Goal: Task Accomplishment & Management: Complete application form

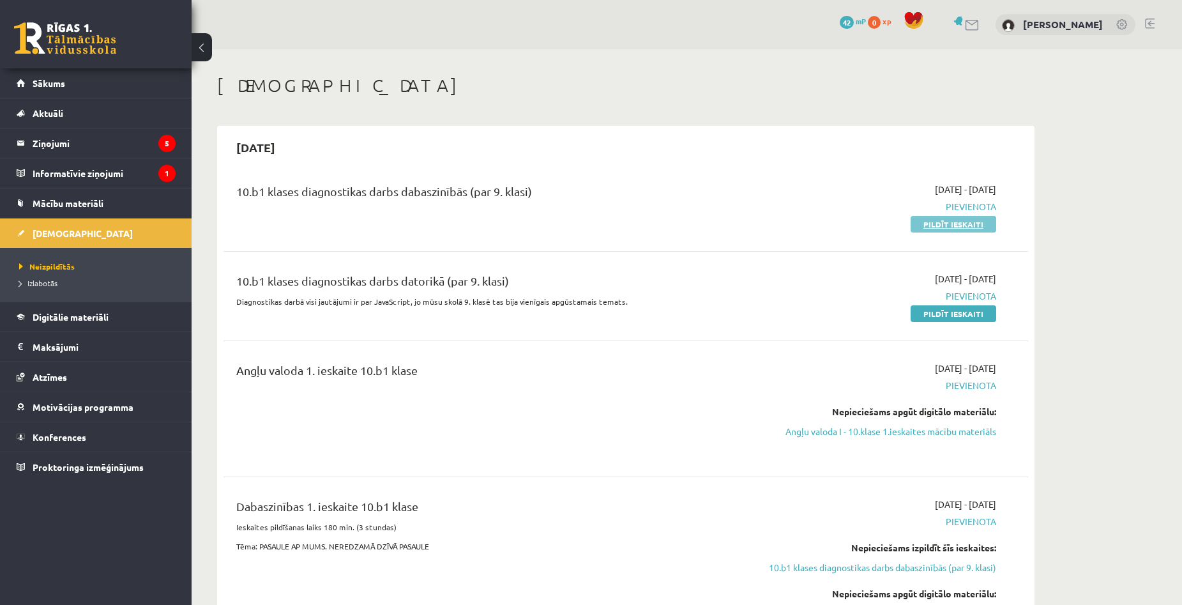
click at [935, 224] on link "Pildīt ieskaiti" at bounding box center [954, 224] width 86 height 17
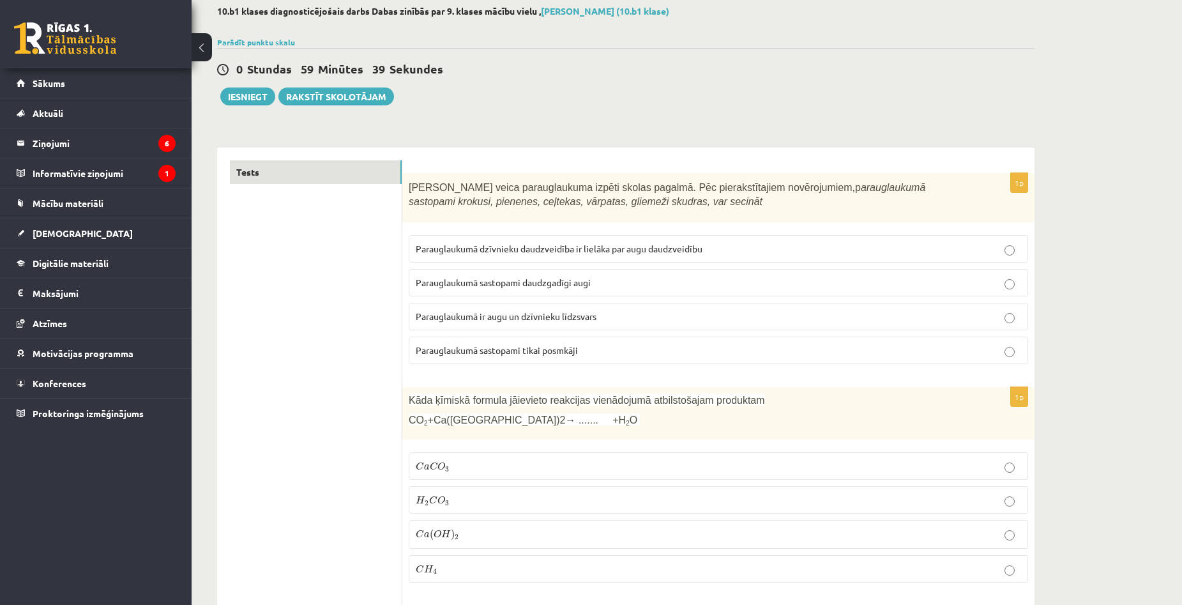
scroll to position [64, 0]
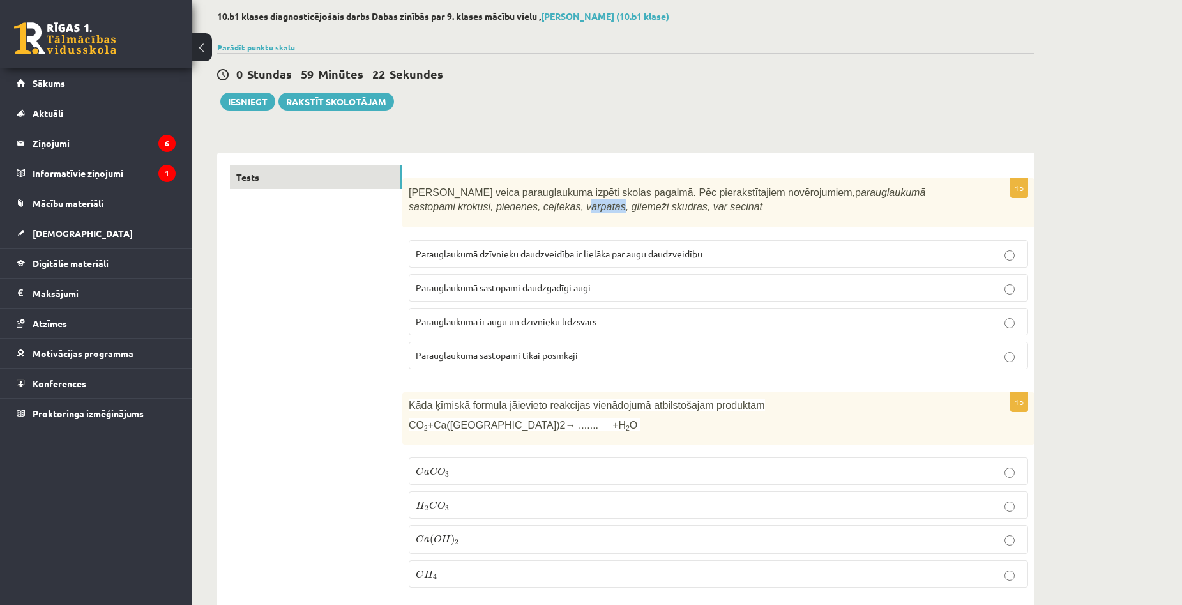
drag, startPoint x: 451, startPoint y: 207, endPoint x: 483, endPoint y: 206, distance: 31.9
click at [483, 206] on icon "arauglaukumā sastopami krokusi, pienenes, ceļtekas, vārpatas, gliemeži skudras,…" at bounding box center [667, 200] width 517 height 26
drag, startPoint x: 467, startPoint y: 207, endPoint x: 484, endPoint y: 210, distance: 16.9
click at [484, 210] on icon "arauglaukumā sastopami krokusi, pienenes, ceļtekas, vārpatas, gliemeži skudras,…" at bounding box center [667, 200] width 517 height 26
click at [483, 217] on div "Skolēni veica parauglaukuma izpēti skolas pagalmā. Pēc pierakstītajiem novēroju…" at bounding box center [718, 202] width 632 height 49
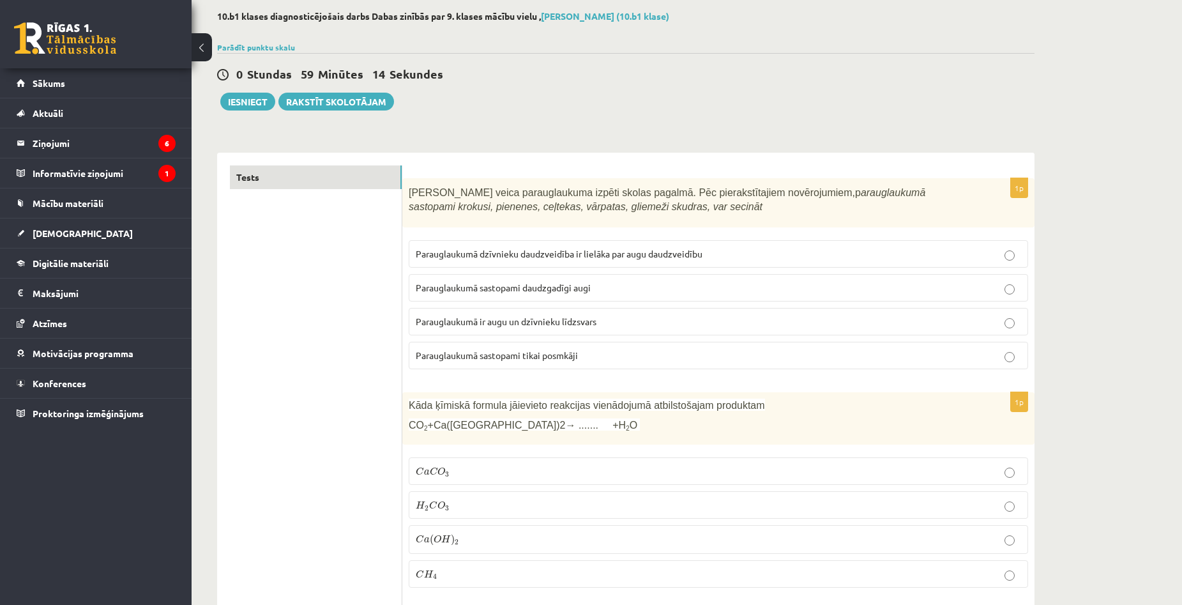
click at [457, 318] on span "Parauglaukumā ir augu un dzīvnieku līdzsvars" at bounding box center [506, 321] width 181 height 11
drag, startPoint x: 448, startPoint y: 206, endPoint x: 484, endPoint y: 206, distance: 36.4
click at [484, 206] on icon "arauglaukumā sastopami krokusi, pienenes, ceļtekas, vārpatas, gliemeži skudras,…" at bounding box center [667, 200] width 517 height 26
copy icon "vārpatas"
click at [712, 289] on p "Parauglaukumā sastopami daudzgadīgi augi" at bounding box center [719, 287] width 606 height 13
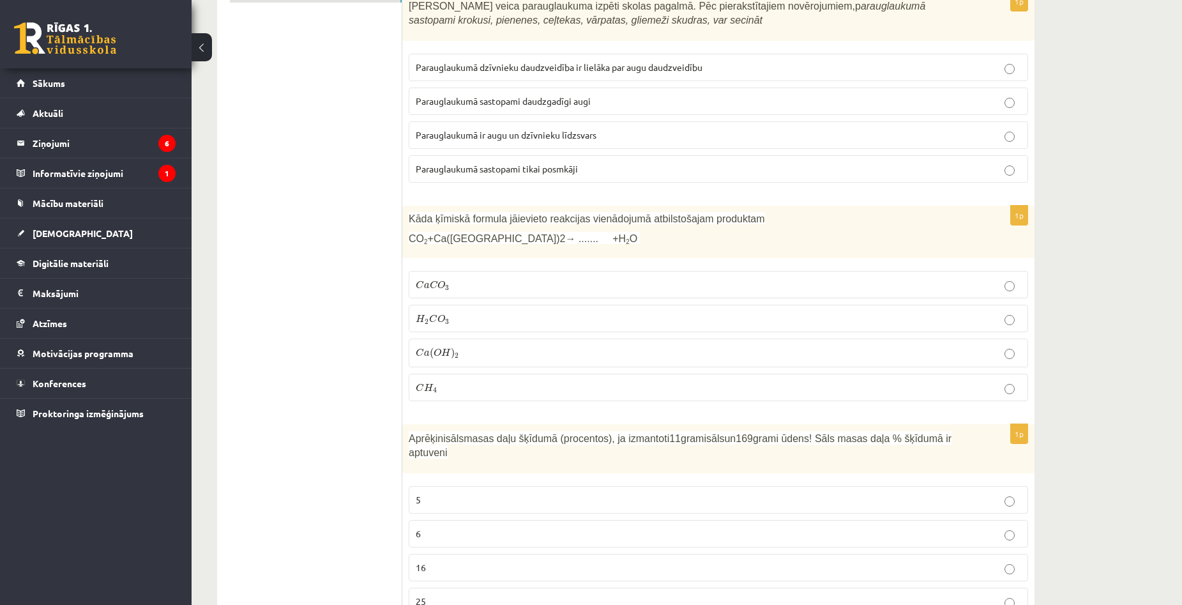
scroll to position [256, 0]
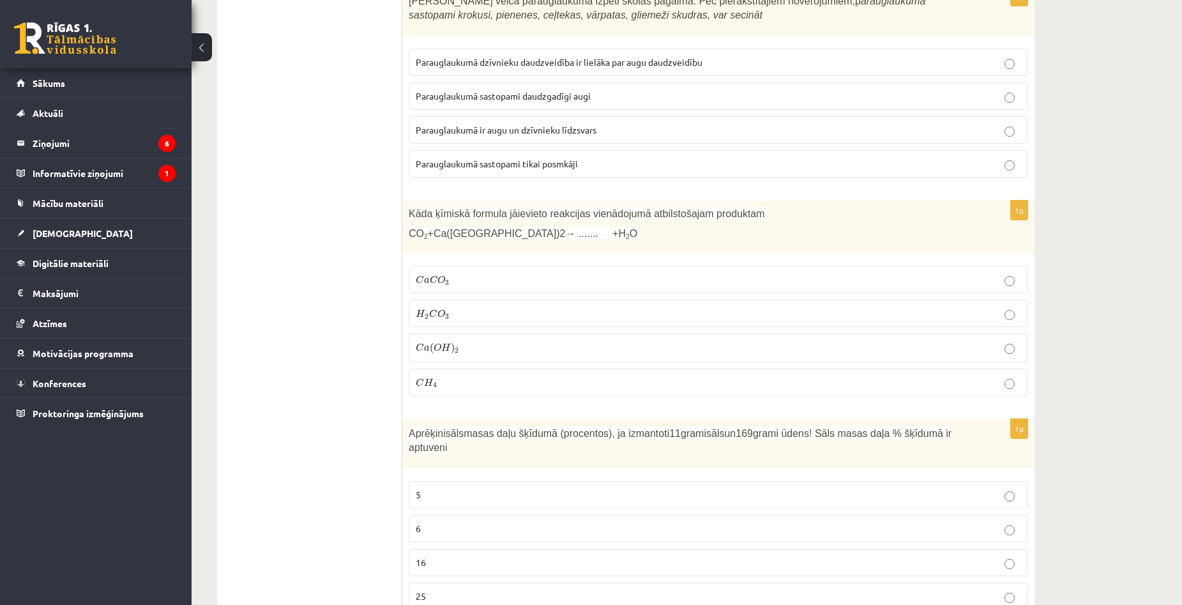
click at [482, 260] on fieldset "C a C O 3 C a C O 3 H 2 C O 3 H 2 C O 3 C a ( O H ) 2 C a ( O H ) 2 C H 4 C H 4" at bounding box center [719, 329] width 620 height 140
click at [480, 279] on p "C a C O 3 C a C O 3" at bounding box center [719, 279] width 606 height 13
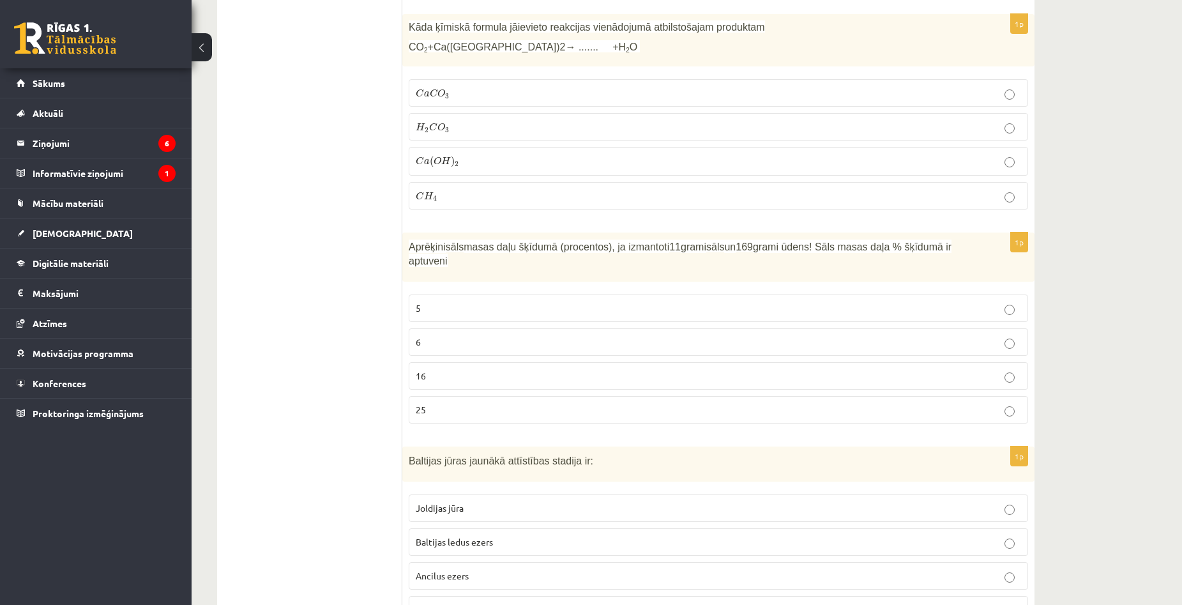
scroll to position [447, 0]
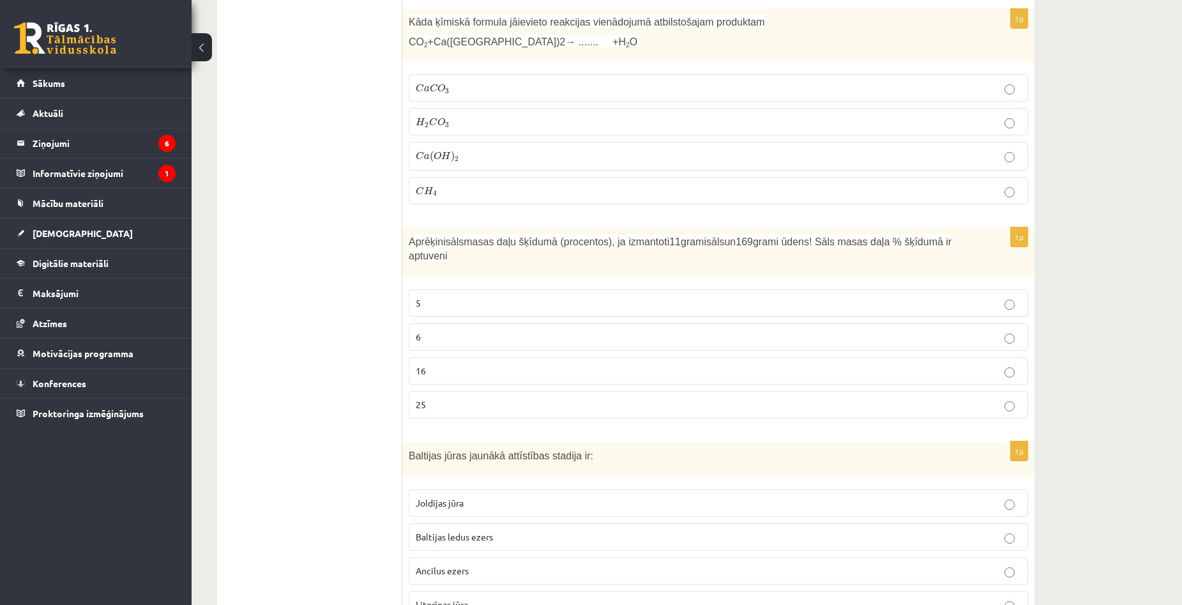
click at [502, 323] on label "6" at bounding box center [719, 336] width 620 height 27
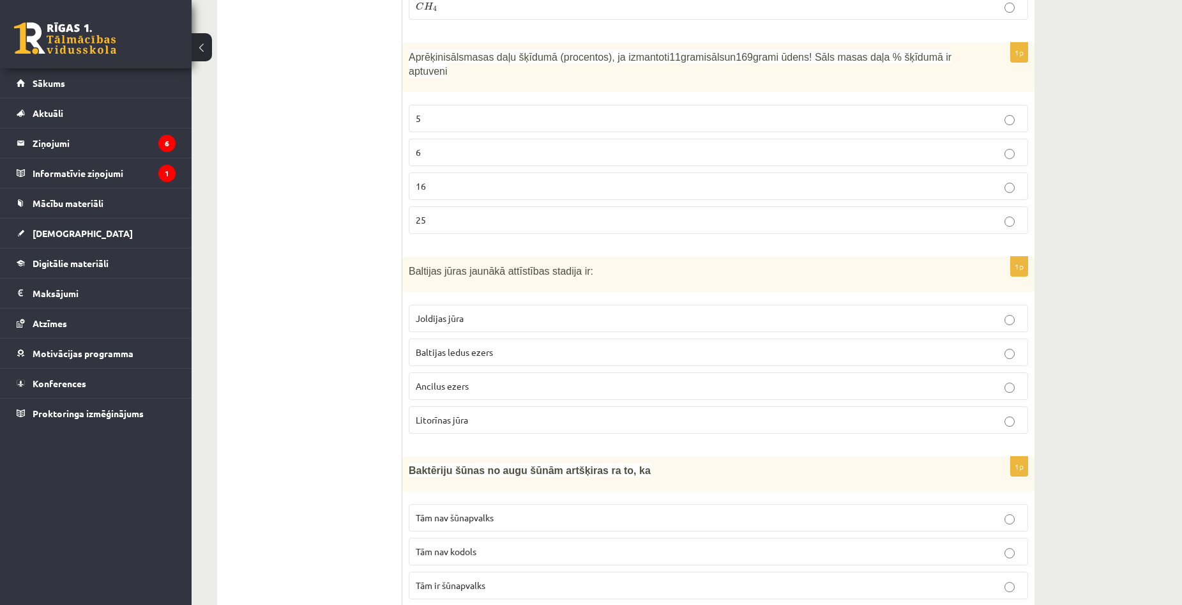
scroll to position [639, 0]
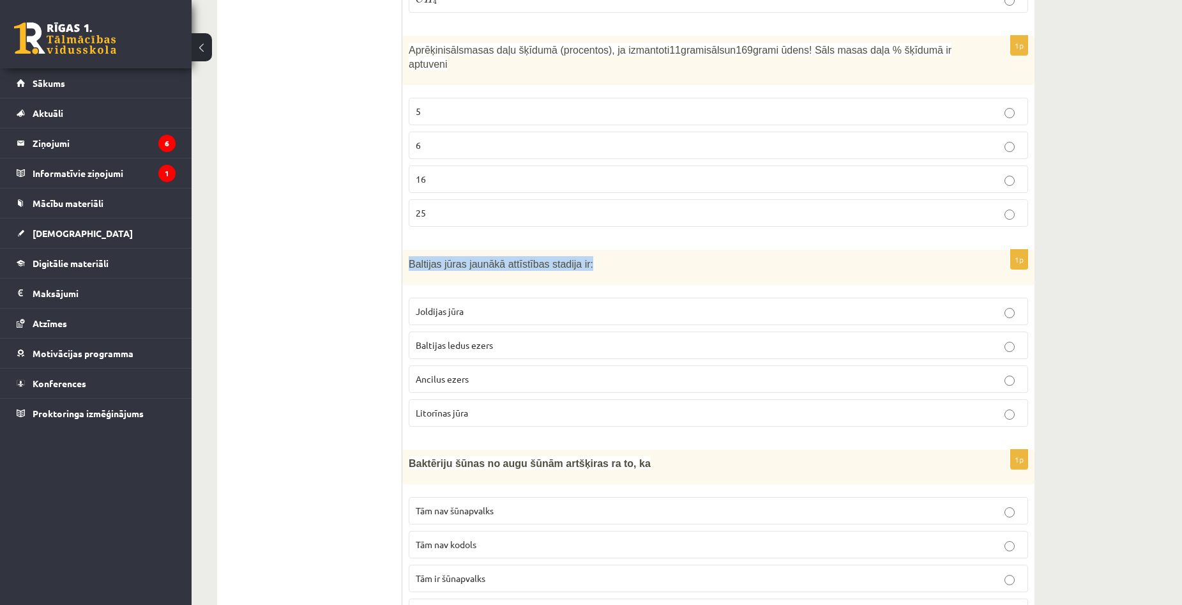
drag, startPoint x: 425, startPoint y: 248, endPoint x: 627, endPoint y: 257, distance: 201.4
click at [627, 257] on div "Baltijas jūras jaunākā attīstības stadija ir:" at bounding box center [718, 267] width 632 height 35
copy span "Baltijas jūras jaunākā attīstības stadija ir:"
click at [570, 259] on span "Baltijas jūras jaunākā attīstības stadija ir:" at bounding box center [501, 264] width 185 height 11
click at [560, 406] on p "Litorīnas jūra" at bounding box center [719, 412] width 606 height 13
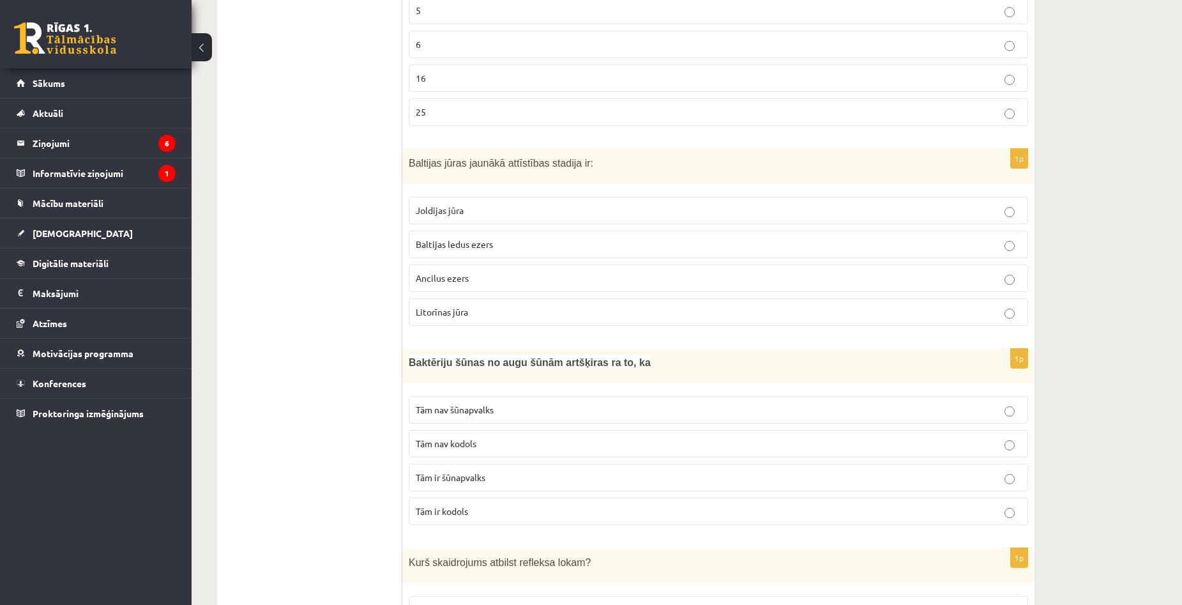
scroll to position [767, 0]
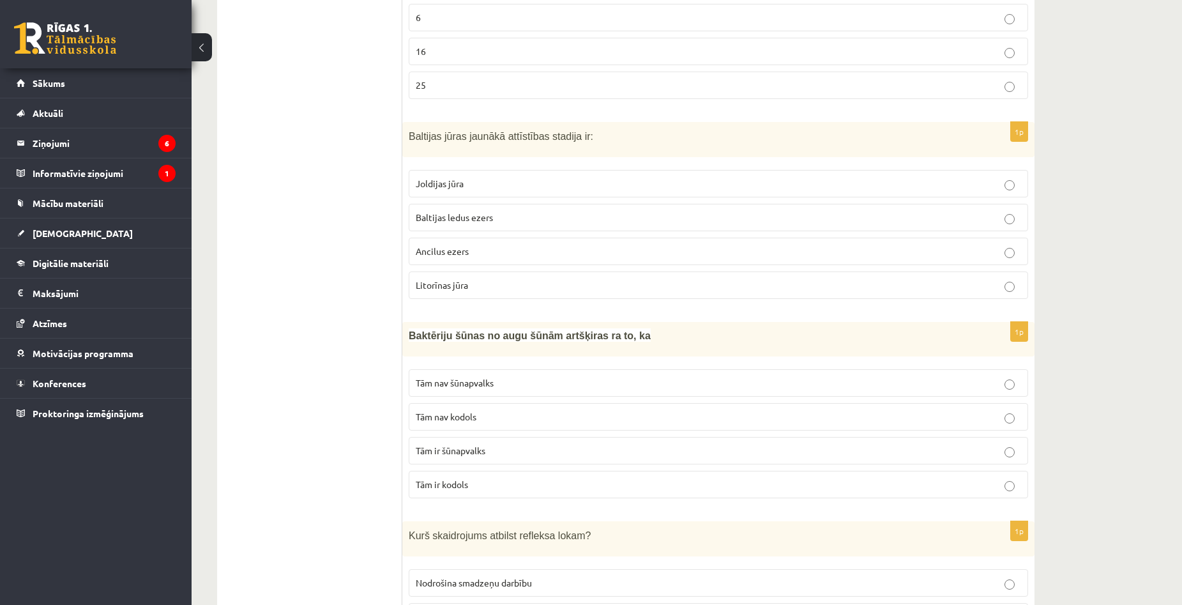
click at [685, 411] on label "Tām nav kodols" at bounding box center [719, 416] width 620 height 27
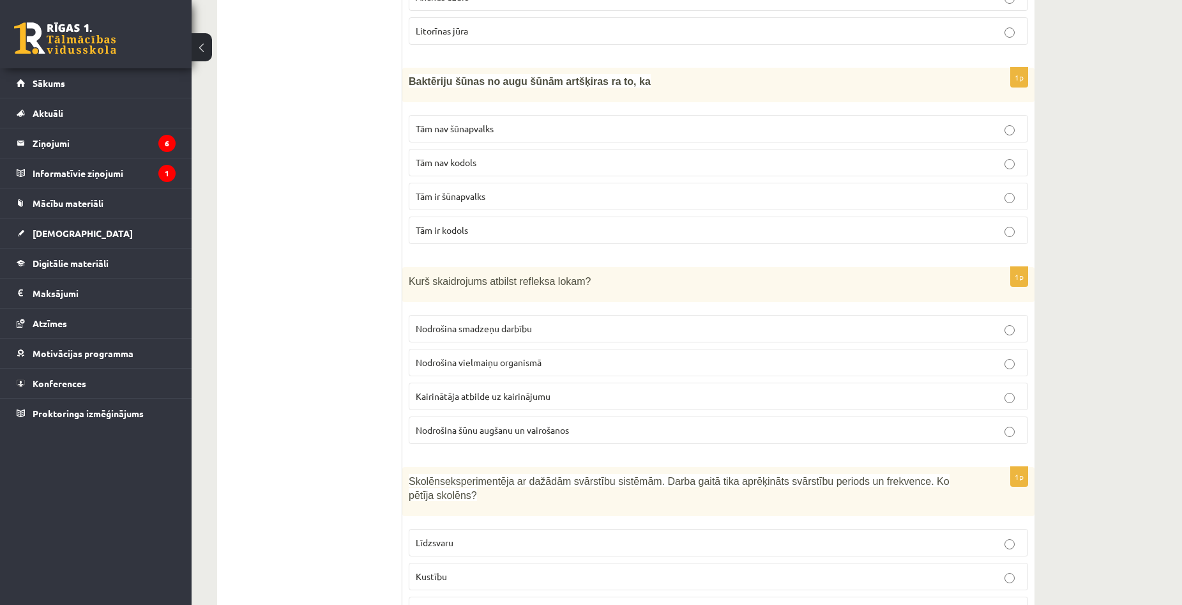
scroll to position [1022, 0]
click at [899, 388] on p "Kairinātāja atbilde uz kairinājumu" at bounding box center [719, 394] width 606 height 13
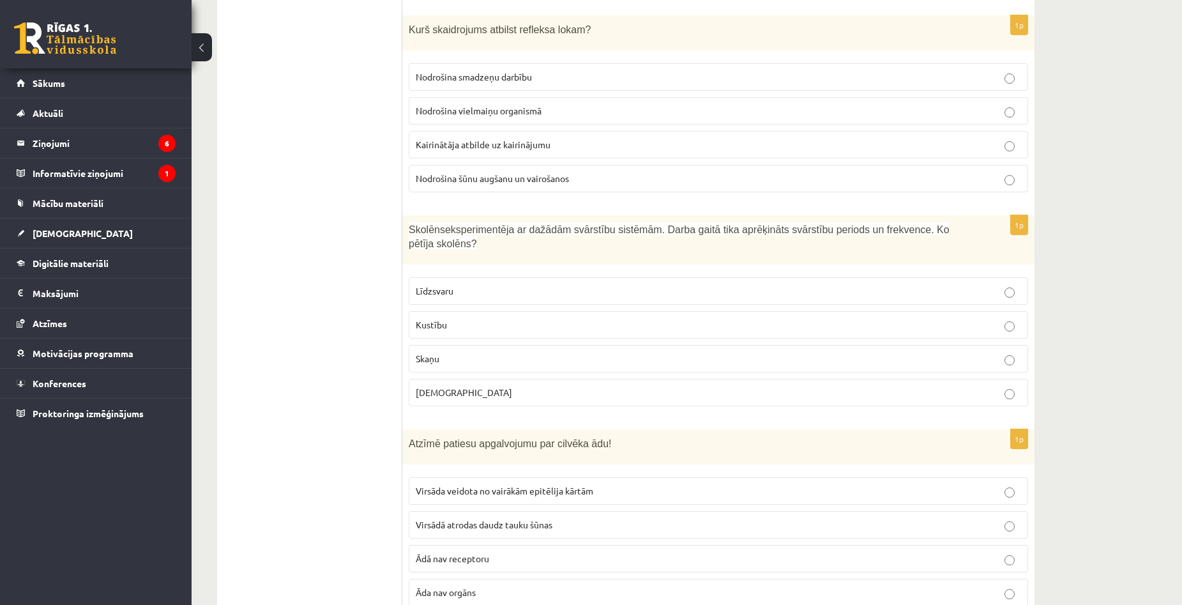
scroll to position [1278, 0]
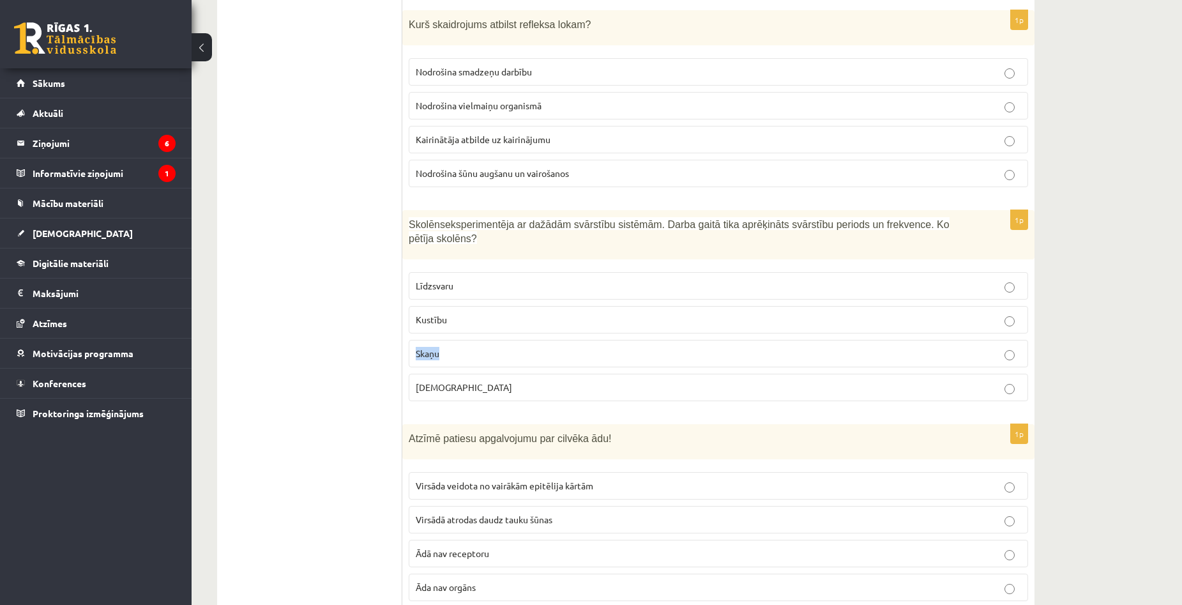
click at [1010, 340] on label "Skaņu" at bounding box center [719, 353] width 620 height 27
click at [1016, 347] on p "Skaņu" at bounding box center [719, 353] width 606 height 13
click at [1002, 313] on p "Kustību" at bounding box center [719, 319] width 606 height 13
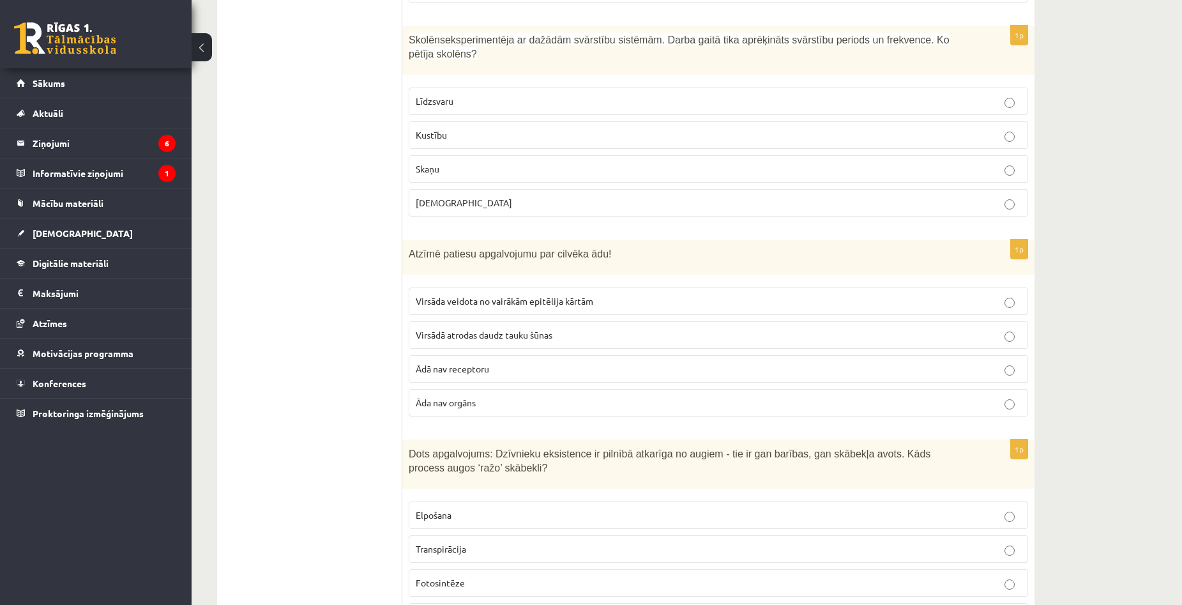
scroll to position [1469, 0]
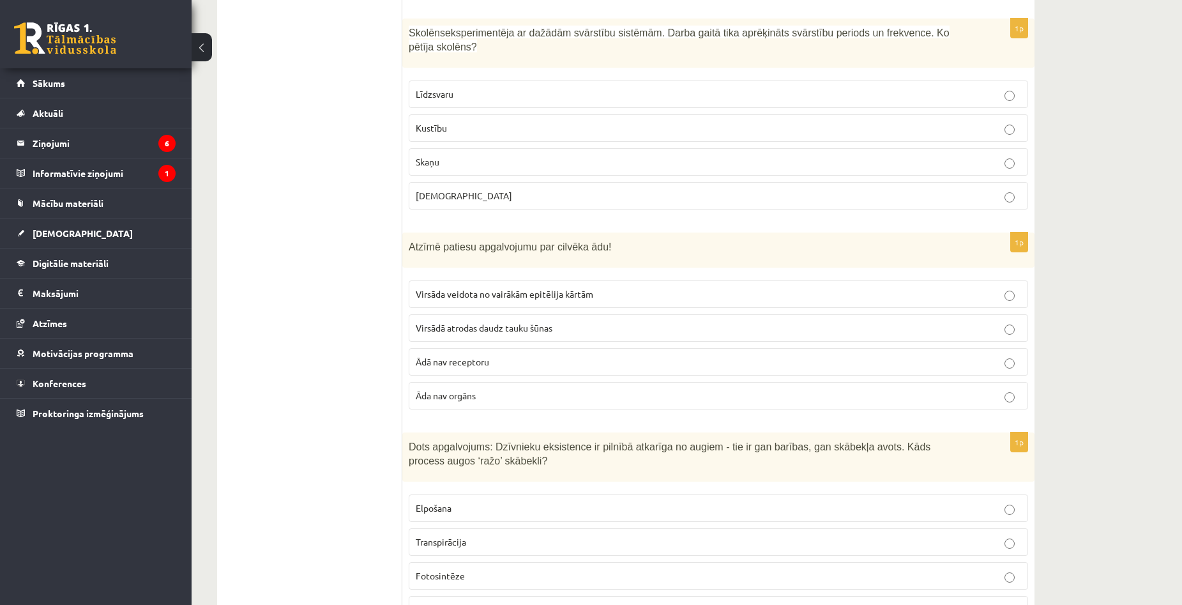
click at [802, 287] on p "Virsāda veidota no vairākām epitēlija kārtām" at bounding box center [719, 293] width 606 height 13
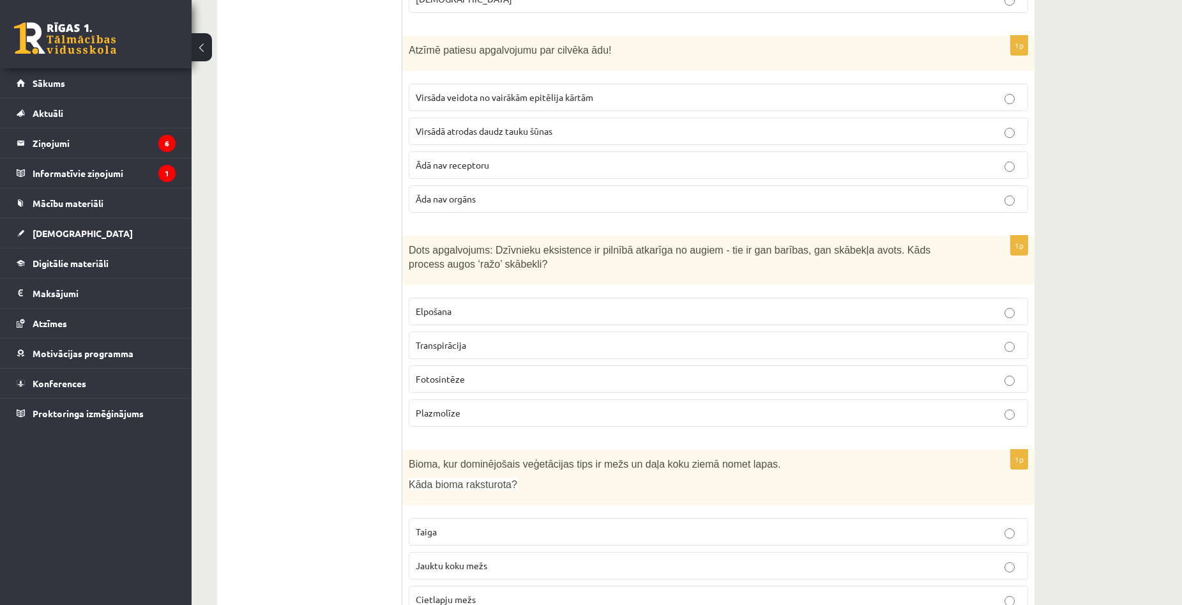
scroll to position [1661, 0]
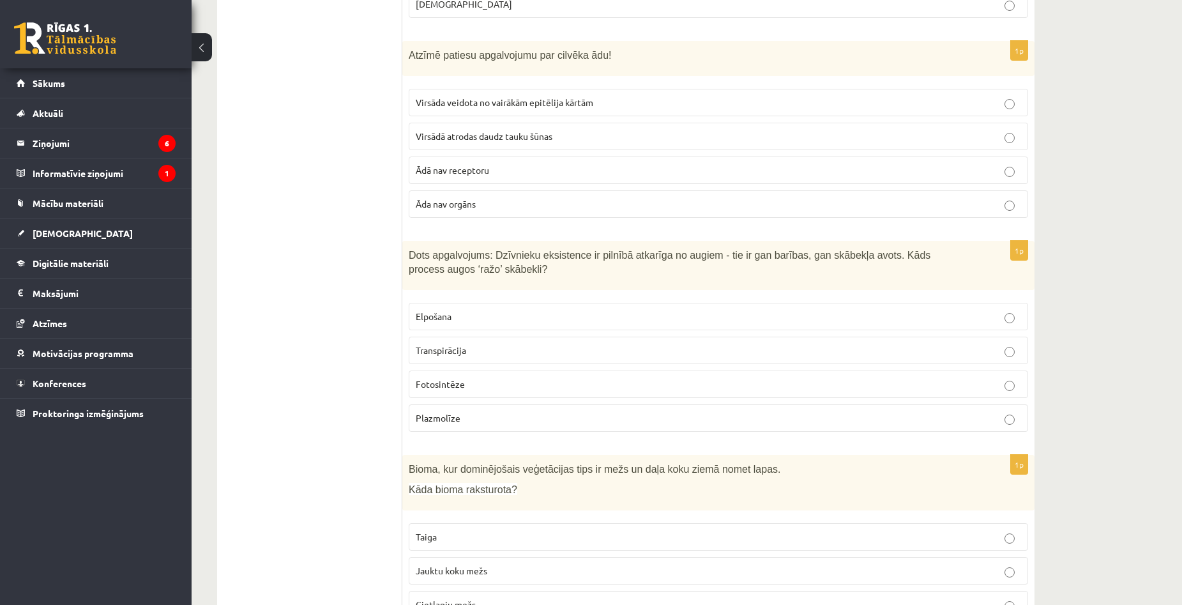
click at [1007, 378] on p "Fotosintēze" at bounding box center [719, 384] width 606 height 13
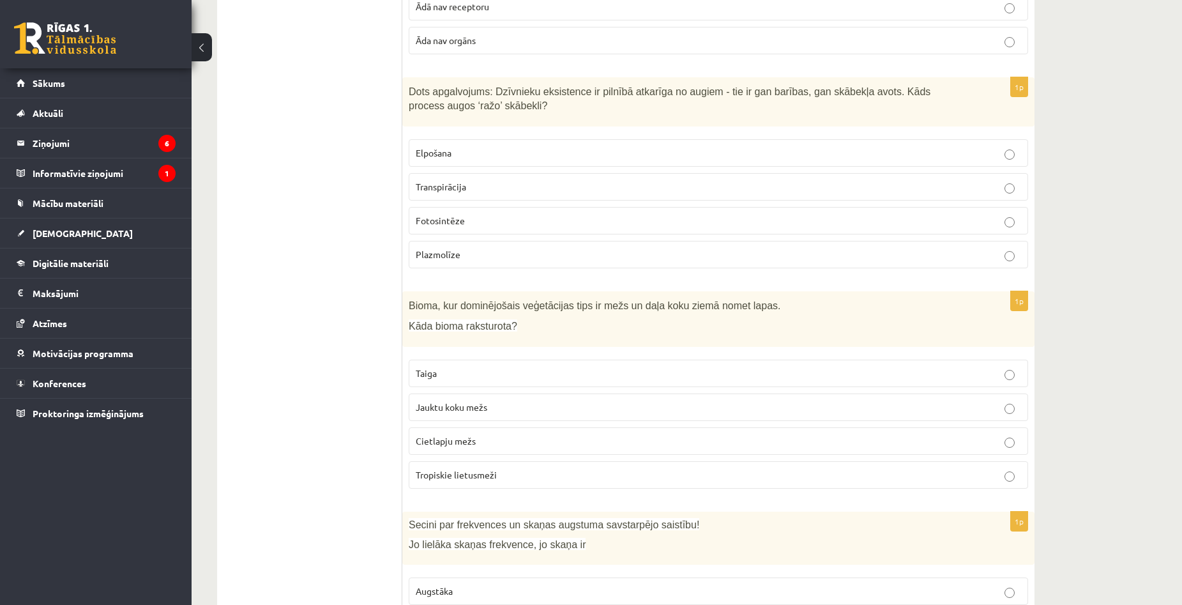
scroll to position [1852, 0]
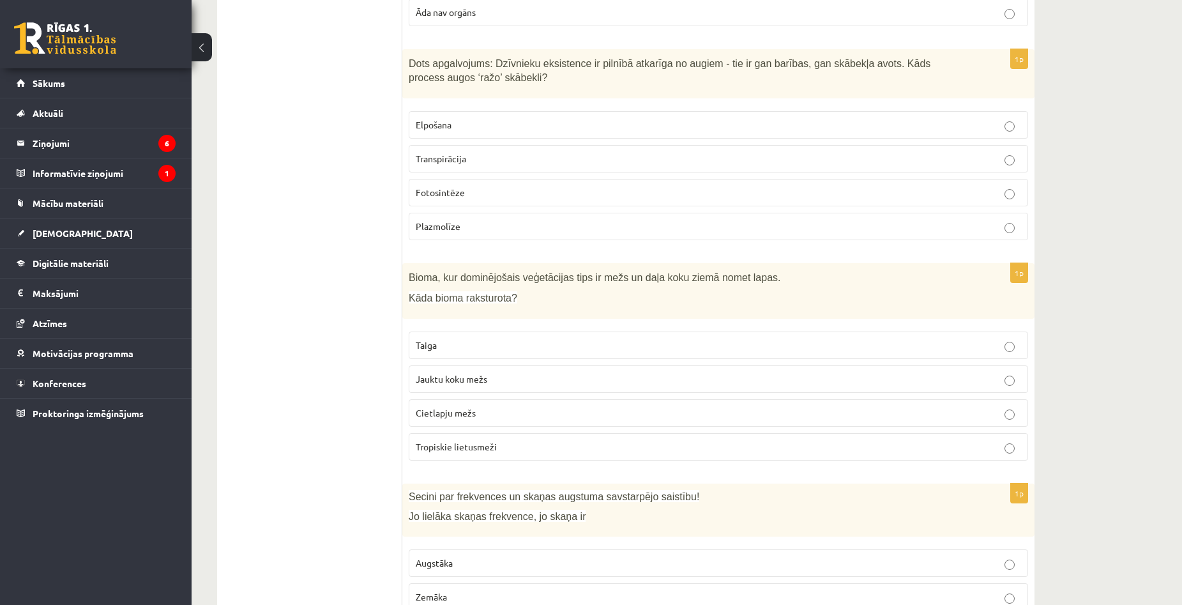
click at [446, 373] on span "Jauktu koku mežs" at bounding box center [452, 378] width 72 height 11
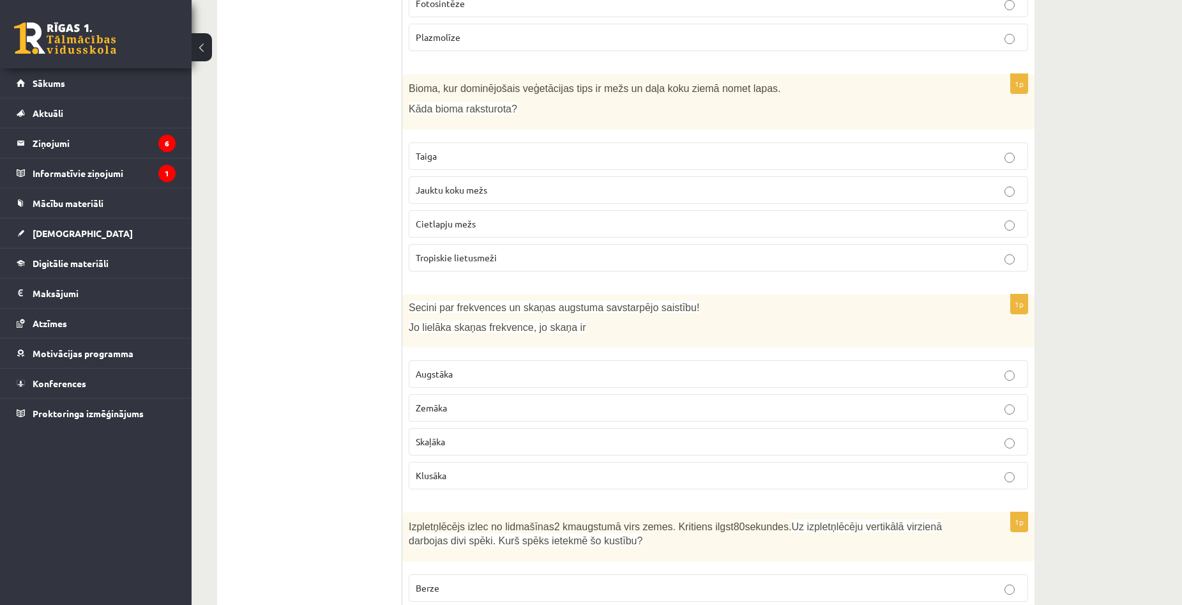
scroll to position [2044, 0]
click at [996, 365] on p "Augstāka" at bounding box center [719, 371] width 606 height 13
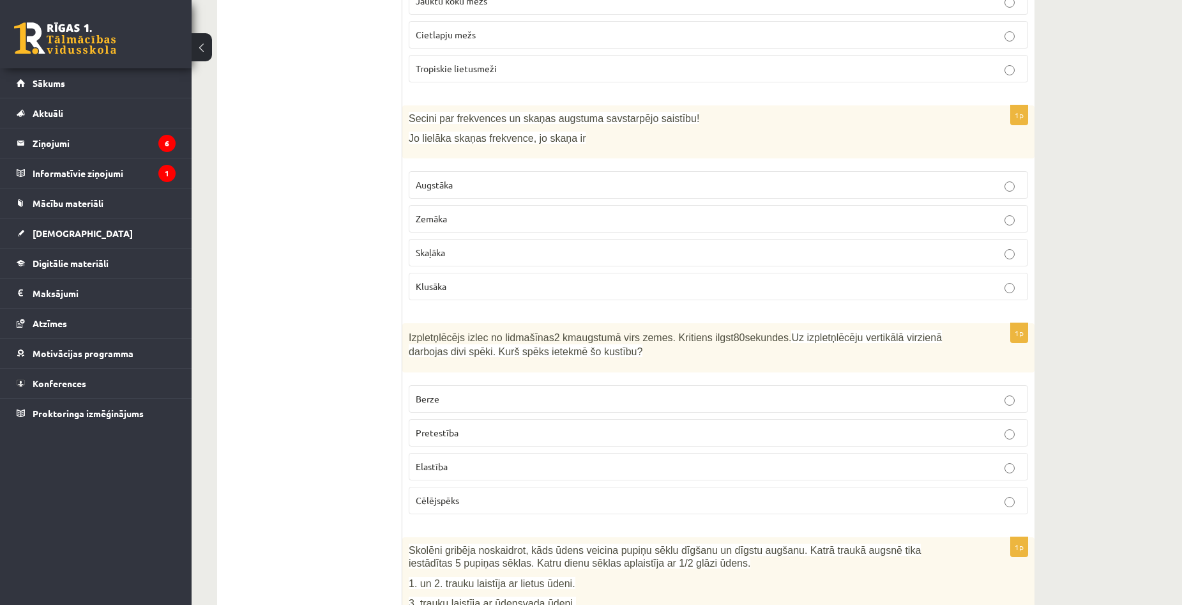
scroll to position [2236, 0]
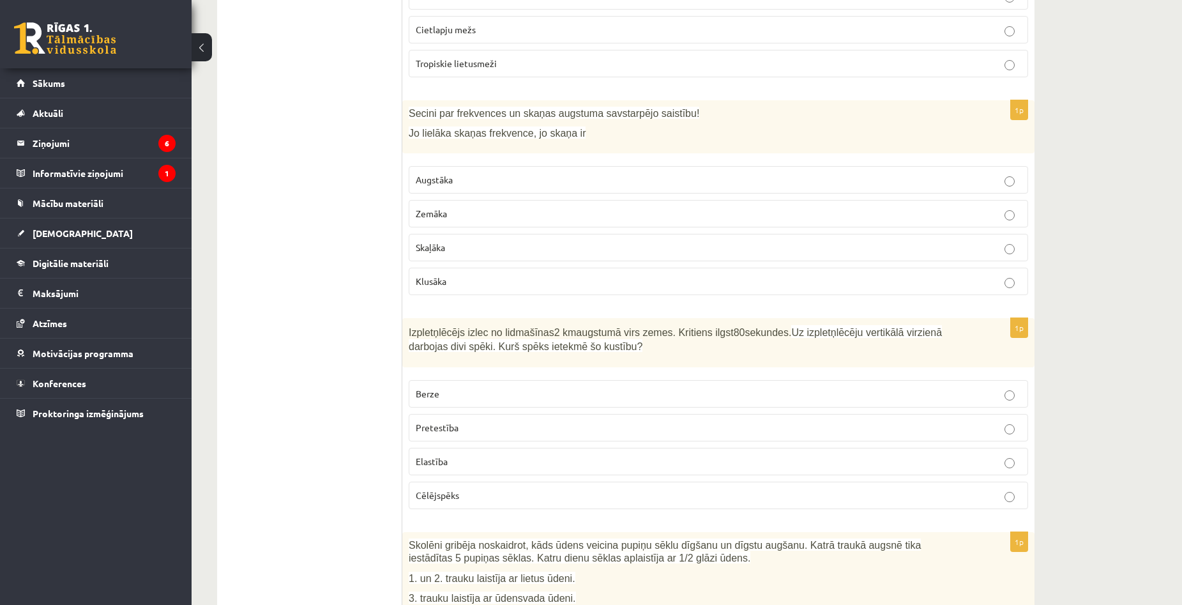
click at [470, 387] on p "Berze" at bounding box center [719, 393] width 606 height 13
click at [475, 421] on p "Pretestība" at bounding box center [719, 427] width 606 height 13
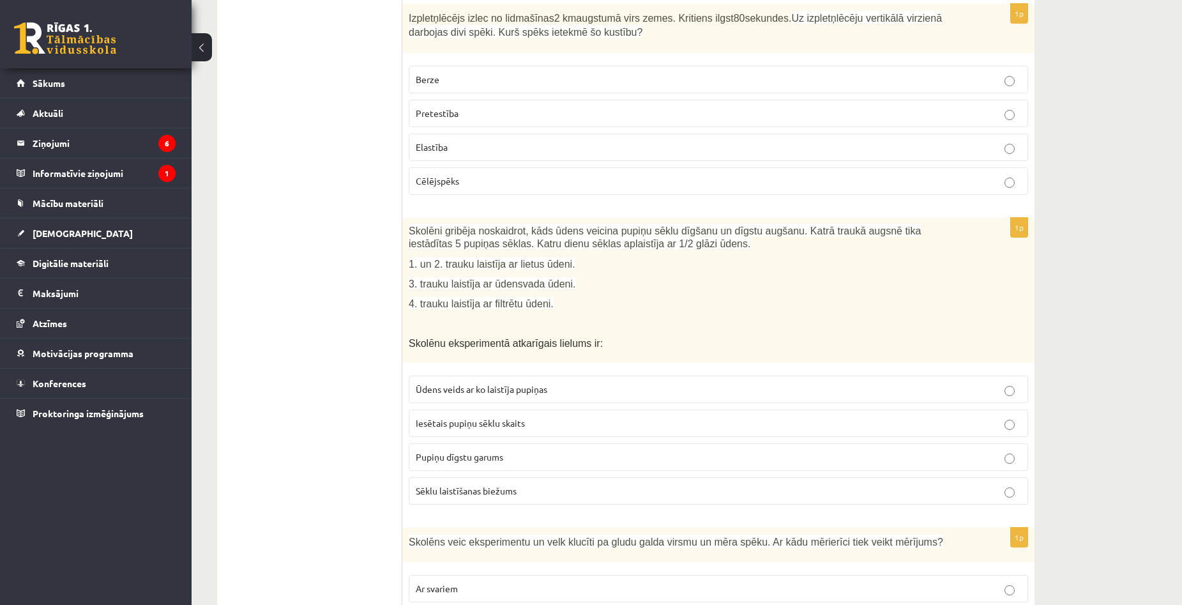
scroll to position [2555, 0]
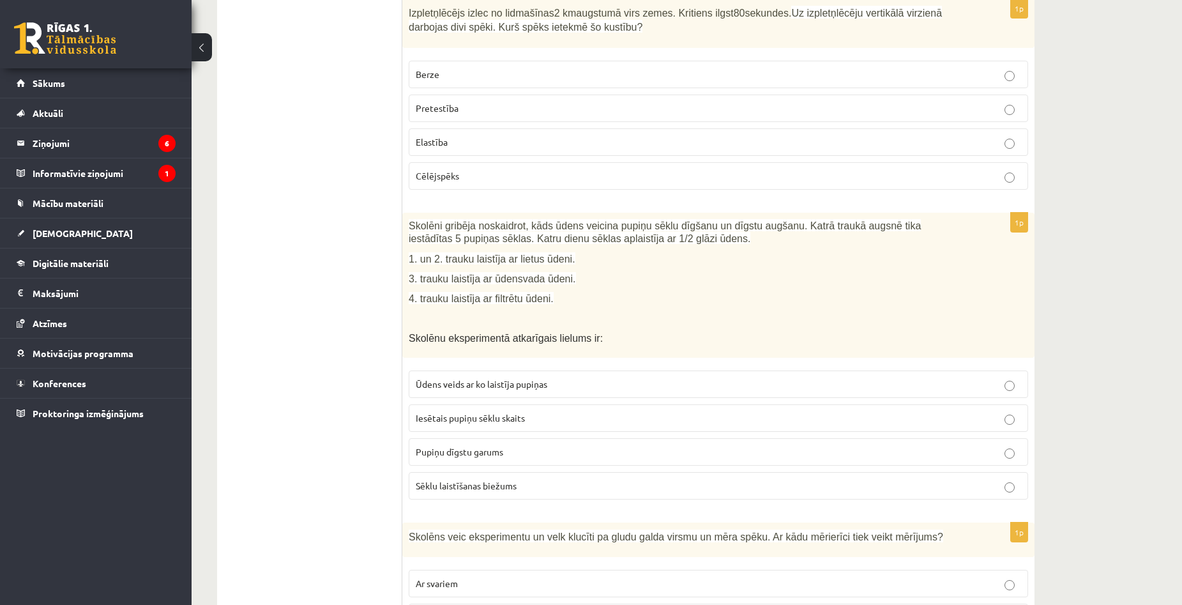
click at [514, 445] on p "Pupiņu dīgstu garums" at bounding box center [719, 451] width 606 height 13
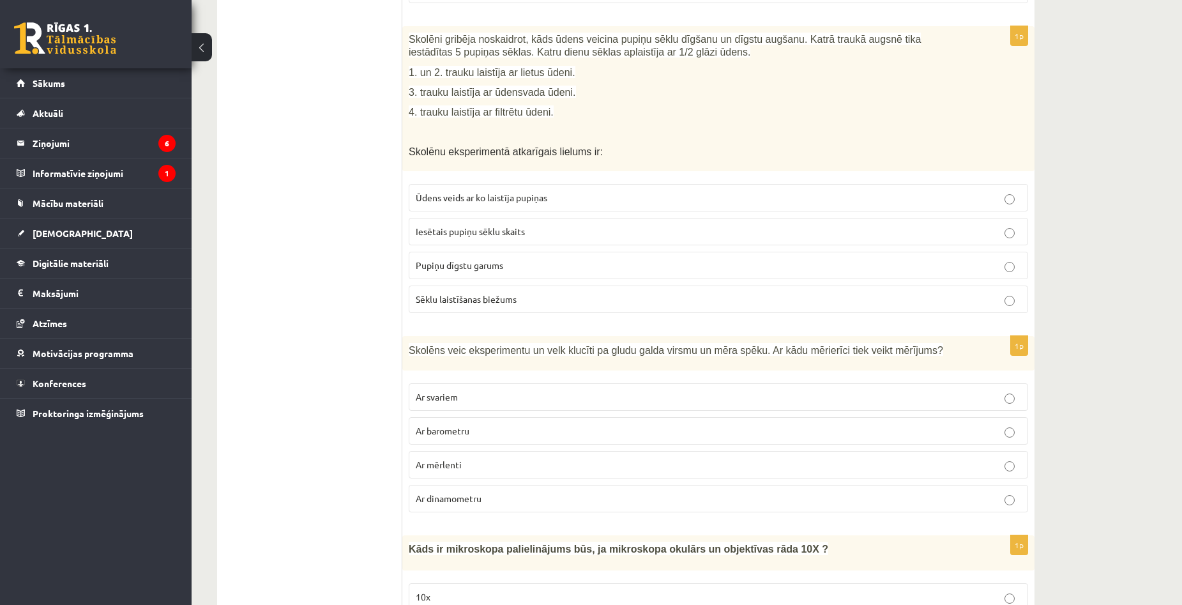
scroll to position [2747, 0]
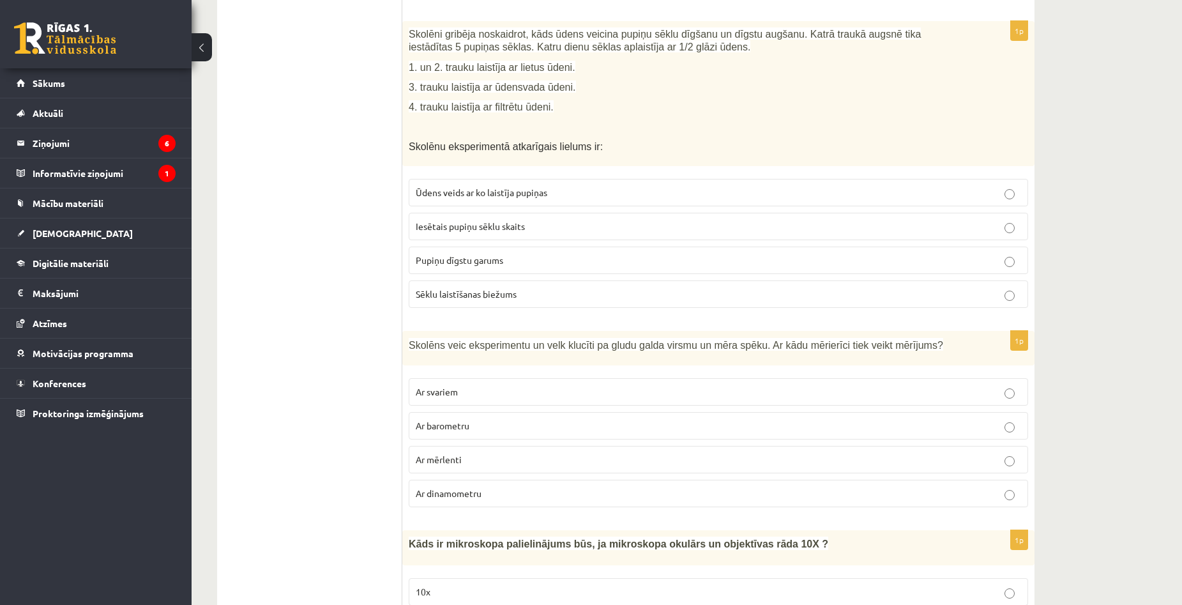
click at [983, 480] on label "Ar dinamometru" at bounding box center [719, 493] width 620 height 27
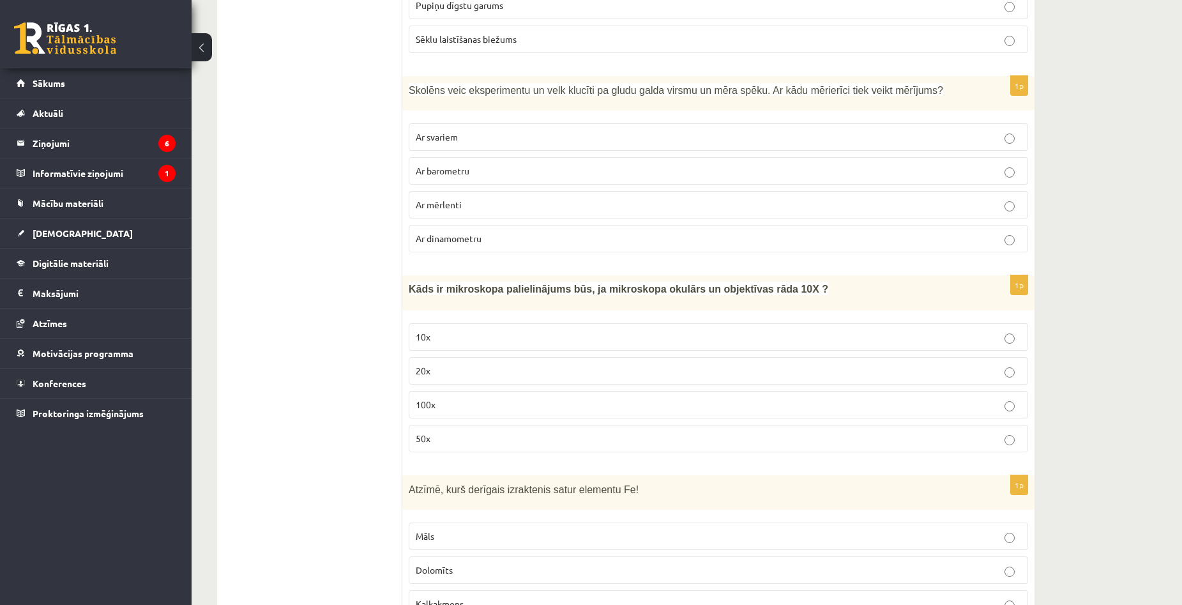
scroll to position [3002, 0]
click at [521, 397] on p "100x" at bounding box center [719, 403] width 606 height 13
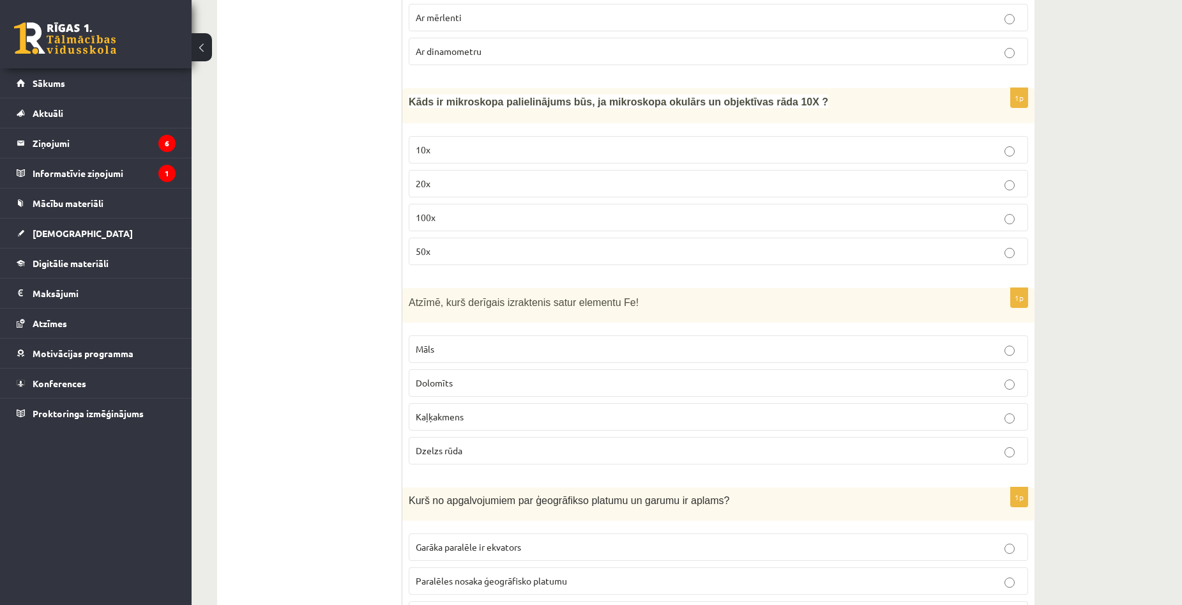
scroll to position [3194, 0]
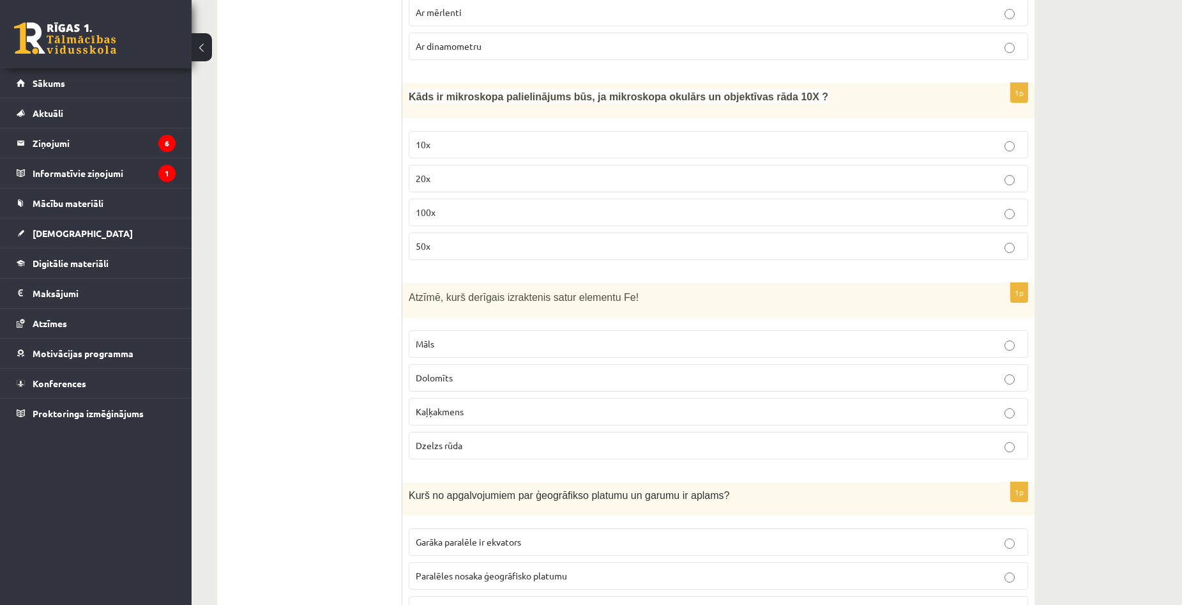
click at [1019, 439] on p "Dzelzs rūda" at bounding box center [719, 445] width 606 height 13
drag, startPoint x: 413, startPoint y: 345, endPoint x: 462, endPoint y: 346, distance: 49.8
click at [462, 364] on label "Dolomīts" at bounding box center [719, 377] width 620 height 27
drag, startPoint x: 446, startPoint y: 380, endPoint x: 490, endPoint y: 382, distance: 43.5
click at [490, 398] on label "Kaļķakmens" at bounding box center [719, 411] width 620 height 27
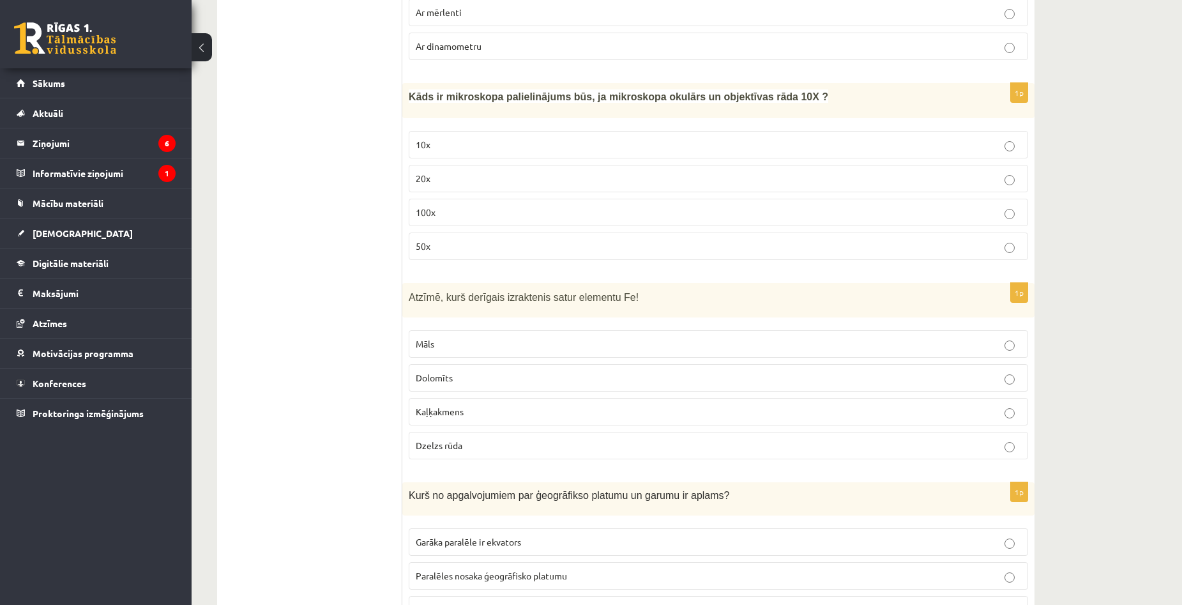
click at [337, 408] on ul "Tests" at bounding box center [316, 153] width 172 height 6235
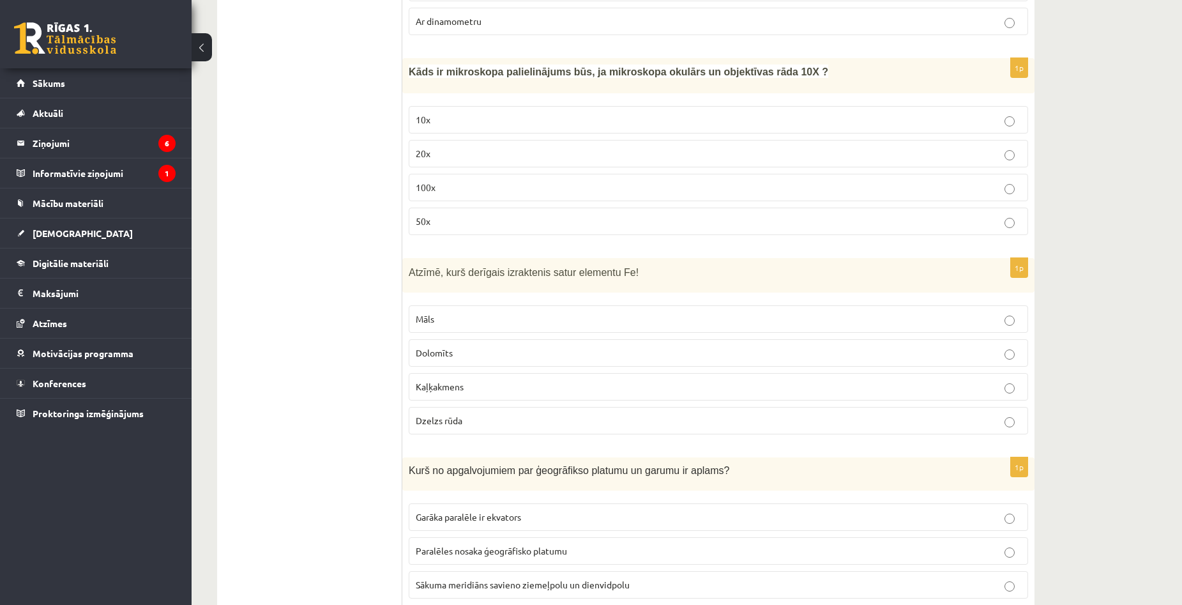
scroll to position [3322, 0]
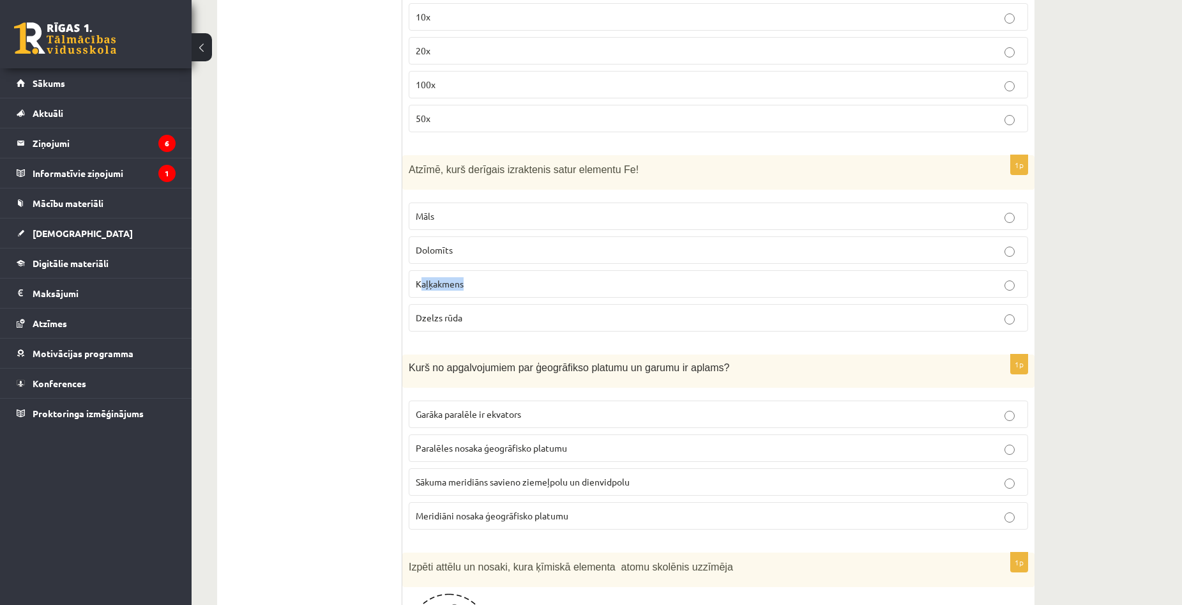
drag, startPoint x: 420, startPoint y: 256, endPoint x: 510, endPoint y: 262, distance: 90.9
click at [510, 277] on p "Kaļķakmens" at bounding box center [719, 283] width 606 height 13
click at [376, 280] on ul "Tests" at bounding box center [316, 25] width 172 height 6235
drag, startPoint x: 416, startPoint y: 220, endPoint x: 477, endPoint y: 222, distance: 60.7
click at [477, 243] on p "Dolomīts" at bounding box center [719, 249] width 606 height 13
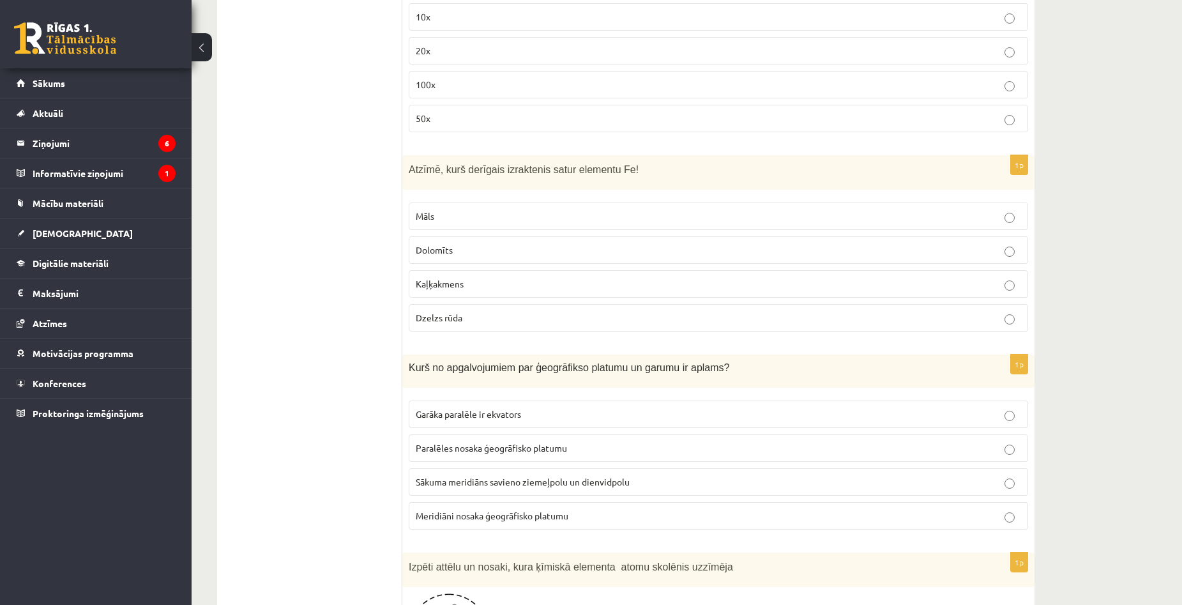
drag, startPoint x: 320, startPoint y: 282, endPoint x: 345, endPoint y: 286, distance: 25.2
click at [321, 282] on ul "Tests" at bounding box center [316, 25] width 172 height 6235
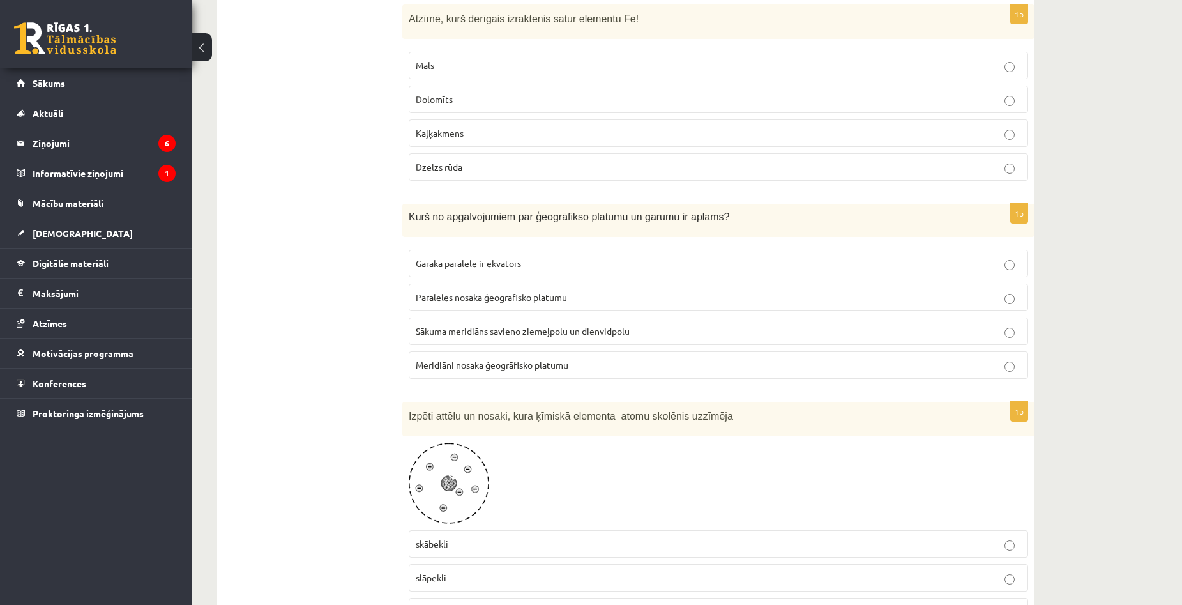
scroll to position [3513, 0]
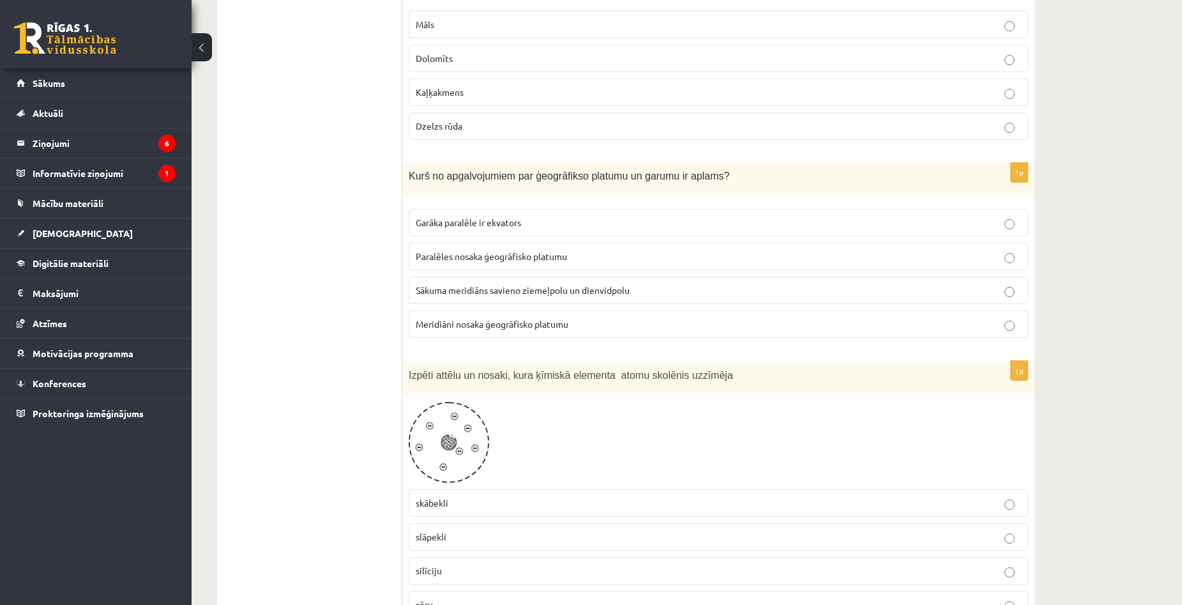
click at [1016, 317] on p "Meridiāni nosaka ģeogrāfisko platumu" at bounding box center [719, 323] width 606 height 13
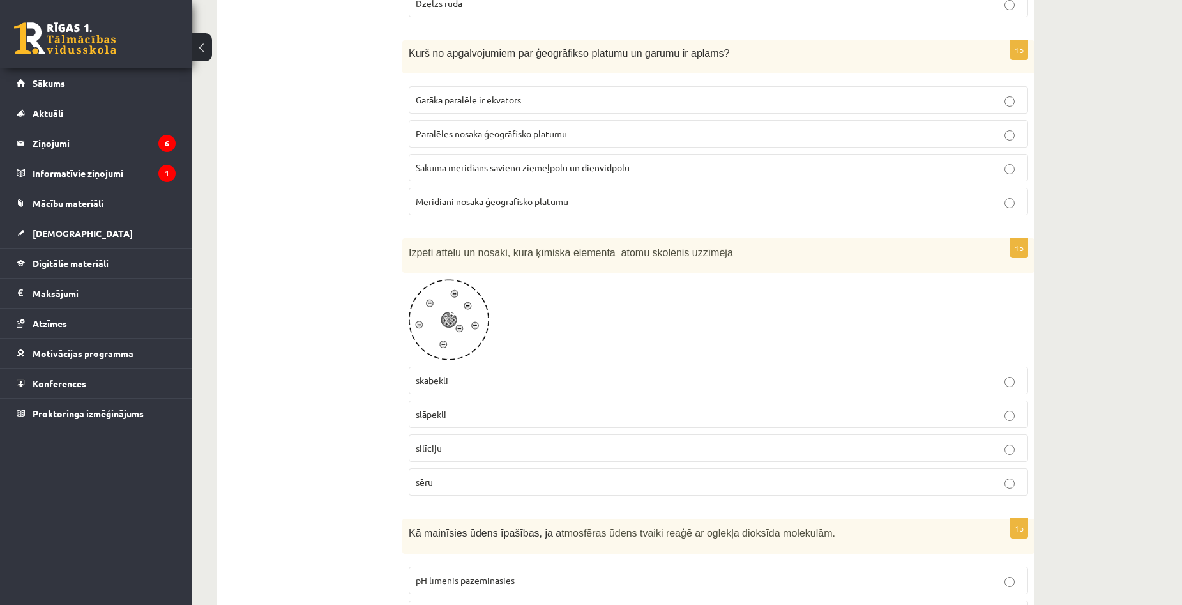
scroll to position [3641, 0]
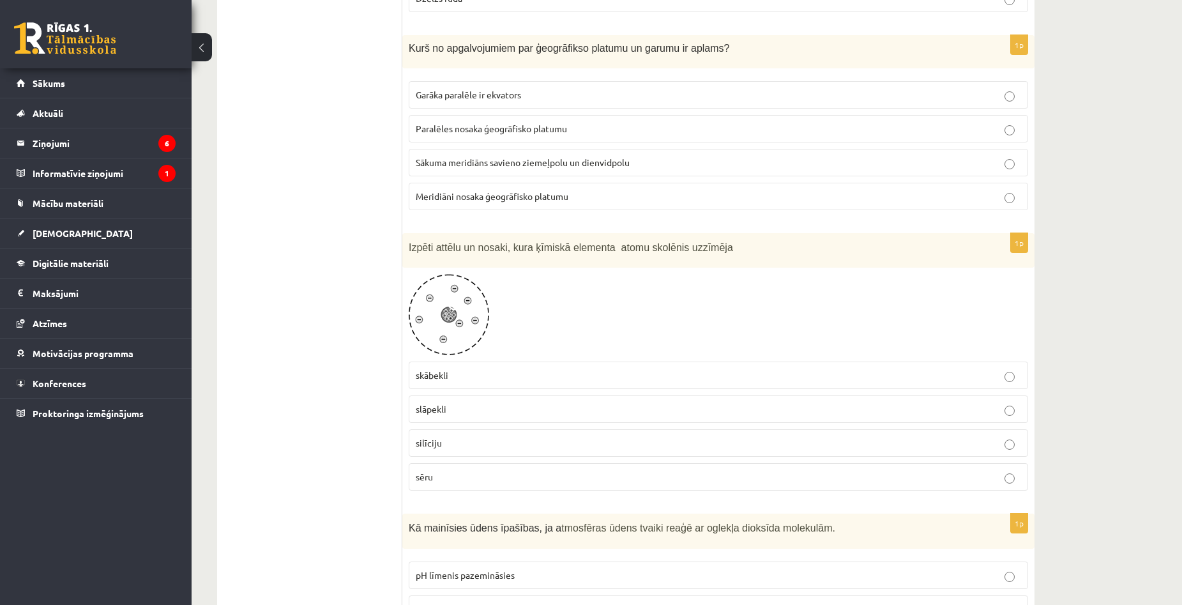
click at [494, 402] on p "slāpekli" at bounding box center [719, 408] width 606 height 13
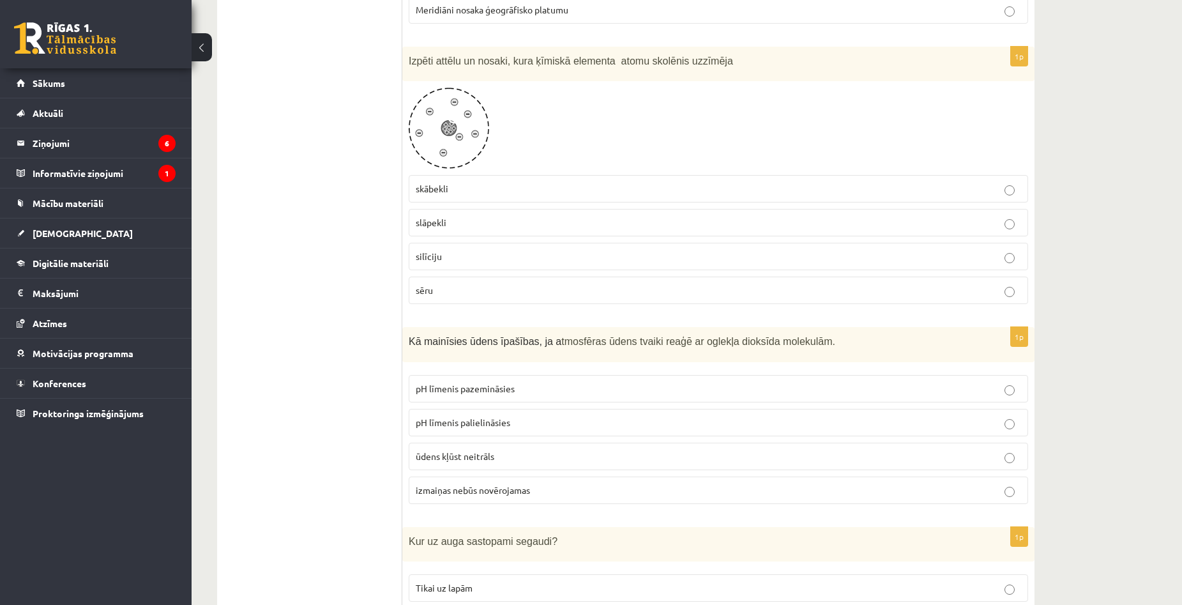
scroll to position [3833, 0]
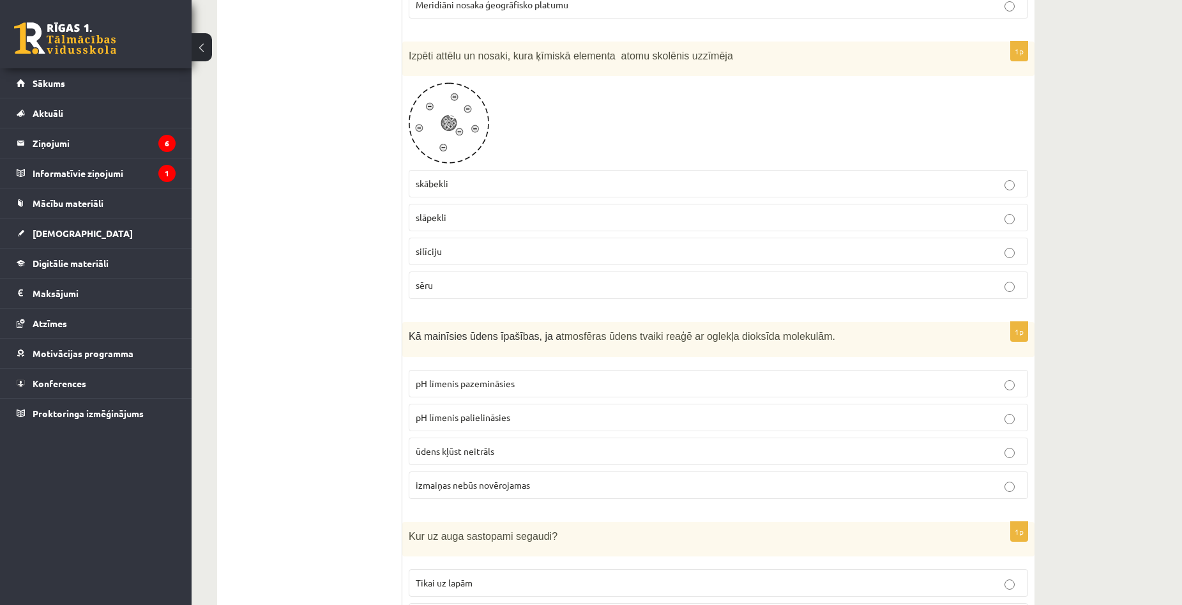
click at [532, 377] on p "pH līmenis pazemināsies" at bounding box center [719, 383] width 606 height 13
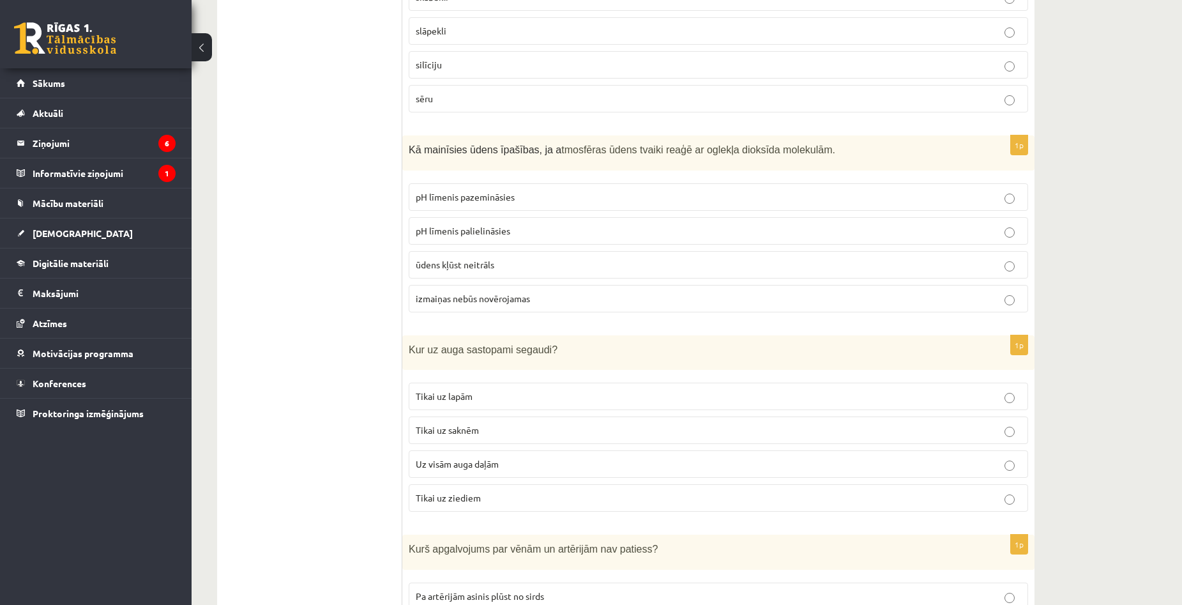
scroll to position [4024, 0]
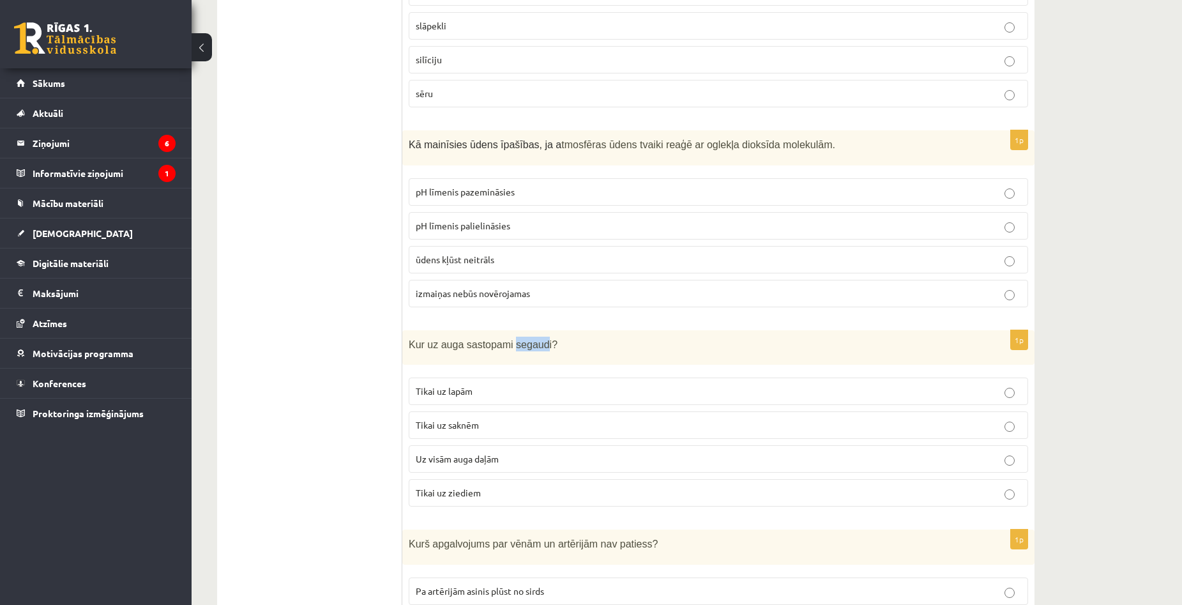
drag, startPoint x: 505, startPoint y: 315, endPoint x: 533, endPoint y: 316, distance: 28.8
click at [533, 339] on span "Kur uz auga sastopami segaudi?" at bounding box center [483, 344] width 149 height 11
drag, startPoint x: 501, startPoint y: 317, endPoint x: 537, endPoint y: 318, distance: 35.8
click at [537, 339] on span "Kur uz auga sastopami segaudi?" at bounding box center [483, 344] width 149 height 11
copy span "segaudi"
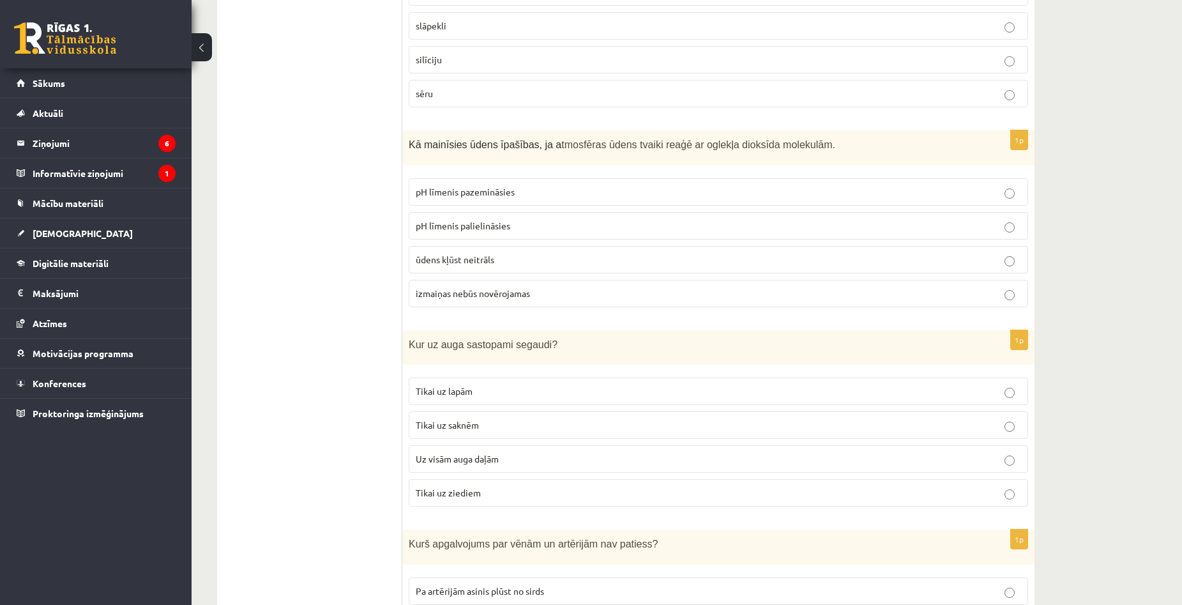
click at [537, 385] on p "Tikai uz lapām" at bounding box center [719, 391] width 606 height 13
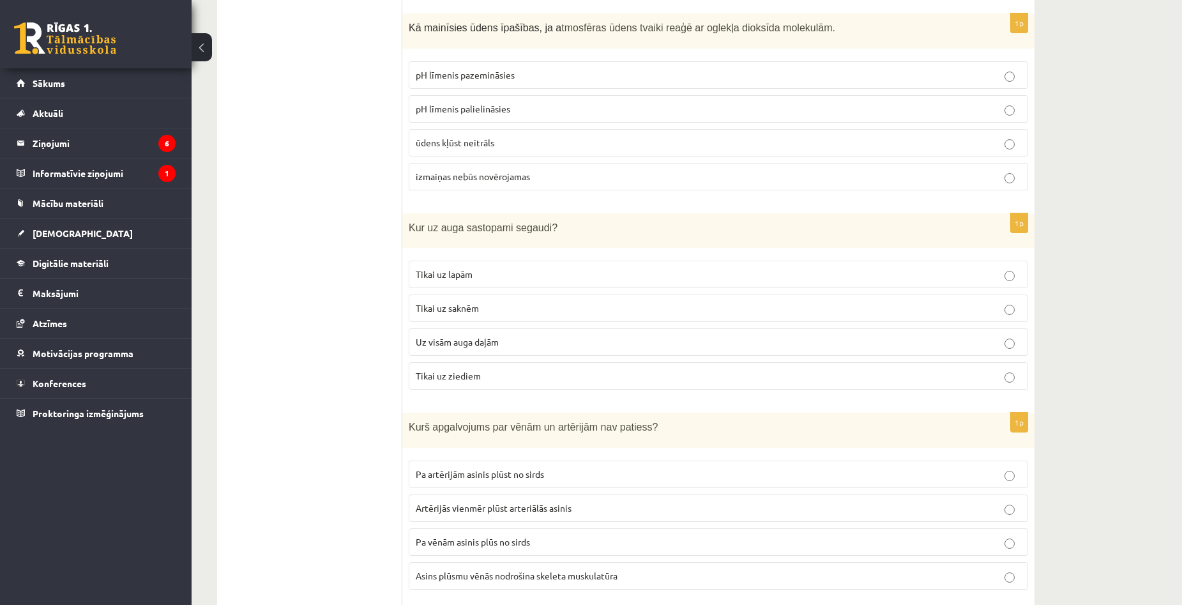
scroll to position [4152, 0]
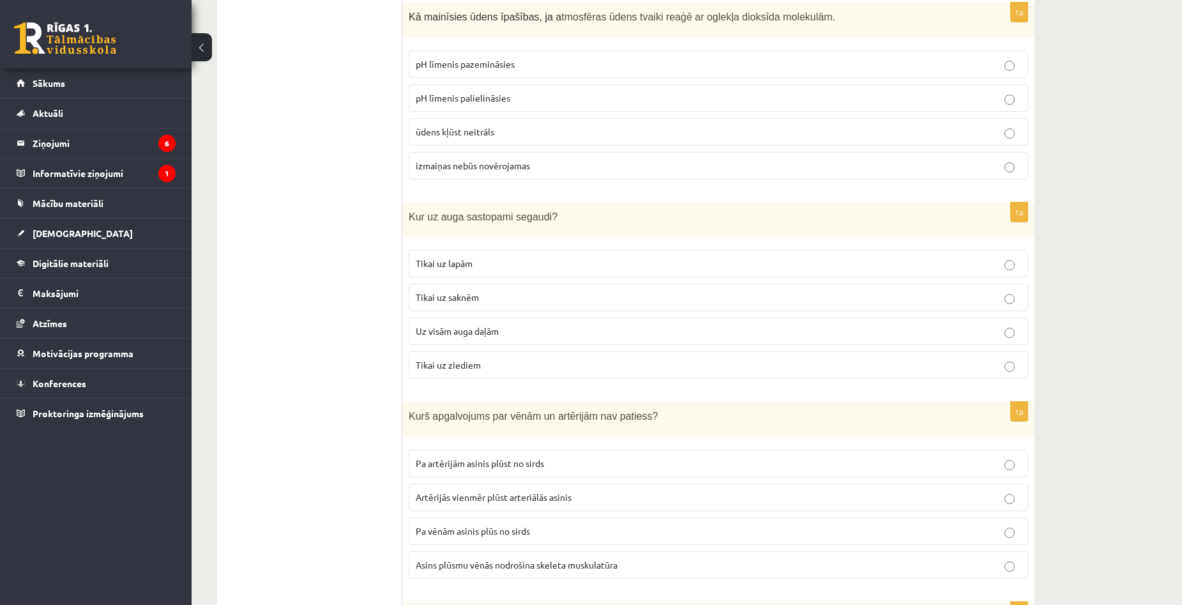
click at [1016, 324] on p "Uz visām auga daļām" at bounding box center [719, 330] width 606 height 13
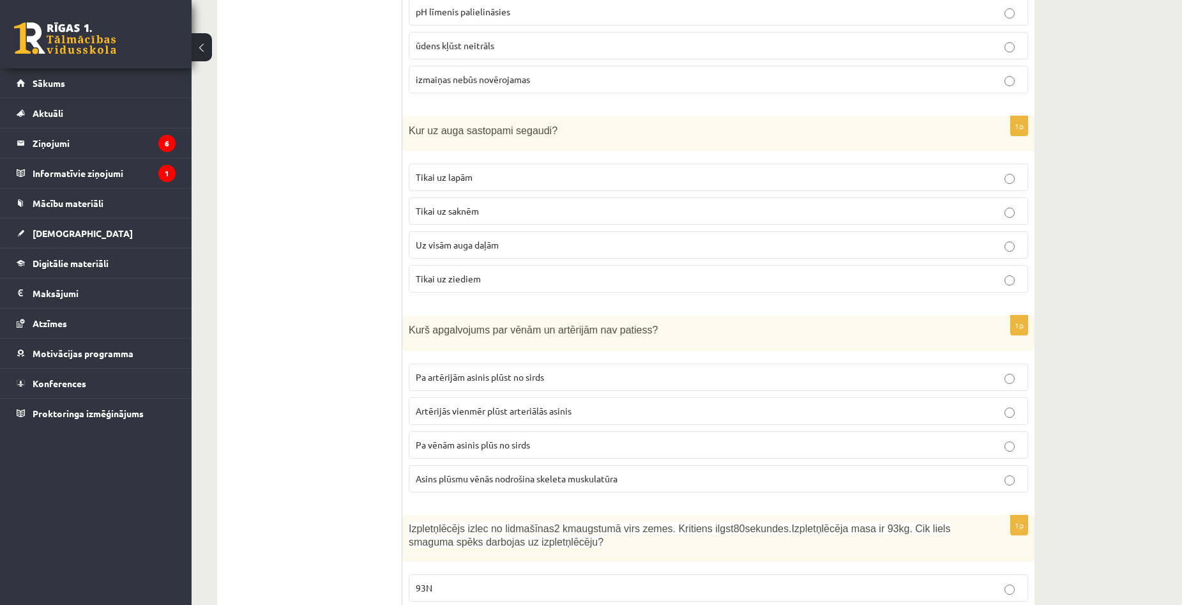
scroll to position [4280, 0]
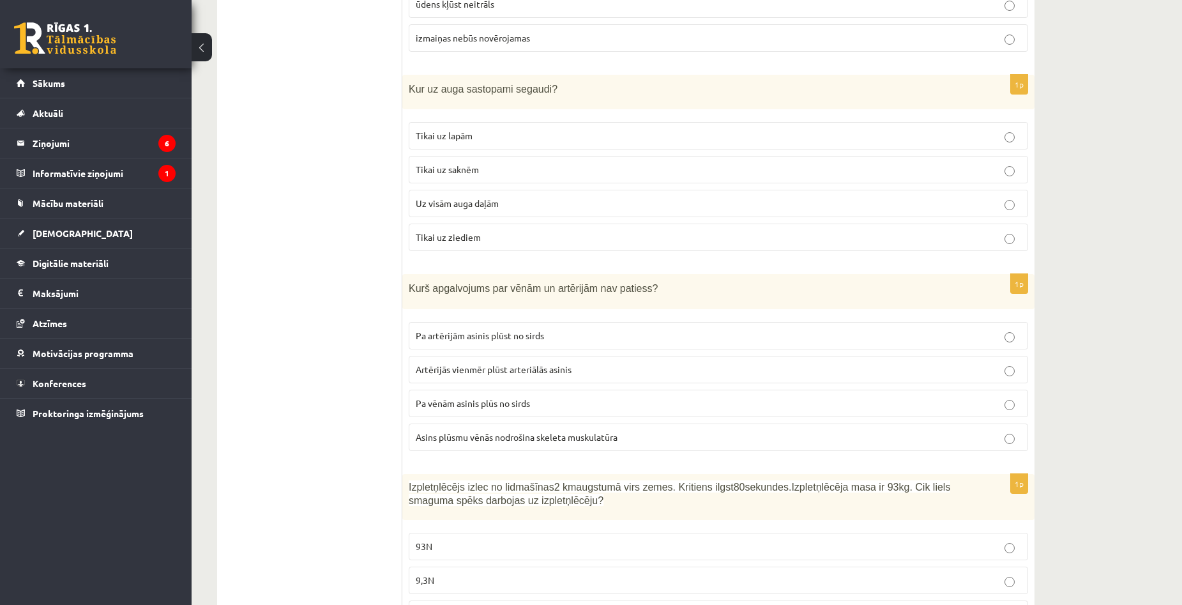
click at [536, 397] on p "Pa vēnām asinis plūs no sirds" at bounding box center [719, 403] width 606 height 13
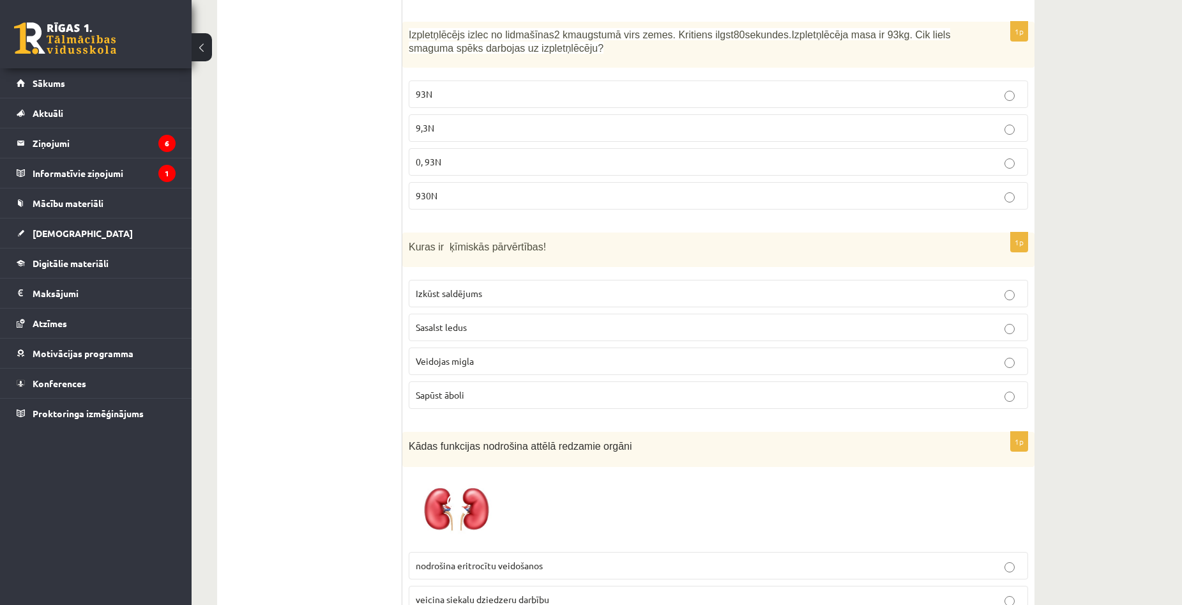
scroll to position [4727, 0]
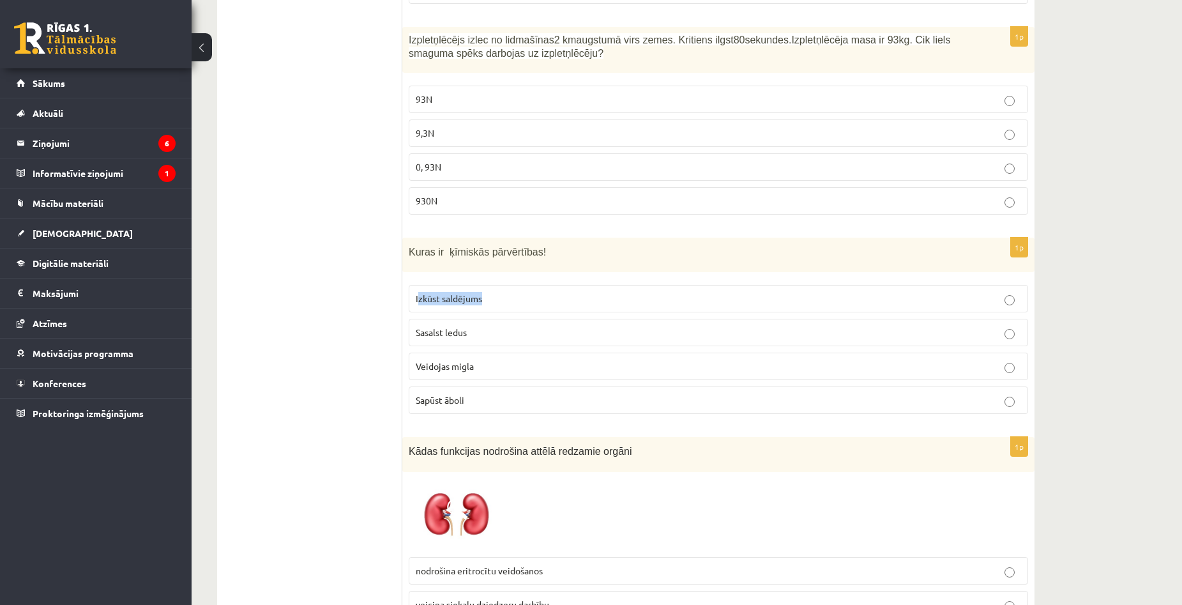
drag, startPoint x: 417, startPoint y: 270, endPoint x: 514, endPoint y: 275, distance: 96.6
click at [514, 292] on p "Izkūst saldējums" at bounding box center [719, 298] width 606 height 13
click at [893, 386] on label "Sapūst āboli" at bounding box center [719, 399] width 620 height 27
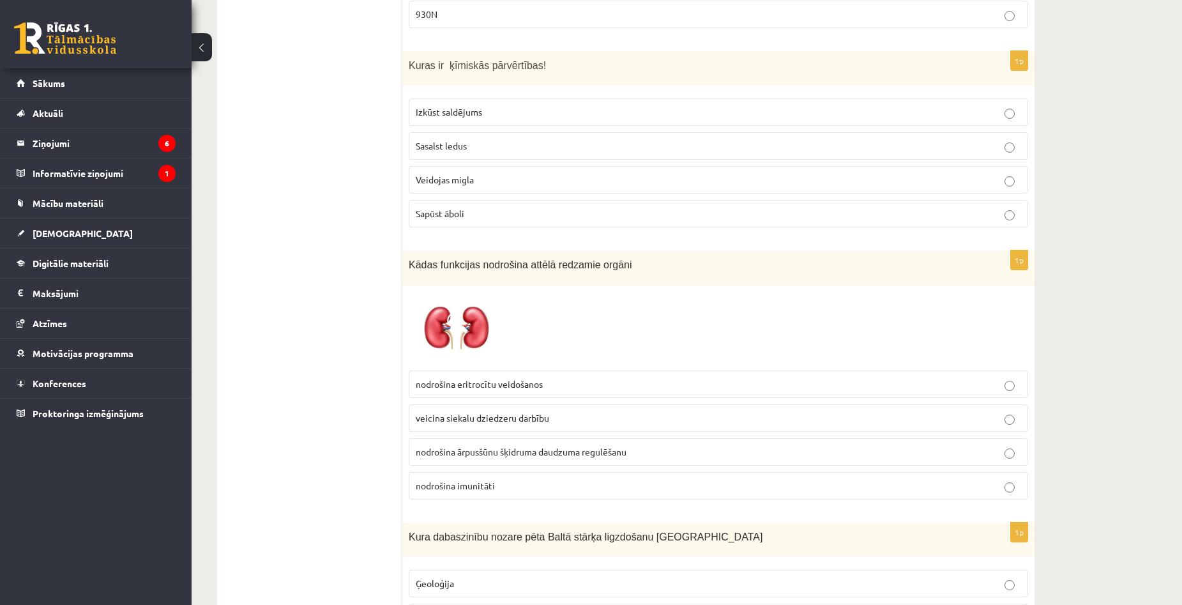
scroll to position [4918, 0]
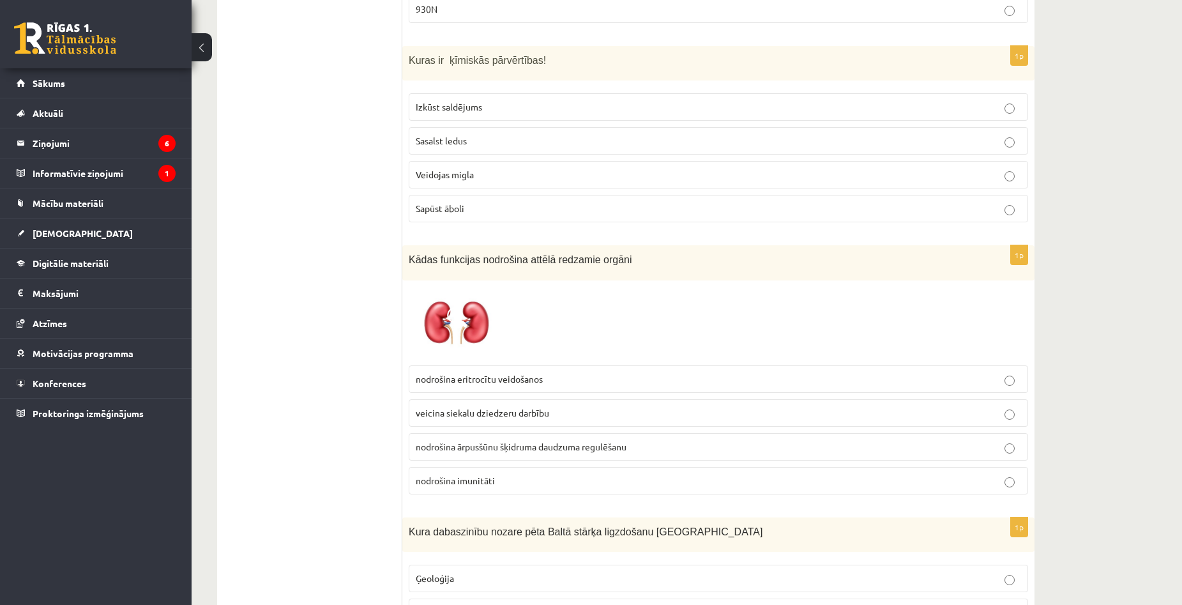
click at [577, 441] on span "nodrošina ārpusšūnu šķidruma daudzuma regulēšanu" at bounding box center [521, 446] width 211 height 11
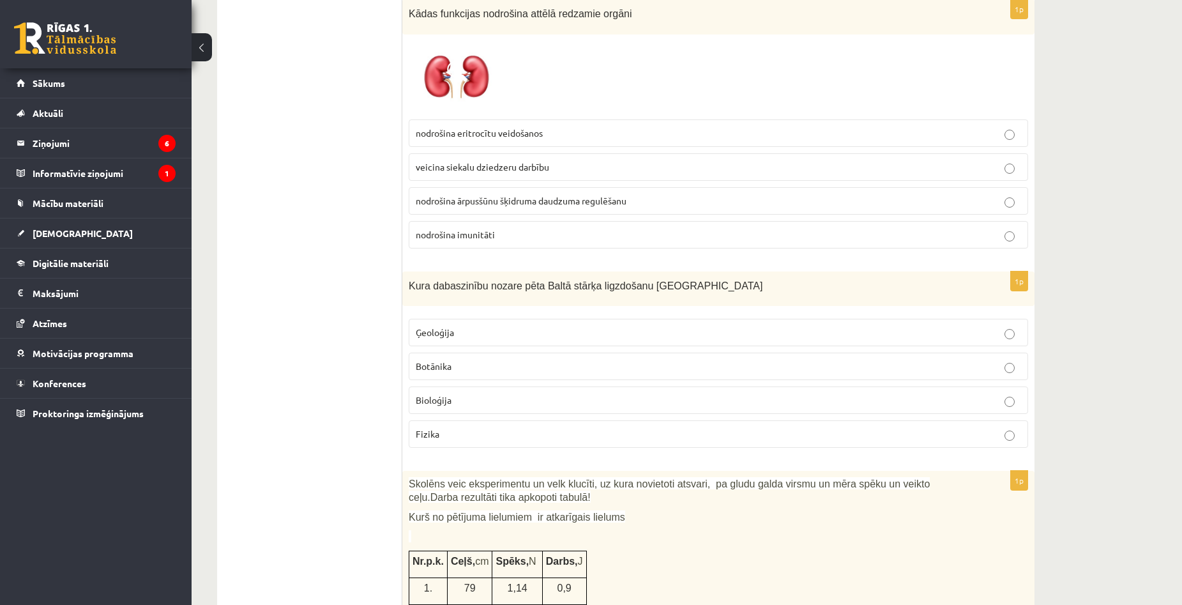
scroll to position [5174, 0]
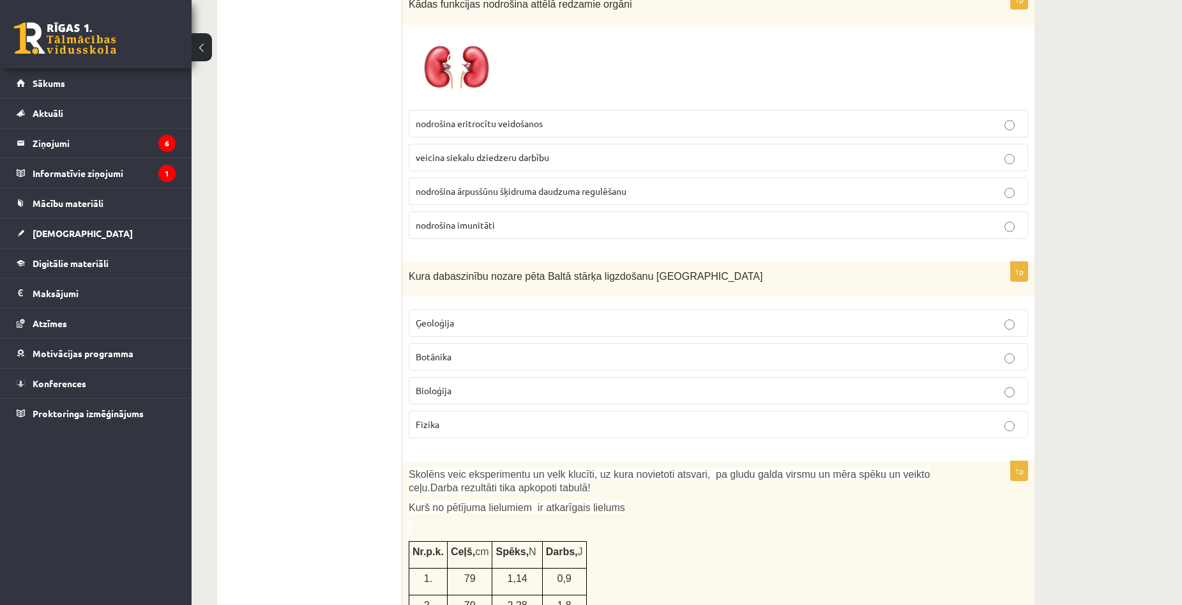
click at [464, 384] on p "Bioloģija" at bounding box center [719, 390] width 606 height 13
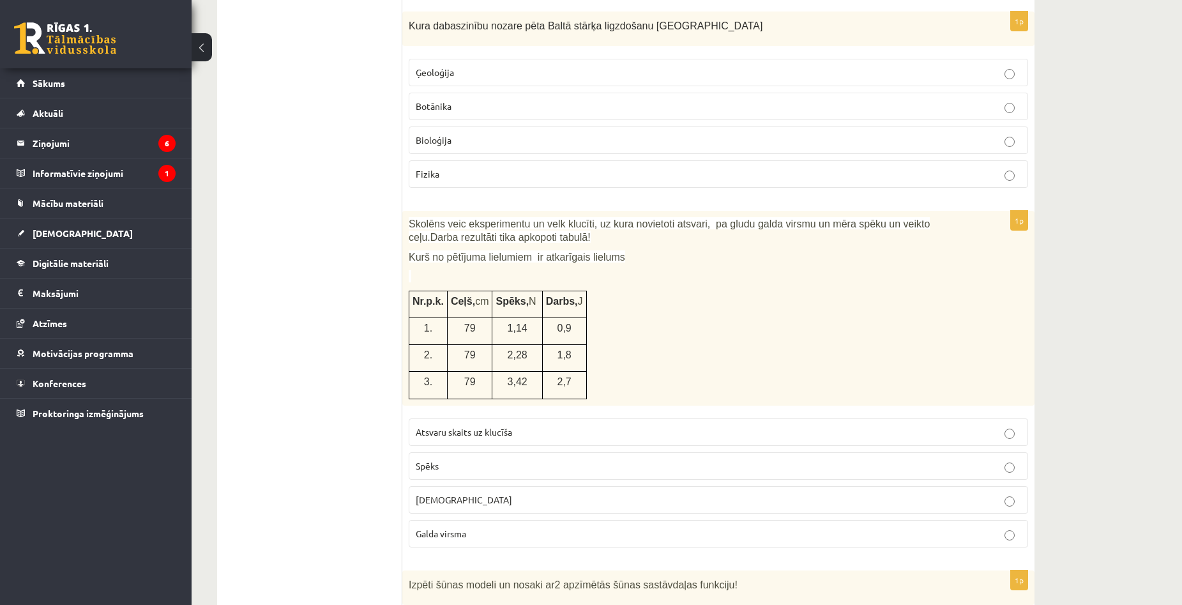
scroll to position [5429, 0]
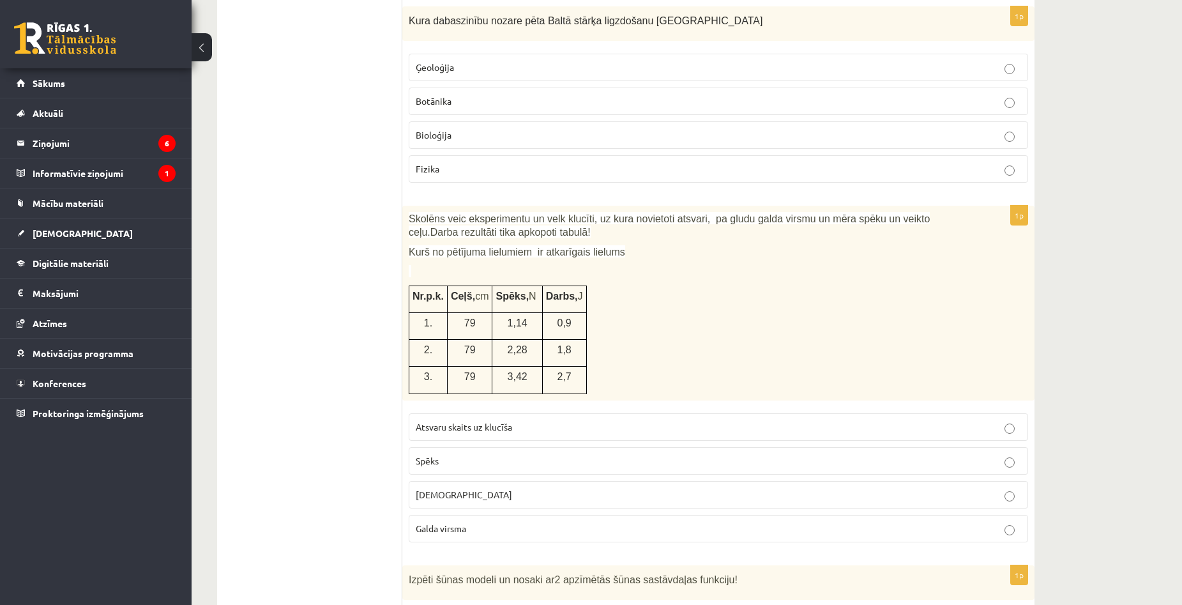
click at [964, 447] on label "Spēks" at bounding box center [719, 460] width 620 height 27
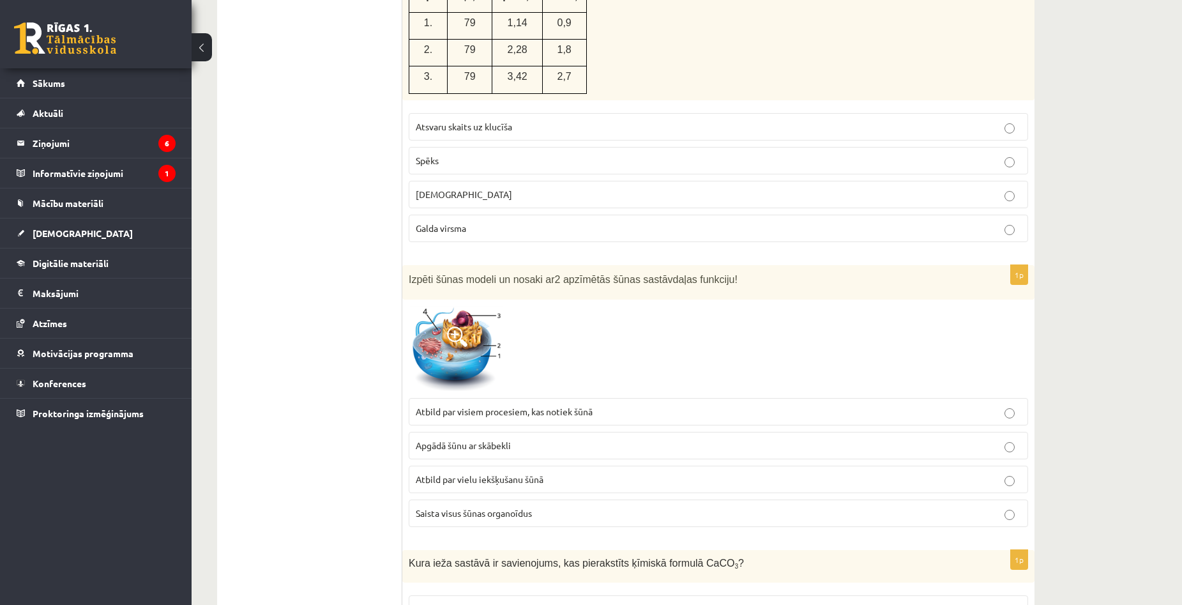
scroll to position [5749, 0]
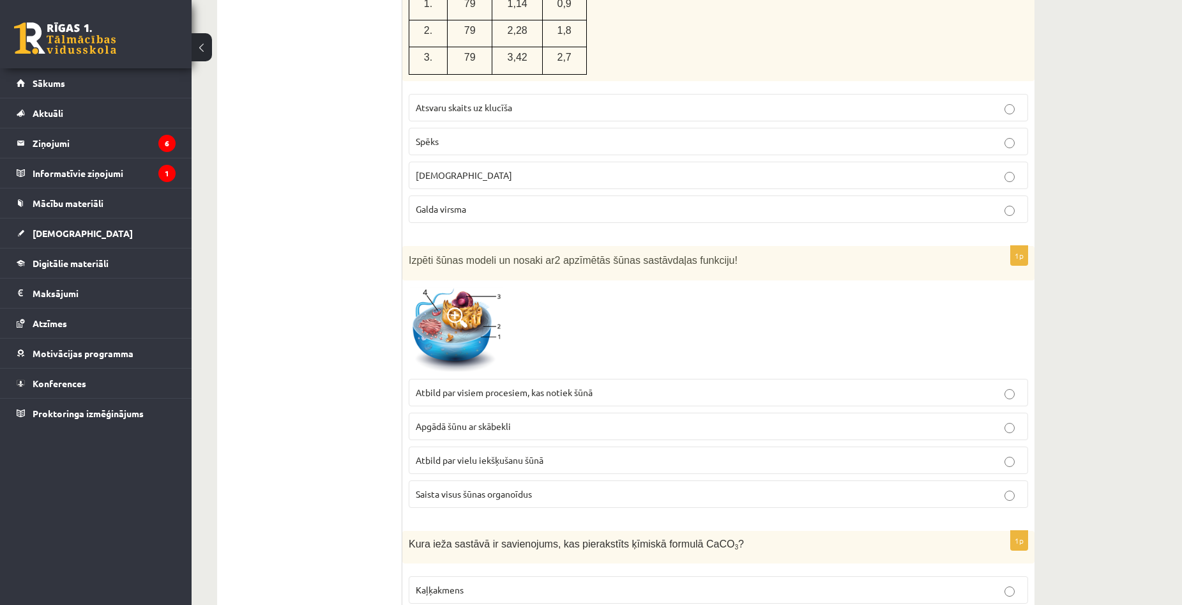
click at [999, 487] on p "Saista visus šūnas organoīdus" at bounding box center [719, 493] width 606 height 13
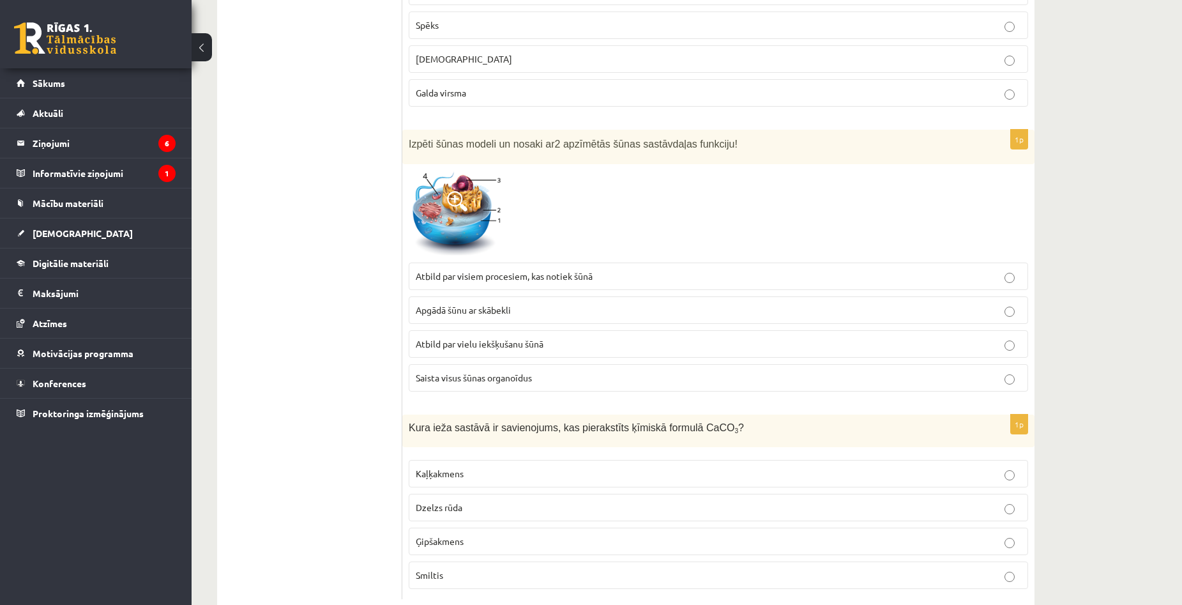
scroll to position [5868, 0]
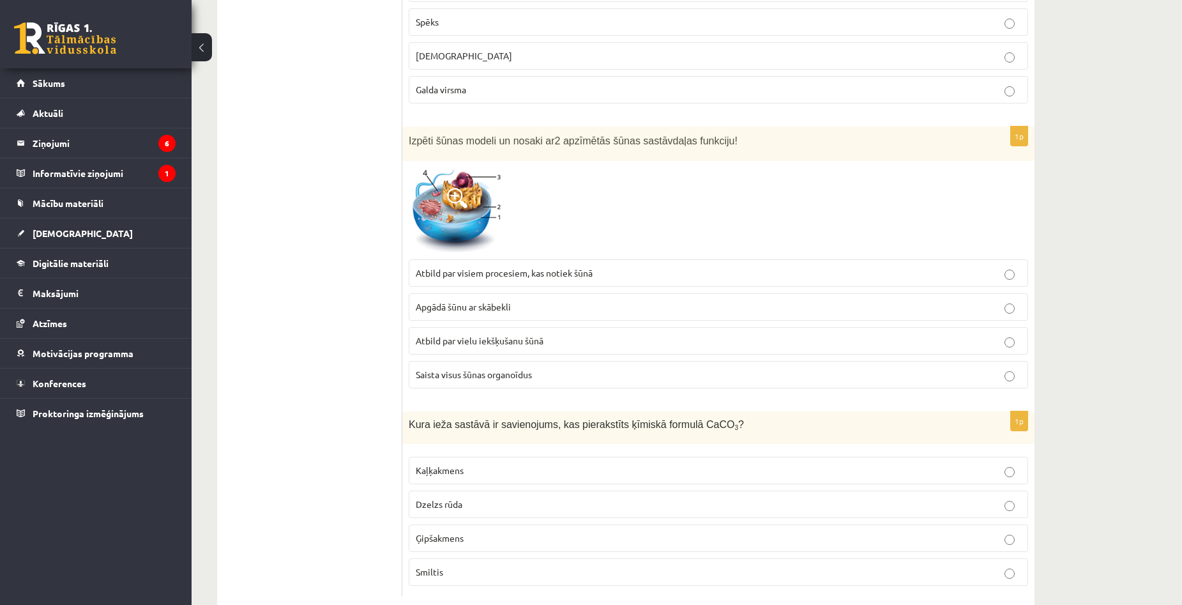
click at [730, 457] on label "Kaļķakmens" at bounding box center [719, 470] width 620 height 27
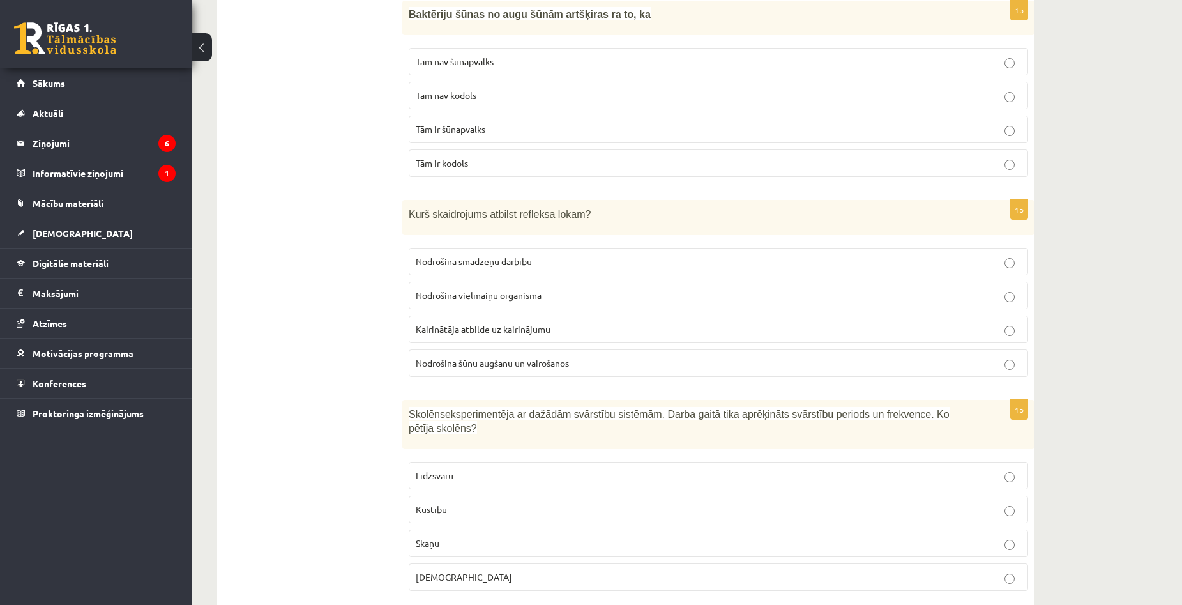
scroll to position [0, 0]
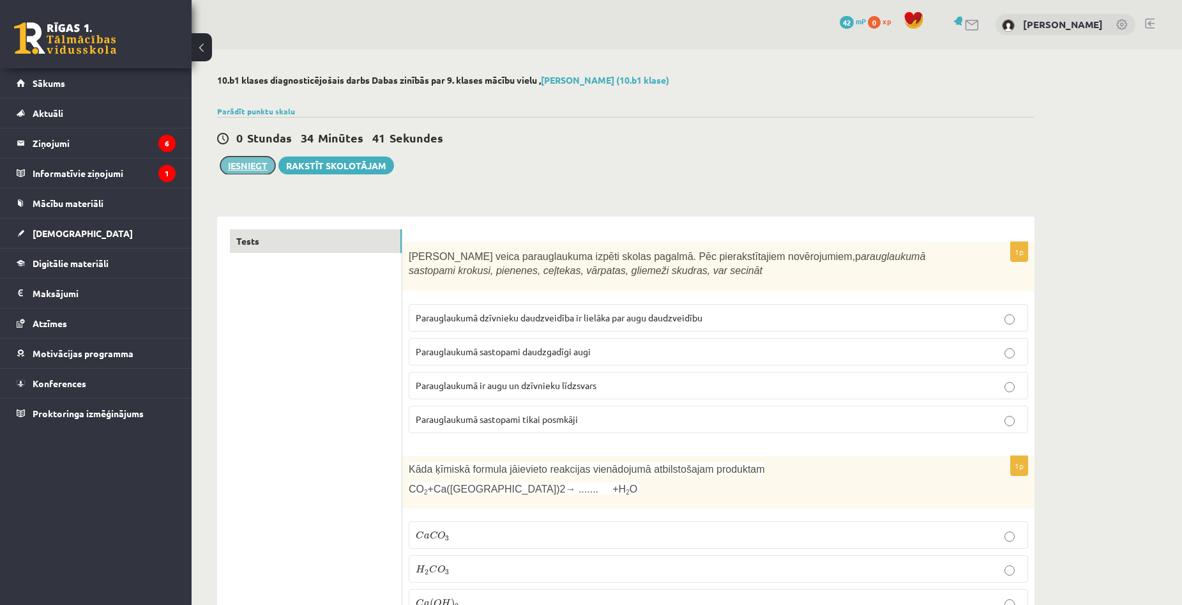
click at [244, 165] on button "Iesniegt" at bounding box center [247, 165] width 55 height 18
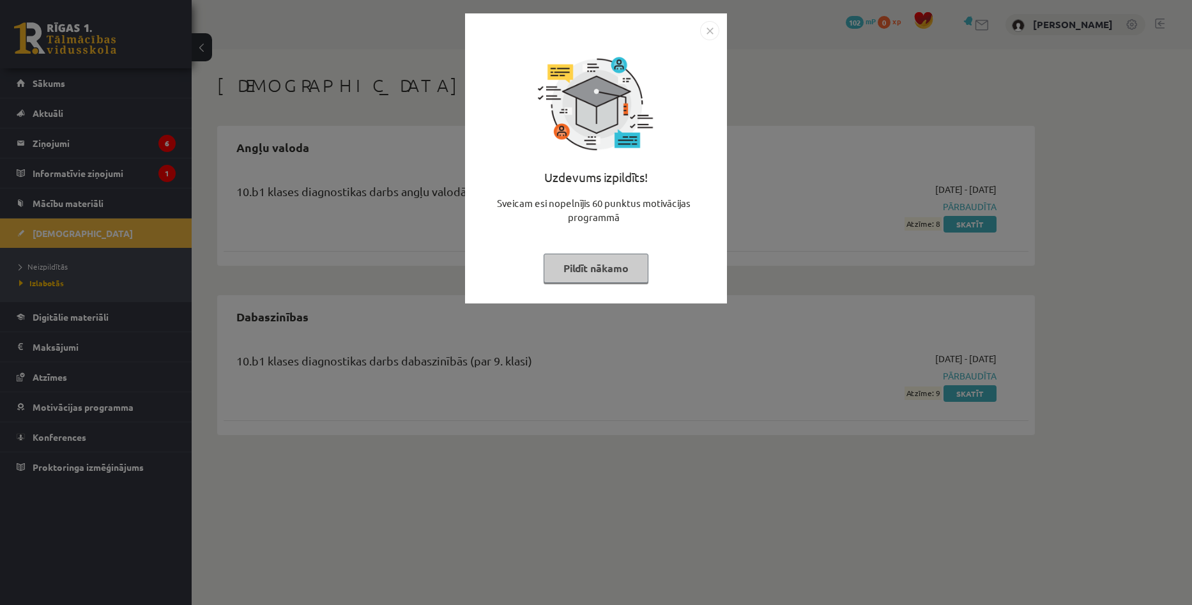
click at [712, 28] on img "Close" at bounding box center [709, 30] width 19 height 19
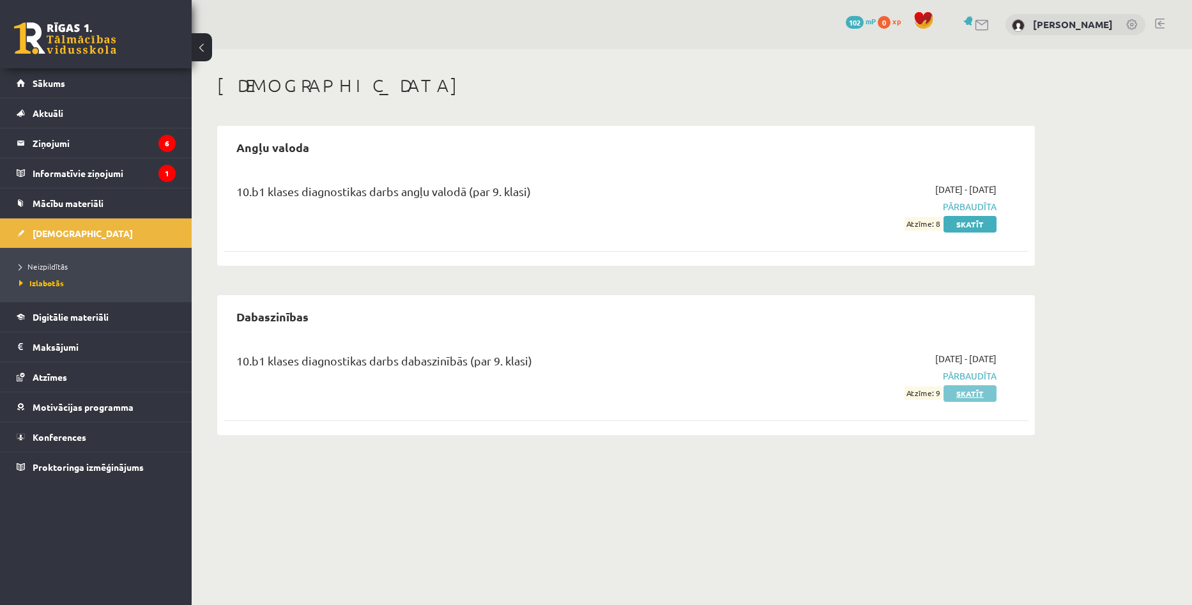
click at [958, 392] on link "Skatīt" at bounding box center [969, 393] width 53 height 17
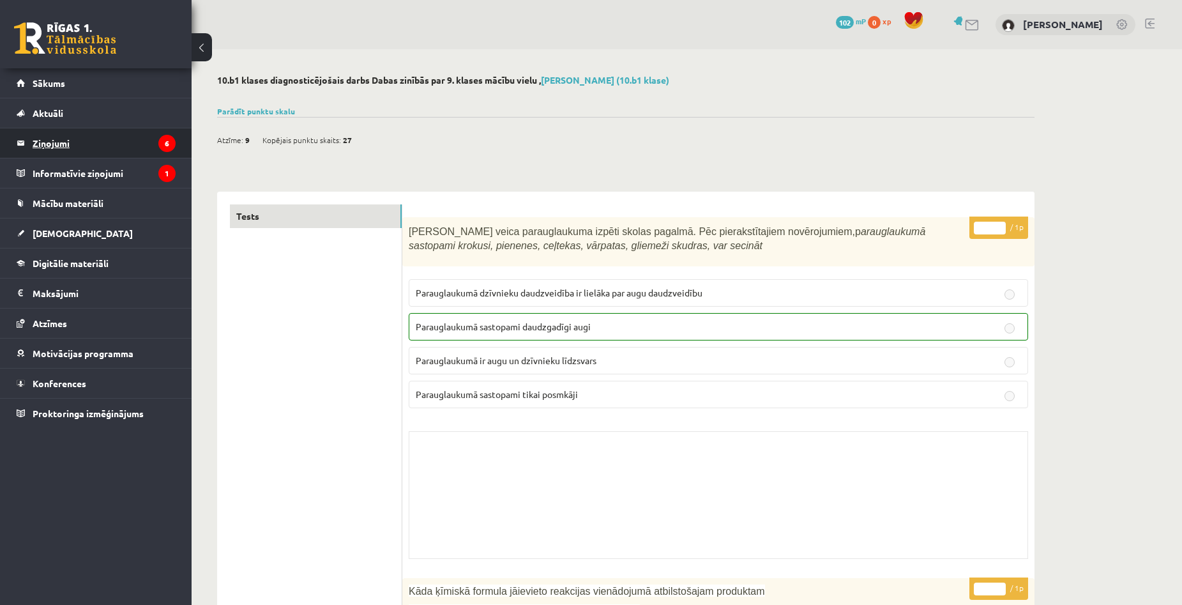
click at [50, 142] on legend "Ziņojumi 6" at bounding box center [104, 142] width 143 height 29
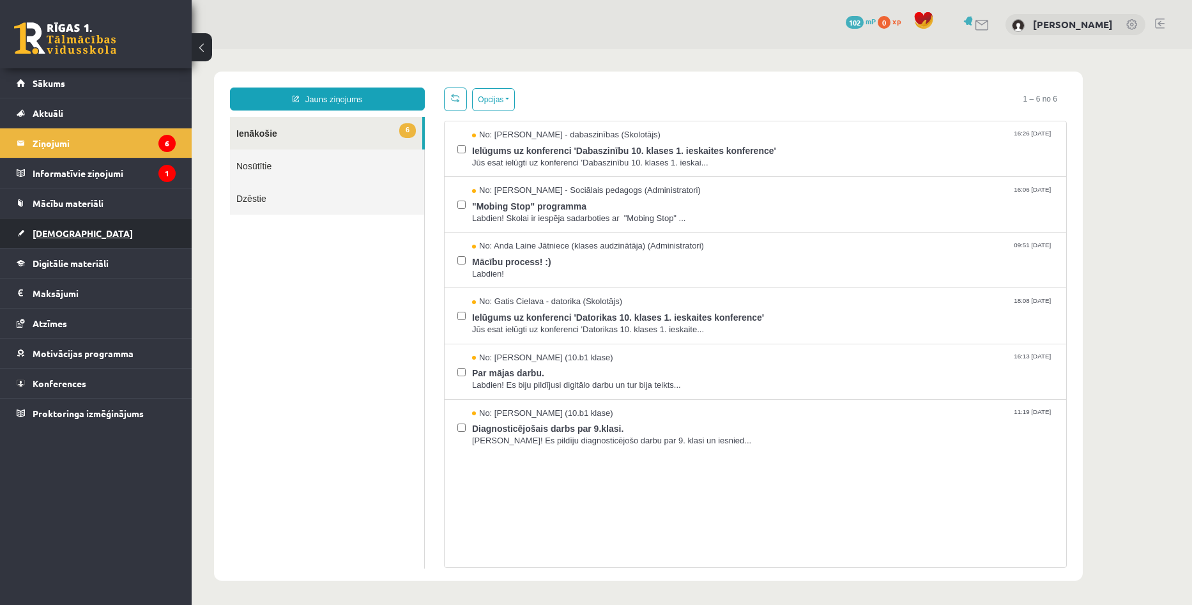
click at [52, 231] on span "[DEMOGRAPHIC_DATA]" at bounding box center [83, 232] width 100 height 11
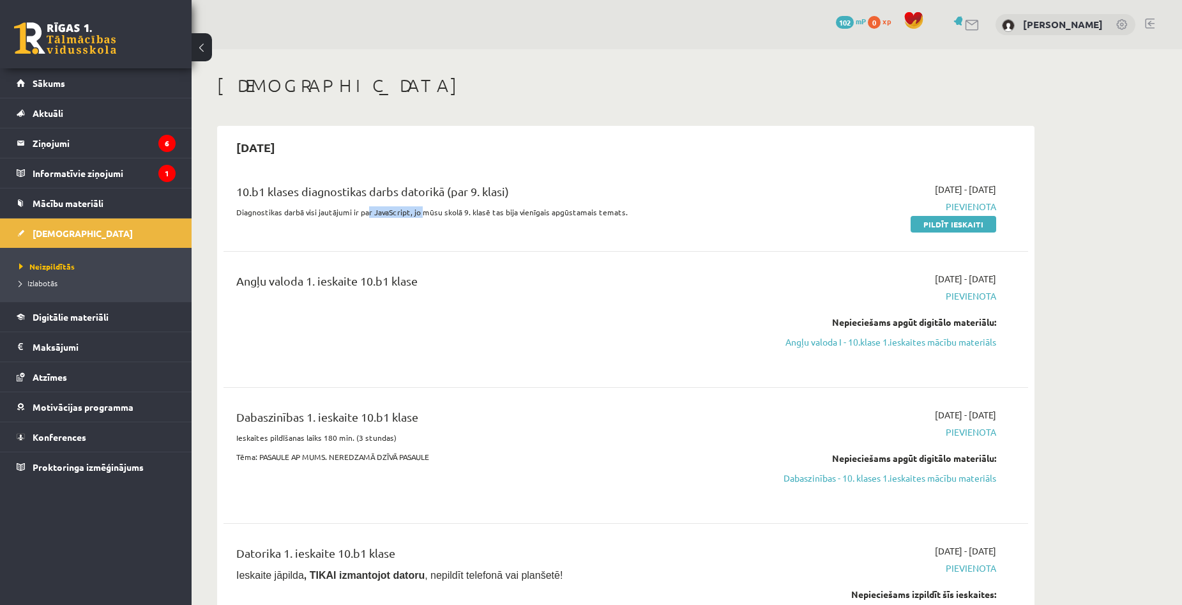
drag, startPoint x: 370, startPoint y: 211, endPoint x: 423, endPoint y: 213, distance: 52.4
click at [423, 213] on p "Diagnostikas darbā visi jautājumi ir par JavaScript, jo mūsu skolā 9. klasē tas…" at bounding box center [486, 211] width 500 height 11
click at [459, 234] on div "10.b1 klases diagnostikas darbs datorikā (par 9. klasi) Diagnostikas darbā visi…" at bounding box center [626, 206] width 805 height 73
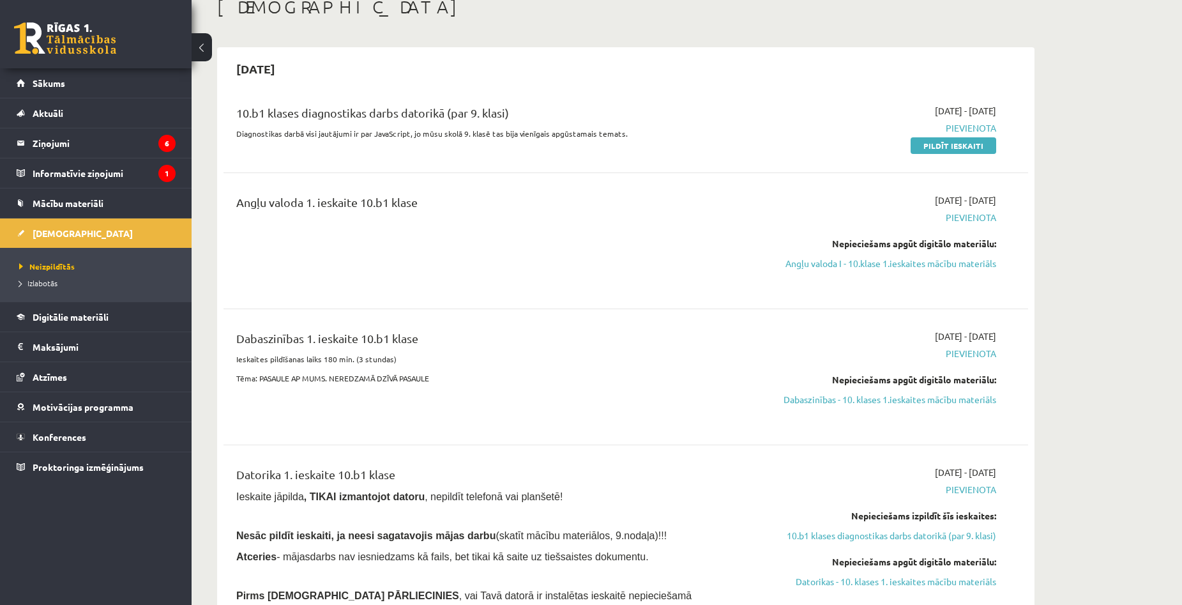
scroll to position [64, 0]
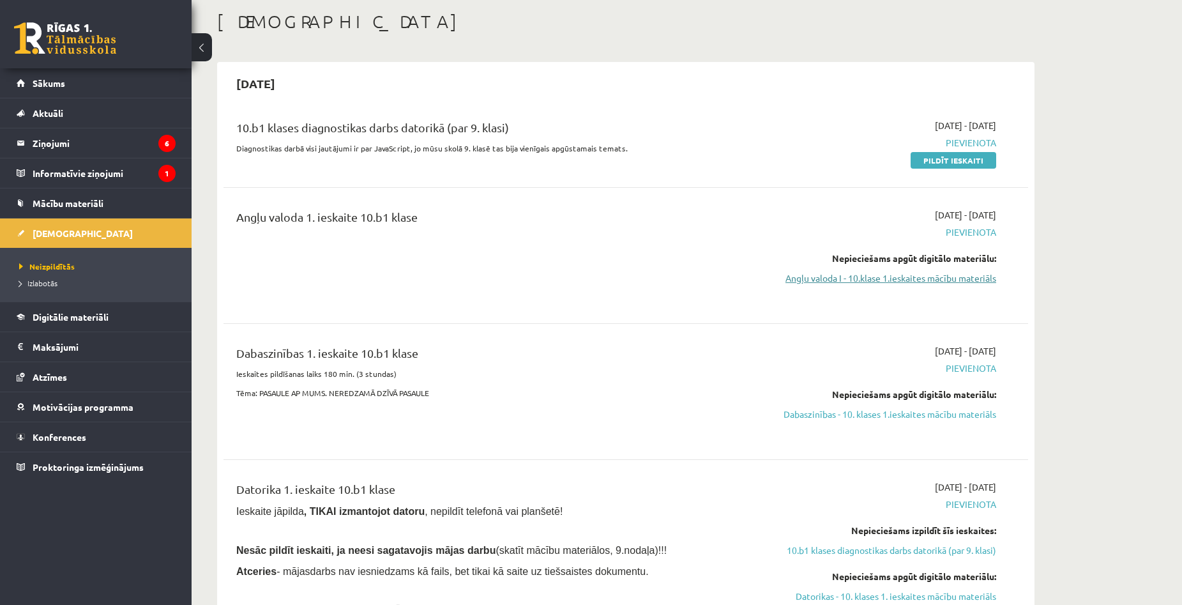
click at [873, 277] on link "Angļu valoda I - 10.klase 1.ieskaites mācību materiāls" at bounding box center [876, 277] width 241 height 13
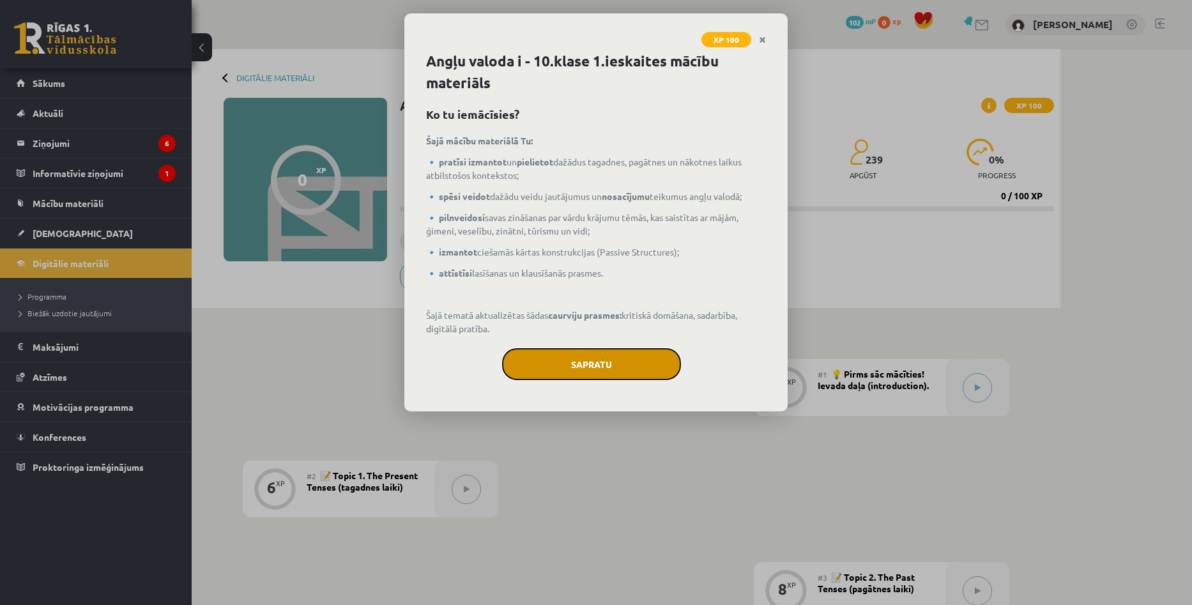
click at [600, 369] on button "Sapratu" at bounding box center [591, 364] width 179 height 32
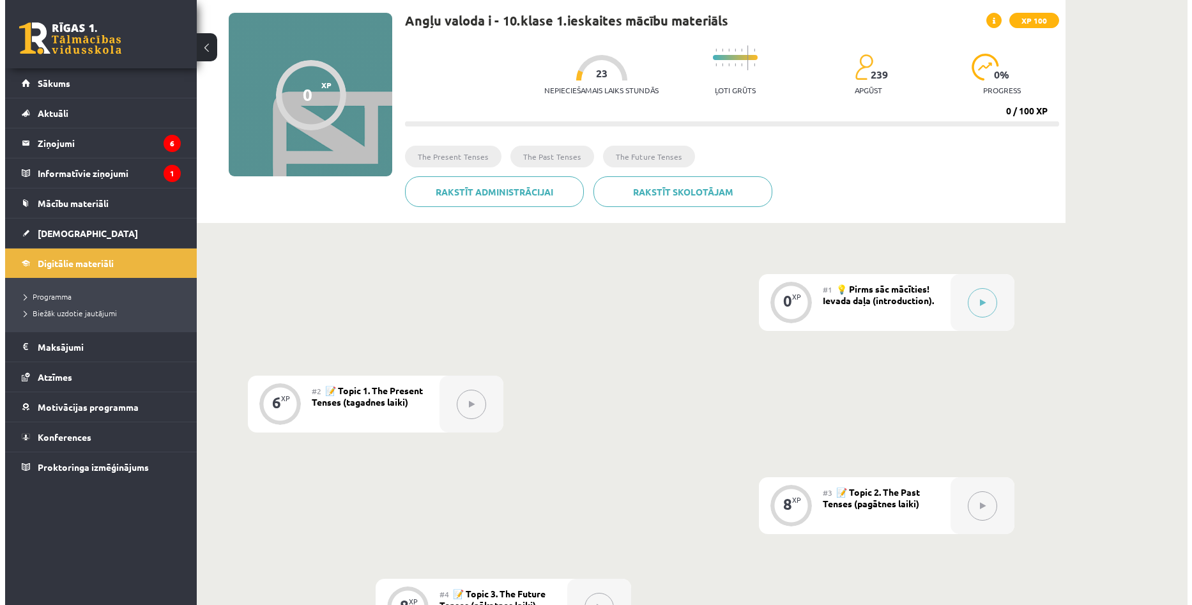
scroll to position [13, 0]
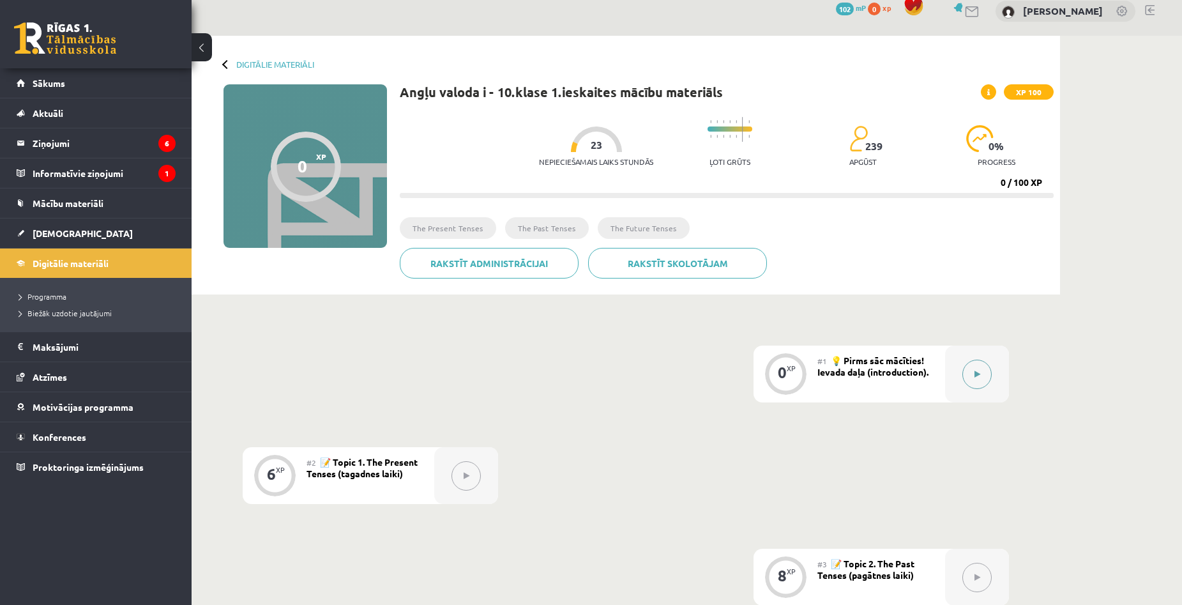
click at [982, 377] on button at bounding box center [977, 374] width 29 height 29
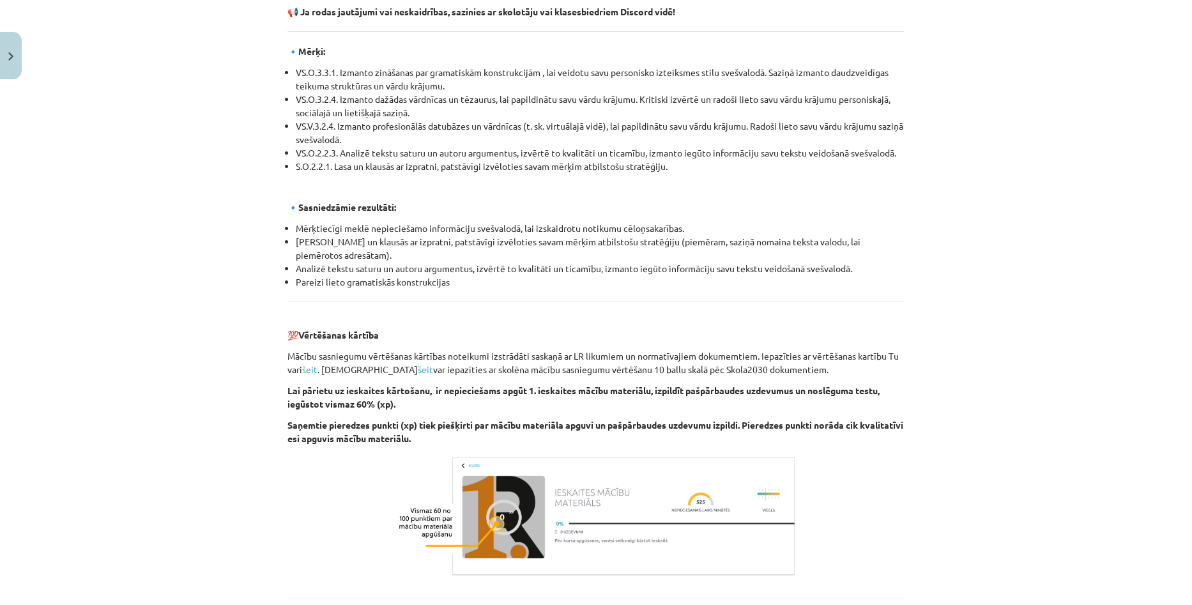
scroll to position [1316, 0]
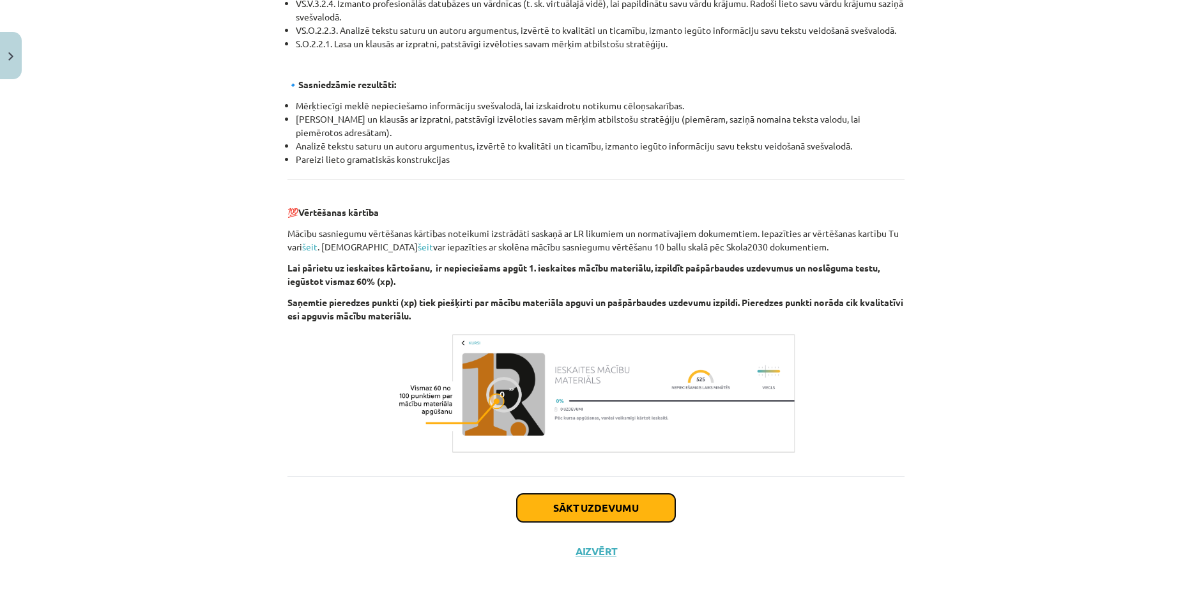
click at [581, 512] on button "Sākt uzdevumu" at bounding box center [596, 508] width 158 height 28
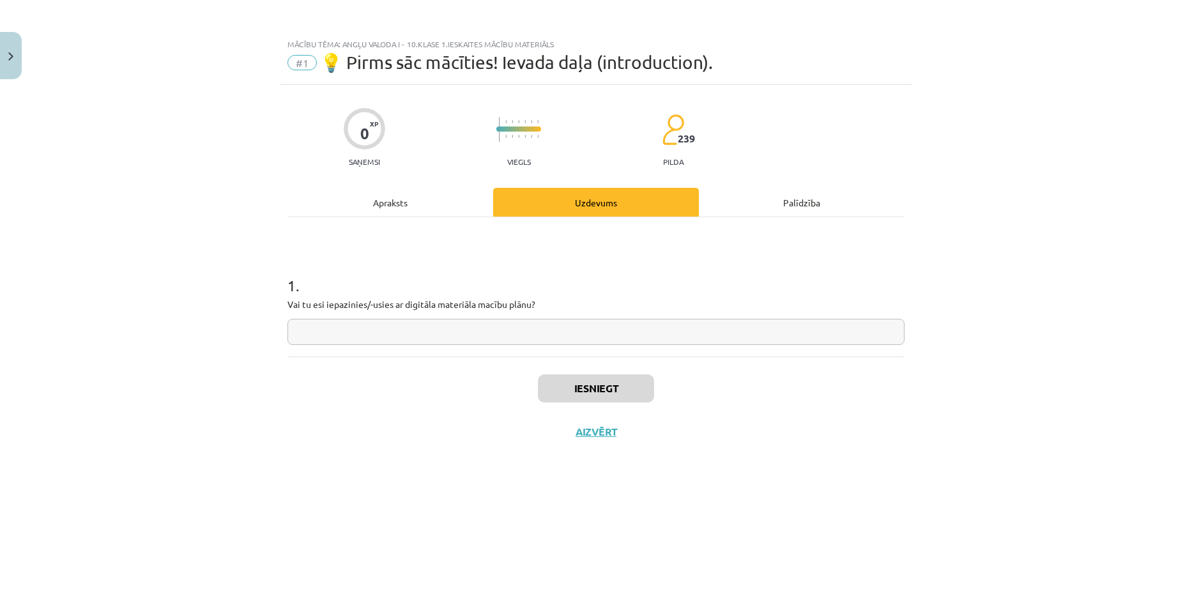
drag, startPoint x: 343, startPoint y: 330, endPoint x: 514, endPoint y: 337, distance: 171.4
click at [514, 338] on input "text" at bounding box center [595, 332] width 617 height 26
type input "**"
click at [599, 385] on button "Iesniegt" at bounding box center [596, 388] width 116 height 28
click at [624, 438] on button "Nākamā nodarbība" at bounding box center [595, 439] width 125 height 29
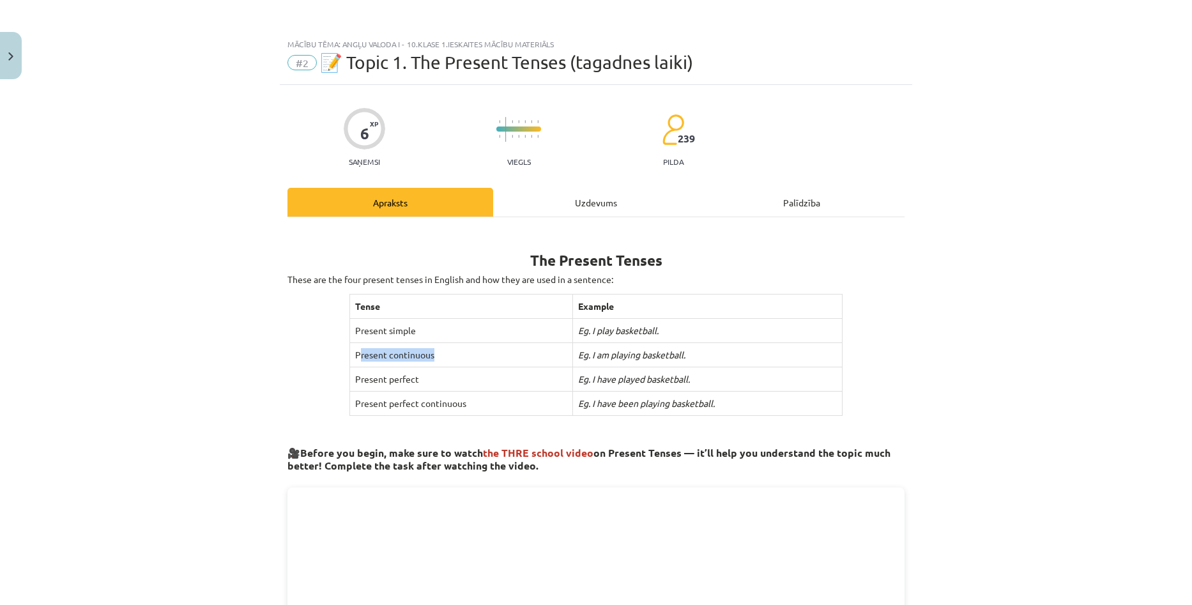
drag, startPoint x: 392, startPoint y: 353, endPoint x: 460, endPoint y: 368, distance: 69.4
click at [438, 362] on td "Present continuous" at bounding box center [460, 355] width 223 height 24
click at [266, 346] on div "Mācību tēma: Angļu valoda i - 10.klase 1.ieskaites mācību materiāls #2 📝 Topic …" at bounding box center [596, 302] width 1192 height 605
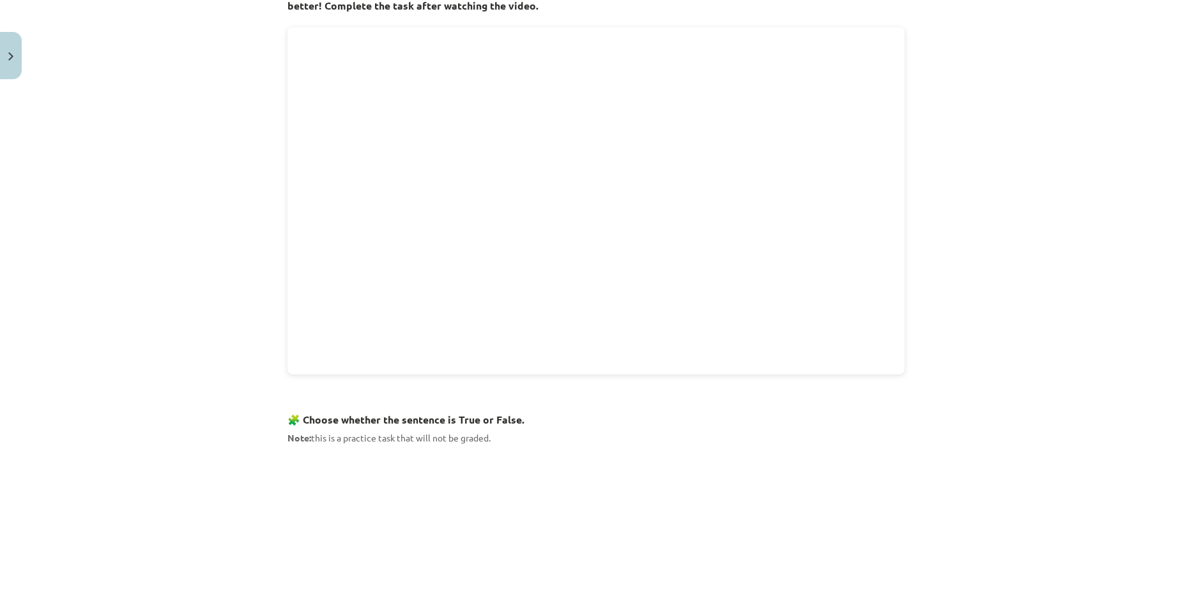
scroll to position [558, 0]
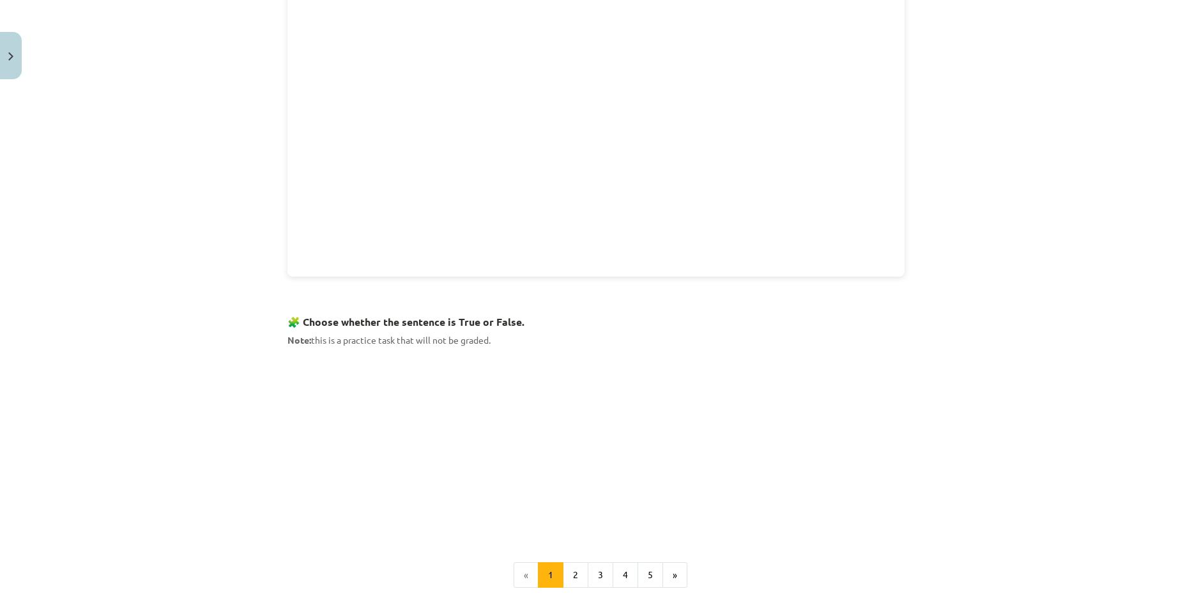
click at [187, 404] on div "Mācību tēma: Angļu valoda i - 10.klase 1.ieskaites mācību materiāls #2 📝 Topic …" at bounding box center [596, 302] width 1192 height 605
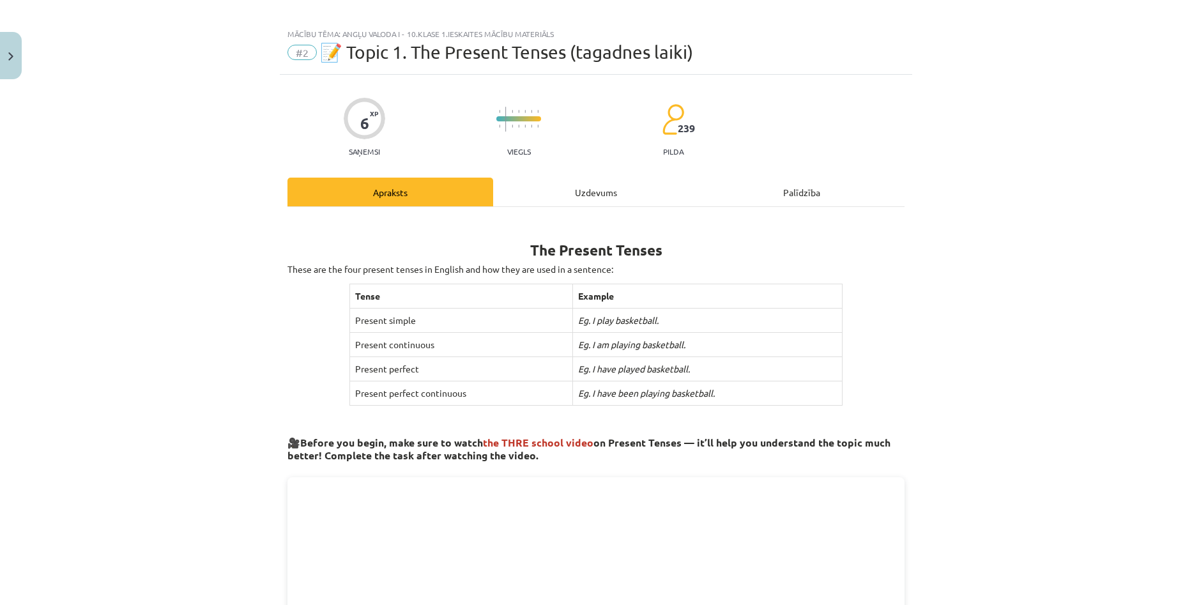
scroll to position [0, 0]
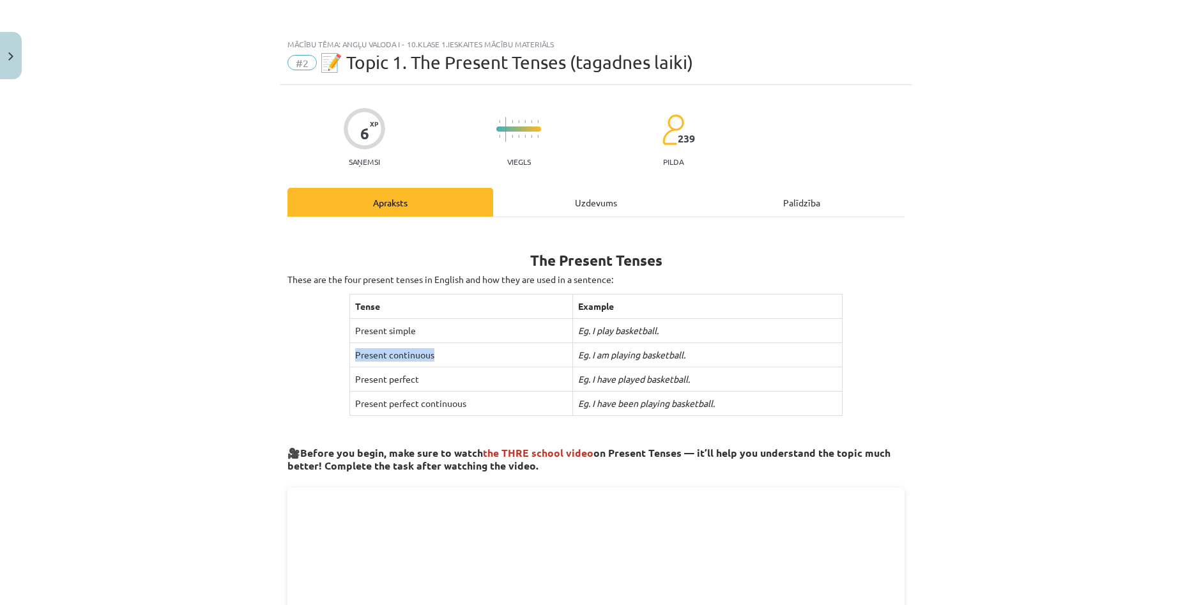
drag, startPoint x: 362, startPoint y: 359, endPoint x: 450, endPoint y: 365, distance: 88.4
click at [448, 362] on td "Present continuous" at bounding box center [460, 355] width 223 height 24
click at [257, 390] on div "Mācību tēma: Angļu valoda i - 10.klase 1.ieskaites mācību materiāls #2 📝 Topic …" at bounding box center [596, 302] width 1192 height 605
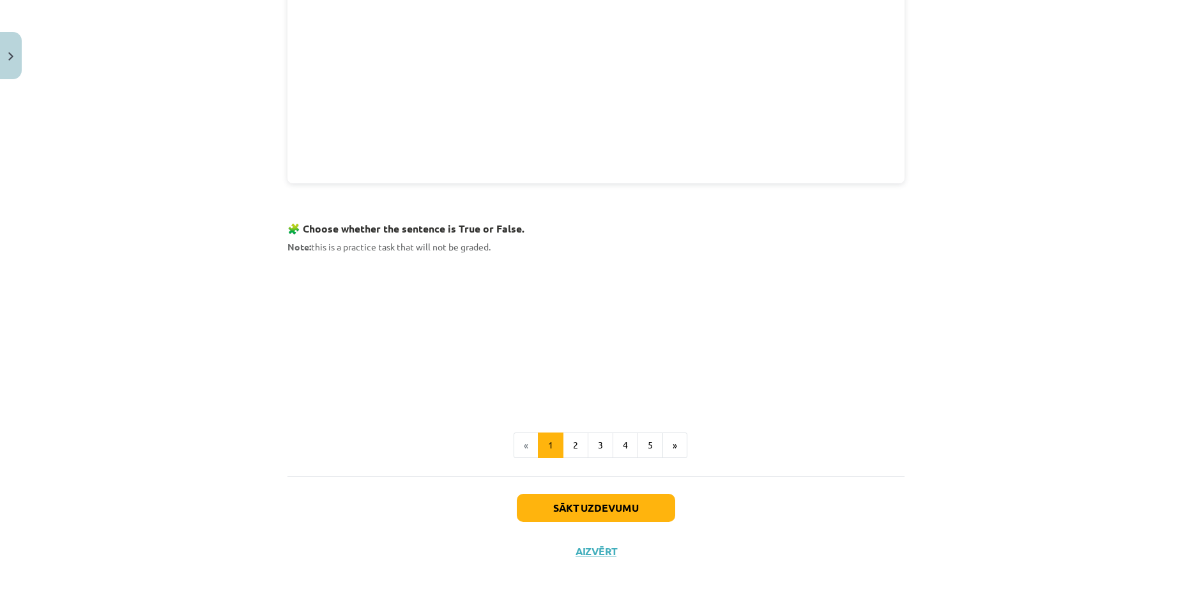
scroll to position [649, 0]
click at [581, 499] on button "Sākt uzdevumu" at bounding box center [596, 510] width 158 height 28
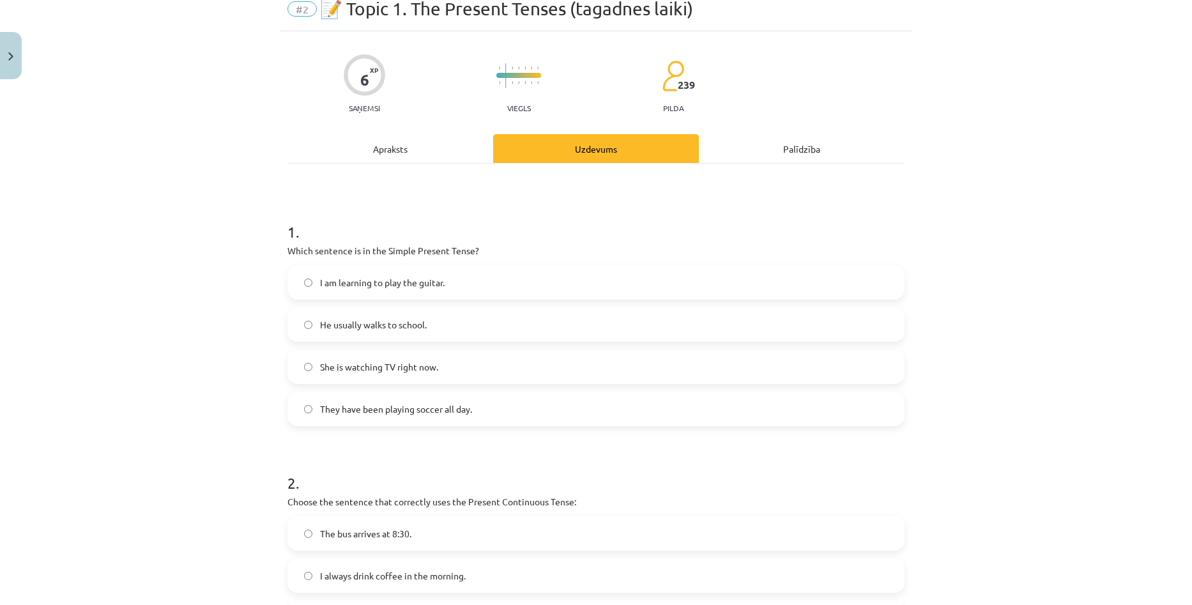
scroll to position [14, 0]
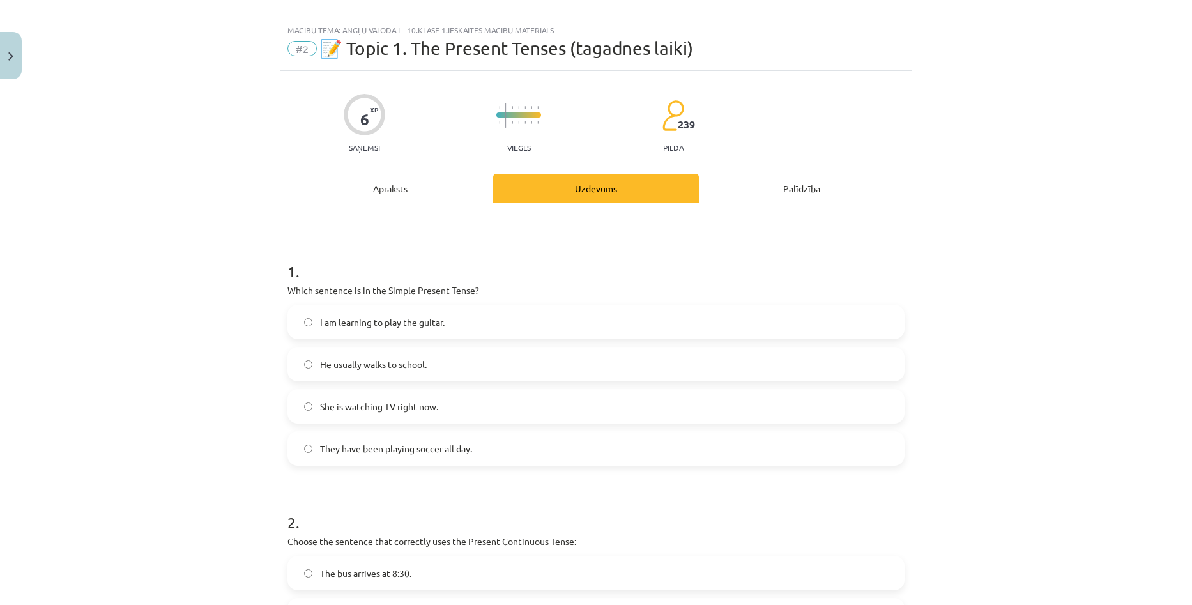
click at [412, 192] on div "Apraksts" at bounding box center [390, 188] width 206 height 29
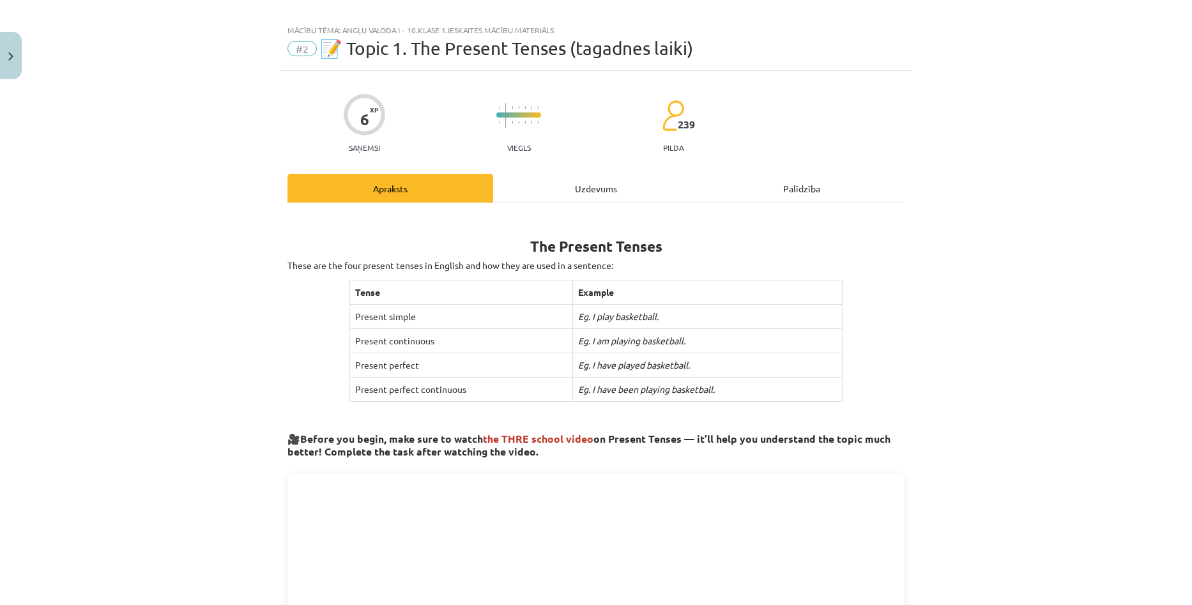
scroll to position [32, 0]
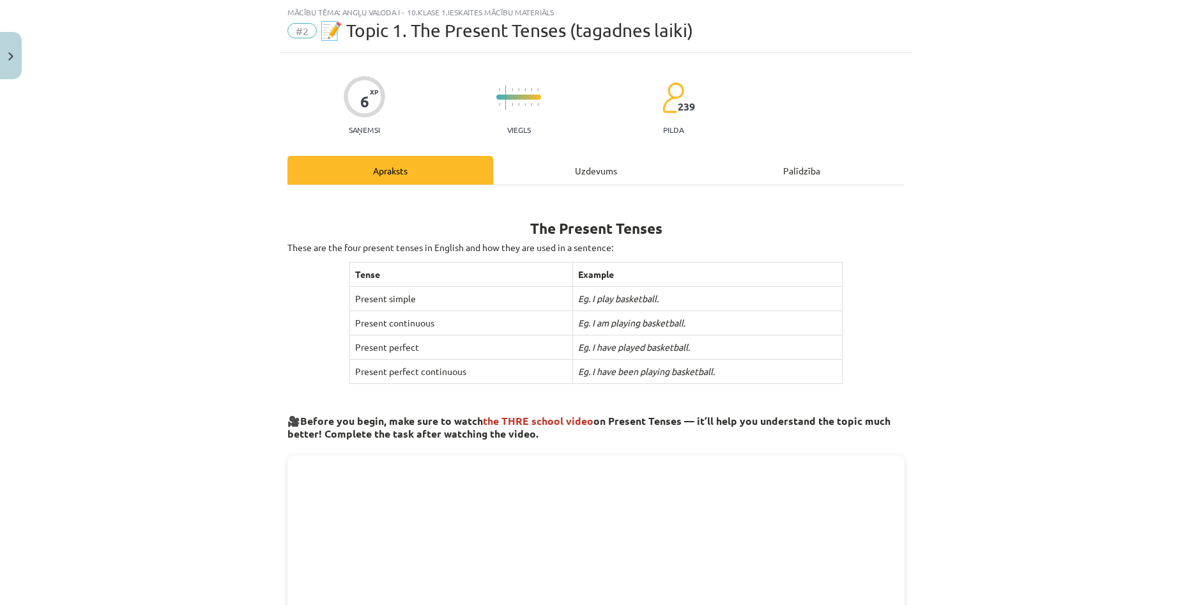
click at [586, 171] on div "Uzdevums" at bounding box center [596, 170] width 206 height 29
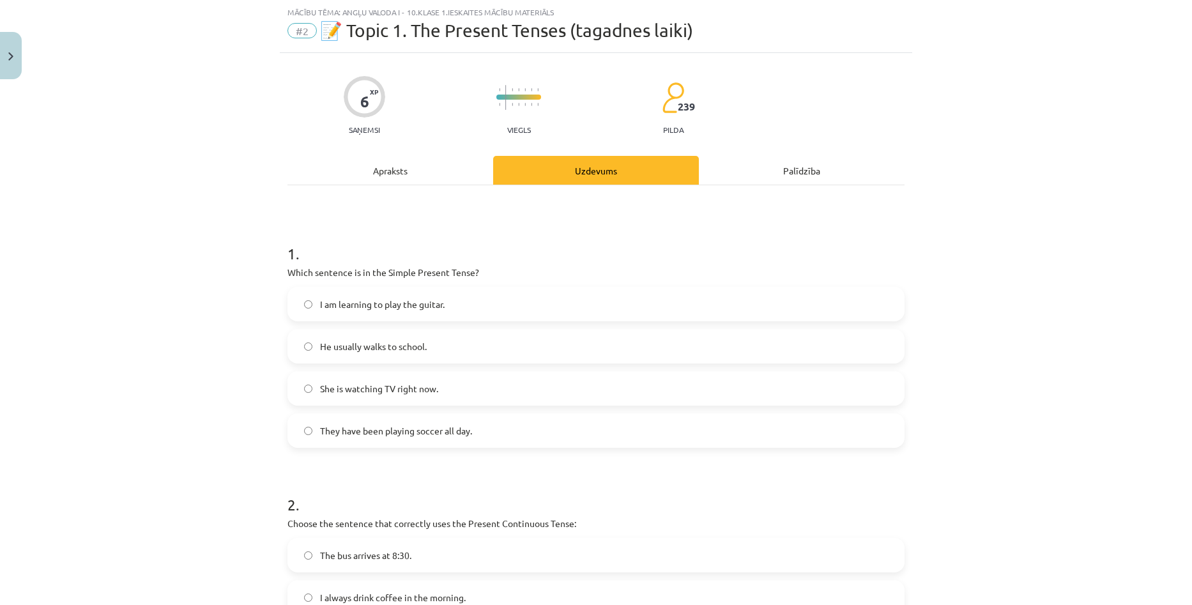
click at [424, 160] on div "Apraksts" at bounding box center [390, 170] width 206 height 29
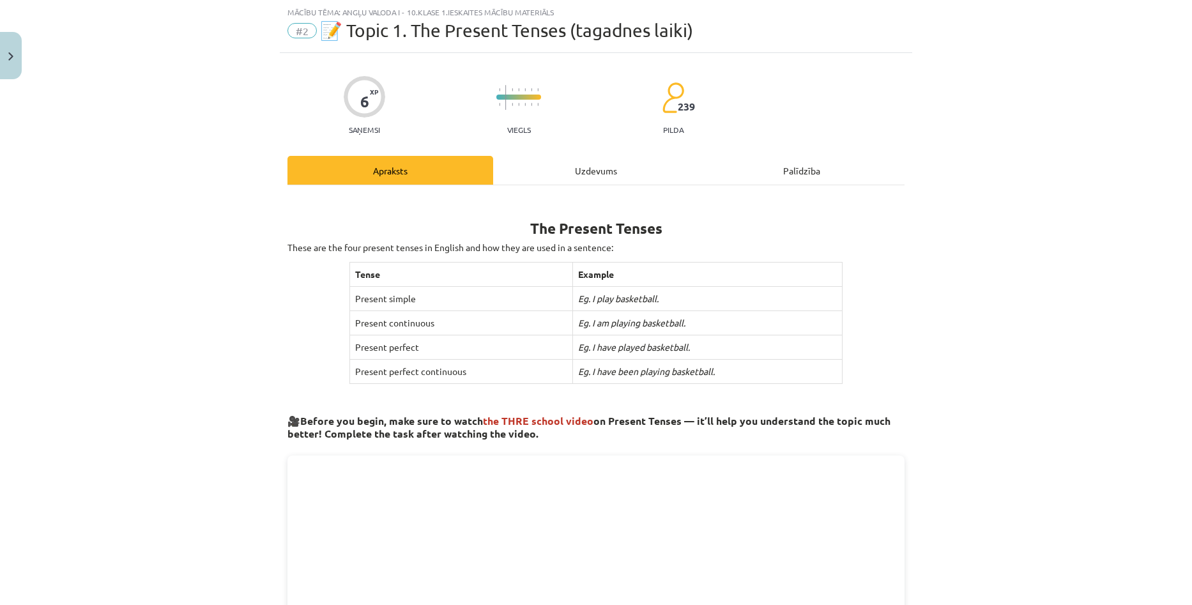
click at [581, 169] on div "Uzdevums" at bounding box center [596, 170] width 206 height 29
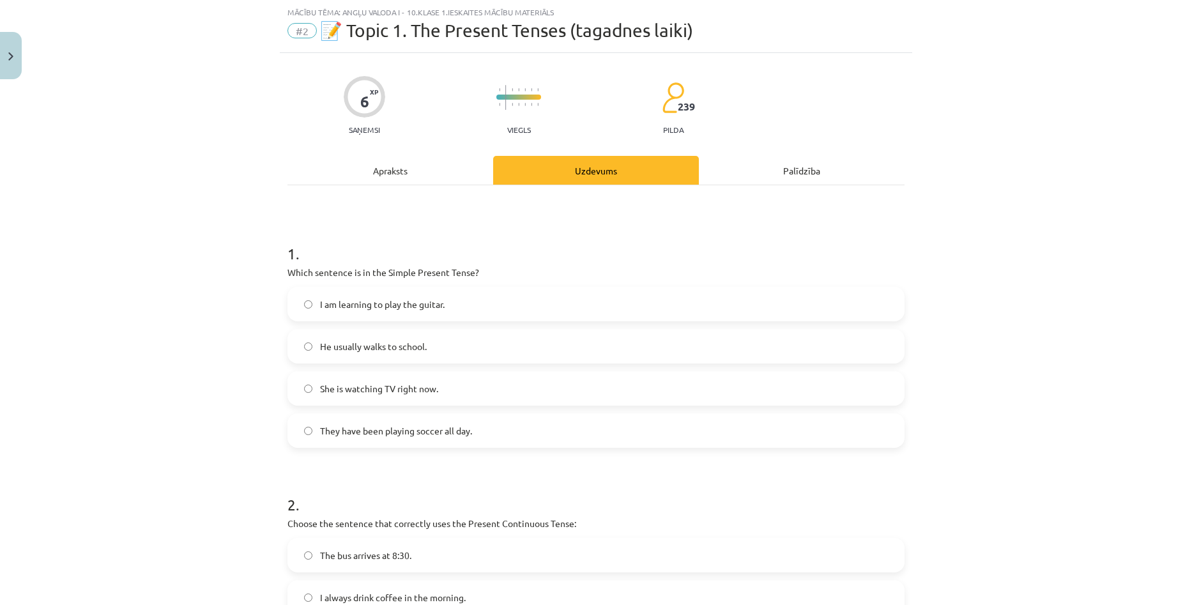
click at [303, 395] on label "She is watching TV right now." at bounding box center [596, 388] width 614 height 32
click at [390, 175] on div "Apraksts" at bounding box center [390, 170] width 206 height 29
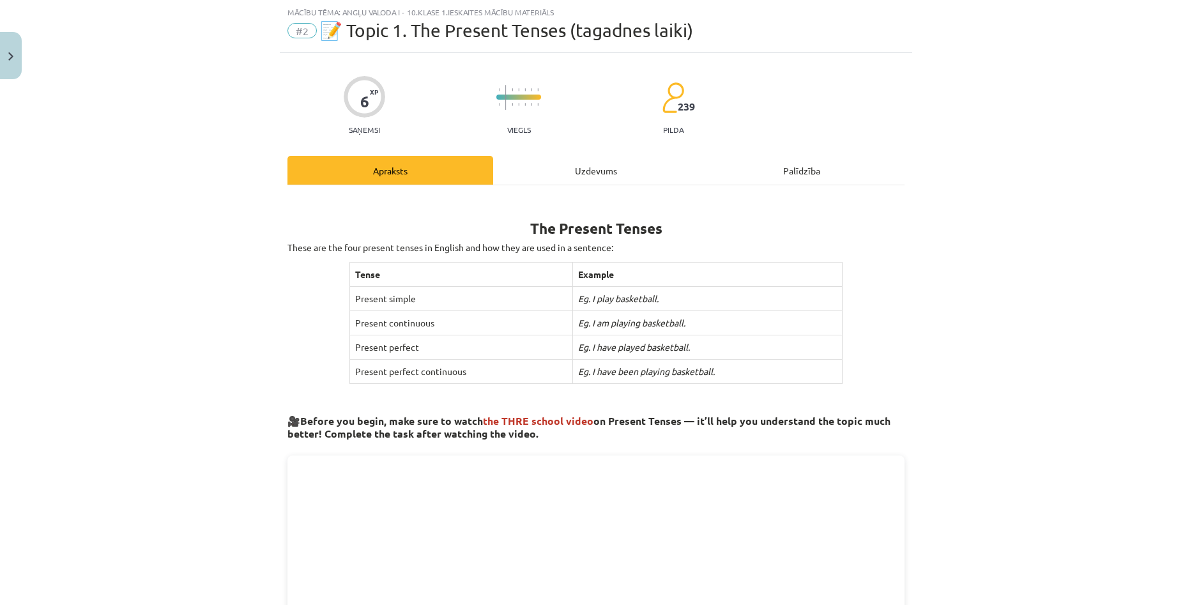
click at [607, 167] on div "Uzdevums" at bounding box center [596, 170] width 206 height 29
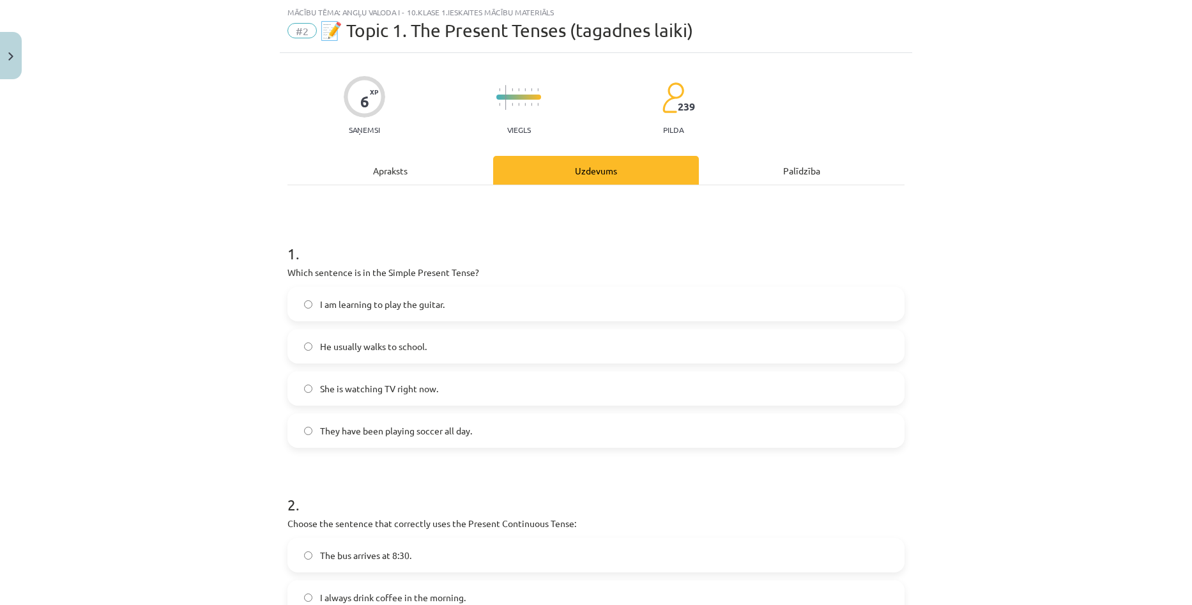
click at [415, 176] on div "Apraksts" at bounding box center [390, 170] width 206 height 29
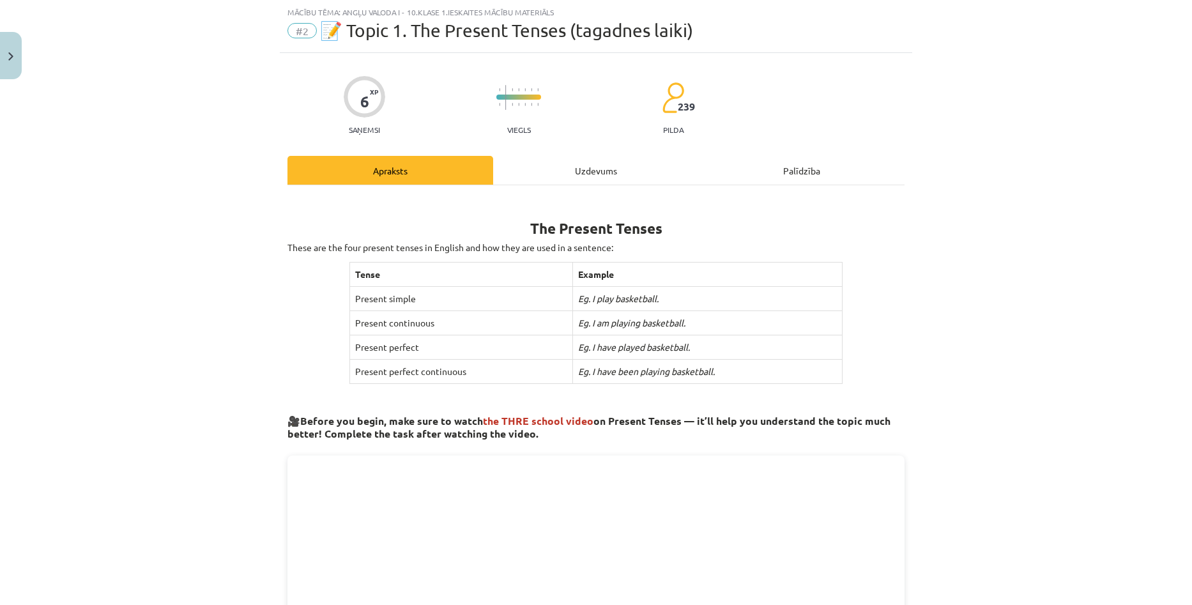
click at [568, 172] on div "Uzdevums" at bounding box center [596, 170] width 206 height 29
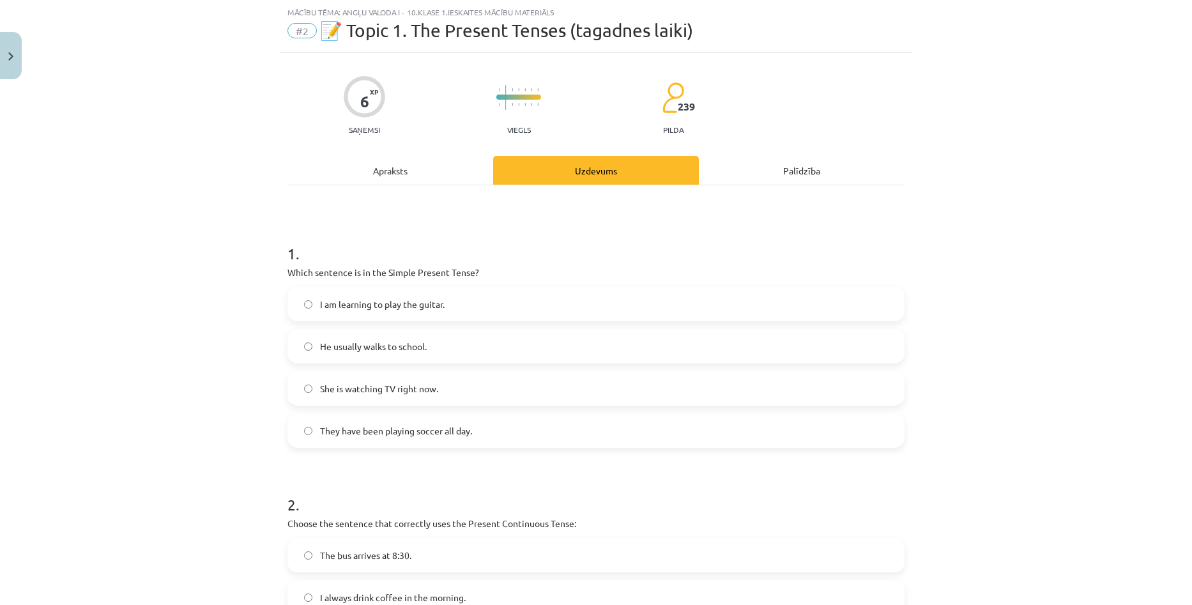
click at [480, 185] on hr at bounding box center [595, 185] width 617 height 1
click at [454, 176] on div "Apraksts" at bounding box center [390, 170] width 206 height 29
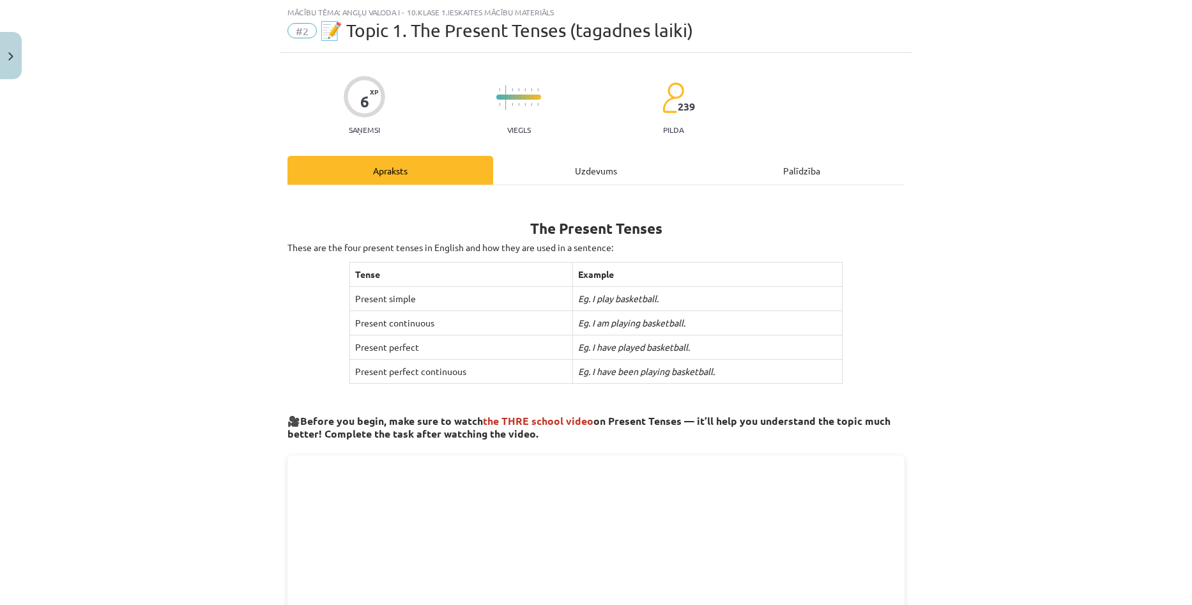
click at [541, 169] on div "Uzdevums" at bounding box center [596, 170] width 206 height 29
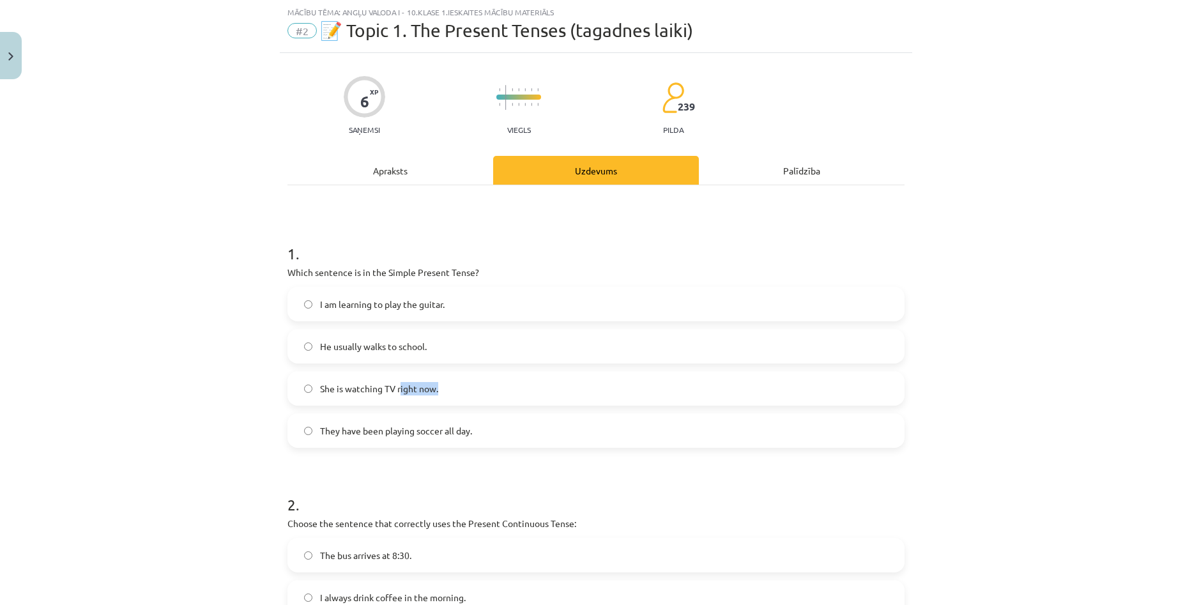
drag, startPoint x: 457, startPoint y: 389, endPoint x: 478, endPoint y: 398, distance: 22.9
click at [459, 389] on label "She is watching TV right now." at bounding box center [596, 388] width 614 height 32
click at [528, 392] on label "She is watching TV right now." at bounding box center [596, 388] width 614 height 32
click at [419, 183] on div "Apraksts" at bounding box center [390, 170] width 206 height 29
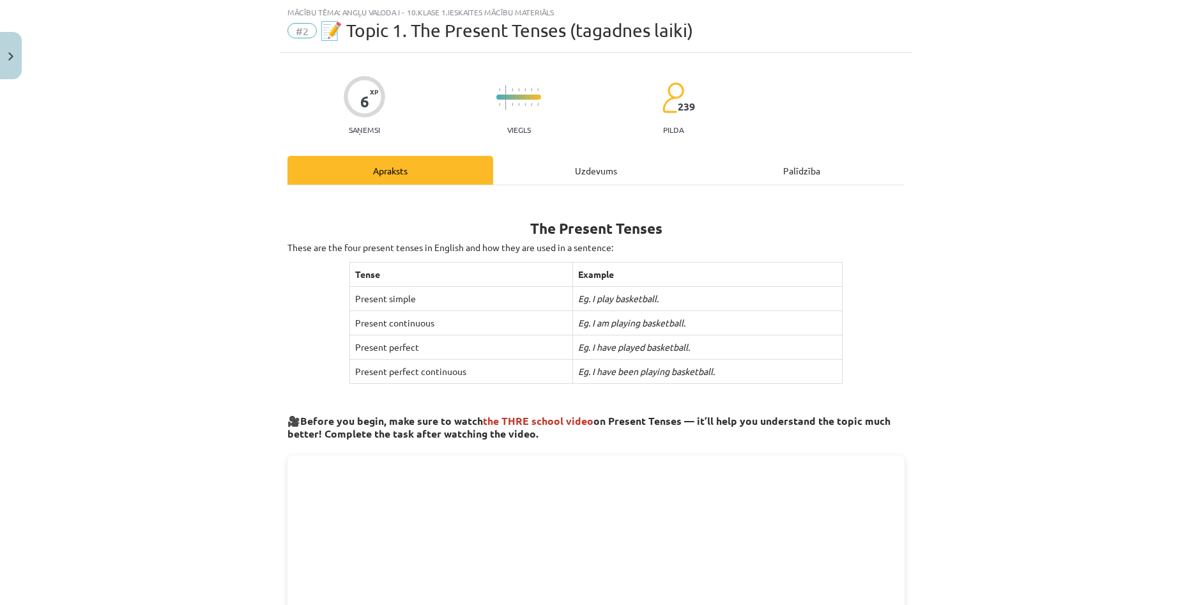
click at [551, 172] on div "Uzdevums" at bounding box center [596, 170] width 206 height 29
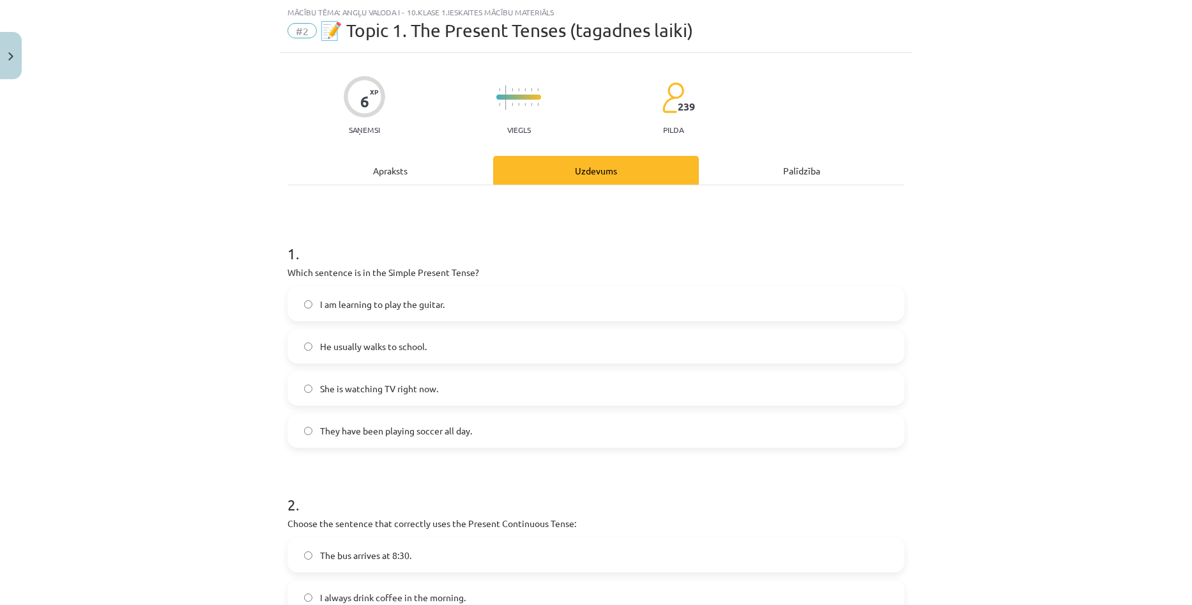
click at [399, 165] on div "Apraksts" at bounding box center [390, 170] width 206 height 29
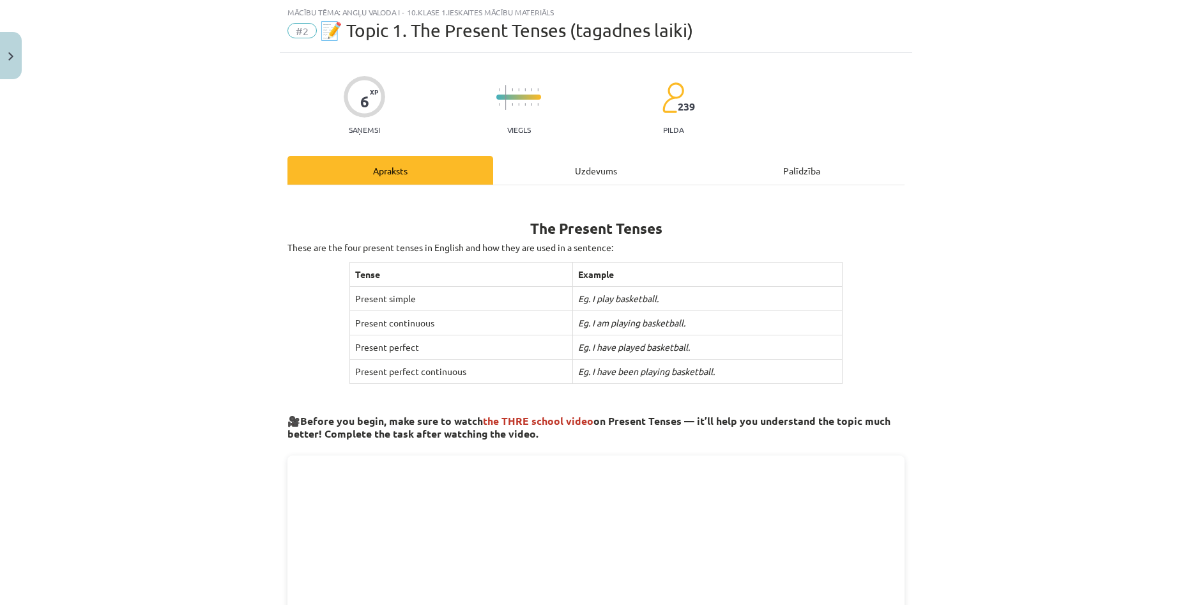
click at [521, 165] on div "Uzdevums" at bounding box center [596, 170] width 206 height 29
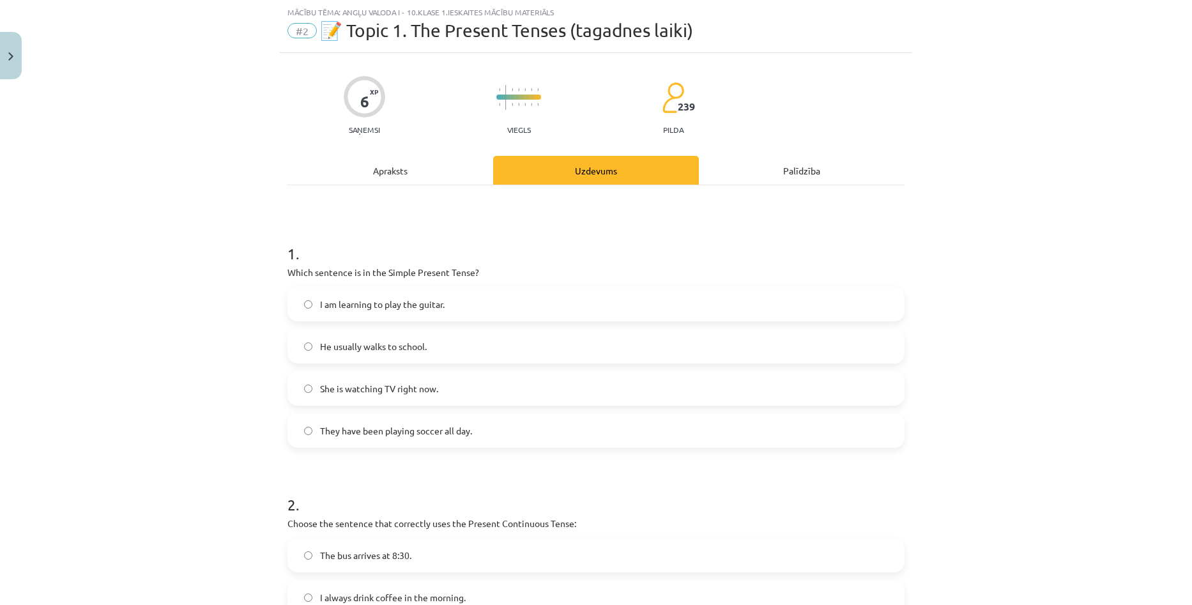
click at [313, 344] on label "He usually walks to school." at bounding box center [596, 346] width 614 height 32
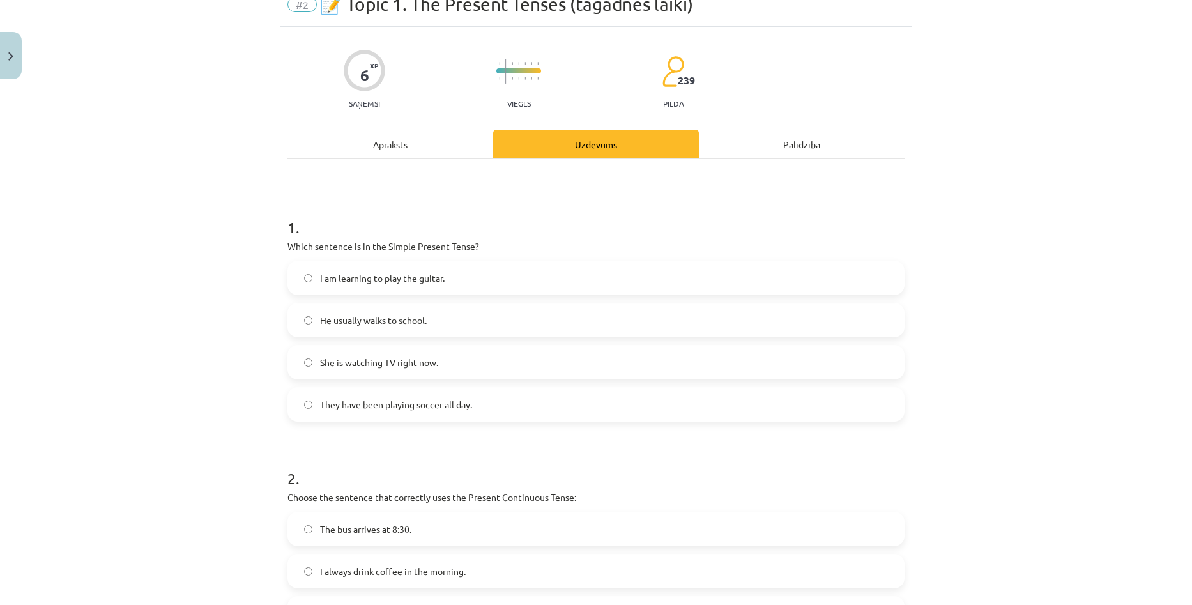
scroll to position [160, 0]
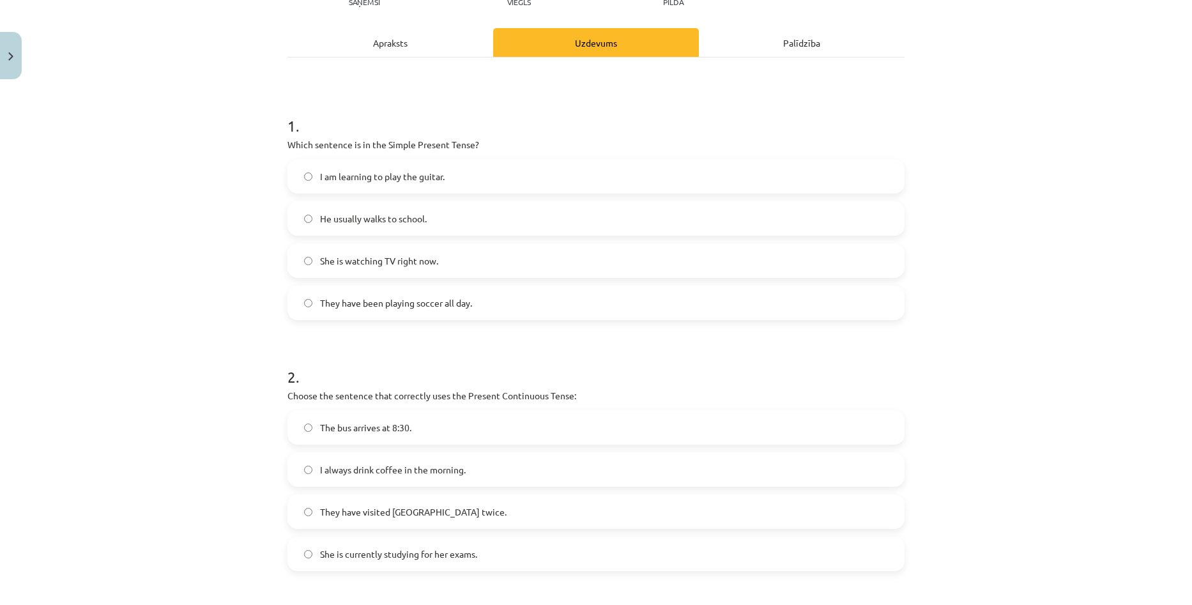
click at [423, 57] on div "1 . Which sentence is in the Simple Present Tense? I am learning to play the gu…" at bounding box center [595, 449] width 617 height 784
click at [428, 50] on div "Apraksts" at bounding box center [390, 42] width 206 height 29
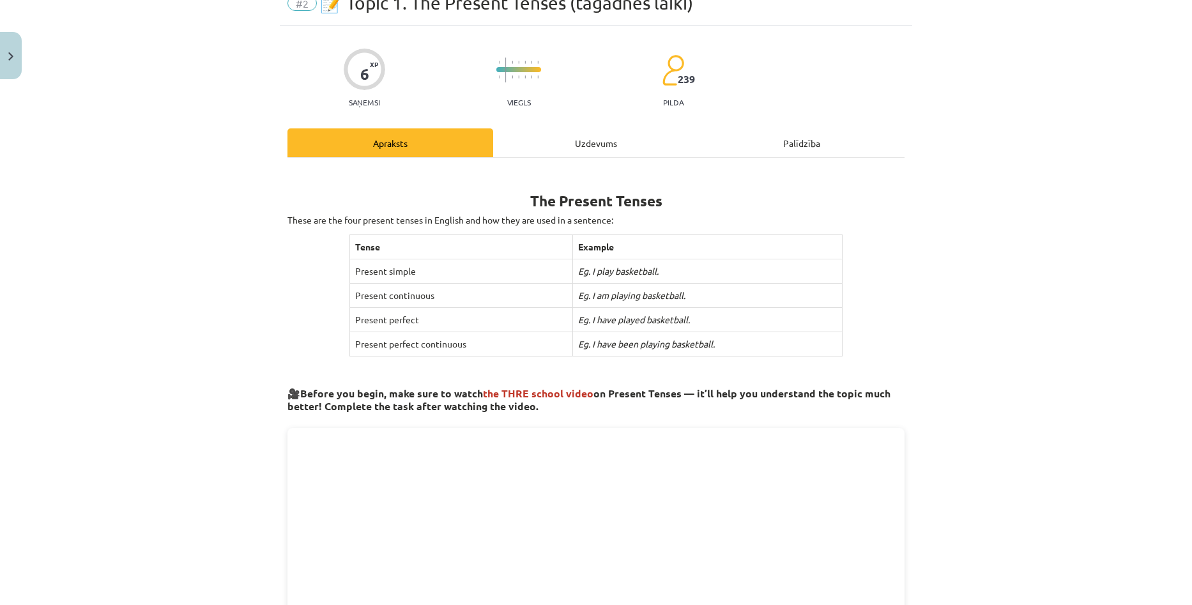
scroll to position [32, 0]
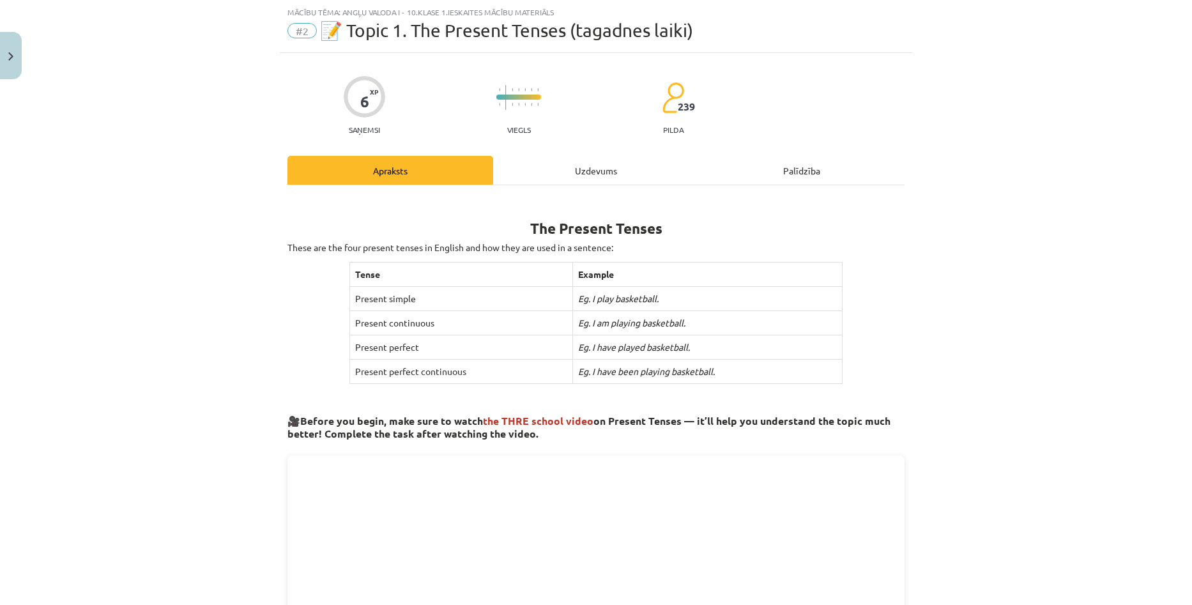
click at [551, 169] on div "Uzdevums" at bounding box center [596, 170] width 206 height 29
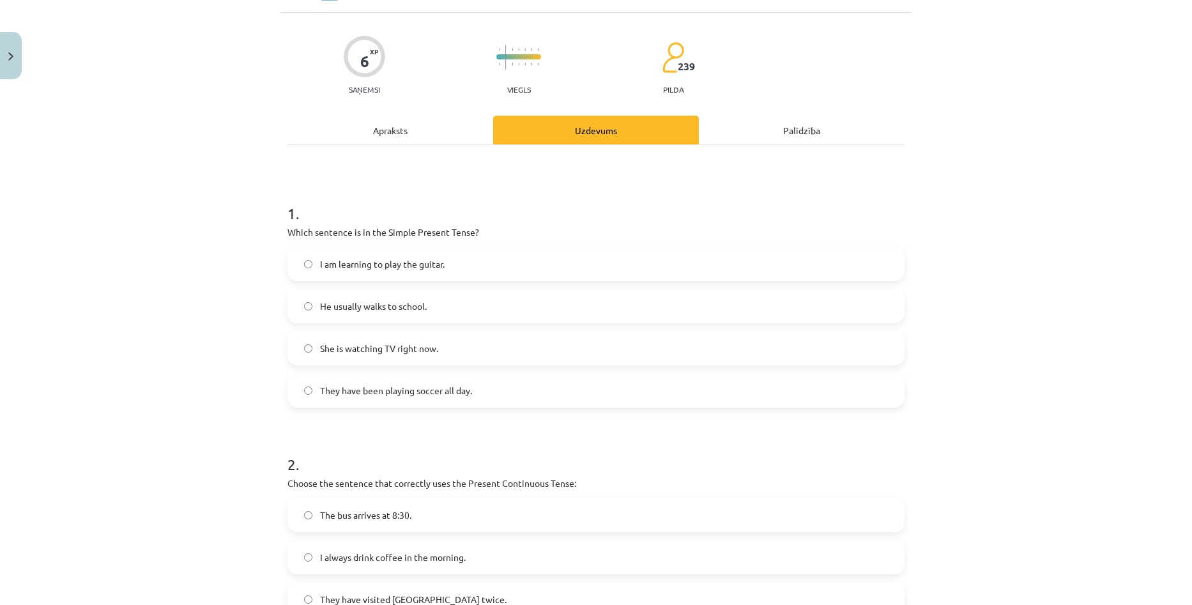
scroll to position [287, 0]
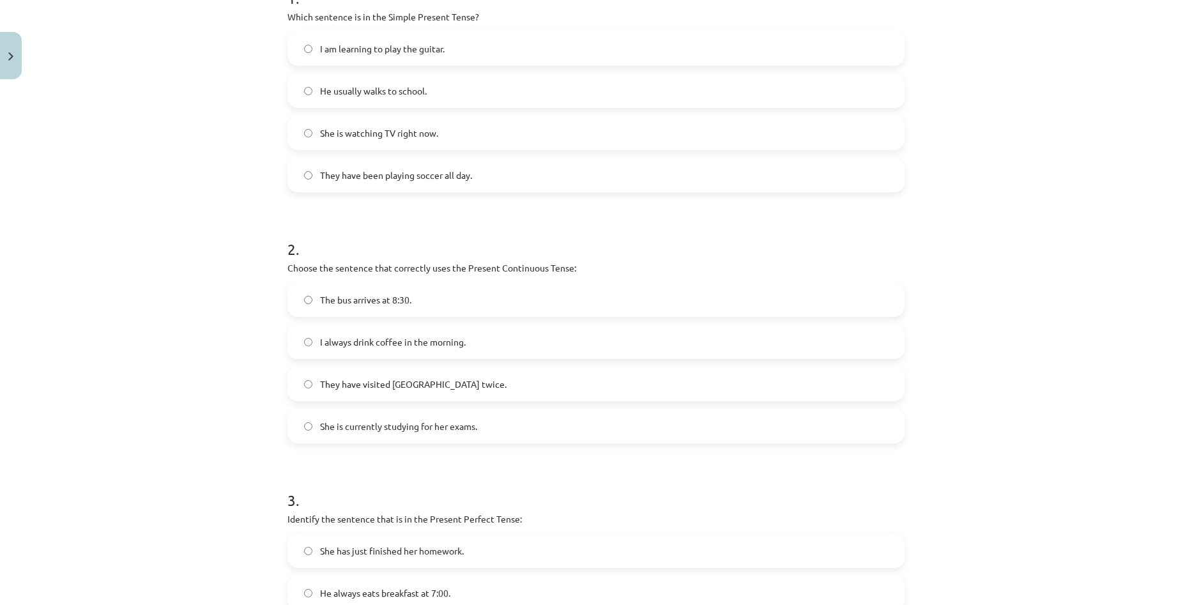
click at [415, 430] on span "She is currently studying for her exams." at bounding box center [398, 426] width 157 height 13
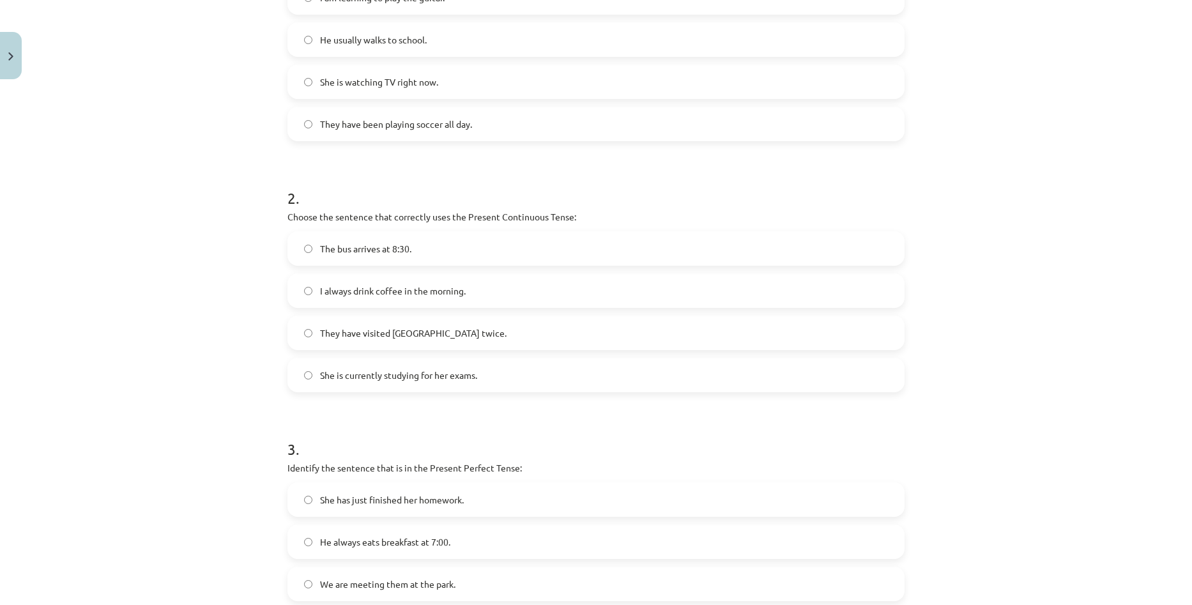
scroll to position [32, 0]
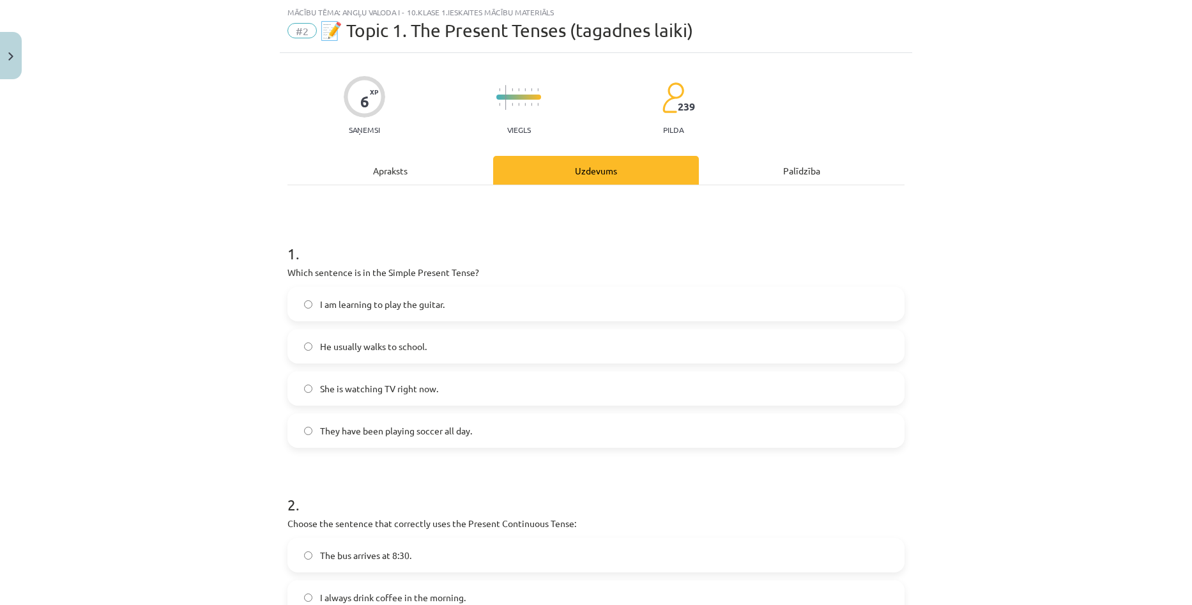
click at [404, 166] on div "Apraksts" at bounding box center [390, 170] width 206 height 29
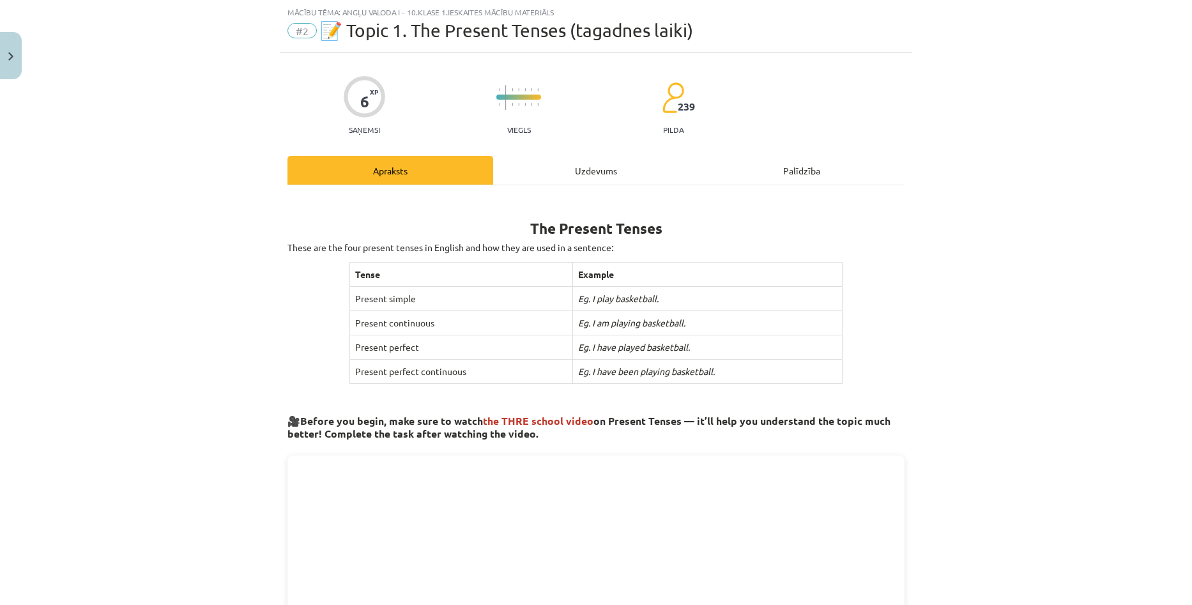
click at [548, 178] on div "Uzdevums" at bounding box center [596, 170] width 206 height 29
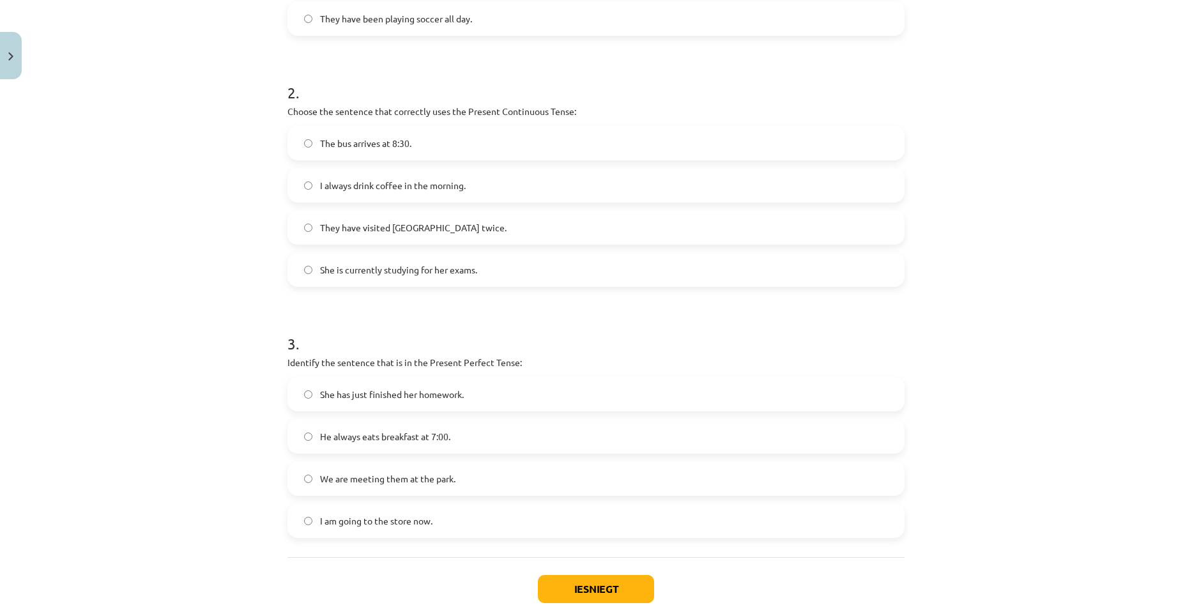
scroll to position [525, 0]
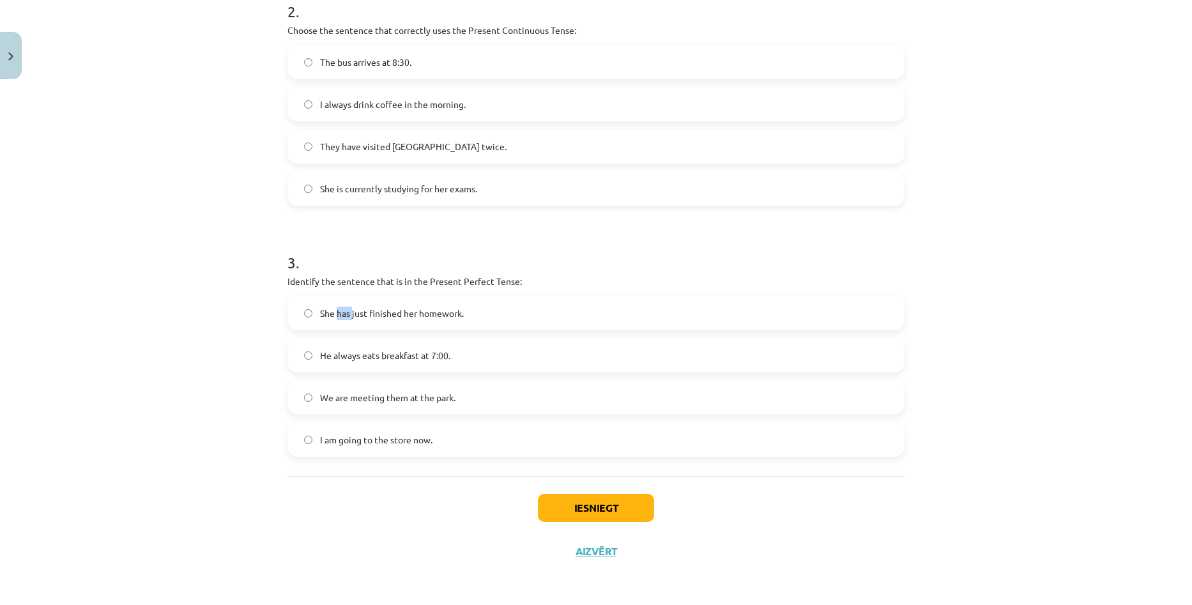
drag, startPoint x: 334, startPoint y: 314, endPoint x: 348, endPoint y: 317, distance: 14.3
click at [348, 317] on span "She has just finished her homework." at bounding box center [392, 313] width 144 height 13
click at [346, 326] on label "She has just finished her homework." at bounding box center [596, 313] width 614 height 32
click at [595, 508] on button "Iesniegt" at bounding box center [596, 508] width 116 height 28
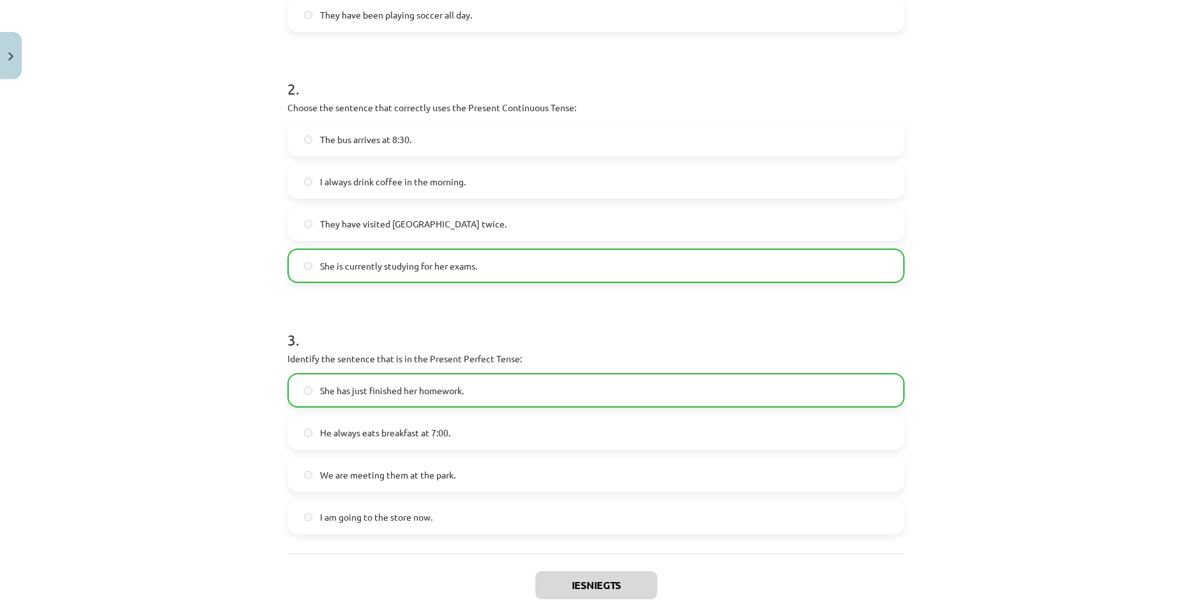
scroll to position [566, 0]
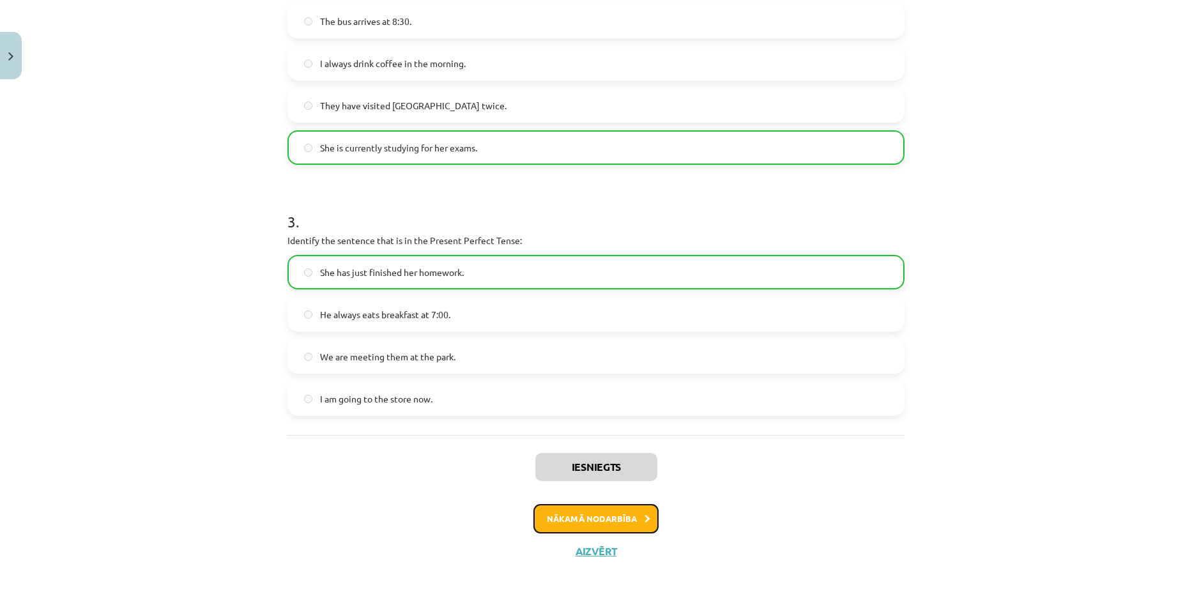
click at [598, 510] on button "Nākamā nodarbība" at bounding box center [595, 518] width 125 height 29
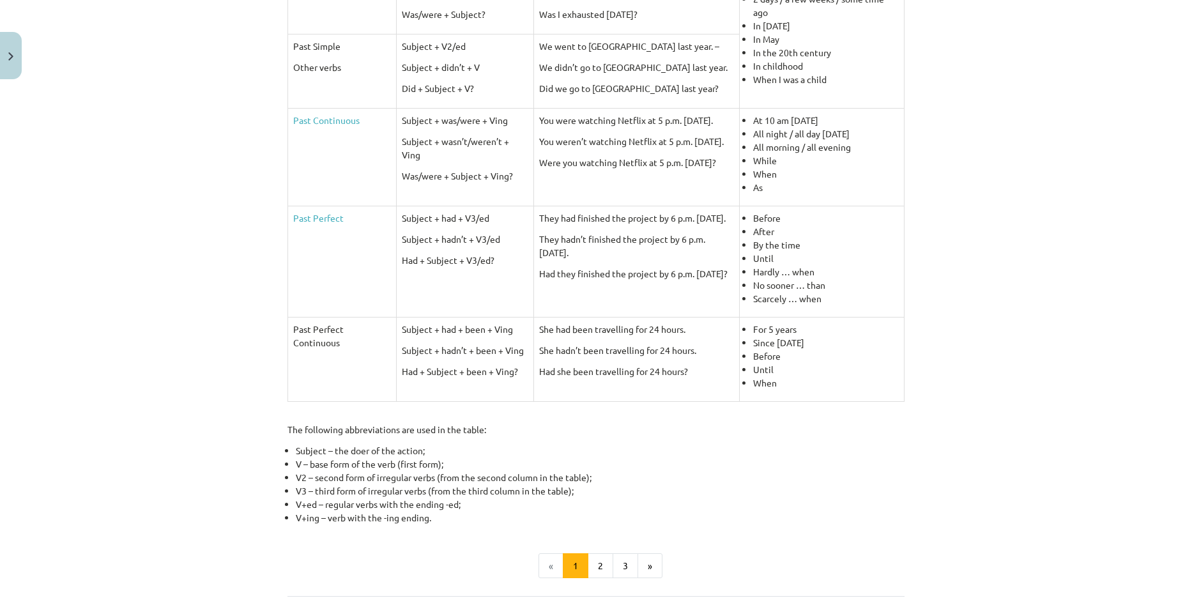
scroll to position [383, 0]
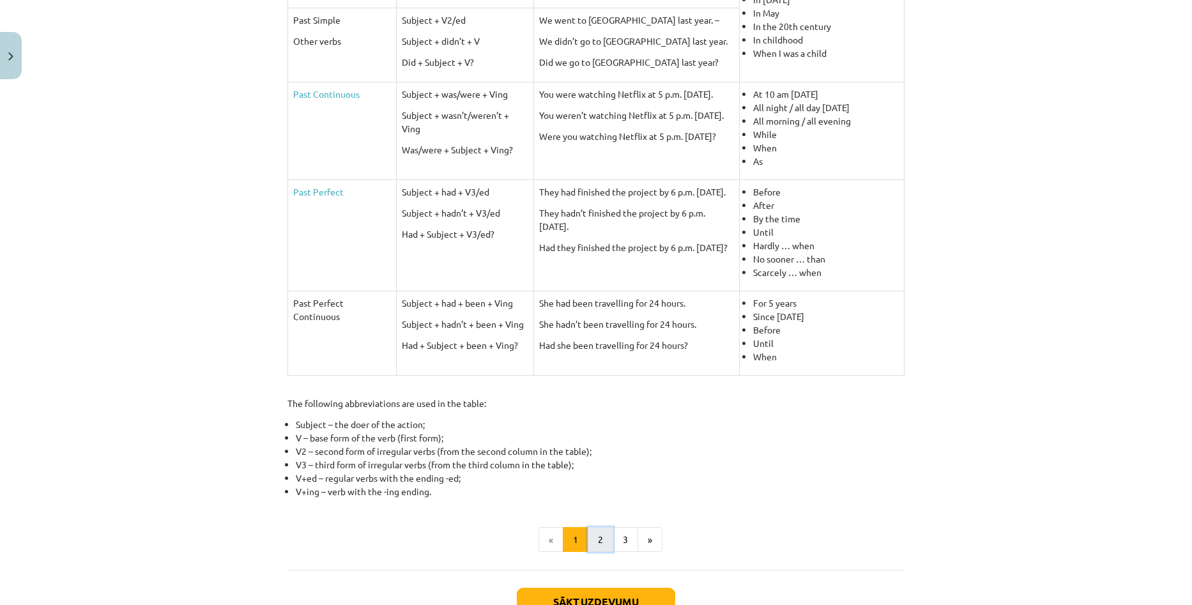
click at [592, 549] on button "2" at bounding box center [601, 540] width 26 height 26
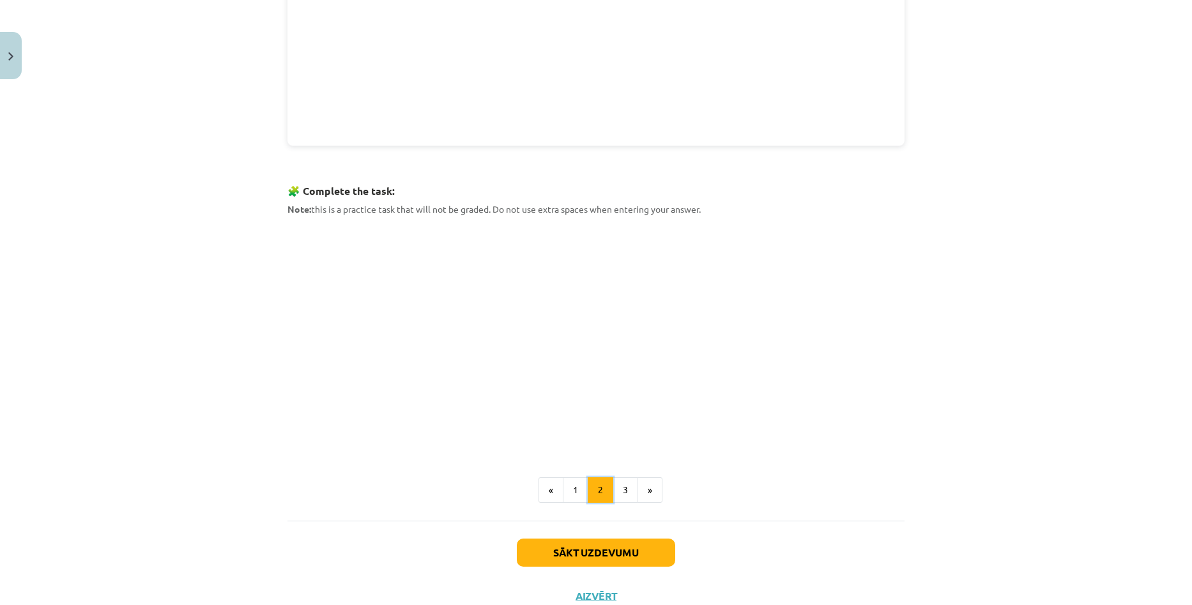
scroll to position [511, 0]
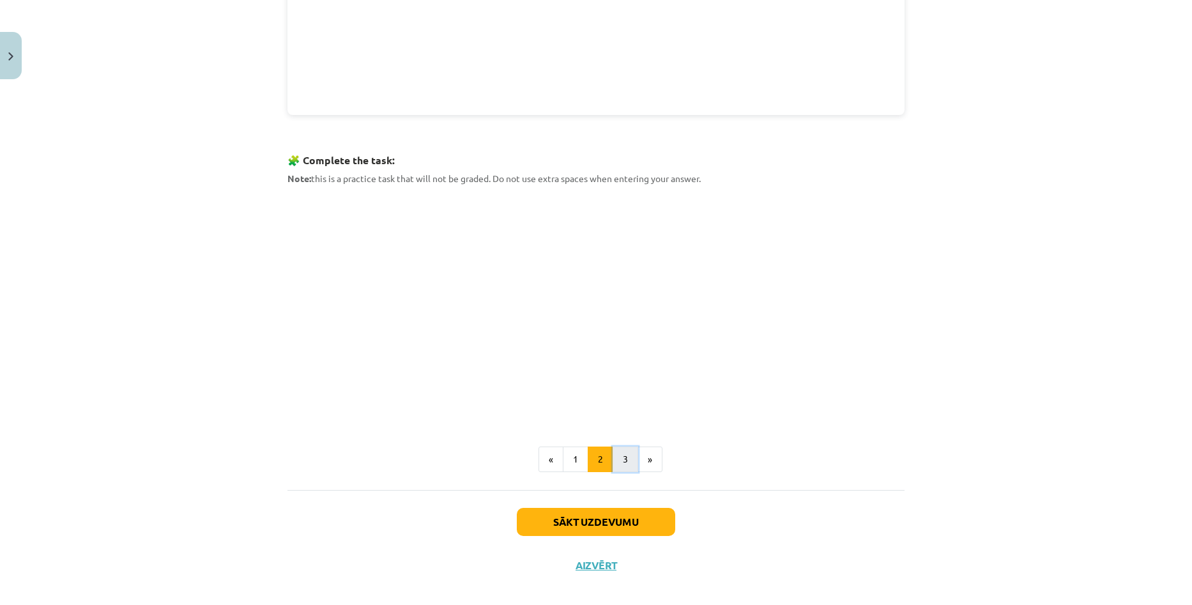
click at [624, 459] on button "3" at bounding box center [626, 459] width 26 height 26
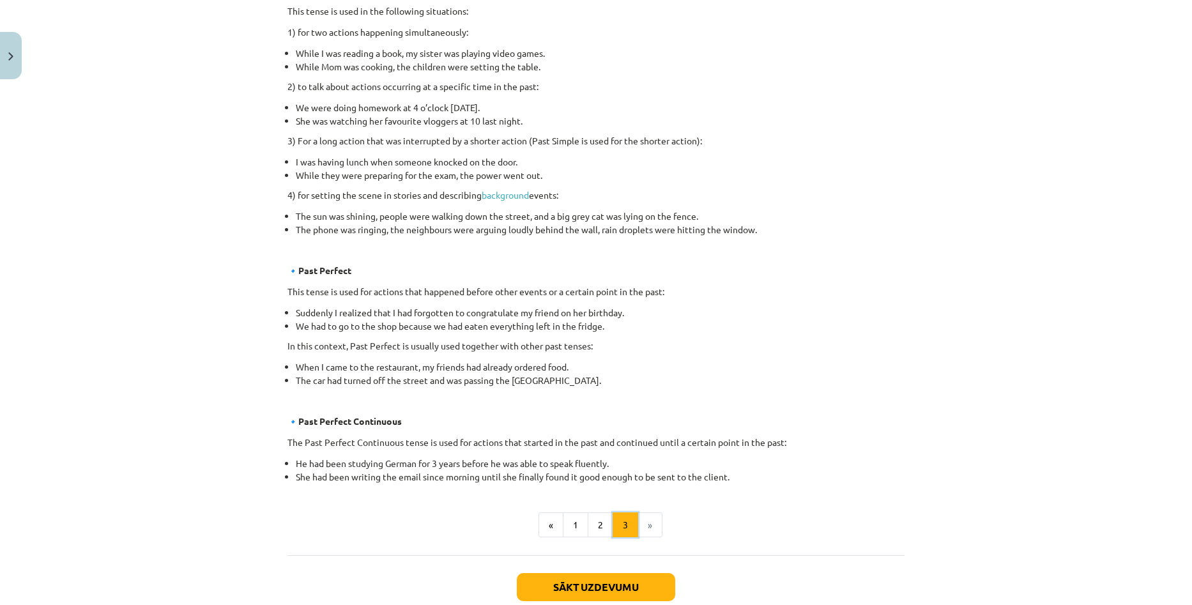
scroll to position [548, 0]
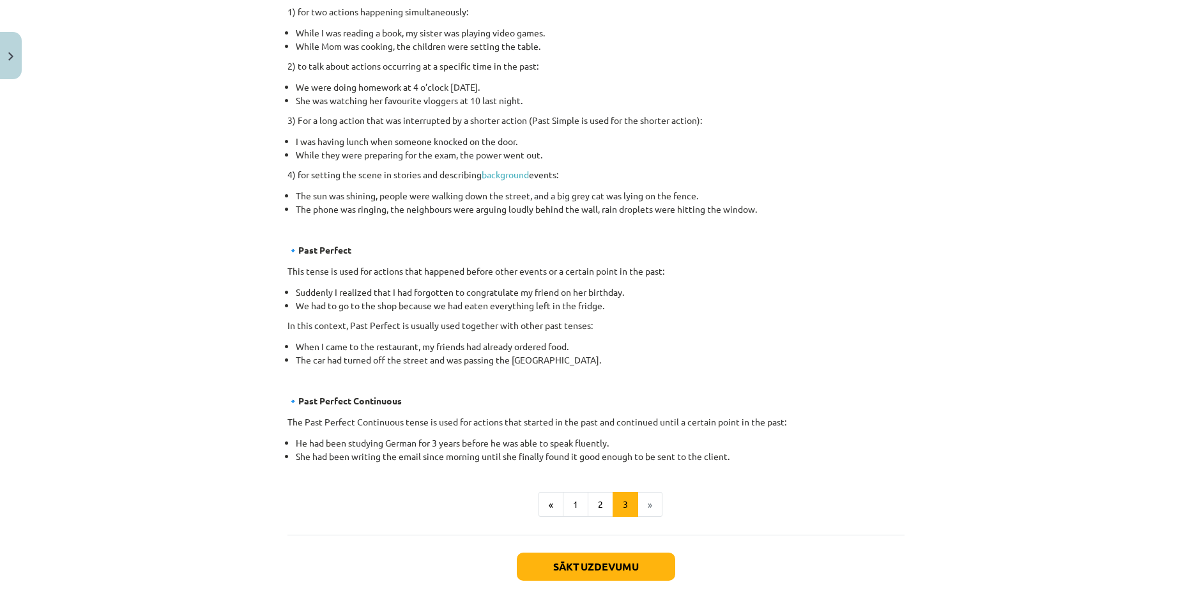
click at [648, 506] on li "»" at bounding box center [650, 505] width 24 height 26
click at [590, 506] on button "2" at bounding box center [601, 505] width 26 height 26
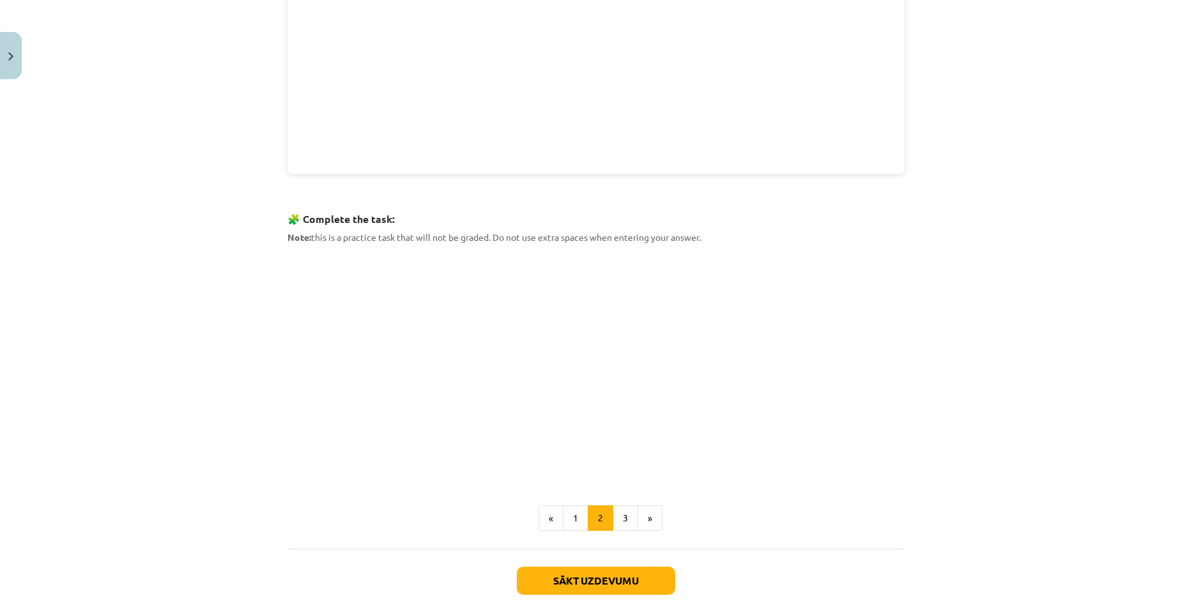
scroll to position [447, 0]
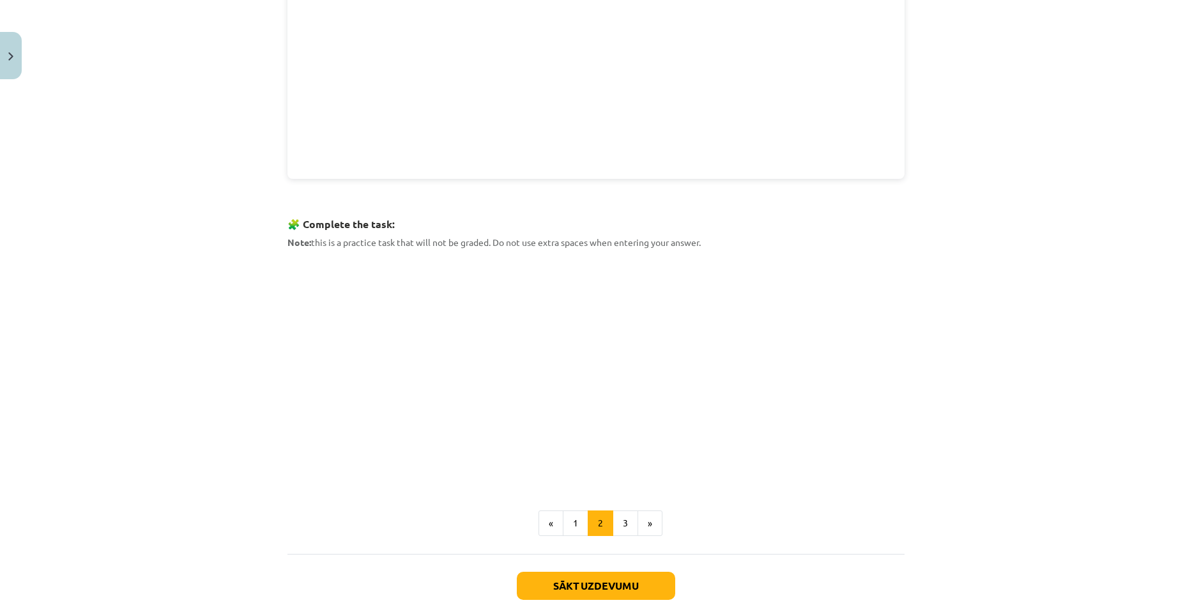
click at [167, 293] on div "Mācību tēma: Angļu valoda i - 10.klase 1.ieskaites mācību materiāls #3 📝 Topic …" at bounding box center [596, 302] width 1192 height 605
click at [240, 308] on div "Mācību tēma: Angļu valoda i - 10.klase 1.ieskaites mācību materiāls #3 📝 Topic …" at bounding box center [596, 302] width 1192 height 605
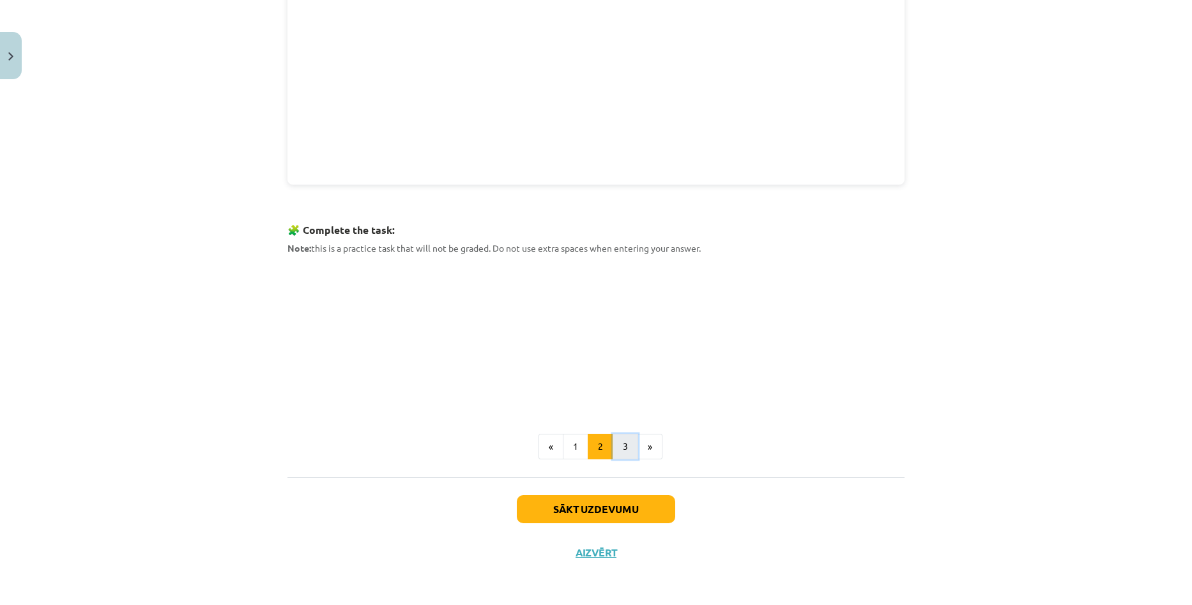
click at [619, 447] on button "3" at bounding box center [626, 447] width 26 height 26
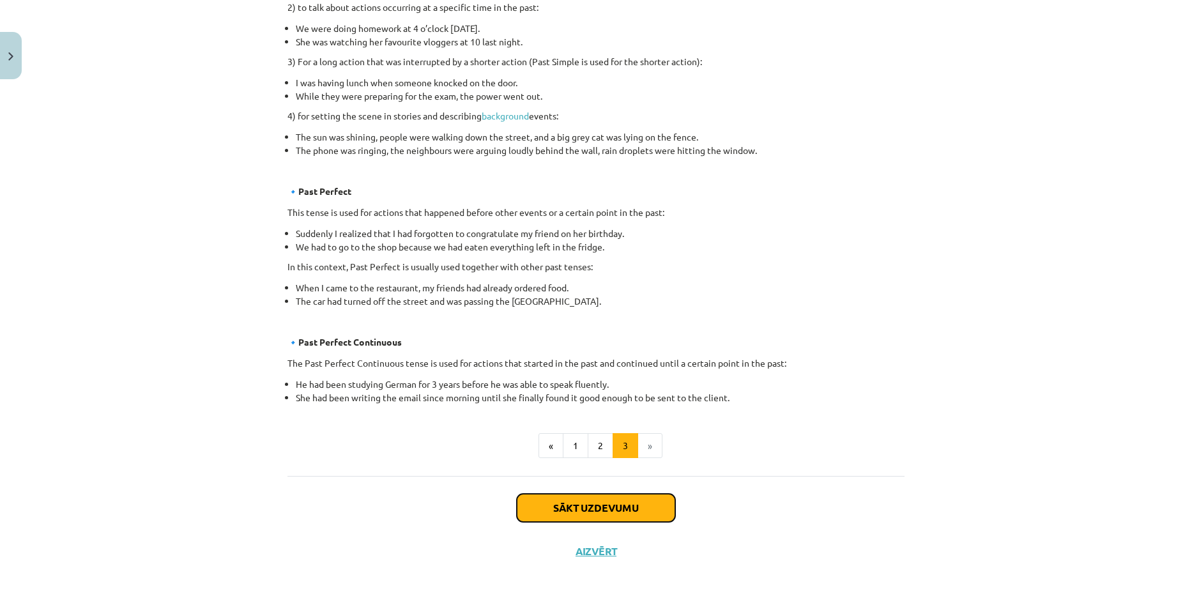
click at [566, 504] on button "Sākt uzdevumu" at bounding box center [596, 508] width 158 height 28
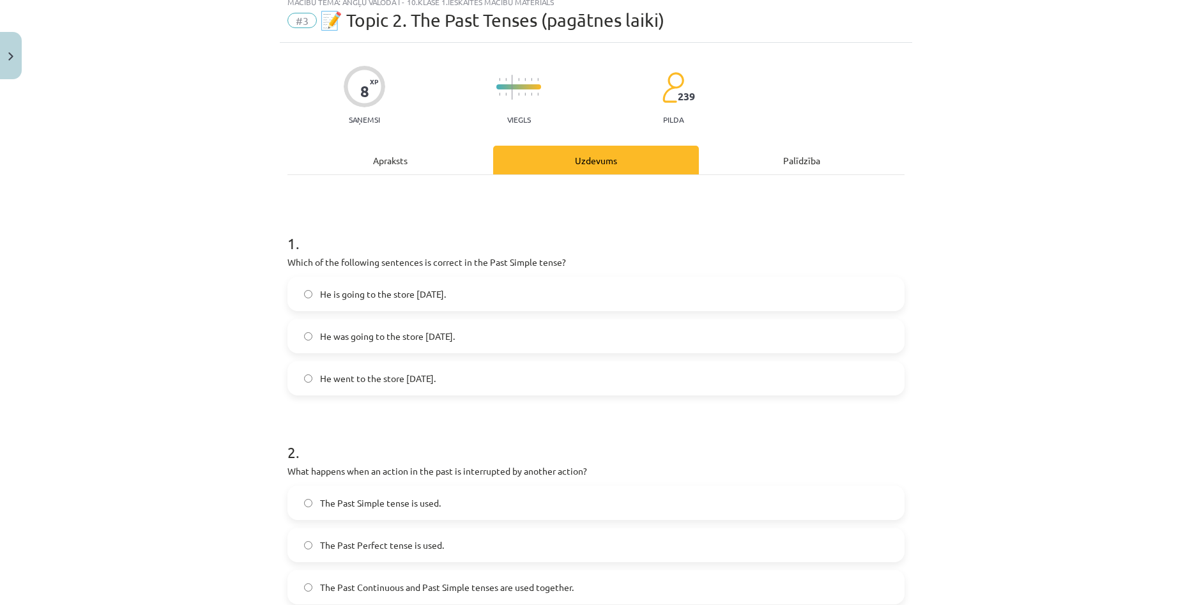
scroll to position [0, 0]
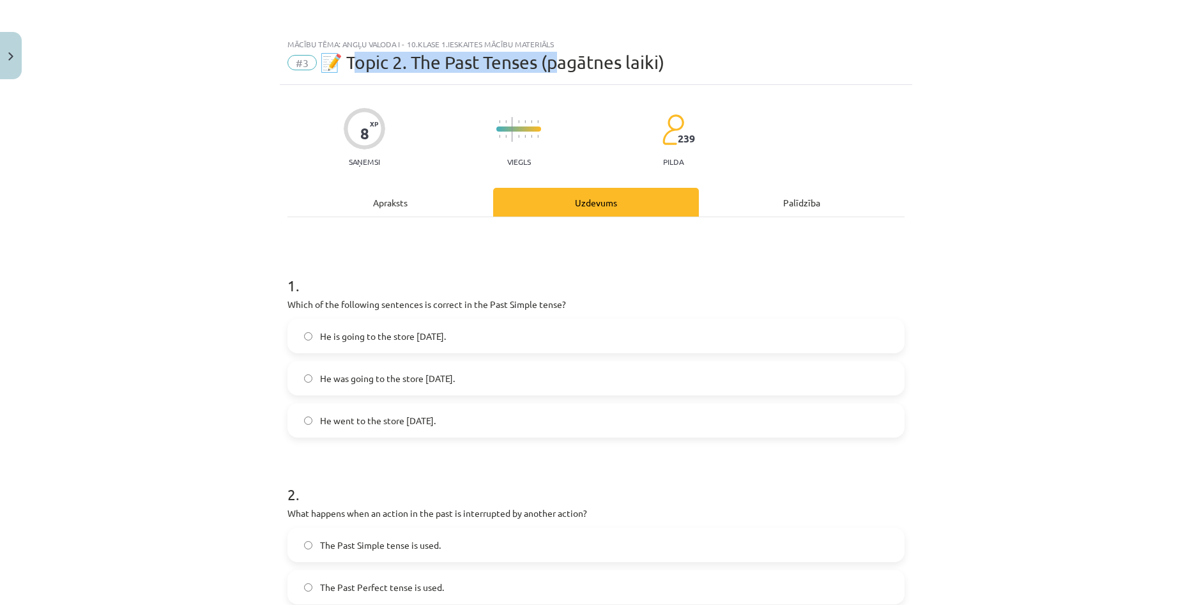
drag, startPoint x: 352, startPoint y: 57, endPoint x: 611, endPoint y: 69, distance: 259.0
click at [570, 57] on span "📝 Topic 2. The Past Tenses (pagātnes laiki)" at bounding box center [492, 62] width 344 height 21
click at [818, 75] on div "Mācību tēma: Angļu valoda i - 10.klase 1.ieskaites mācību materiāls #3 📝 Topic …" at bounding box center [596, 58] width 632 height 53
click at [397, 202] on div "Apraksts" at bounding box center [390, 202] width 206 height 29
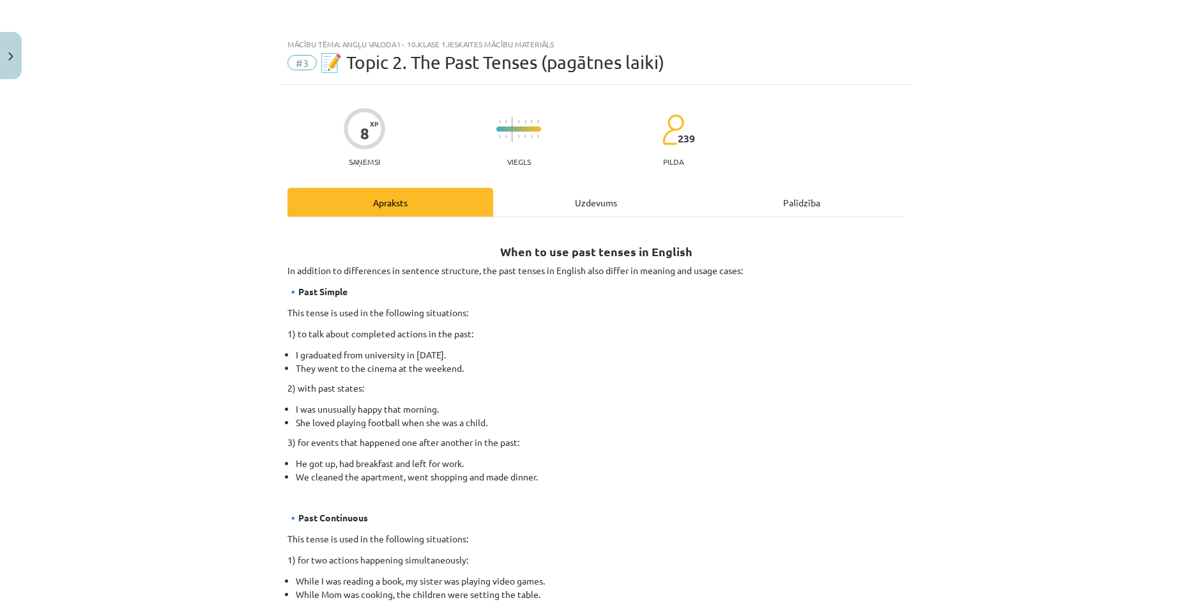
click at [586, 198] on div "Uzdevums" at bounding box center [596, 202] width 206 height 29
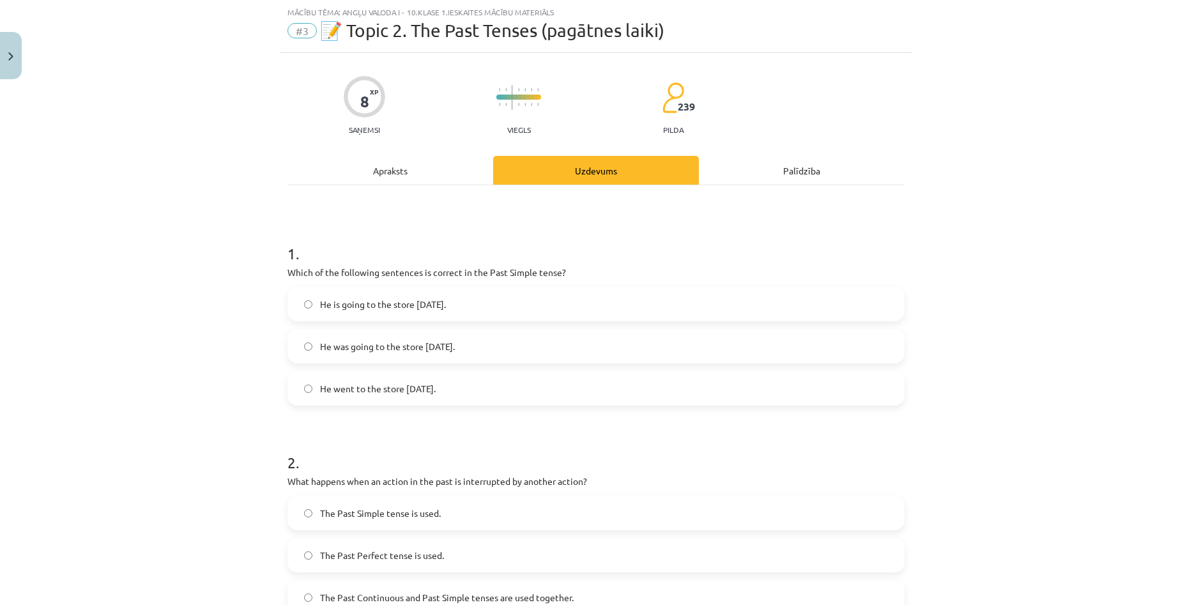
click at [335, 151] on div "8 XP Saņemsi Viegls 239 pilda Apraksts Uzdevums Palīdzība 1 . Which of the foll…" at bounding box center [596, 600] width 632 height 1095
click at [378, 183] on div "Apraksts" at bounding box center [390, 170] width 206 height 29
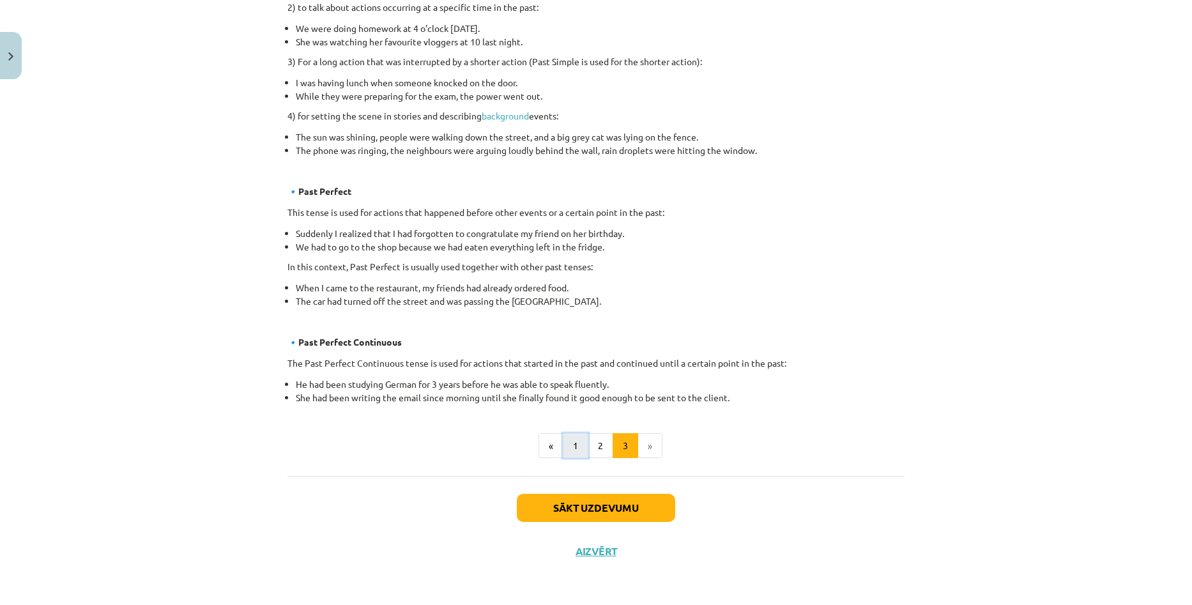
click at [565, 452] on button "1" at bounding box center [576, 446] width 26 height 26
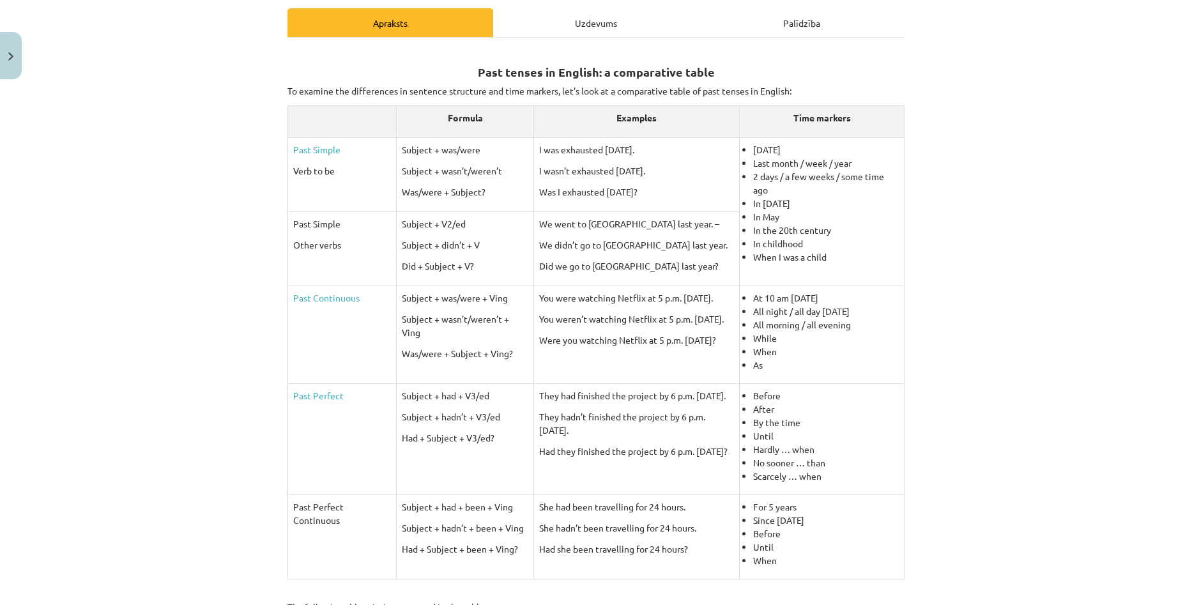
scroll to position [192, 0]
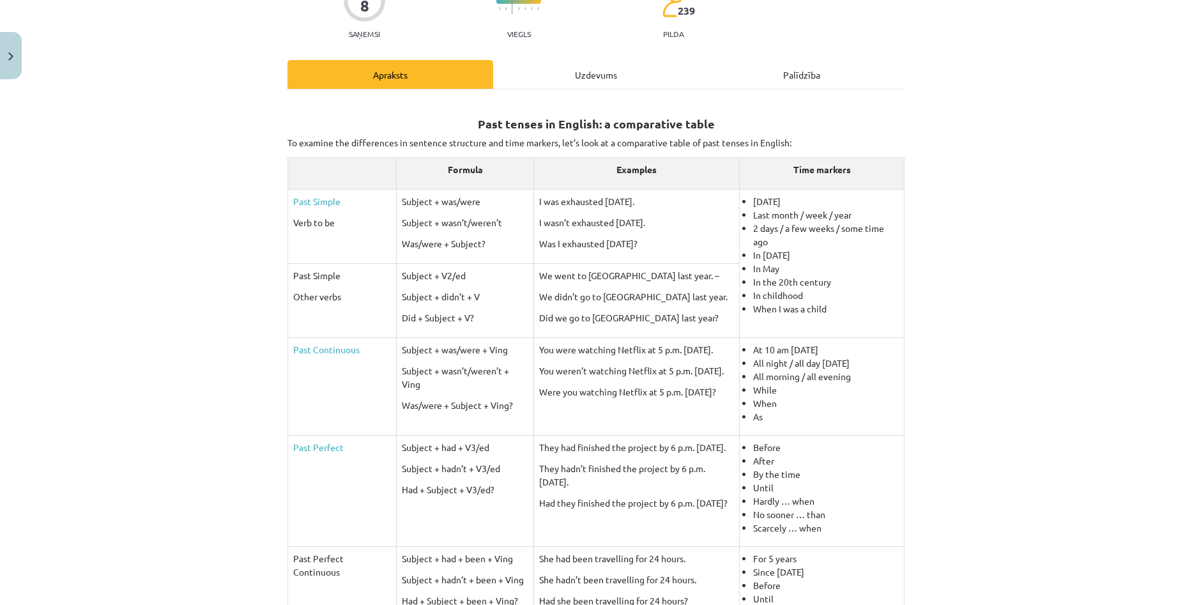
click at [577, 83] on div "Uzdevums" at bounding box center [596, 74] width 206 height 29
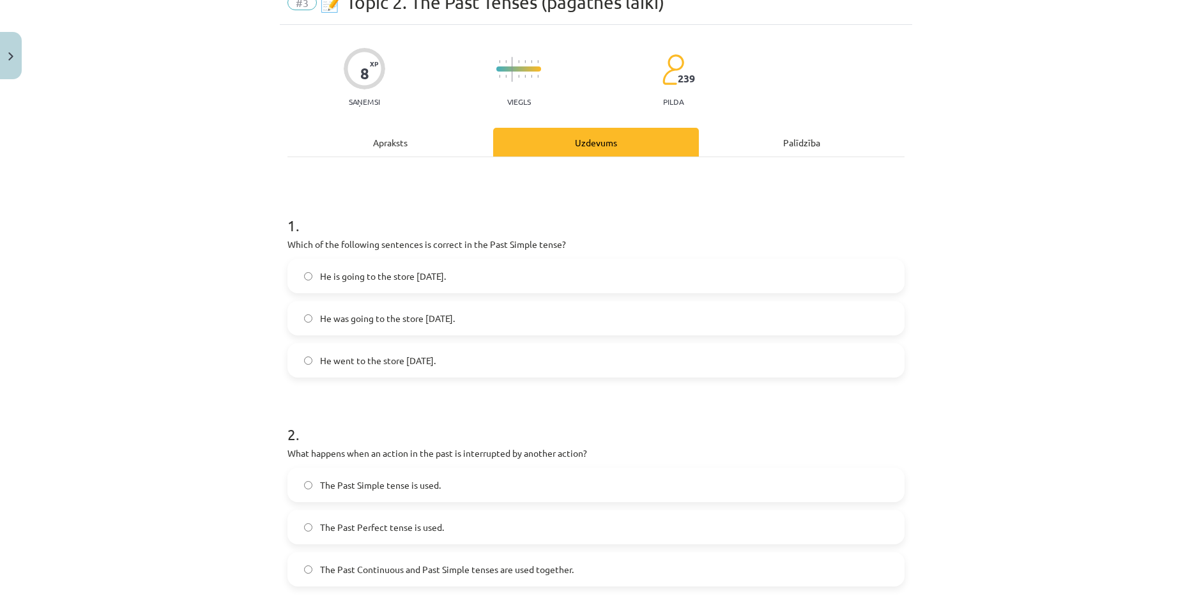
scroll to position [32, 0]
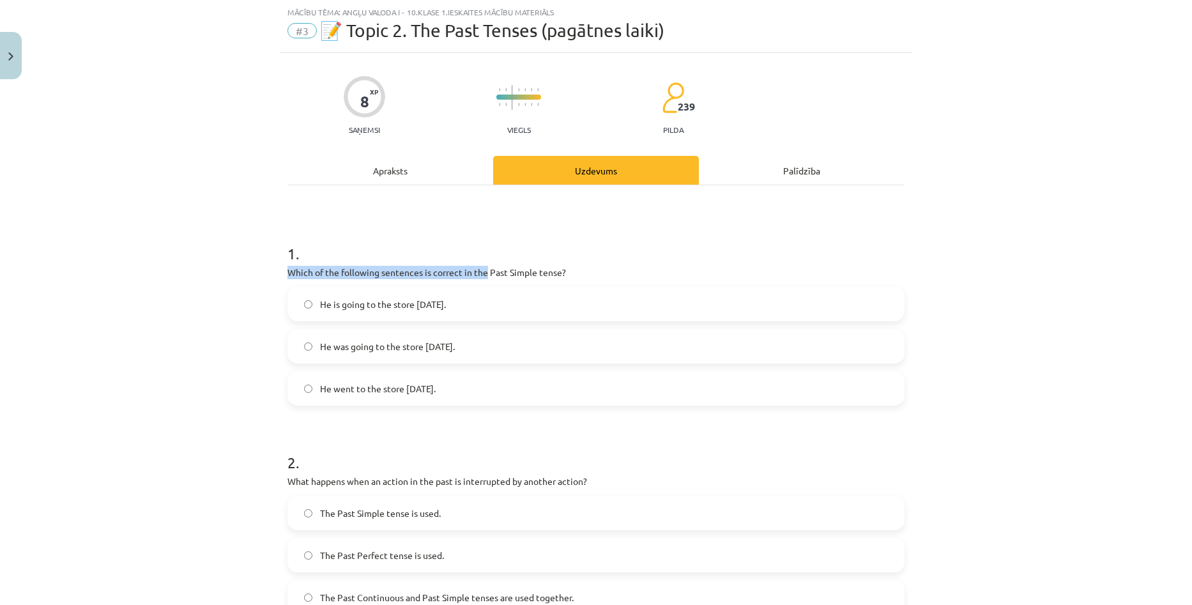
drag, startPoint x: 483, startPoint y: 273, endPoint x: 613, endPoint y: 264, distance: 130.6
click at [579, 259] on div "1 . Which of the following sentences is correct in the Past Simple tense? He is…" at bounding box center [595, 313] width 617 height 183
click at [700, 267] on p "Which of the following sentences is correct in the Past Simple tense?" at bounding box center [595, 272] width 617 height 13
click at [434, 171] on div "Apraksts" at bounding box center [390, 170] width 206 height 29
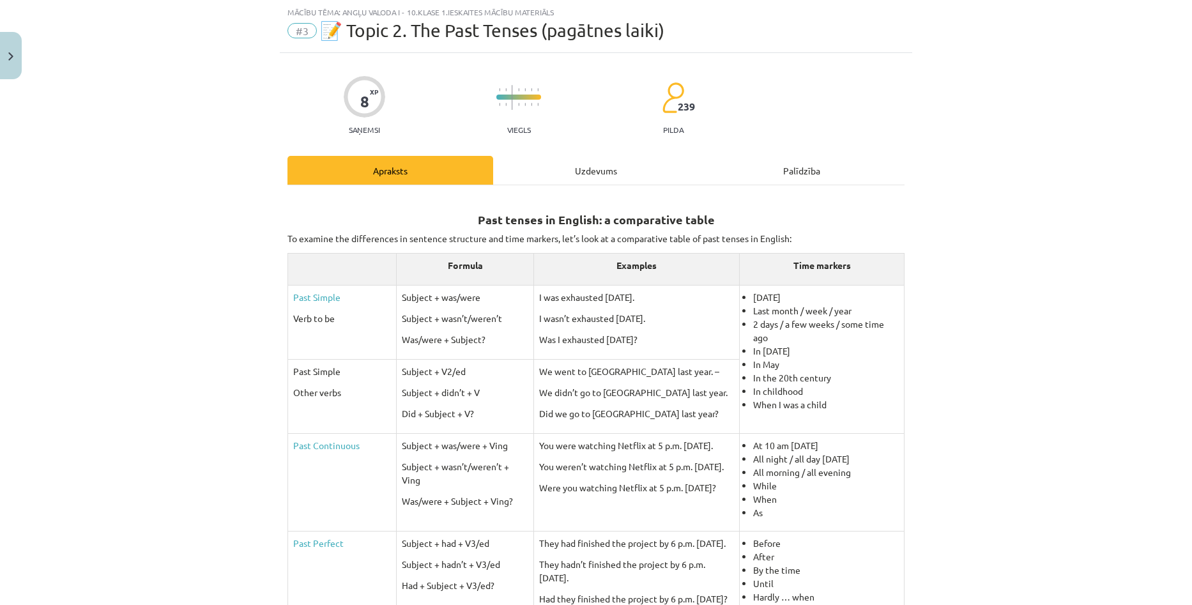
click at [542, 172] on div "Uzdevums" at bounding box center [596, 170] width 206 height 29
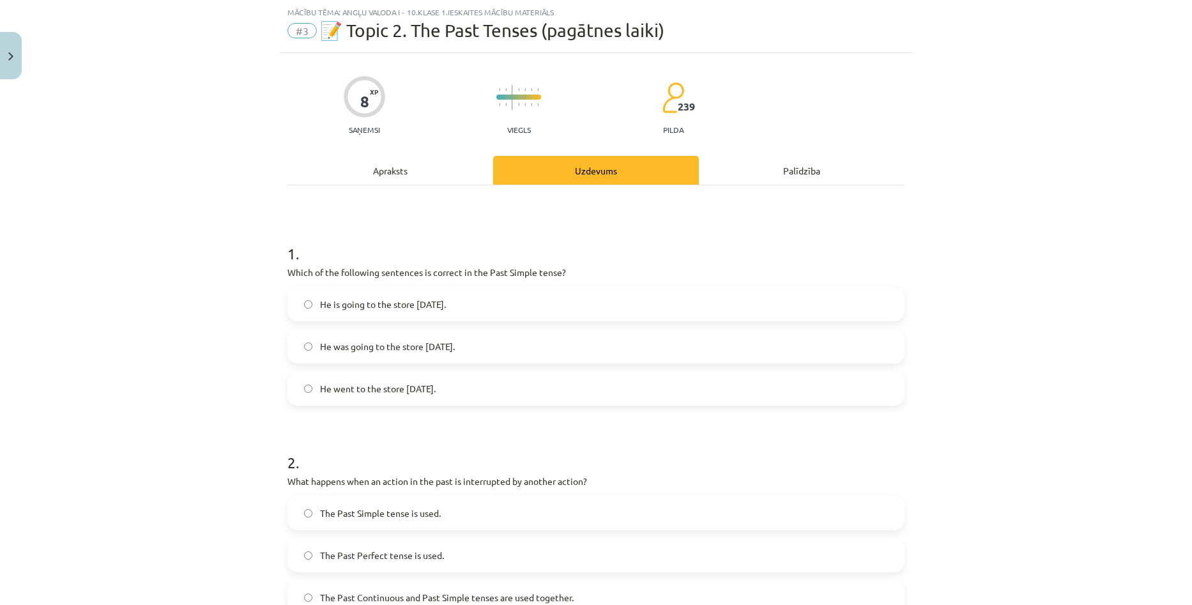
click at [372, 163] on div "Apraksts" at bounding box center [390, 170] width 206 height 29
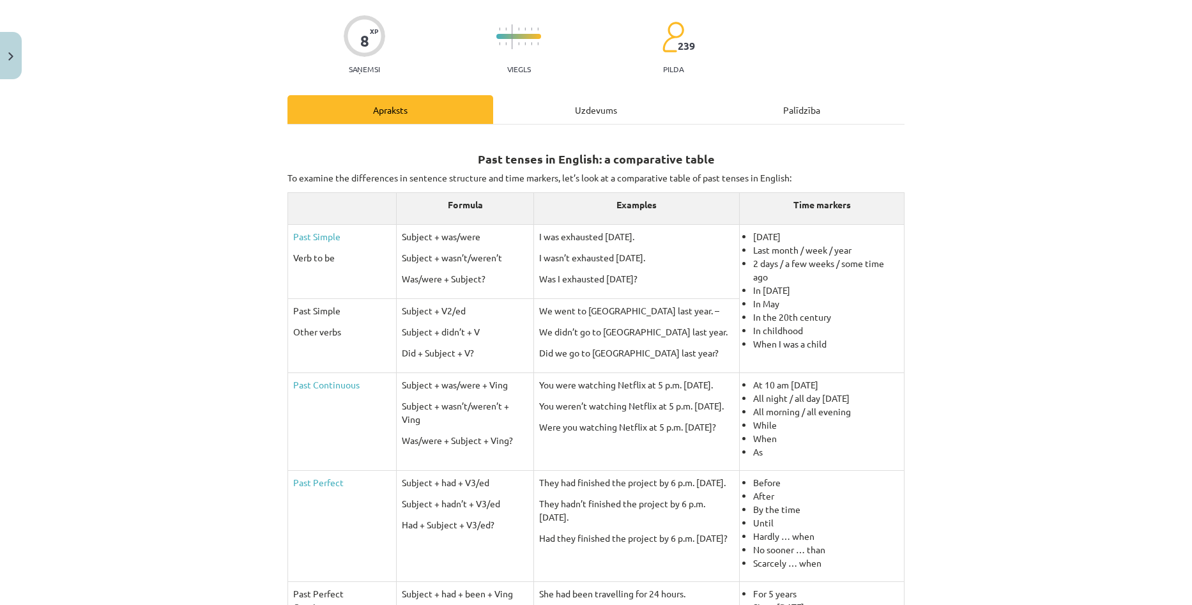
scroll to position [96, 0]
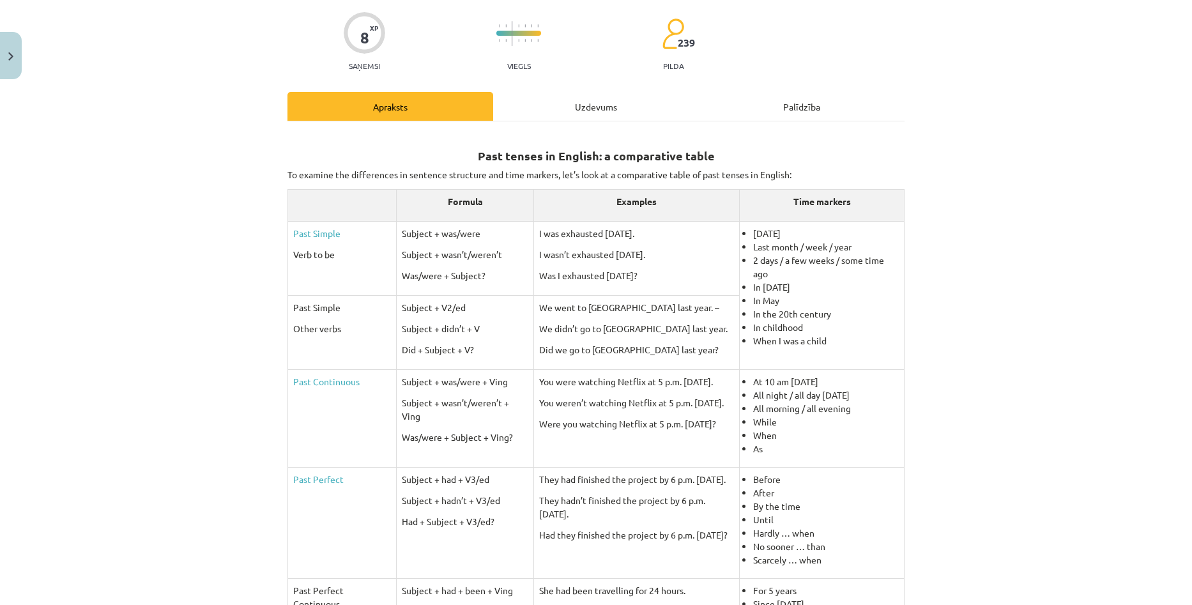
click at [599, 96] on div "Uzdevums" at bounding box center [596, 106] width 206 height 29
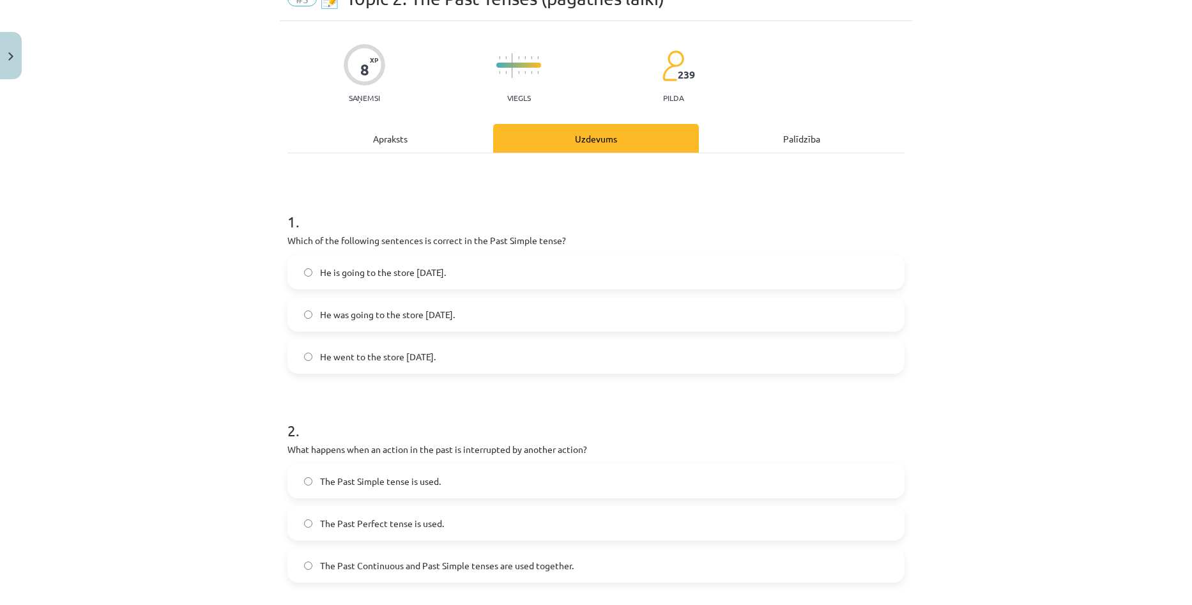
scroll to position [32, 0]
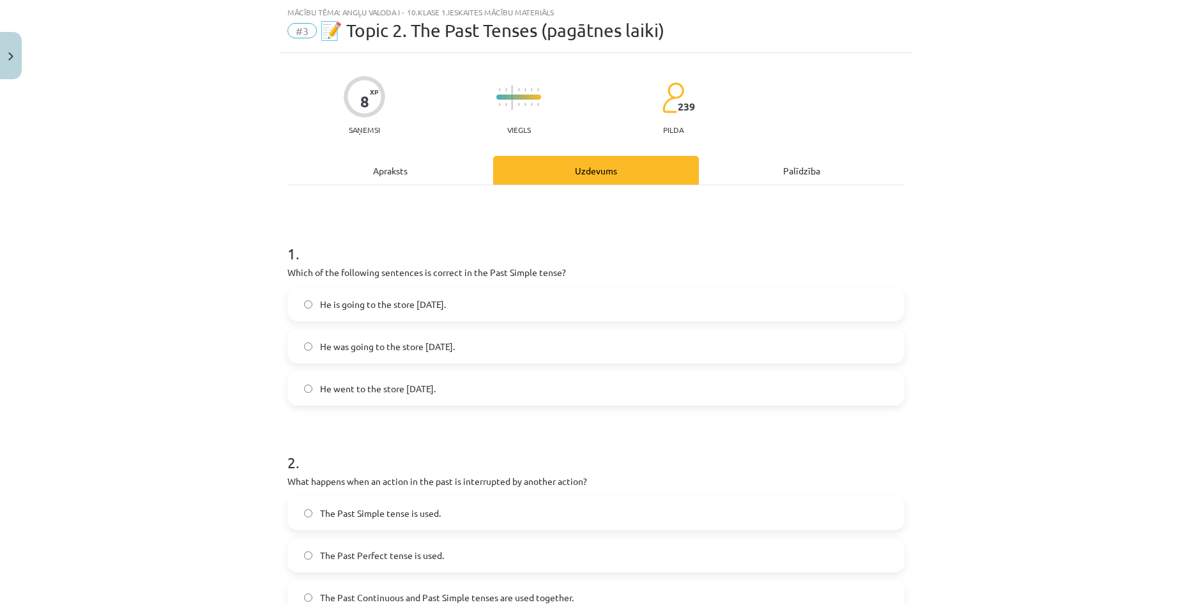
click at [363, 387] on span "He went to the store yesterday." at bounding box center [378, 388] width 116 height 13
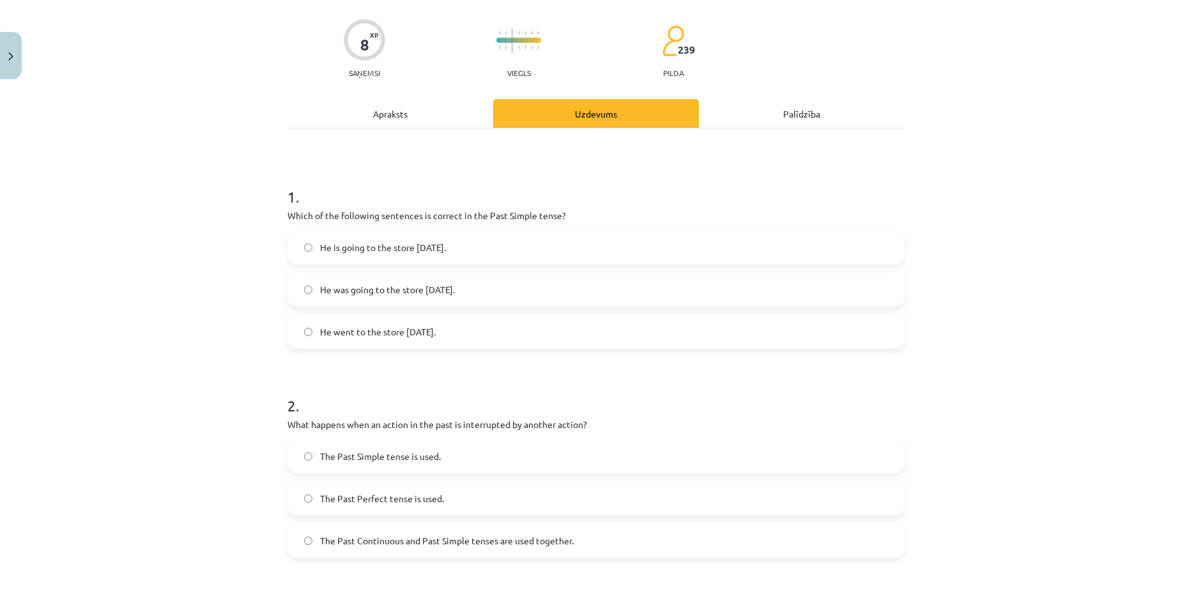
scroll to position [160, 0]
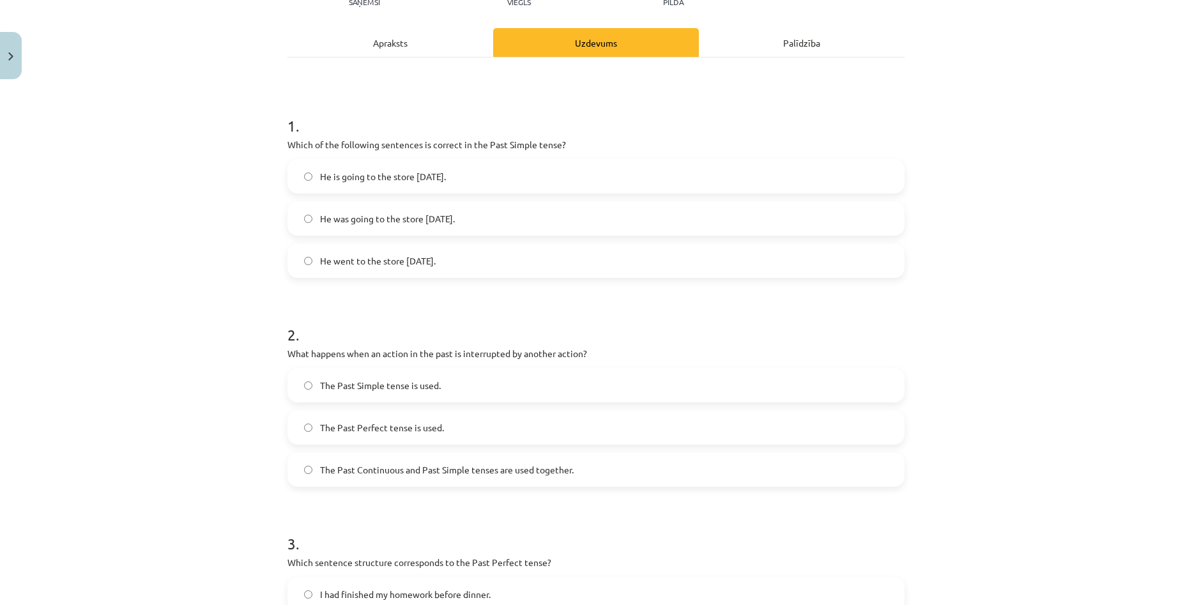
click at [402, 469] on span "The Past Continuous and Past Simple tenses are used together." at bounding box center [447, 469] width 254 height 13
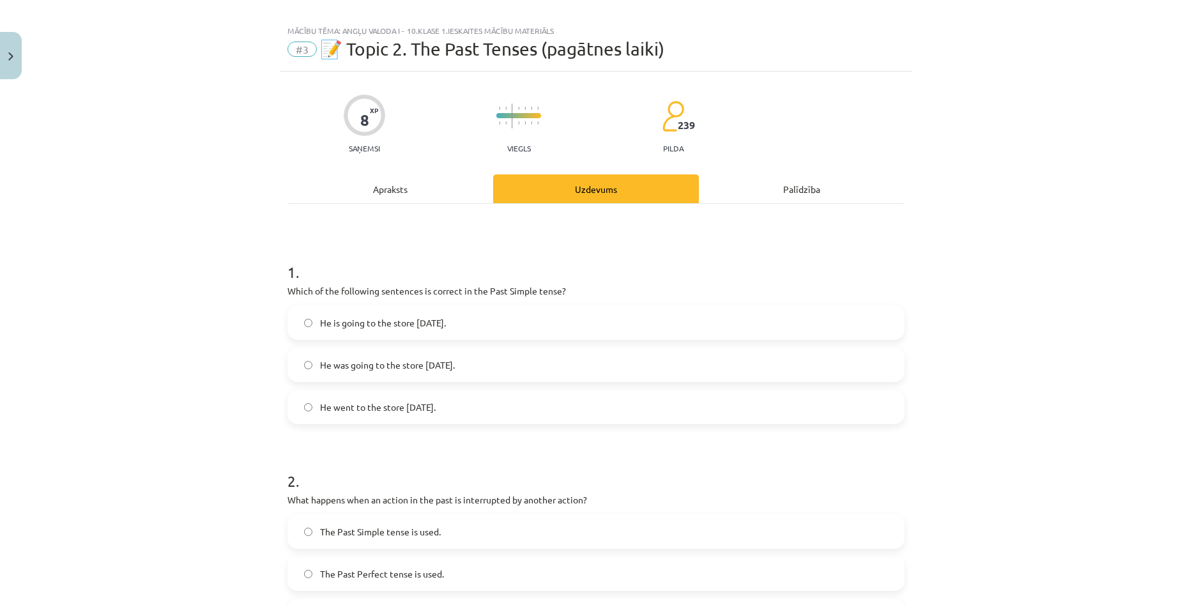
scroll to position [0, 0]
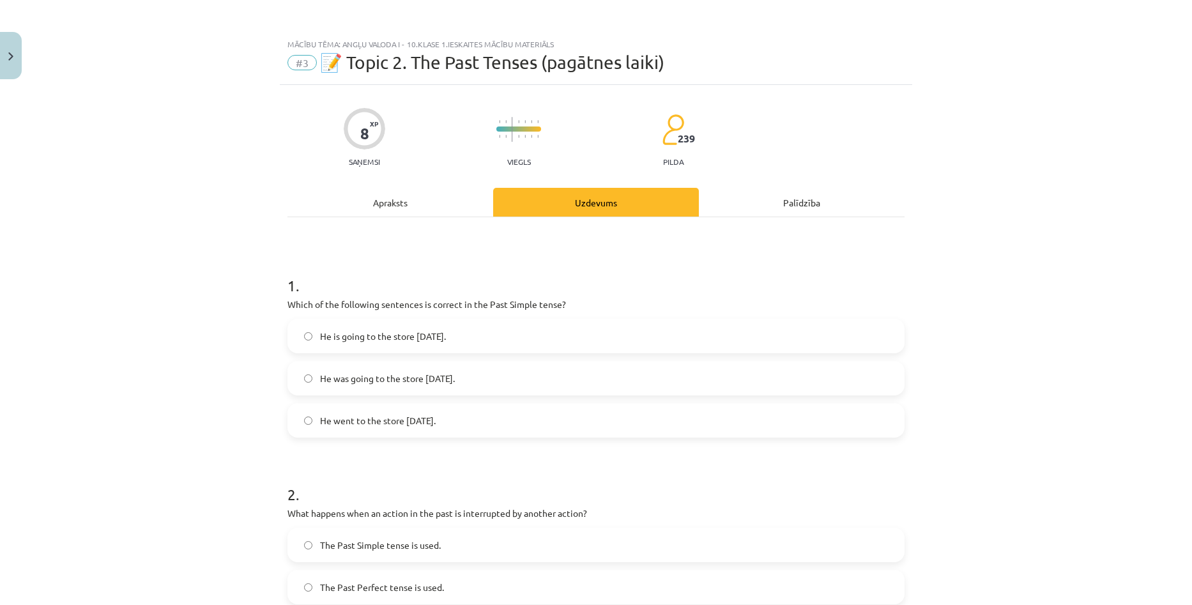
click at [392, 202] on div "Apraksts" at bounding box center [390, 202] width 206 height 29
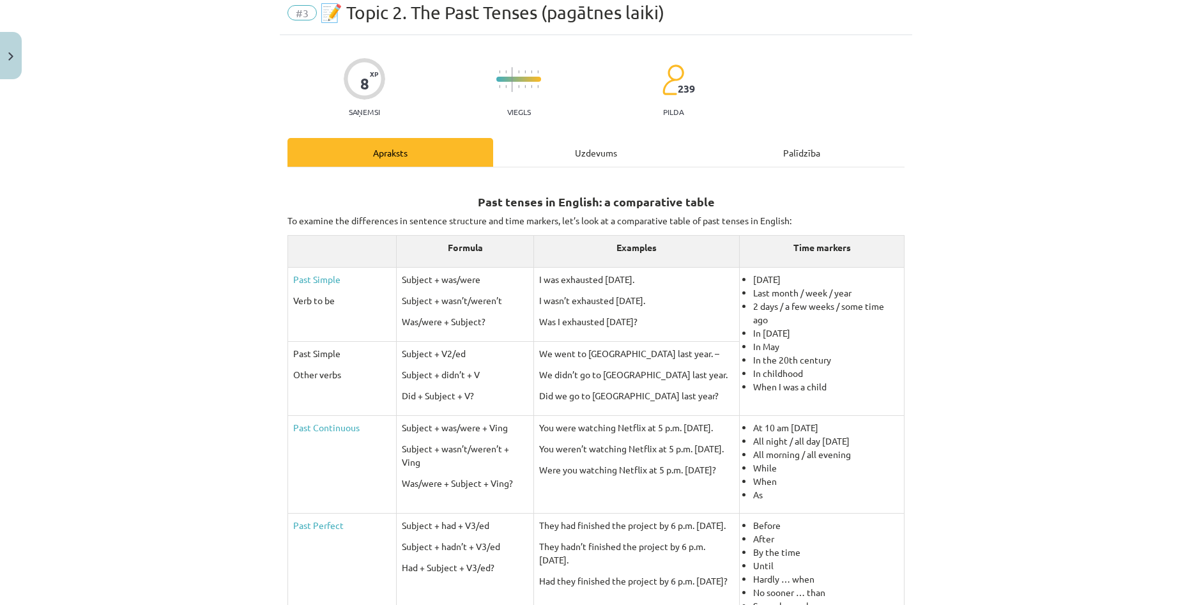
scroll to position [64, 0]
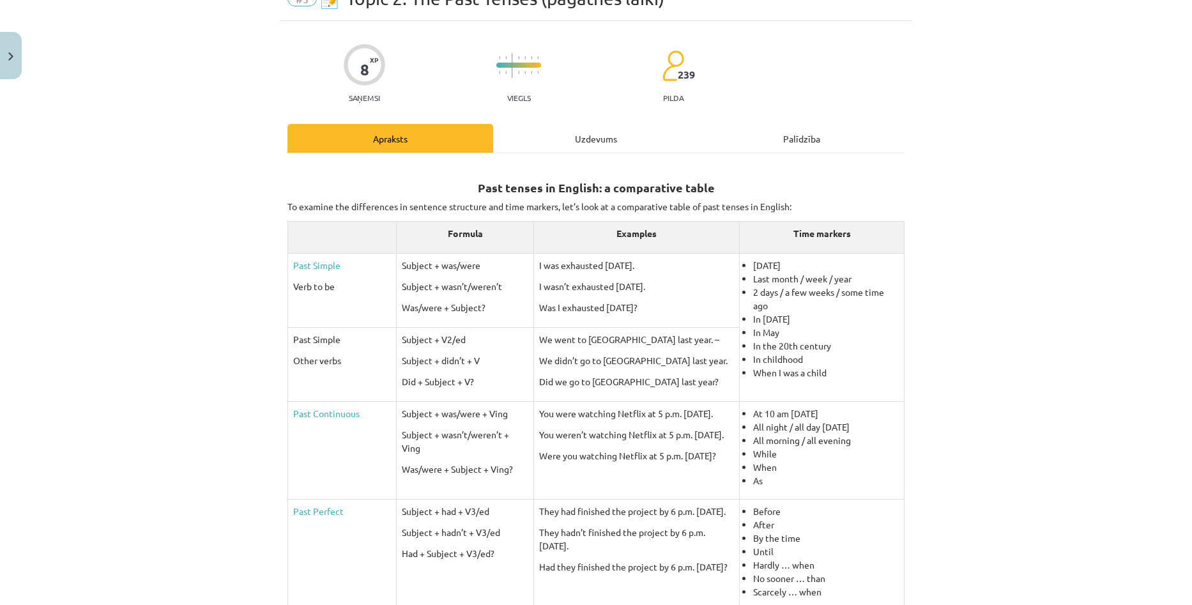
click at [582, 142] on div "Uzdevums" at bounding box center [596, 138] width 206 height 29
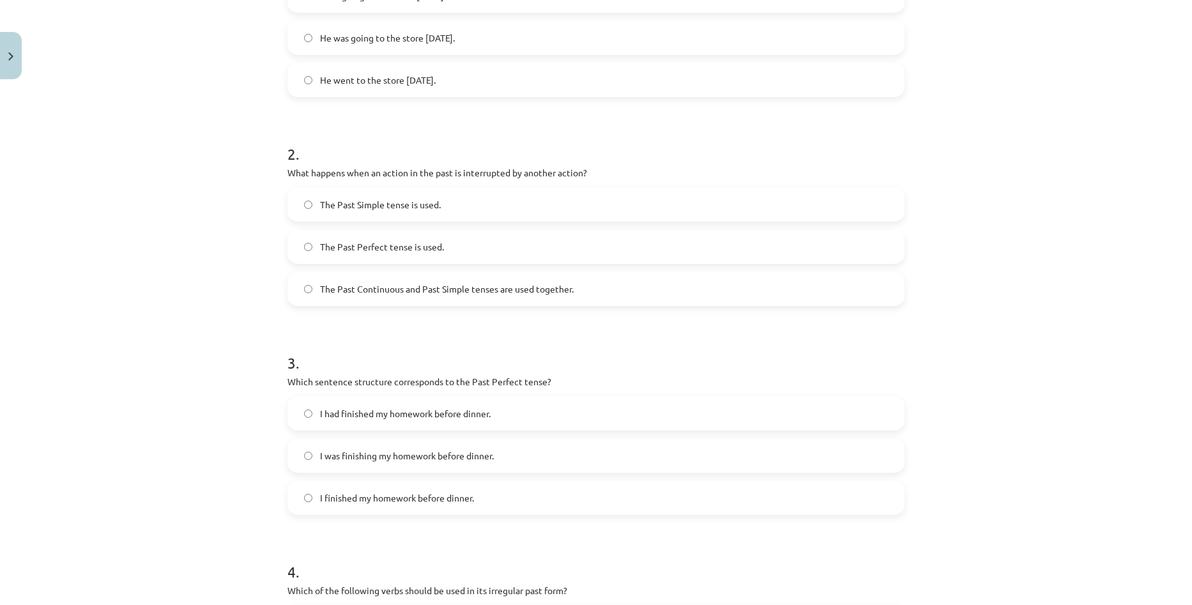
scroll to position [351, 0]
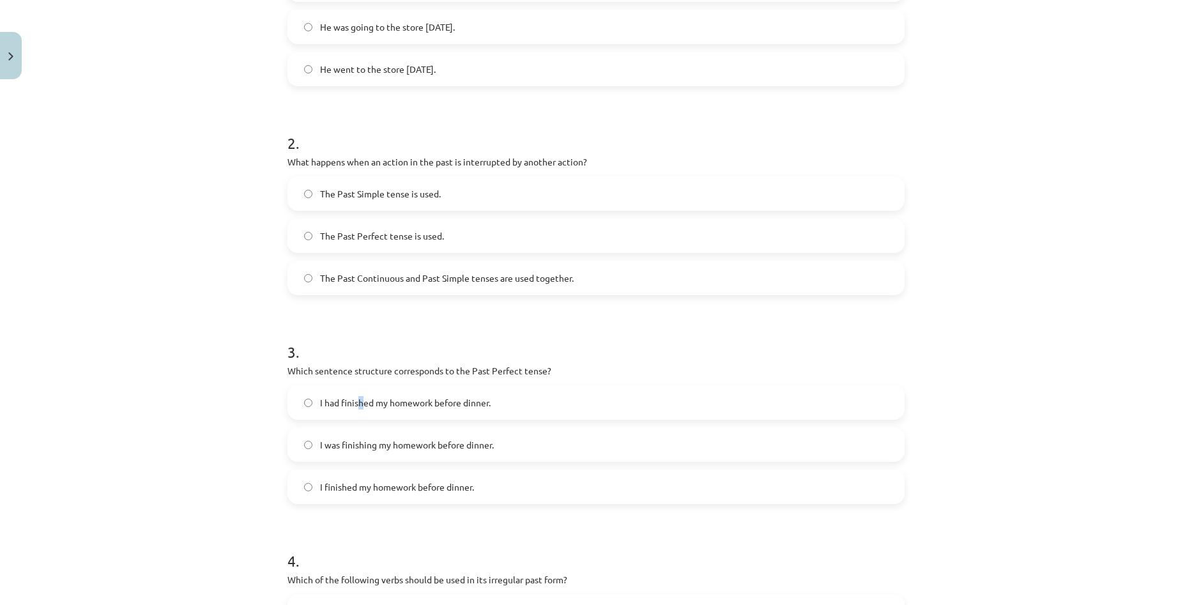
click at [358, 410] on label "I had finished my homework before dinner." at bounding box center [596, 402] width 614 height 32
click at [301, 409] on label "I had finished my homework before dinner." at bounding box center [596, 402] width 614 height 32
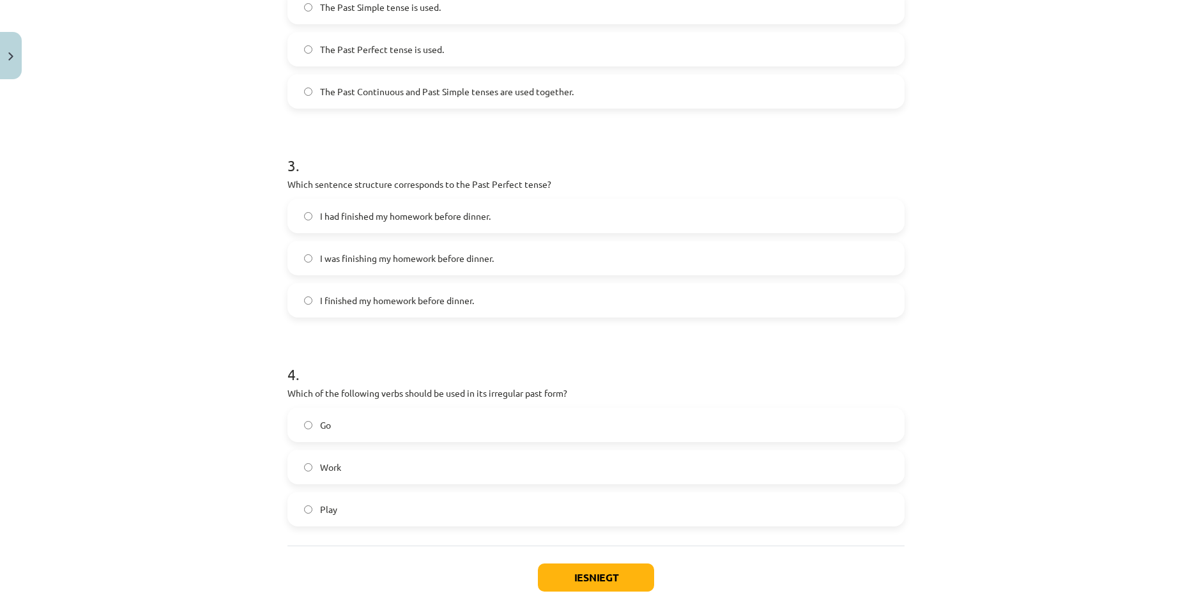
scroll to position [543, 0]
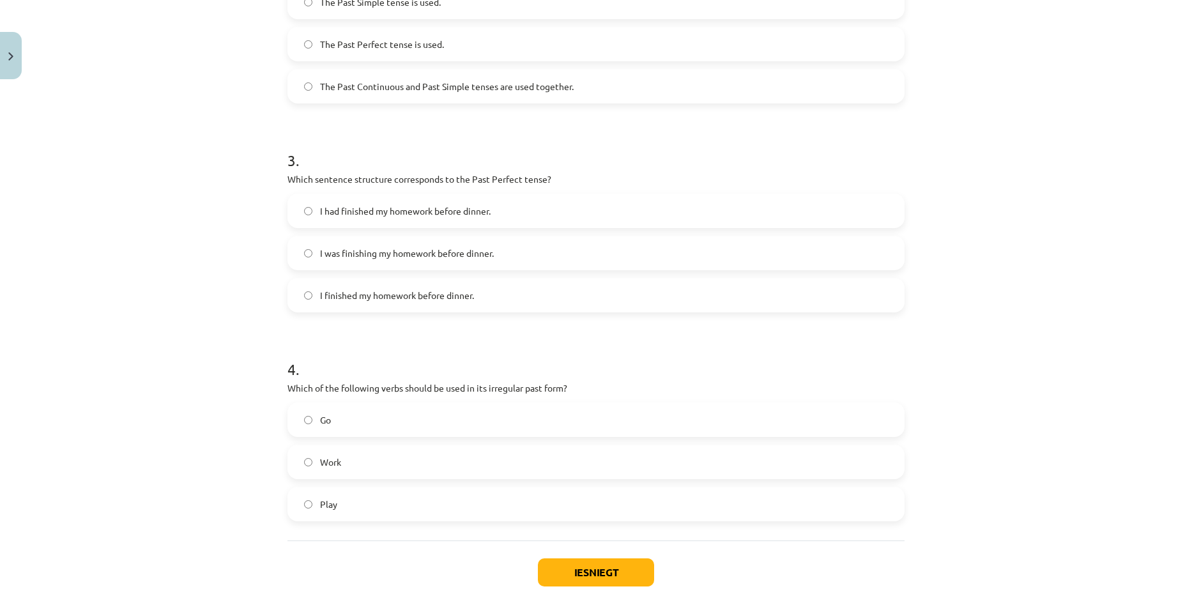
click at [323, 424] on span "Go" at bounding box center [325, 419] width 11 height 13
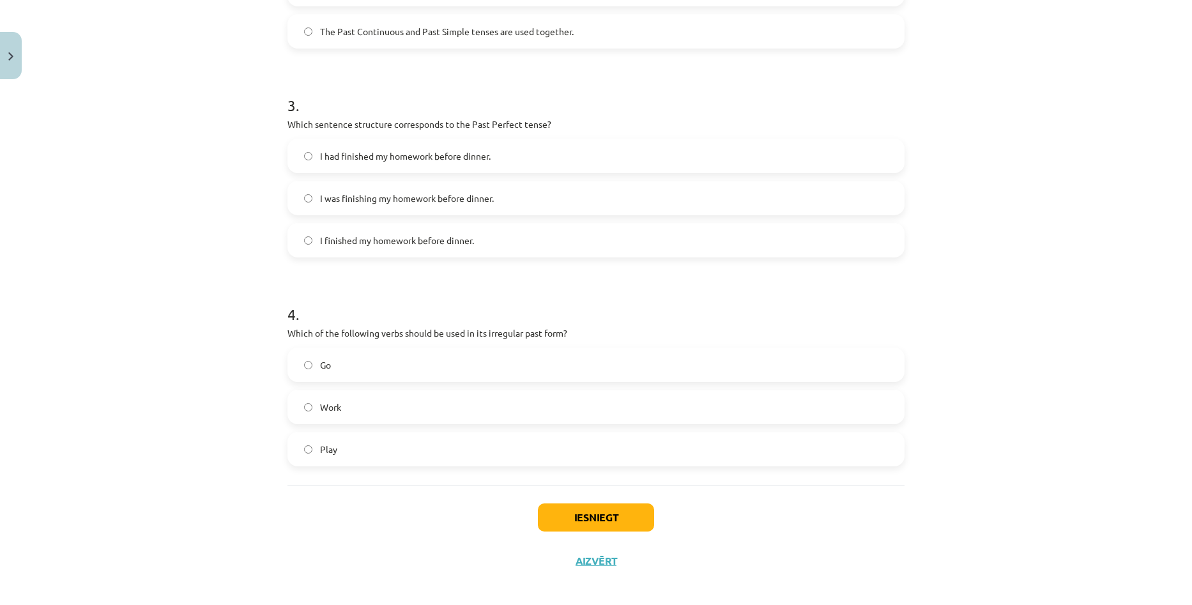
scroll to position [607, 0]
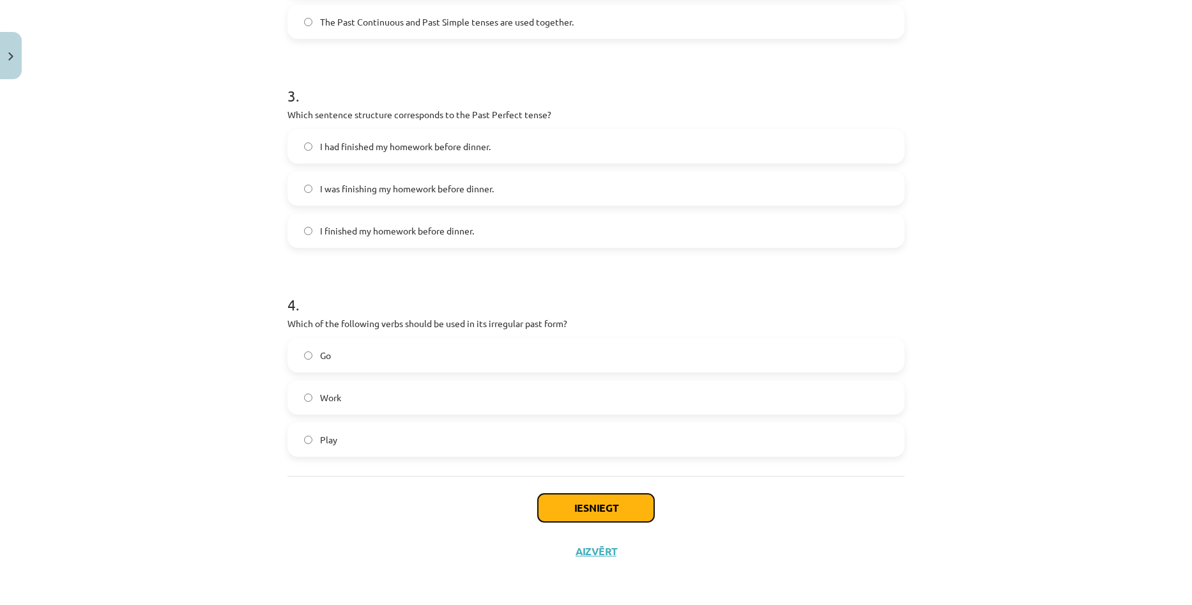
click at [631, 503] on button "Iesniegt" at bounding box center [596, 508] width 116 height 28
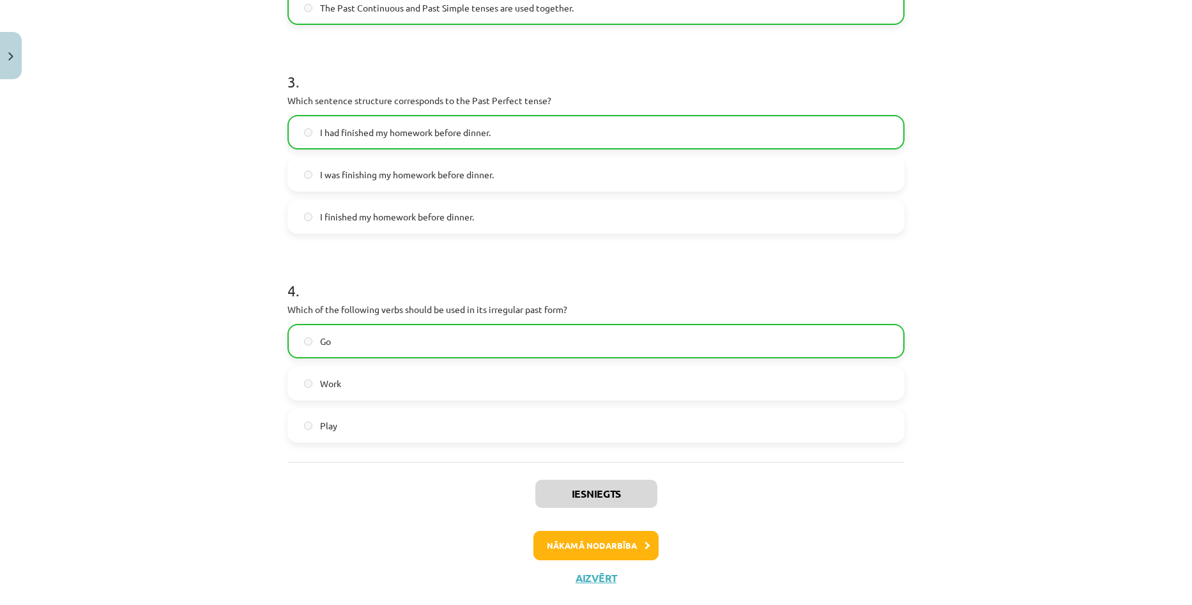
scroll to position [648, 0]
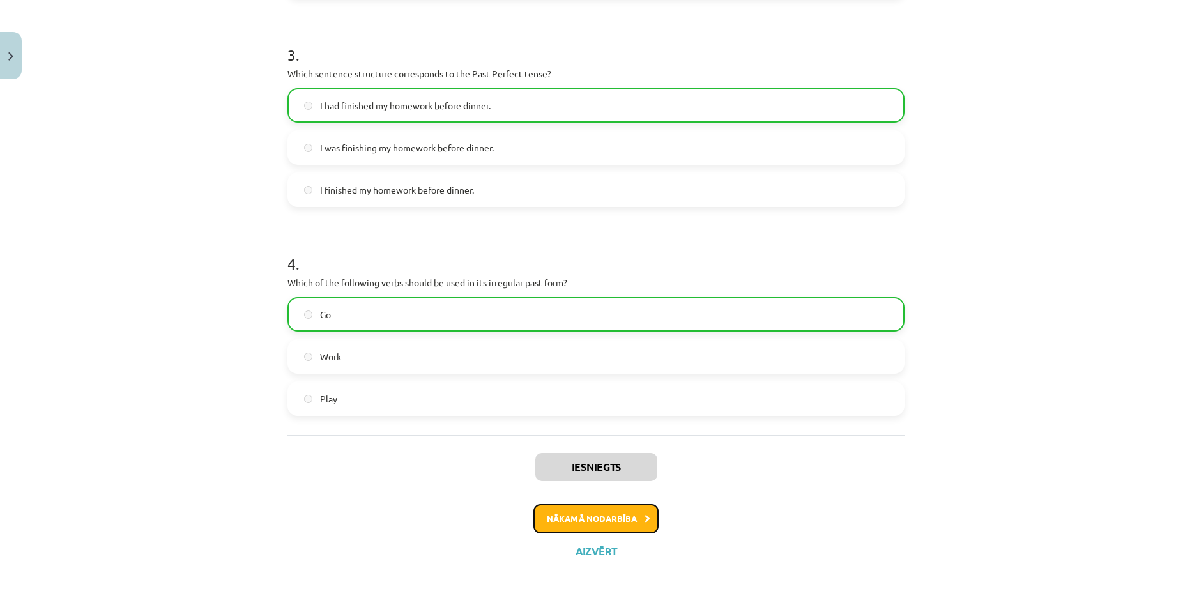
click at [617, 514] on button "Nākamā nodarbība" at bounding box center [595, 518] width 125 height 29
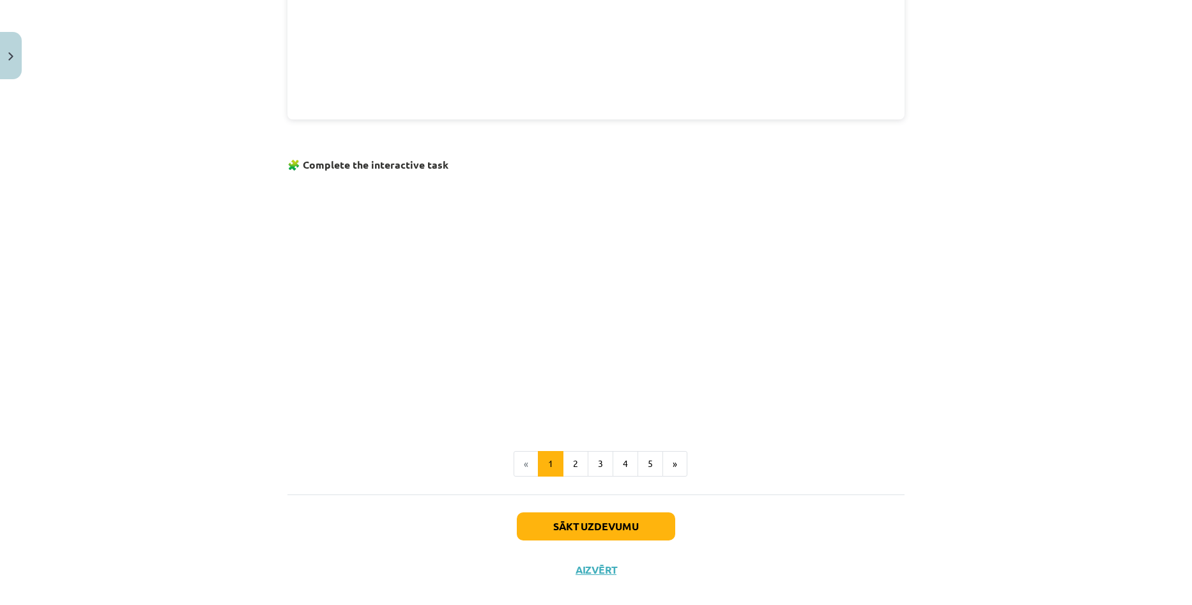
scroll to position [691, 0]
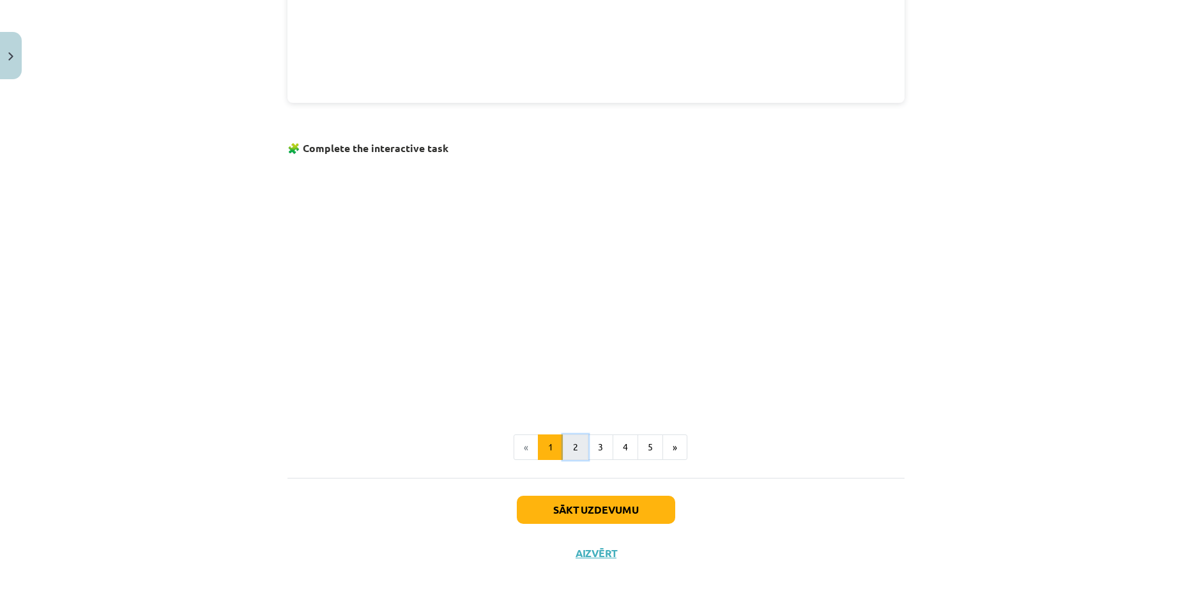
click at [571, 446] on button "2" at bounding box center [576, 447] width 26 height 26
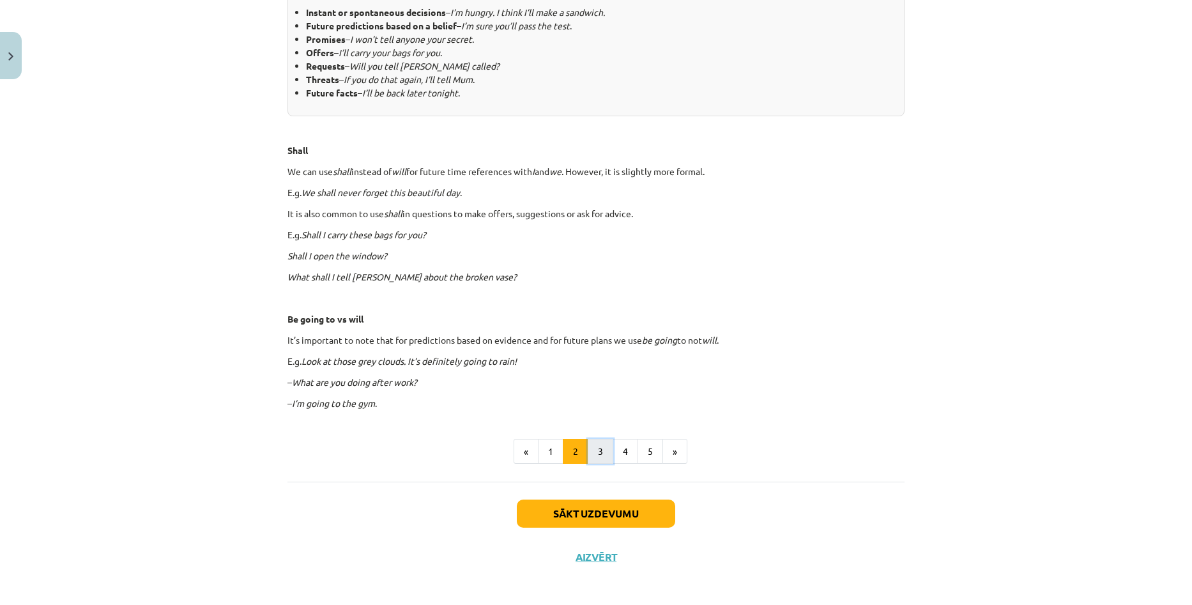
click at [595, 455] on button "3" at bounding box center [601, 452] width 26 height 26
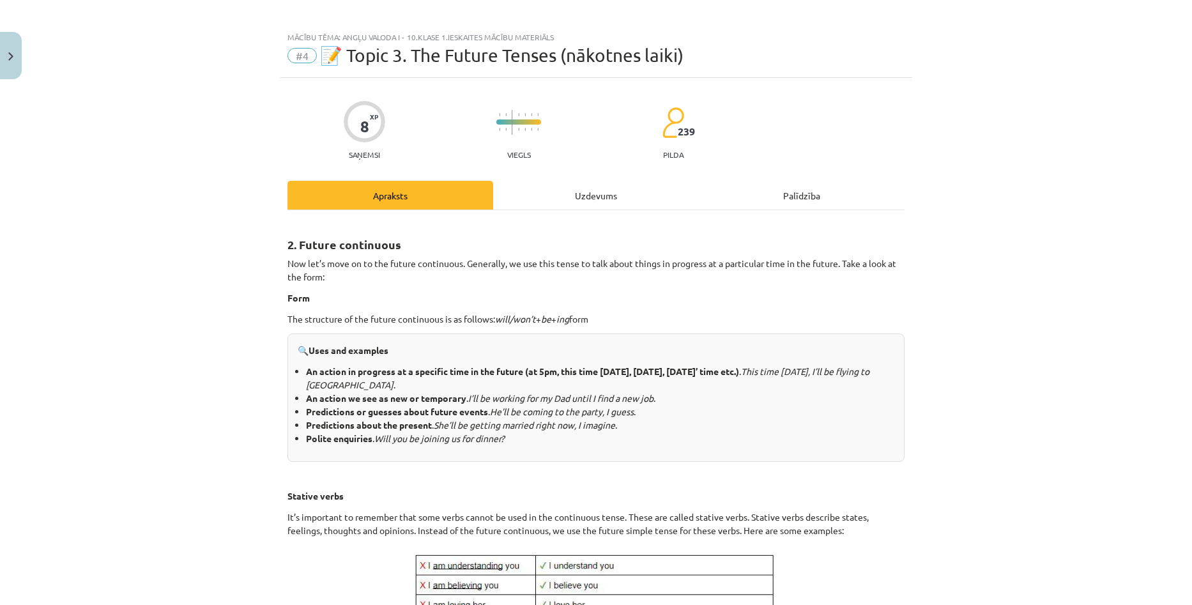
scroll to position [0, 0]
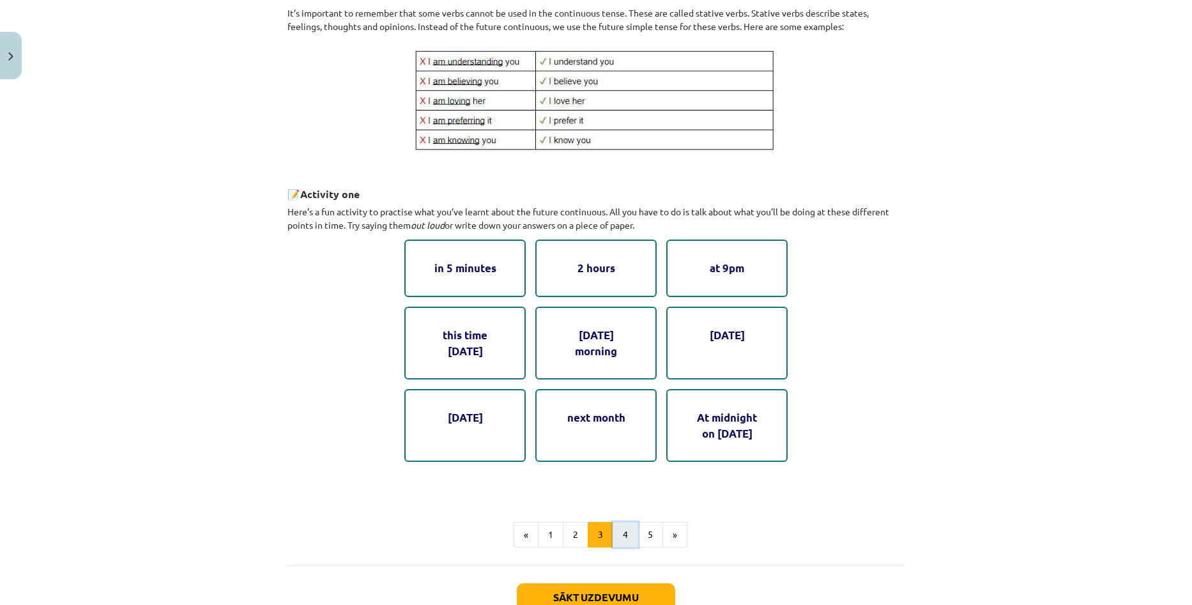
click at [614, 538] on button "4" at bounding box center [626, 535] width 26 height 26
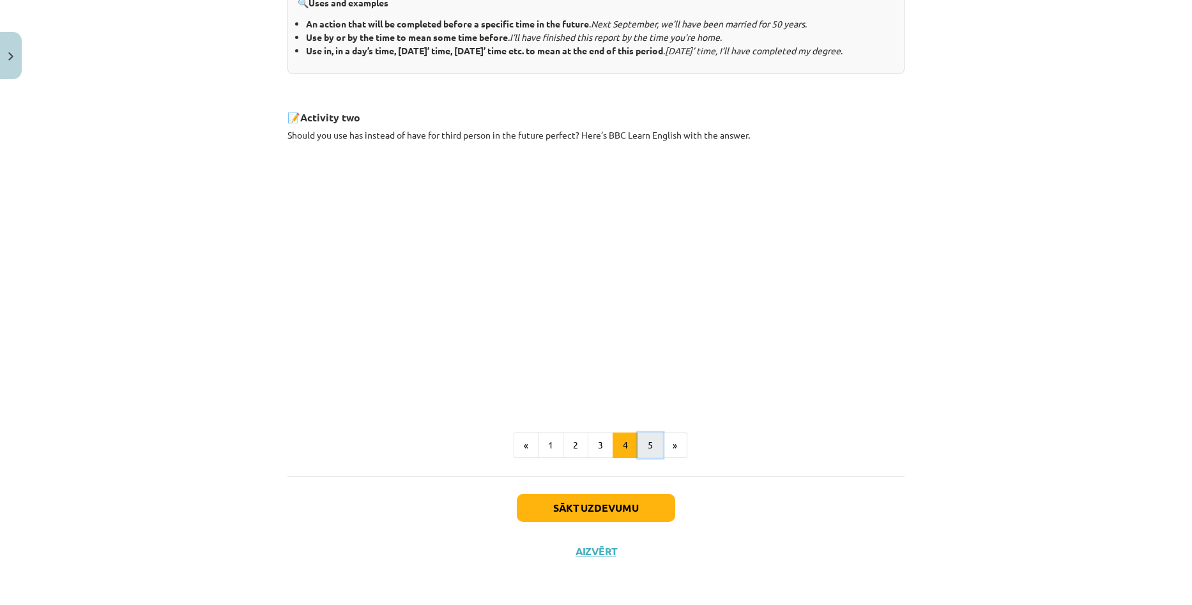
click at [642, 447] on button "5" at bounding box center [650, 445] width 26 height 26
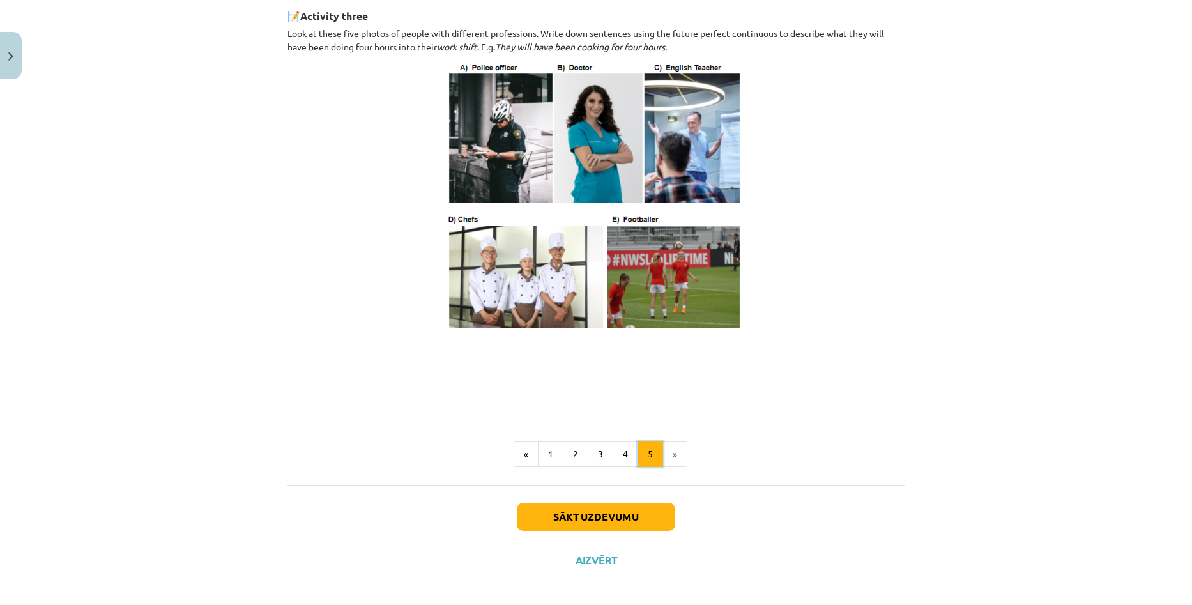
scroll to position [660, 0]
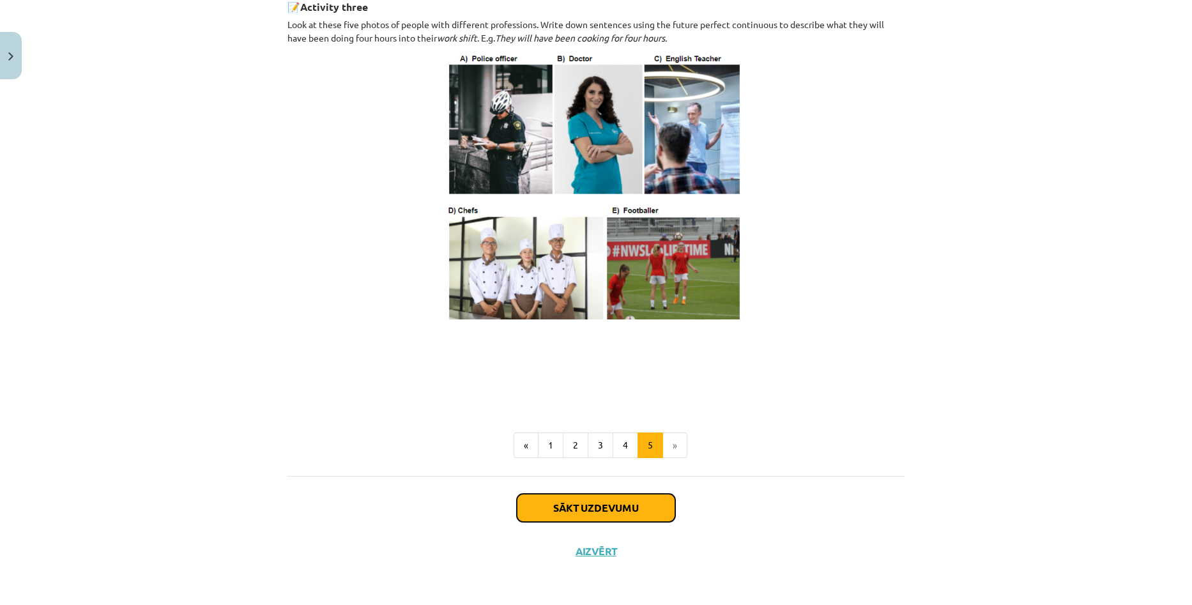
click at [597, 507] on button "Sākt uzdevumu" at bounding box center [596, 508] width 158 height 28
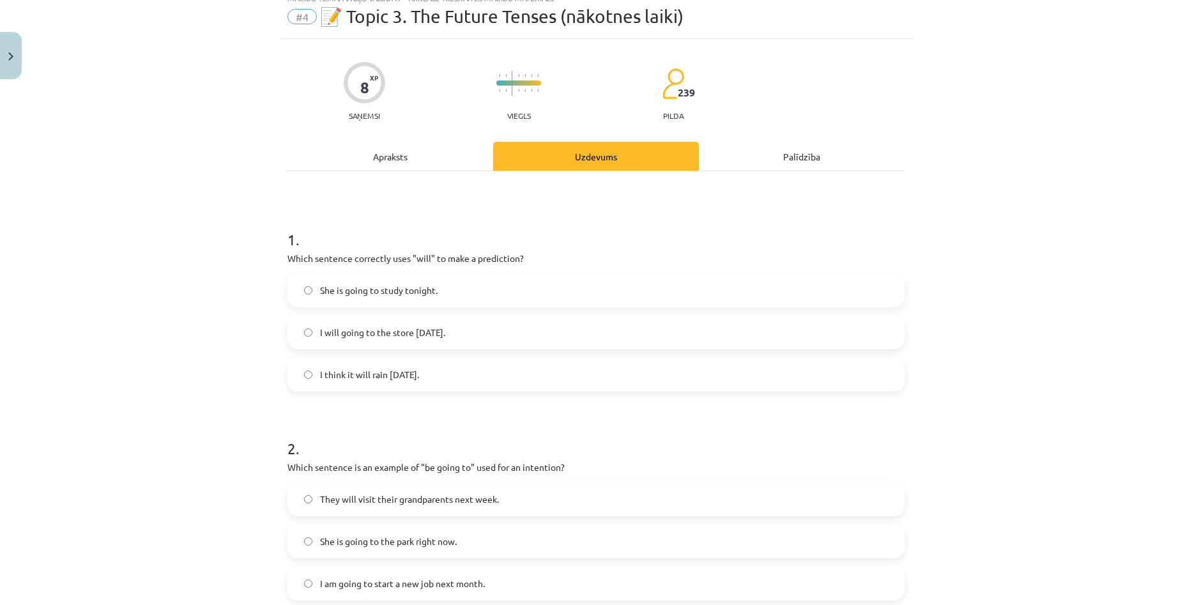
scroll to position [32, 0]
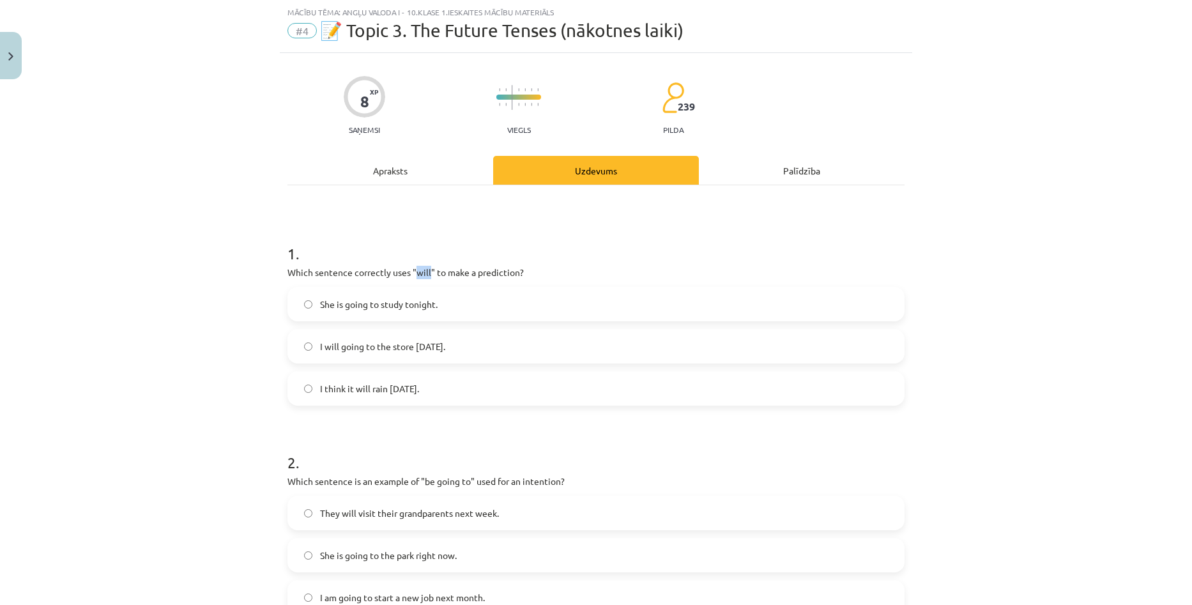
click at [429, 276] on p "Which sentence correctly uses "will" to make a prediction?" at bounding box center [595, 272] width 617 height 13
click at [588, 247] on h1 "1 ." at bounding box center [595, 242] width 617 height 40
drag, startPoint x: 367, startPoint y: 390, endPoint x: 358, endPoint y: 381, distance: 12.7
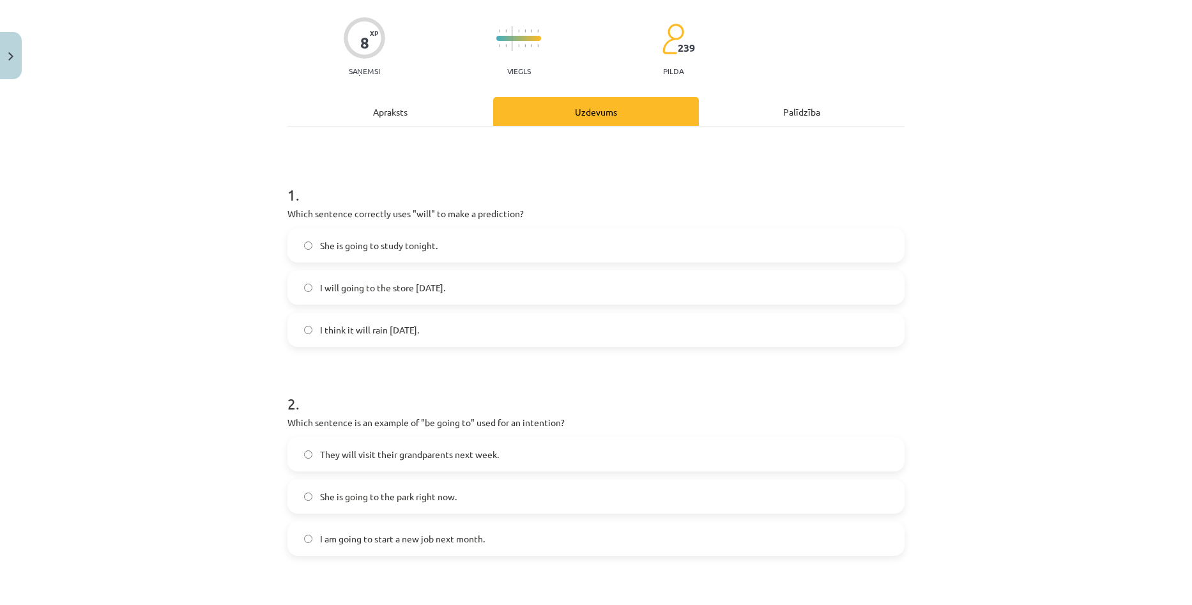
scroll to position [96, 0]
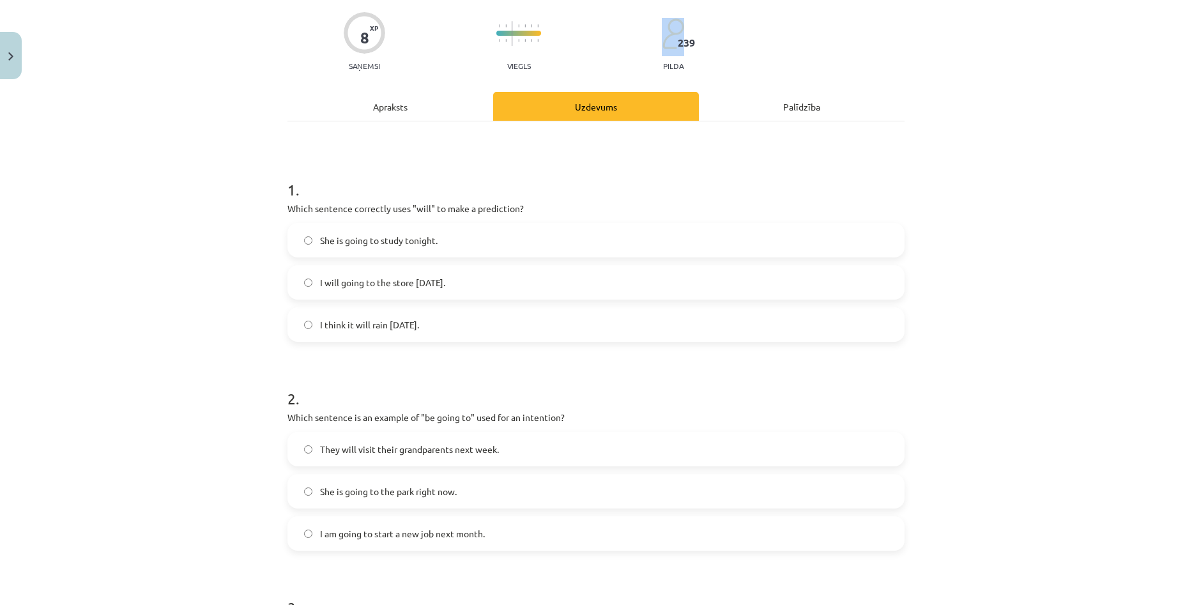
drag, startPoint x: 675, startPoint y: 40, endPoint x: 702, endPoint y: 43, distance: 27.7
click at [701, 43] on div "8 XP Saņemsi Viegls 239 pilda" at bounding box center [595, 37] width 617 height 66
click at [736, 56] on div "8 XP Saņemsi Viegls 239 pilda" at bounding box center [595, 37] width 617 height 66
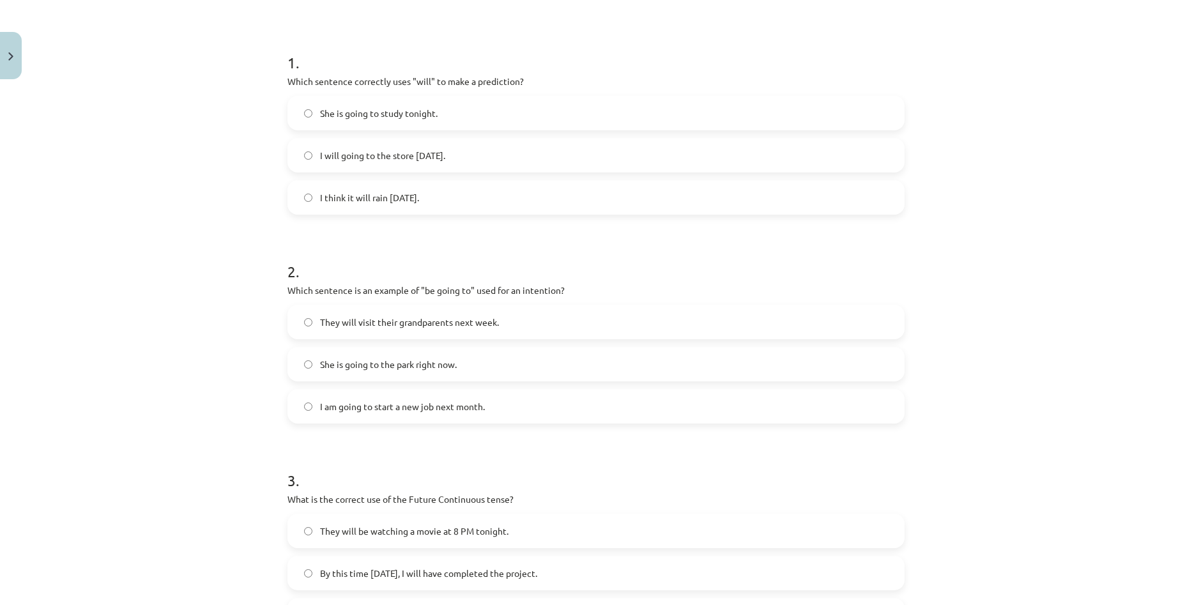
scroll to position [224, 0]
click at [386, 410] on span "I am going to start a new job next month." at bounding box center [402, 405] width 165 height 13
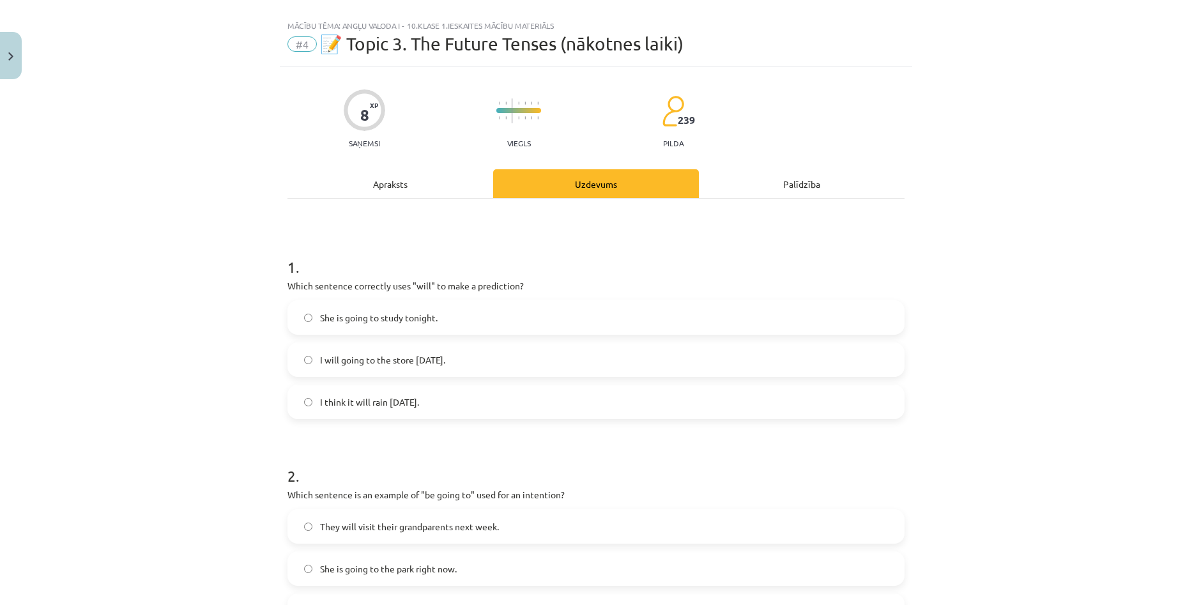
scroll to position [0, 0]
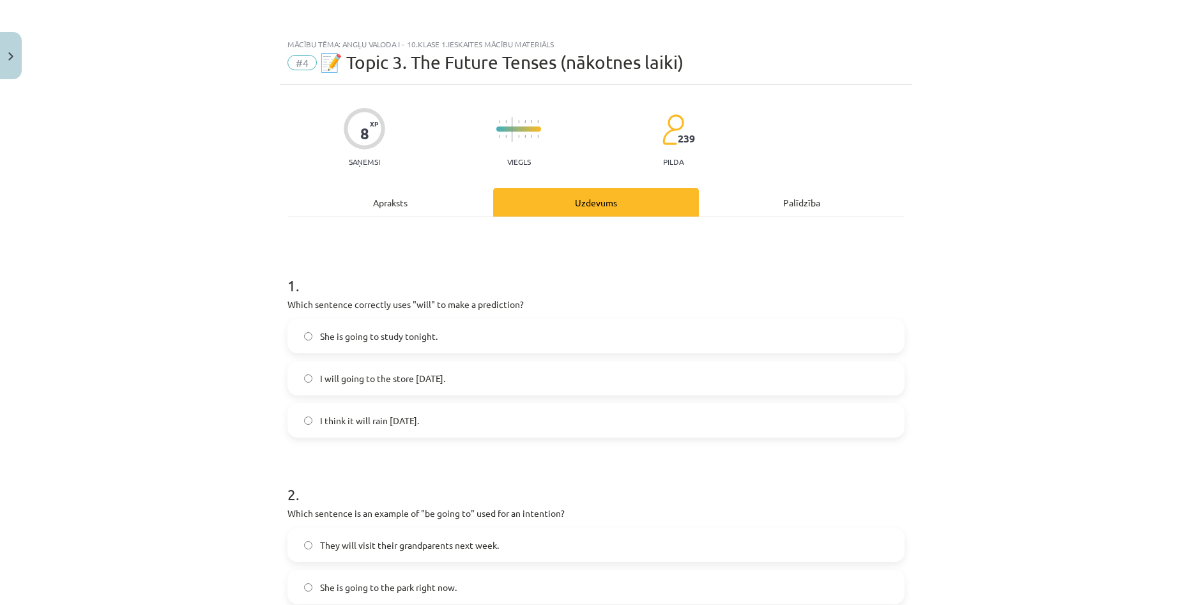
click at [425, 204] on div "Apraksts" at bounding box center [390, 202] width 206 height 29
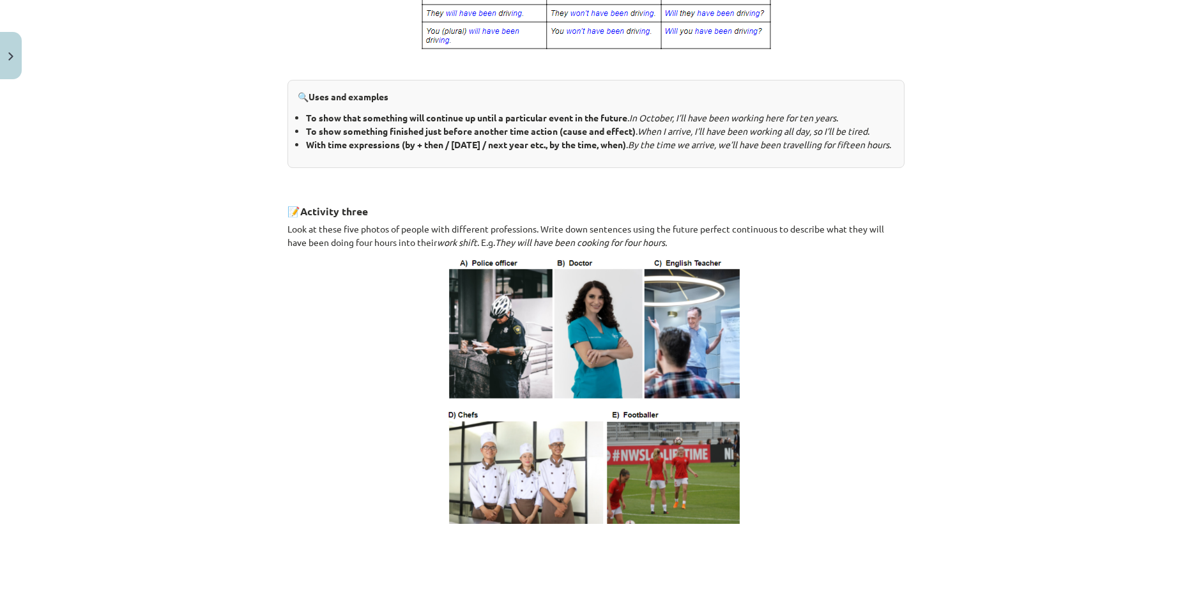
scroll to position [660, 0]
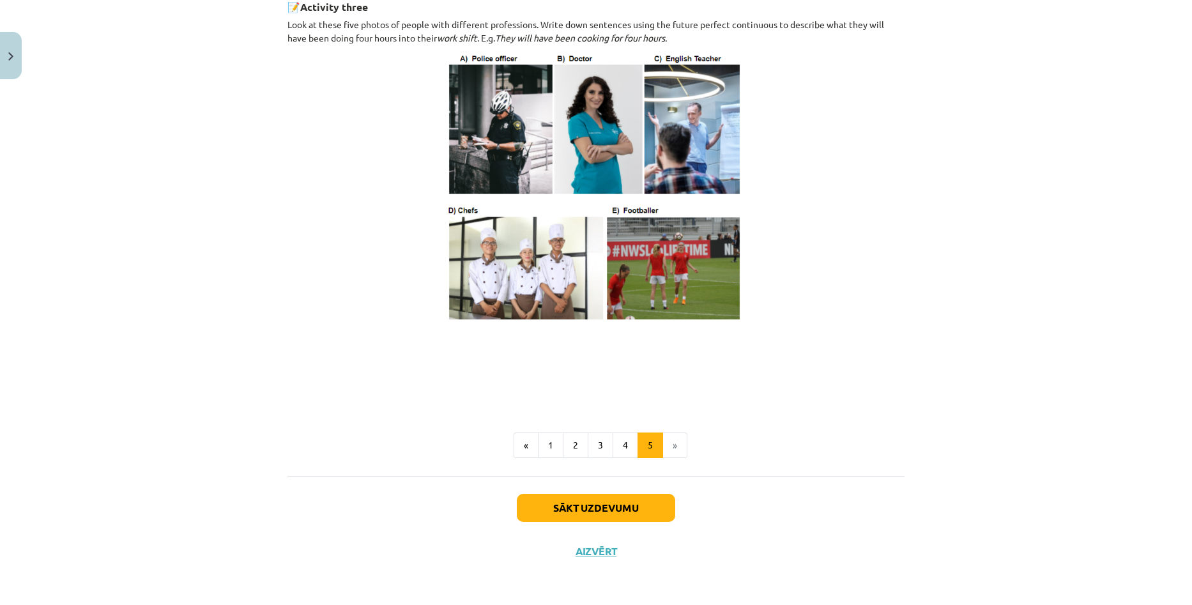
click at [546, 461] on div "4. Future perfect continuous We use the future perfect continuous to show that …" at bounding box center [595, 23] width 617 height 905
click at [549, 445] on button "1" at bounding box center [551, 445] width 26 height 26
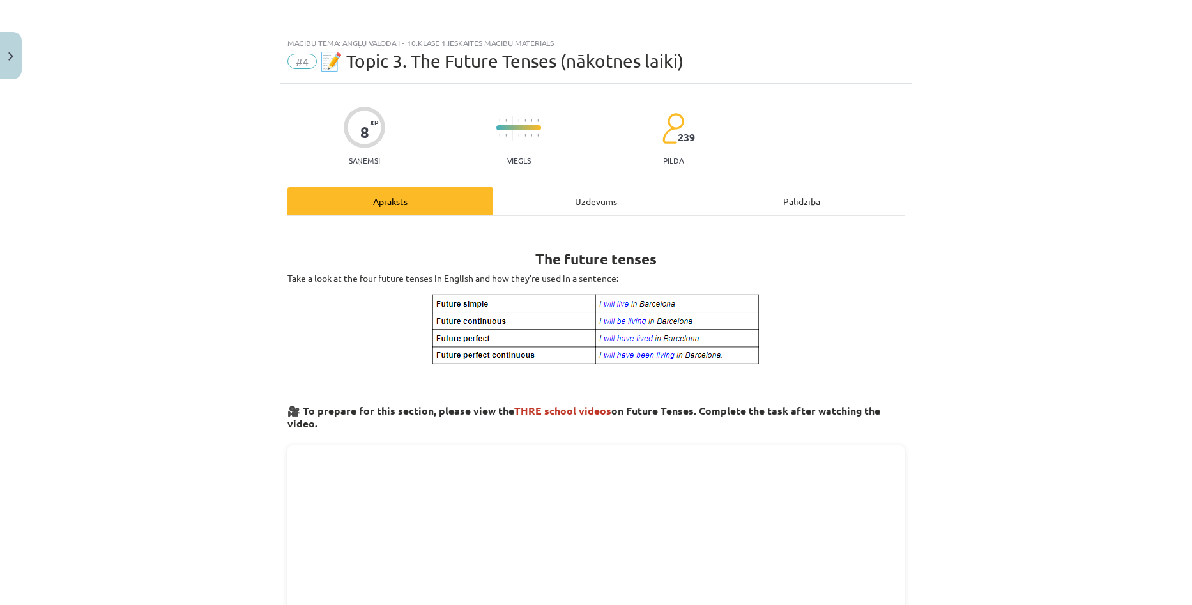
scroll to position [0, 0]
click at [602, 200] on div "Uzdevums" at bounding box center [596, 202] width 206 height 29
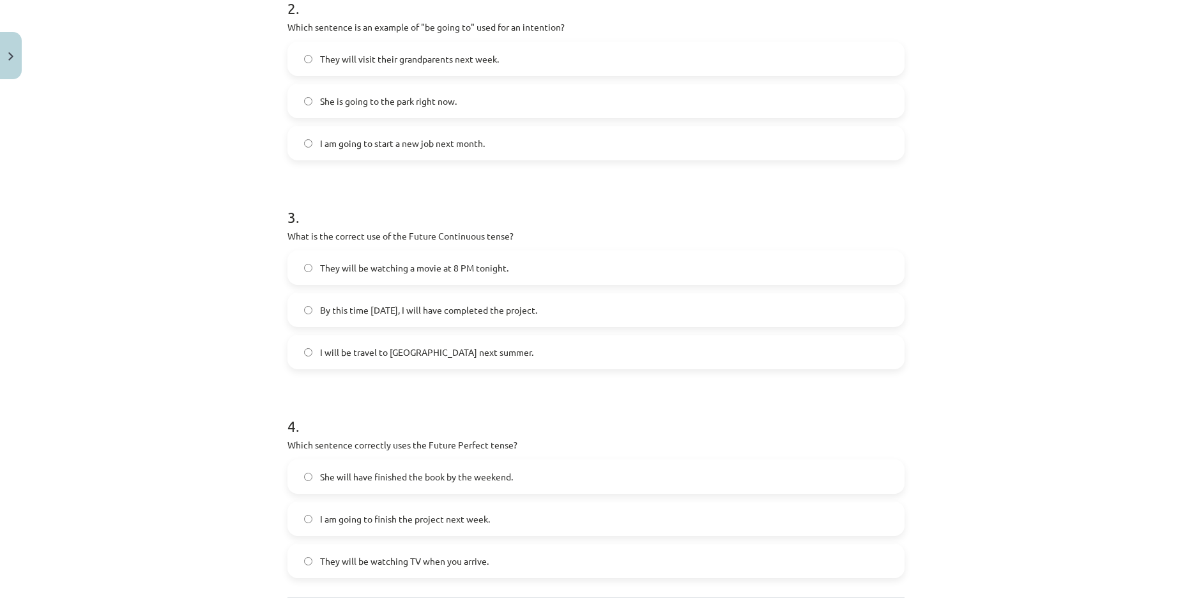
scroll to position [479, 0]
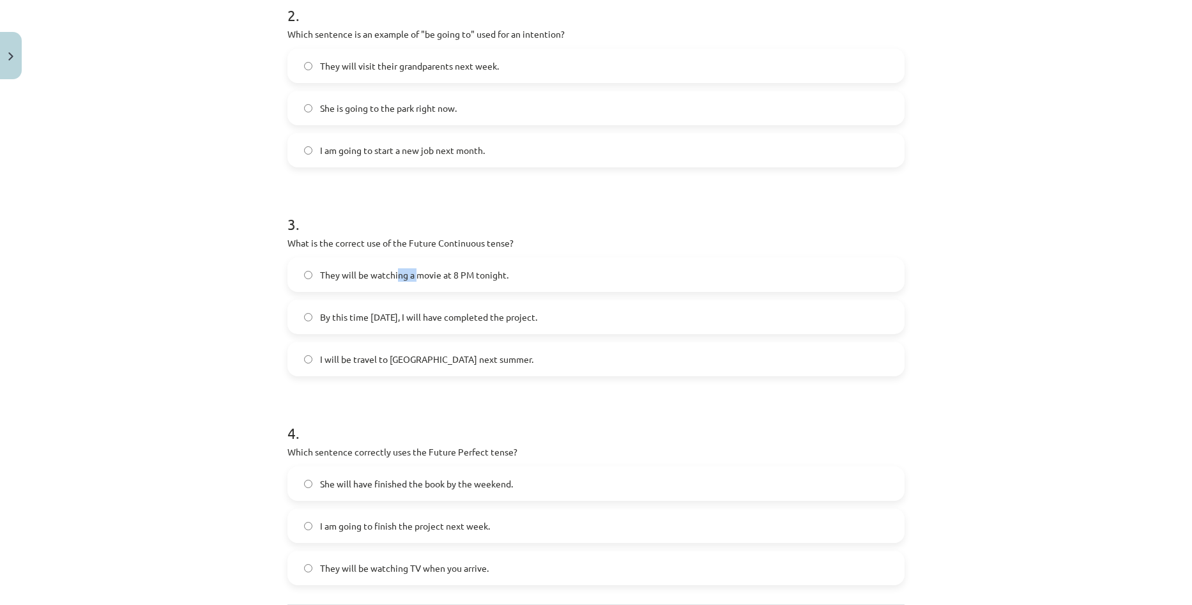
drag, startPoint x: 402, startPoint y: 277, endPoint x: 413, endPoint y: 282, distance: 11.4
click at [411, 278] on span "They will be watching a movie at 8 PM tonight." at bounding box center [414, 274] width 188 height 13
click at [357, 283] on label "They will be watching a movie at 8 PM tonight." at bounding box center [596, 275] width 614 height 32
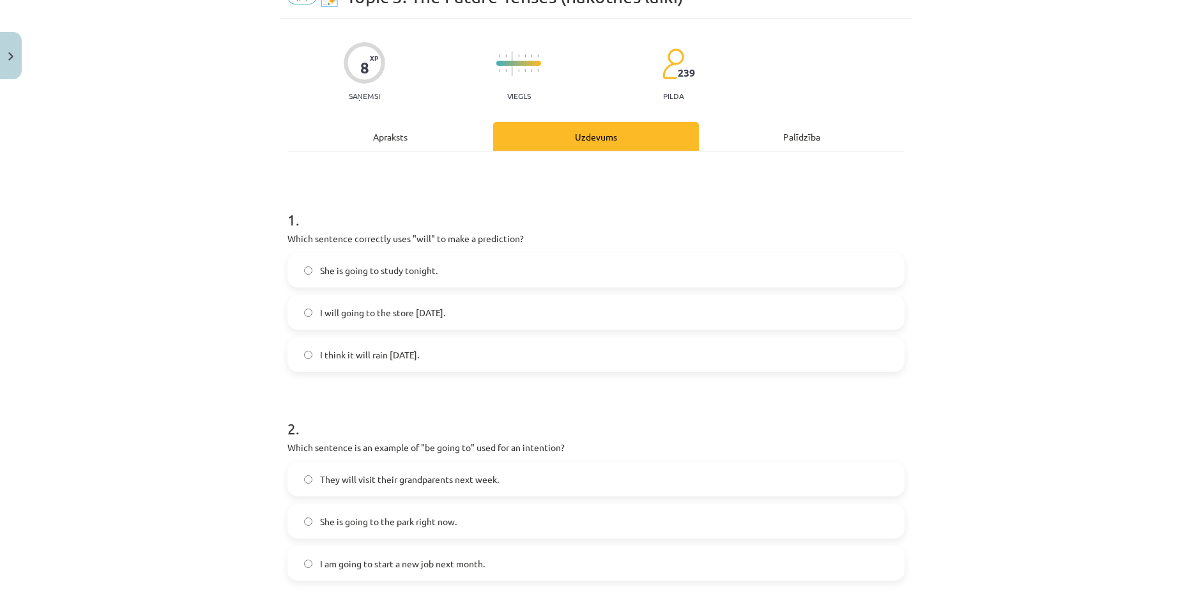
scroll to position [0, 0]
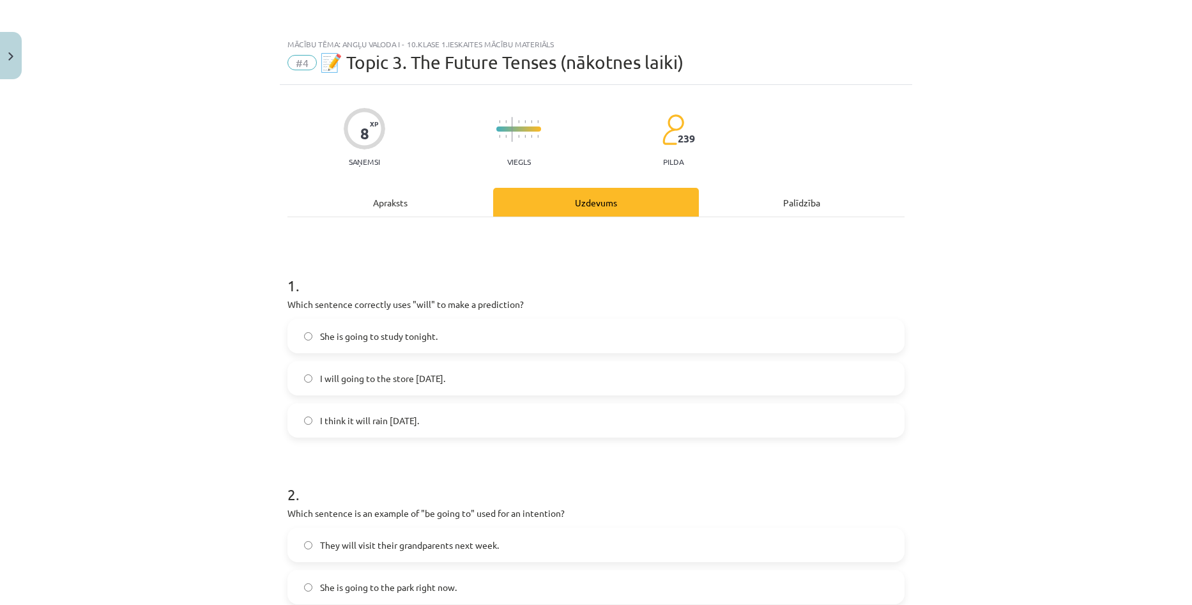
click at [408, 205] on div "Apraksts" at bounding box center [390, 202] width 206 height 29
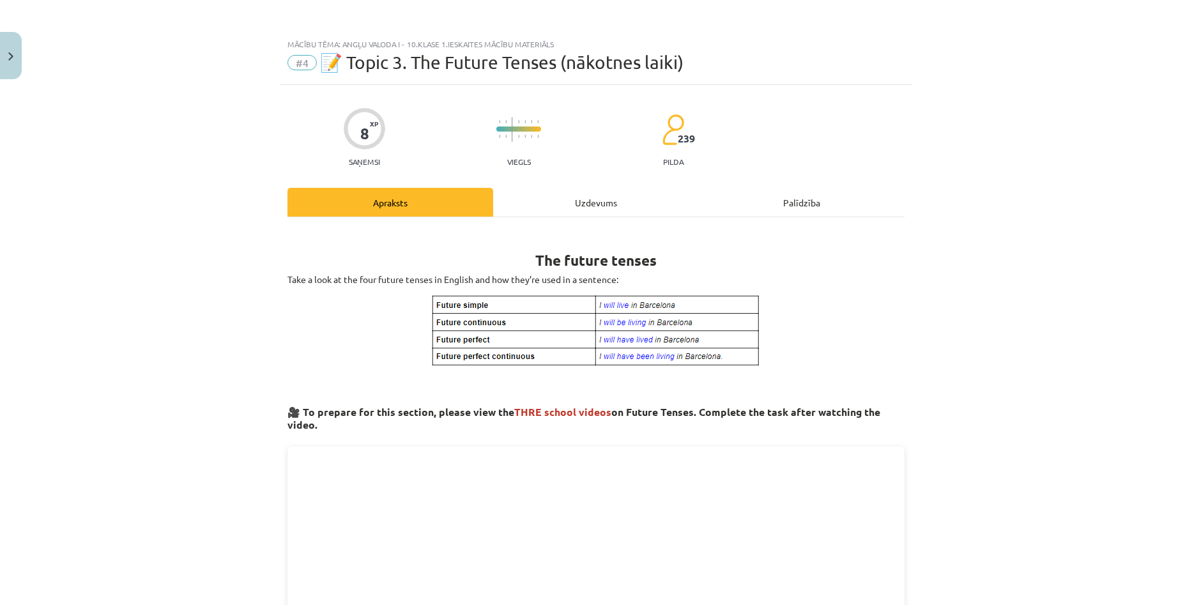
scroll to position [32, 0]
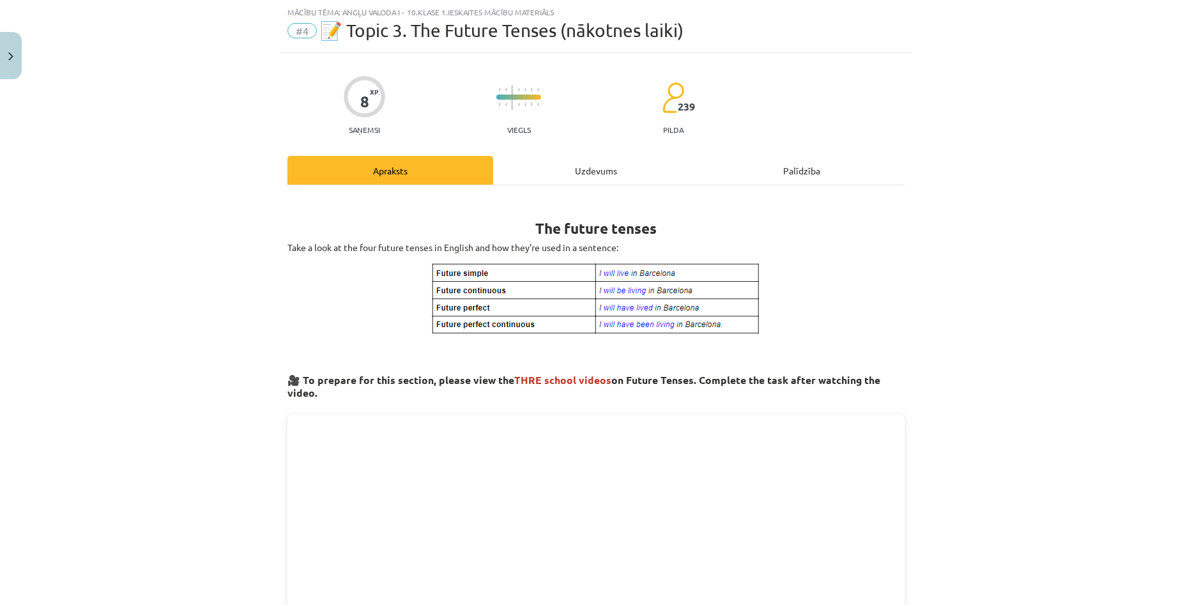
click at [561, 171] on div "Uzdevums" at bounding box center [596, 170] width 206 height 29
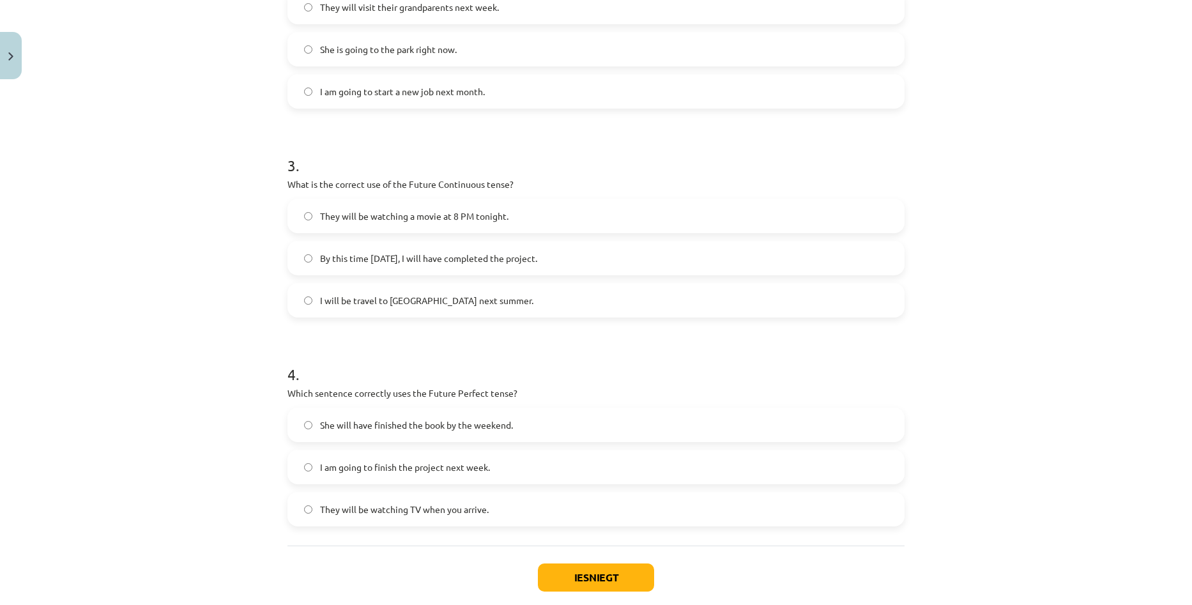
scroll to position [607, 0]
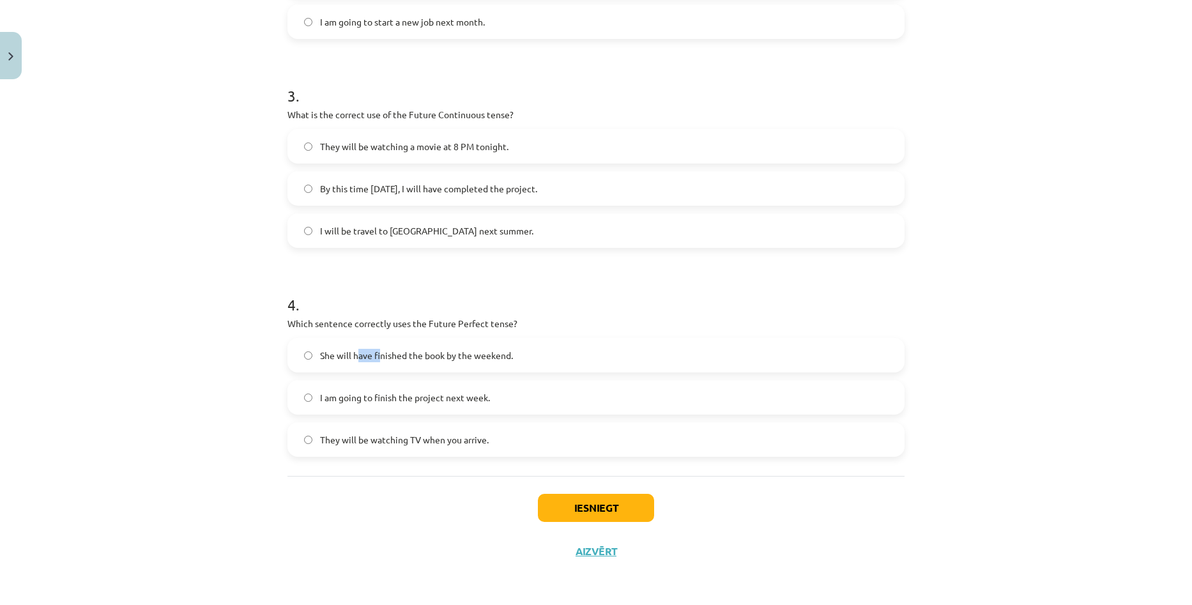
drag, startPoint x: 366, startPoint y: 358, endPoint x: 372, endPoint y: 382, distance: 24.5
click at [377, 361] on span "She will have finished the book by the weekend." at bounding box center [416, 355] width 193 height 13
click at [365, 363] on label "She will have finished the book by the weekend." at bounding box center [596, 355] width 614 height 32
click at [614, 509] on button "Iesniegt" at bounding box center [596, 508] width 116 height 28
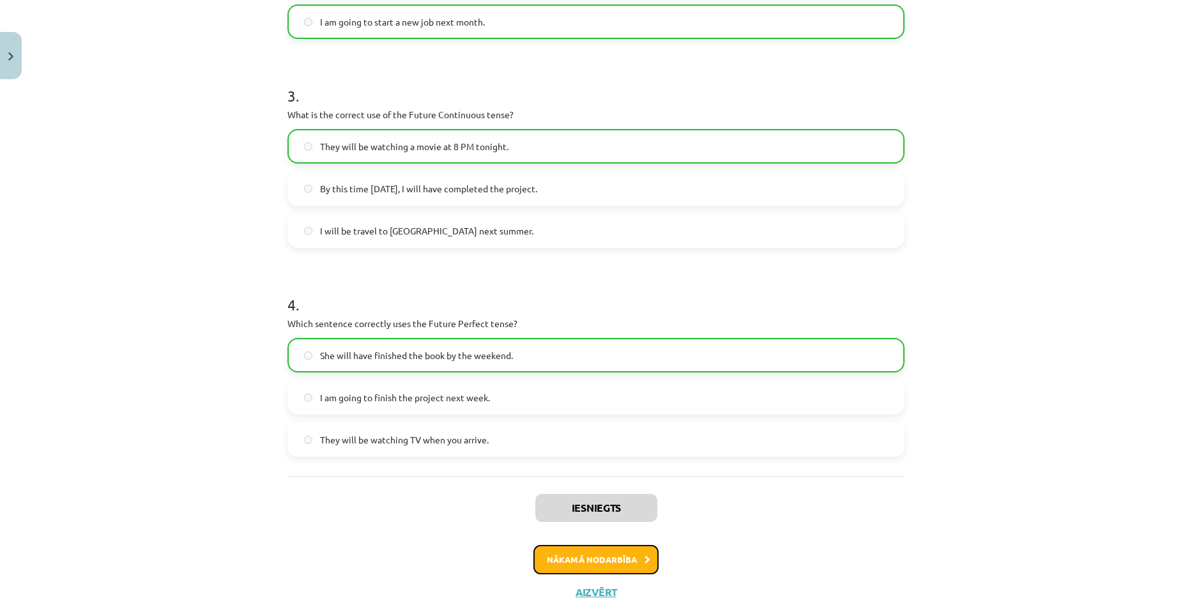
click at [556, 549] on button "Nākamā nodarbība" at bounding box center [595, 559] width 125 height 29
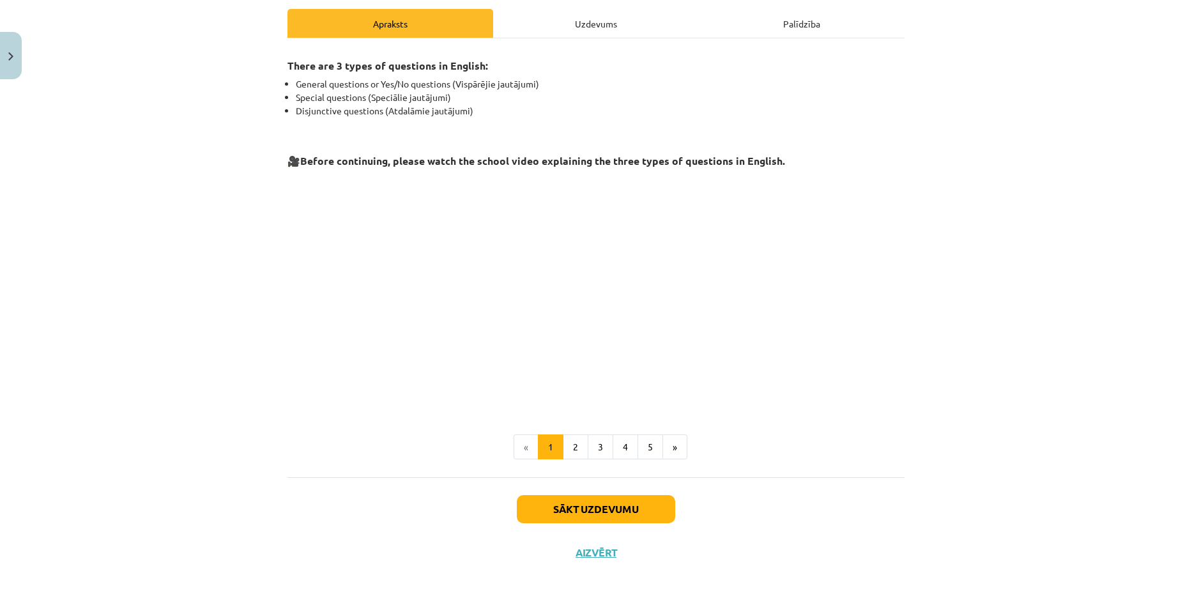
scroll to position [179, 0]
click at [573, 450] on button "2" at bounding box center [576, 447] width 26 height 26
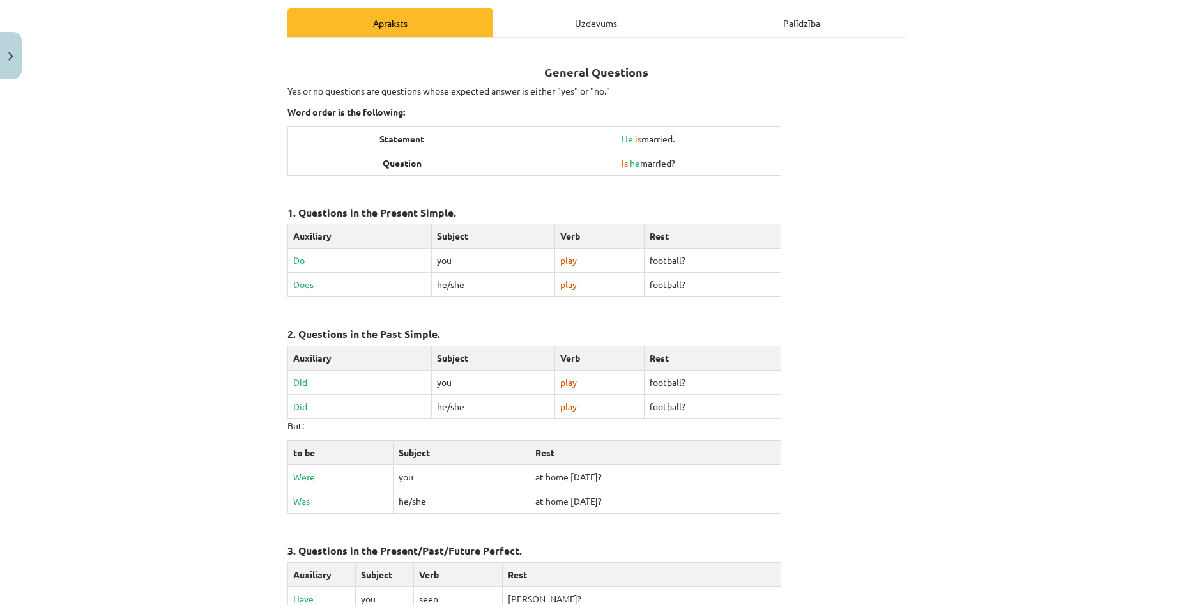
drag, startPoint x: 620, startPoint y: 132, endPoint x: 680, endPoint y: 135, distance: 60.8
click at [680, 135] on td "He is married." at bounding box center [648, 138] width 265 height 24
click at [570, 162] on td "Is he married?" at bounding box center [648, 163] width 265 height 24
drag, startPoint x: 610, startPoint y: 160, endPoint x: 683, endPoint y: 160, distance: 72.8
click at [683, 160] on td "Is he married?" at bounding box center [648, 163] width 265 height 24
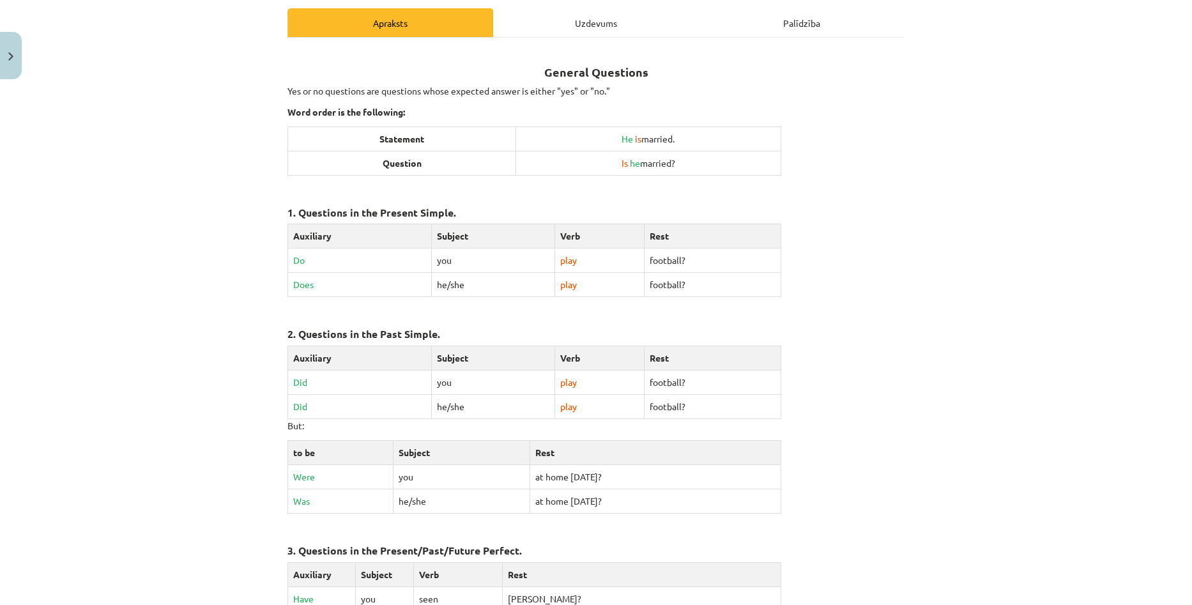
click at [692, 183] on p at bounding box center [595, 182] width 617 height 13
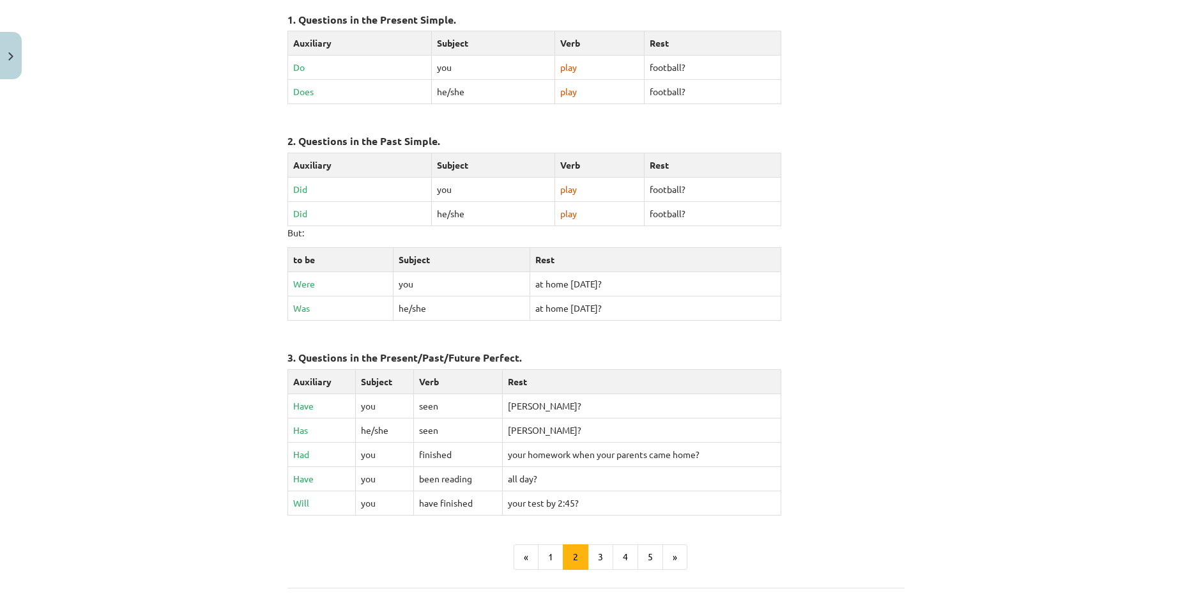
scroll to position [435, 0]
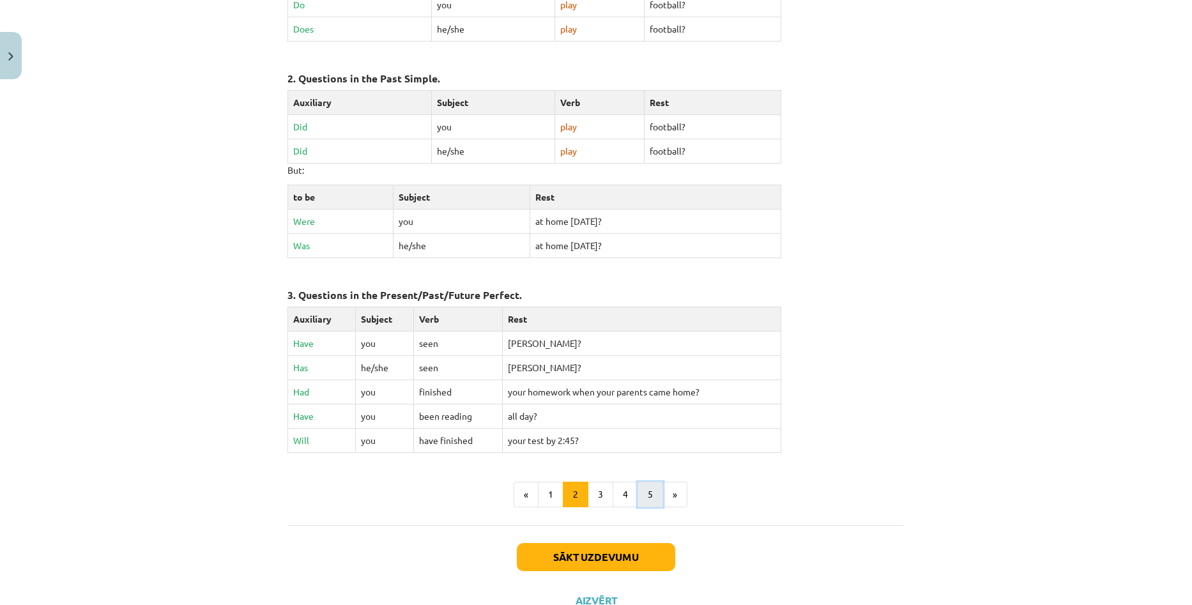
click at [638, 497] on button "5" at bounding box center [650, 495] width 26 height 26
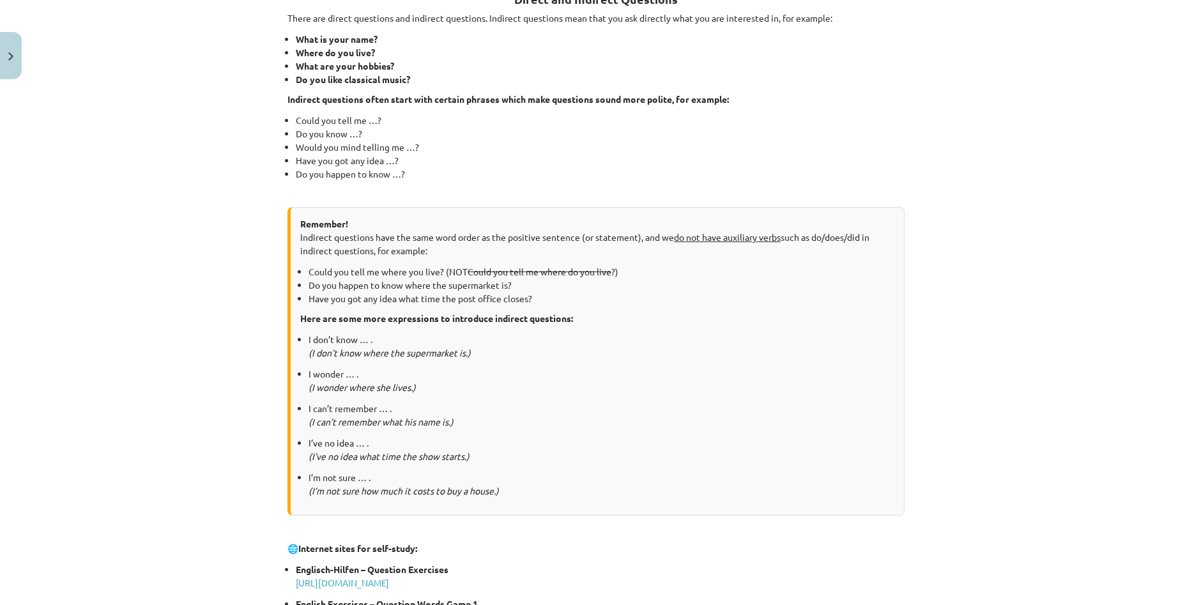
scroll to position [229, 0]
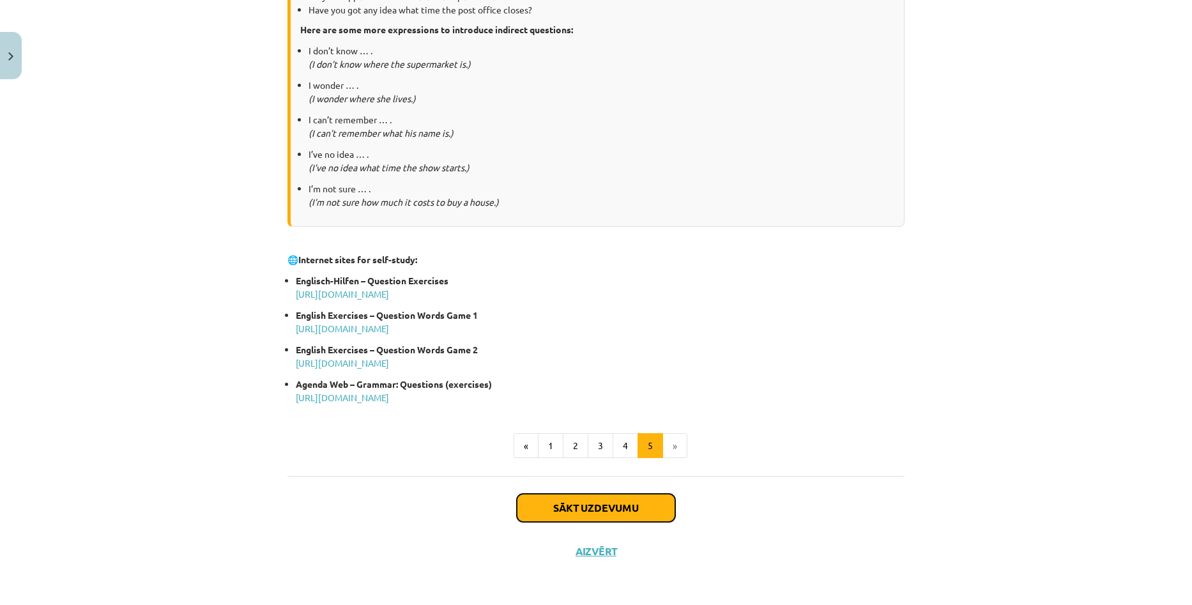
click at [600, 506] on button "Sākt uzdevumu" at bounding box center [596, 508] width 158 height 28
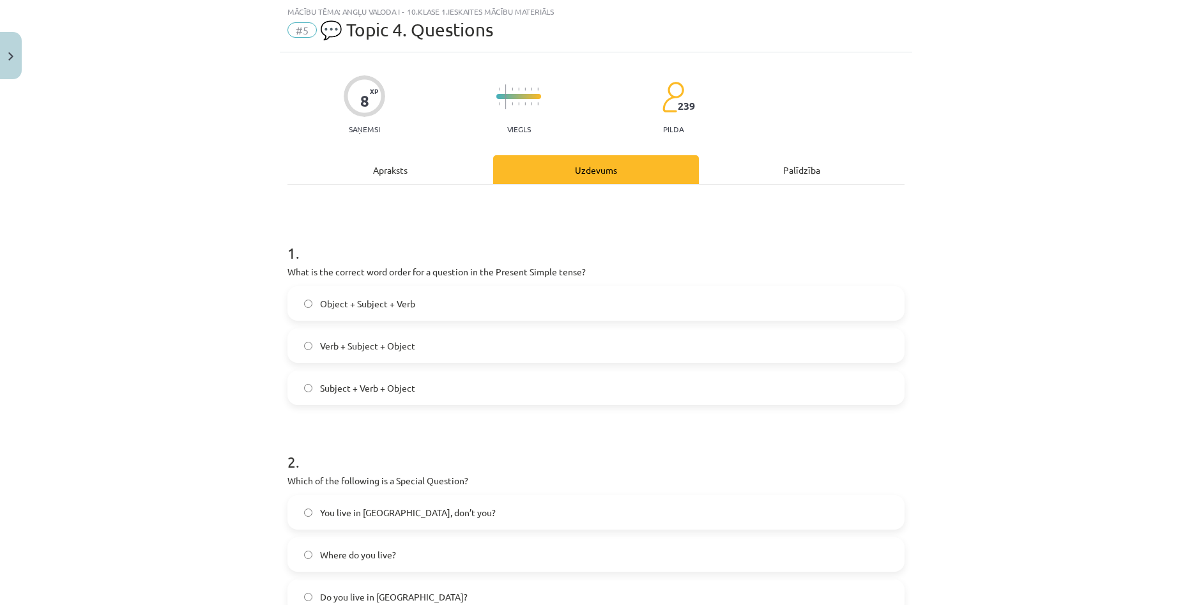
scroll to position [32, 0]
drag, startPoint x: 469, startPoint y: 271, endPoint x: 604, endPoint y: 275, distance: 134.8
click at [604, 275] on p "What is the correct word order for a question in the Present Simple tense?" at bounding box center [595, 272] width 617 height 13
click at [653, 273] on p "What is the correct word order for a question in the Present Simple tense?" at bounding box center [595, 272] width 617 height 13
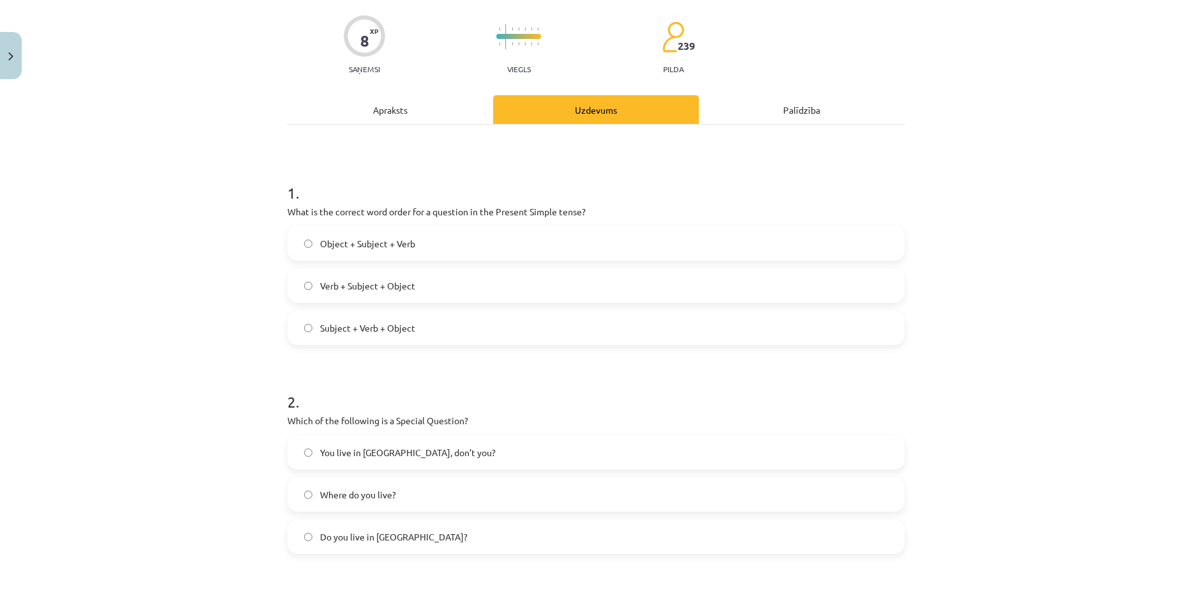
scroll to position [96, 0]
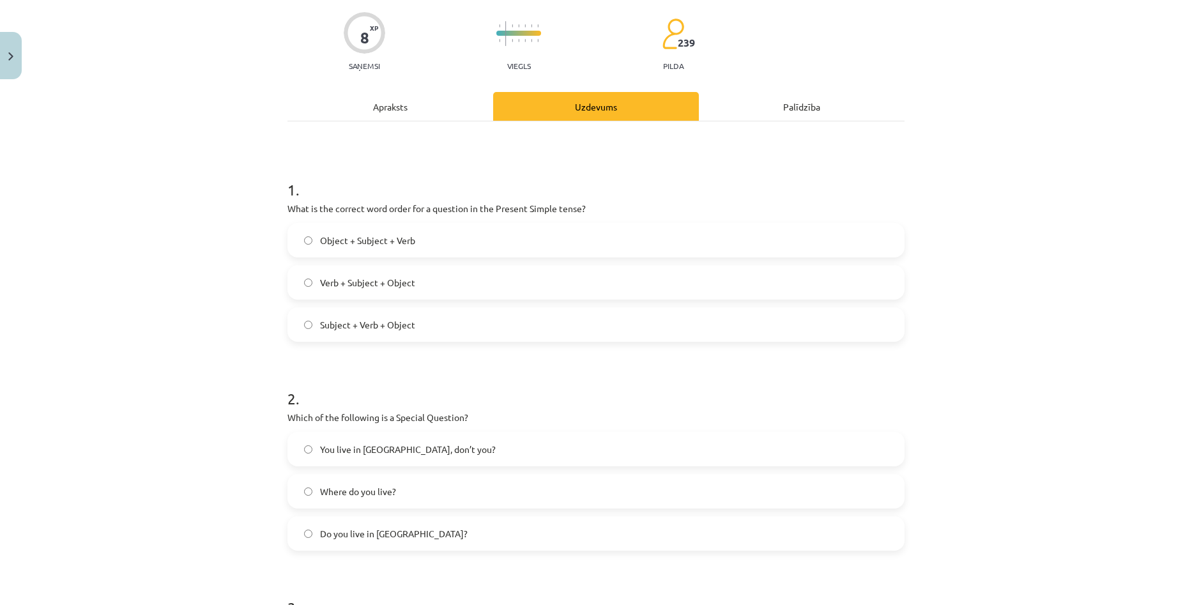
click at [397, 114] on div "Apraksts" at bounding box center [390, 106] width 206 height 29
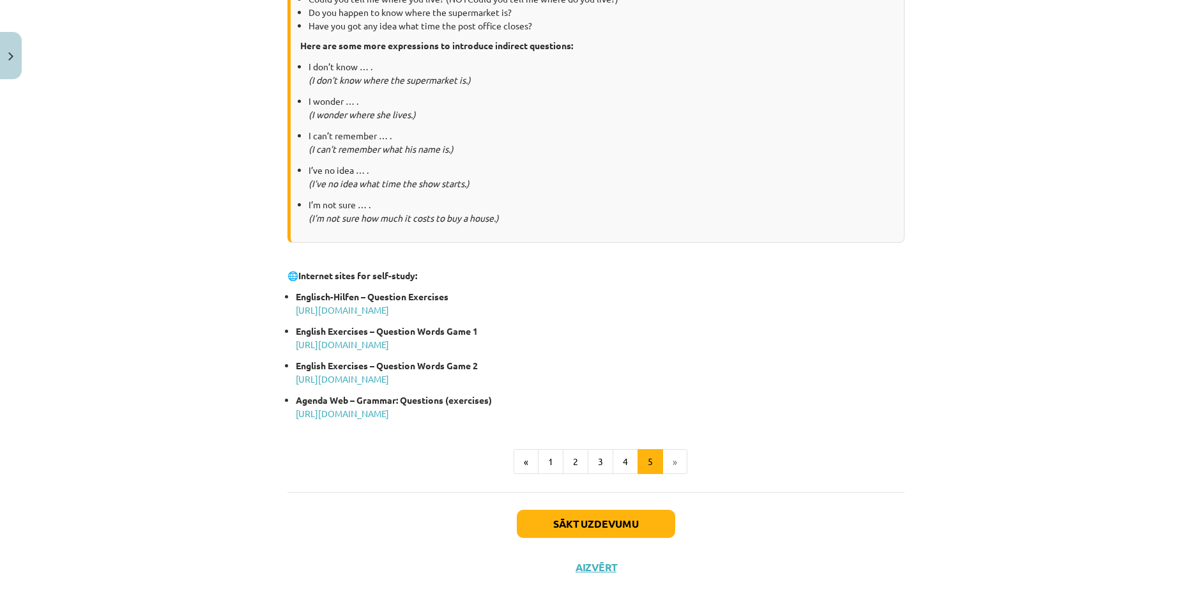
scroll to position [541, 0]
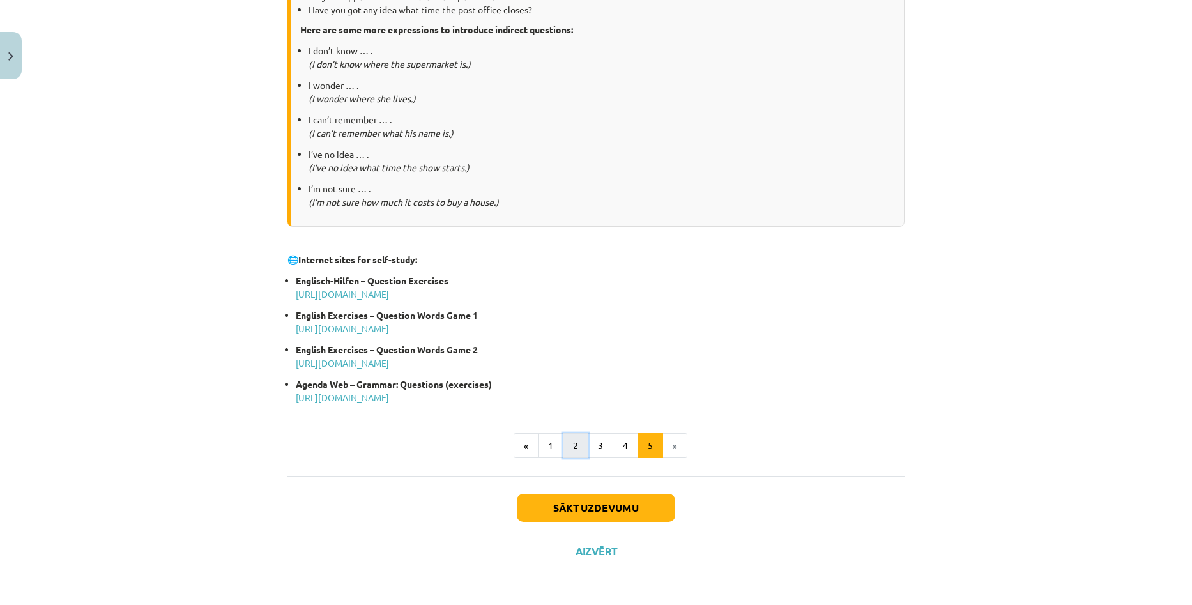
click at [570, 446] on button "2" at bounding box center [576, 446] width 26 height 26
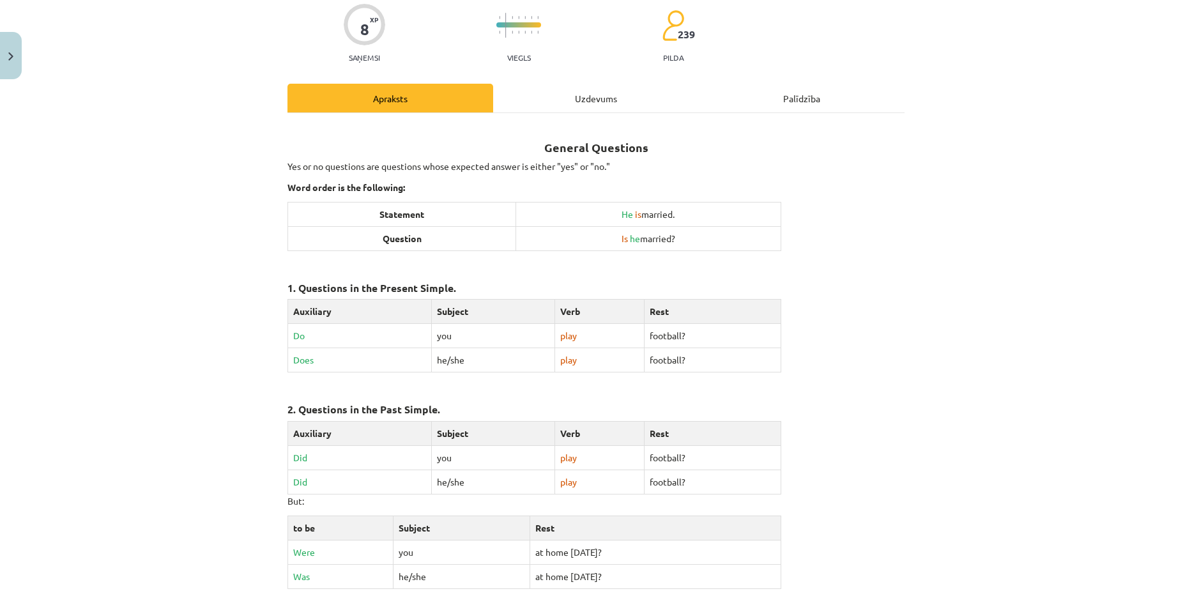
scroll to position [99, 0]
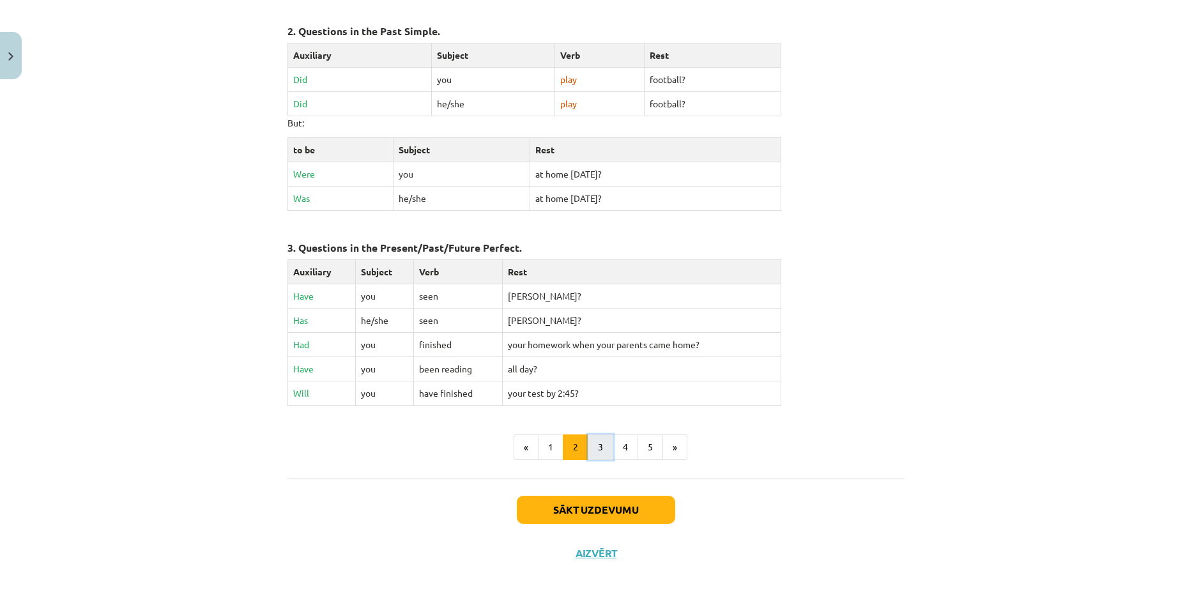
click at [595, 448] on button "3" at bounding box center [601, 447] width 26 height 26
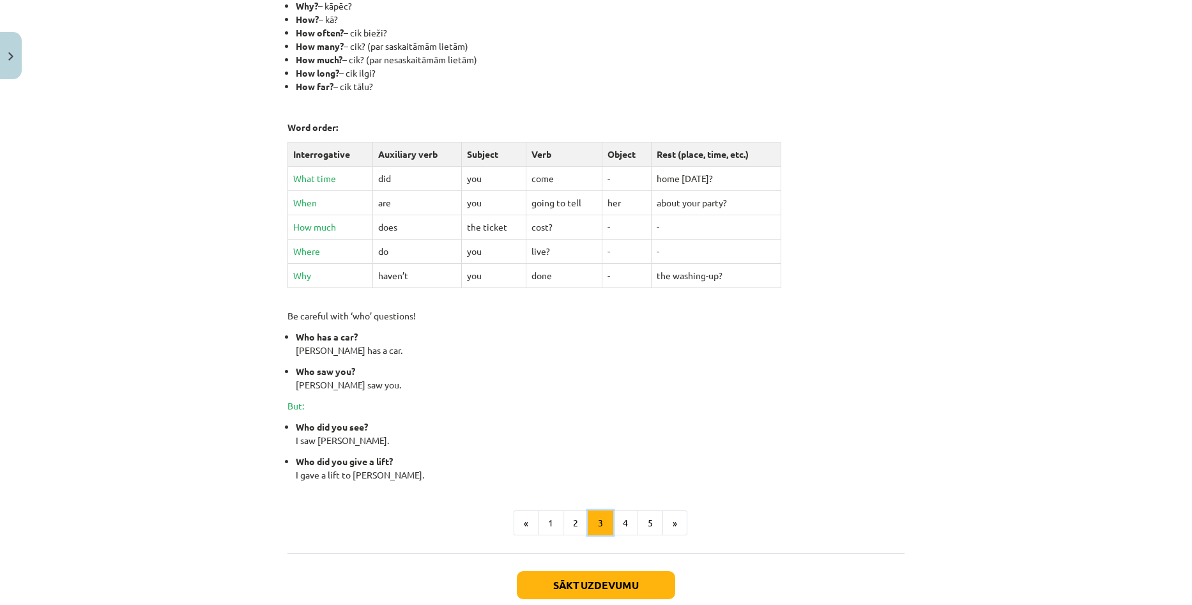
scroll to position [420, 0]
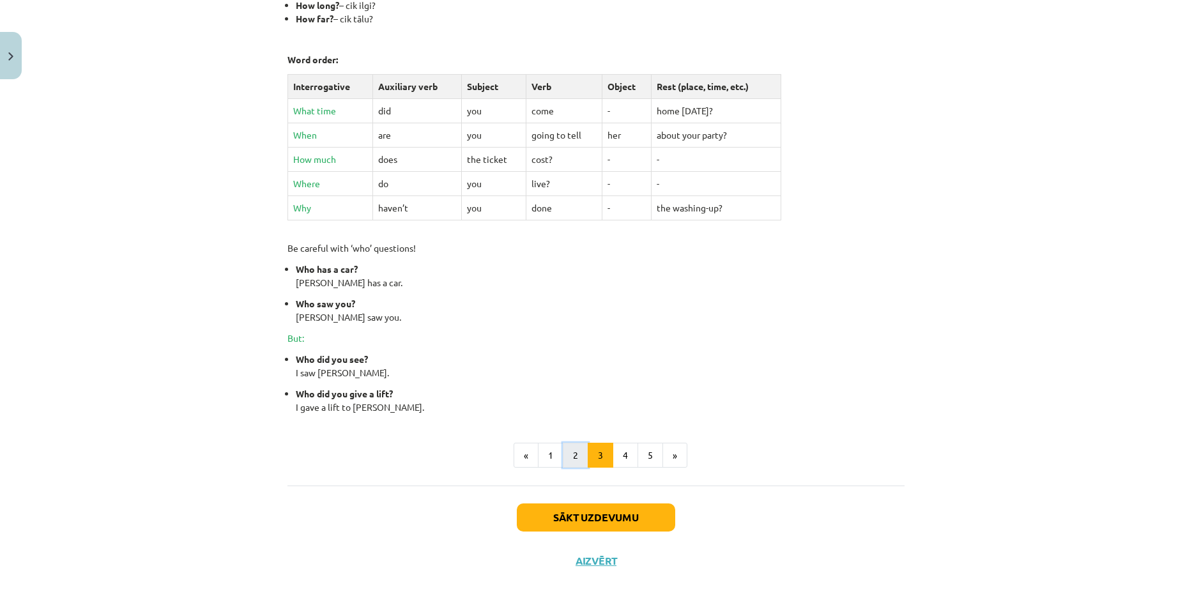
click at [577, 456] on button "2" at bounding box center [576, 456] width 26 height 26
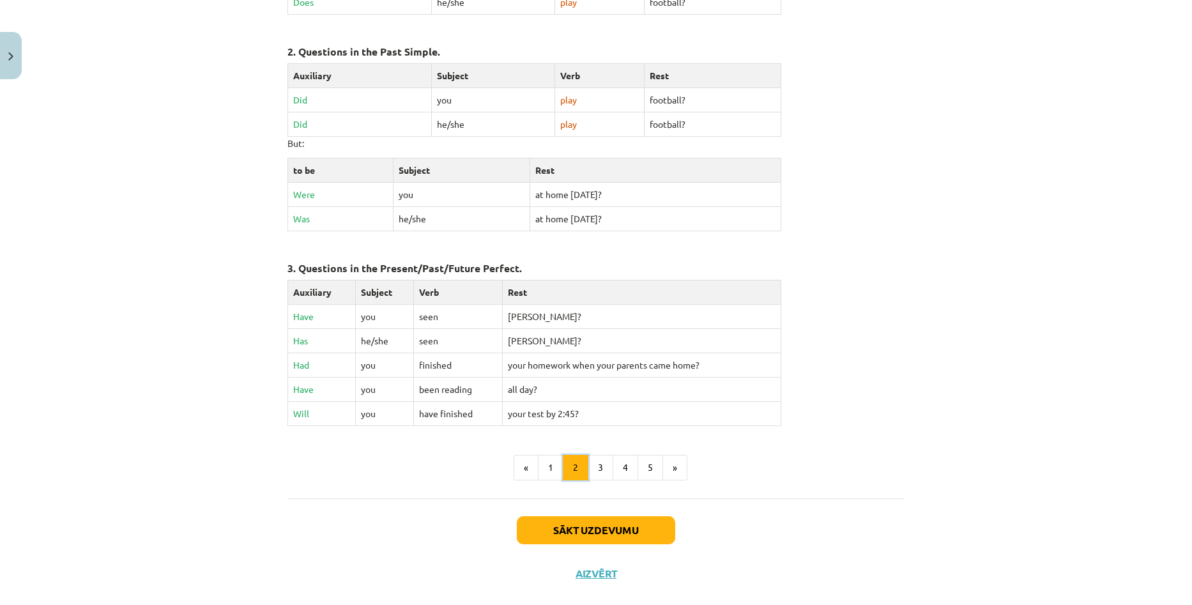
scroll to position [482, 0]
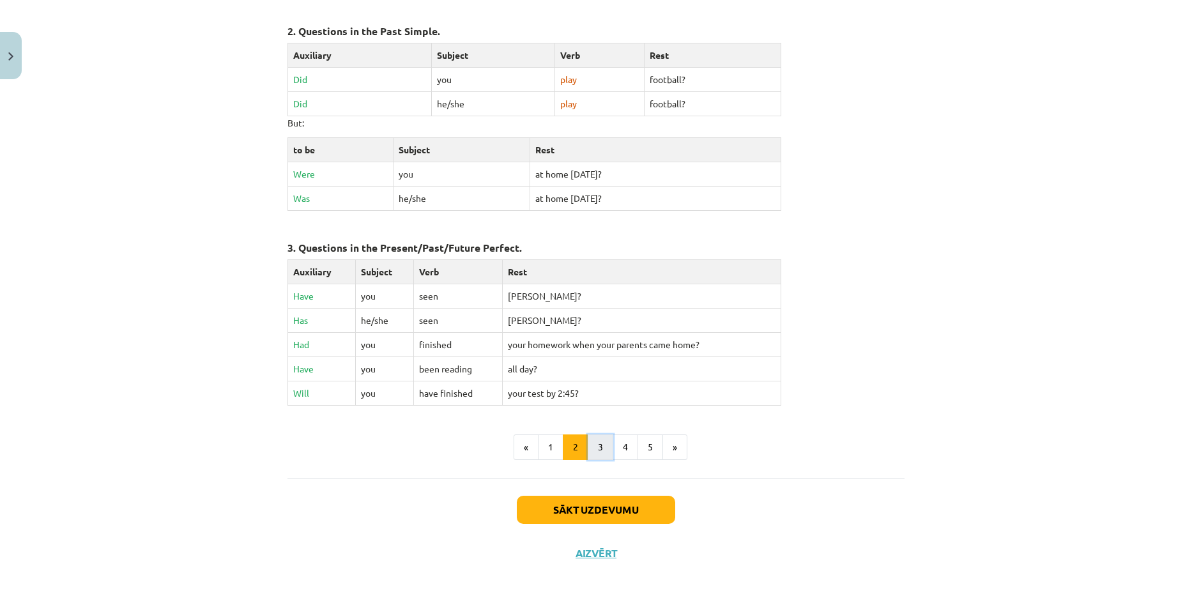
click at [601, 456] on button "3" at bounding box center [601, 447] width 26 height 26
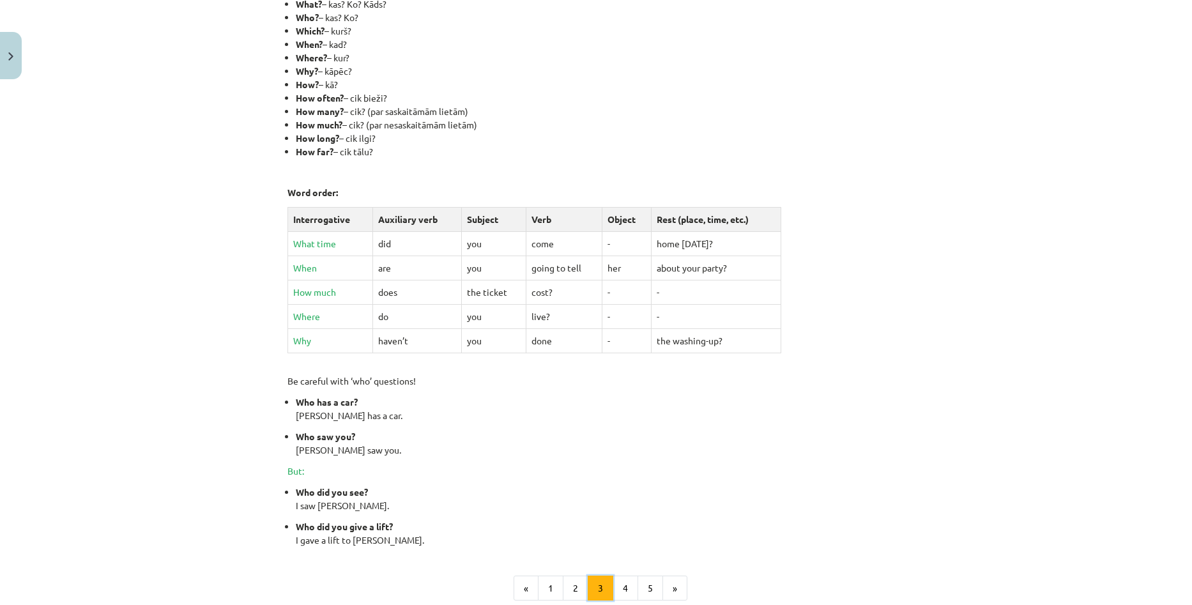
scroll to position [293, 0]
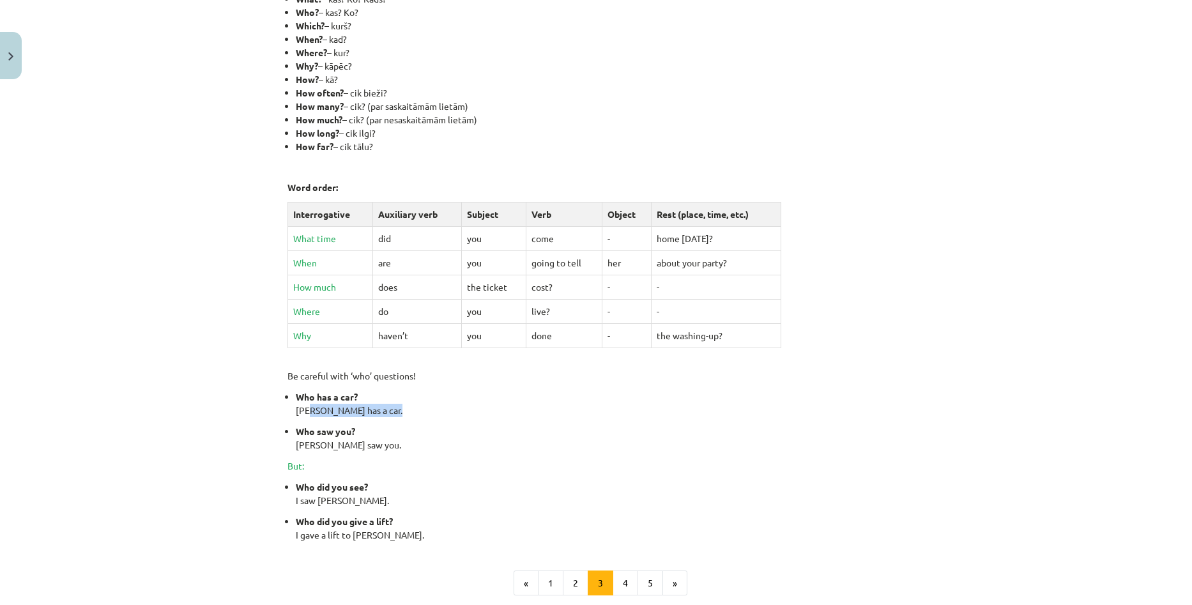
drag, startPoint x: 300, startPoint y: 411, endPoint x: 319, endPoint y: 418, distance: 20.6
click at [319, 418] on ul "Who has a car? John has a car. Who saw you? Mary saw you." at bounding box center [595, 420] width 617 height 61
click at [435, 451] on p "Who saw you? Mary saw you." at bounding box center [600, 438] width 609 height 27
drag, startPoint x: 291, startPoint y: 412, endPoint x: 316, endPoint y: 414, distance: 25.6
click at [316, 414] on p "Who has a car? John has a car." at bounding box center [600, 403] width 609 height 27
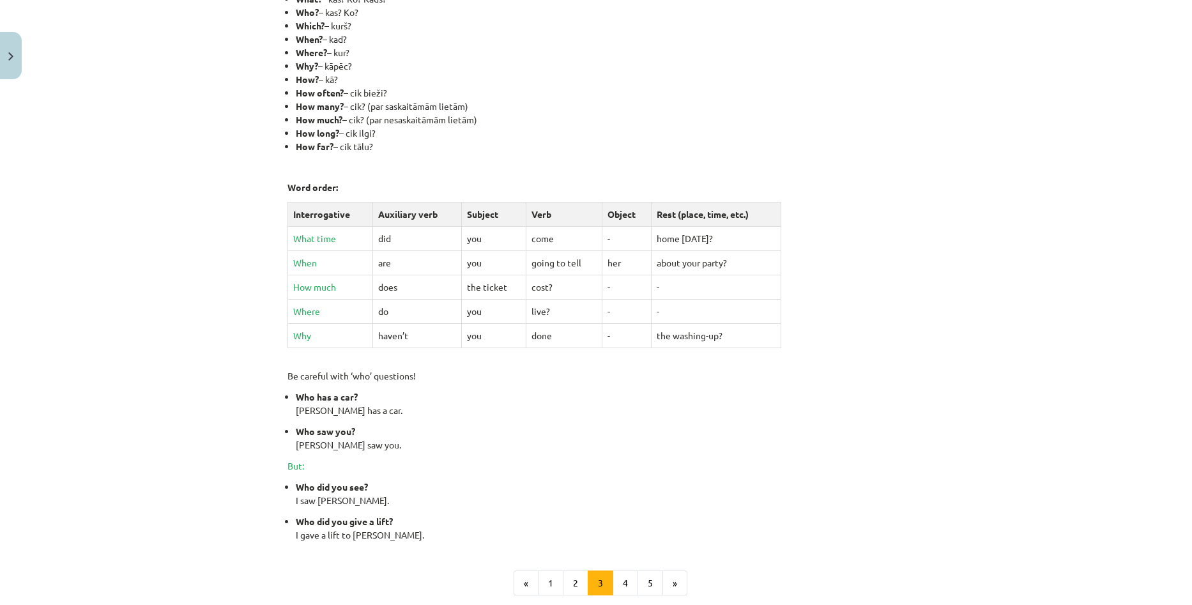
click at [441, 439] on p "Who saw you? Mary saw you." at bounding box center [600, 438] width 609 height 27
drag, startPoint x: 294, startPoint y: 411, endPoint x: 310, endPoint y: 413, distance: 15.4
click at [310, 413] on p "Who has a car? John has a car." at bounding box center [600, 403] width 609 height 27
click at [466, 432] on p "Who saw you? Mary saw you." at bounding box center [600, 438] width 609 height 27
click at [619, 579] on button "4" at bounding box center [626, 583] width 26 height 26
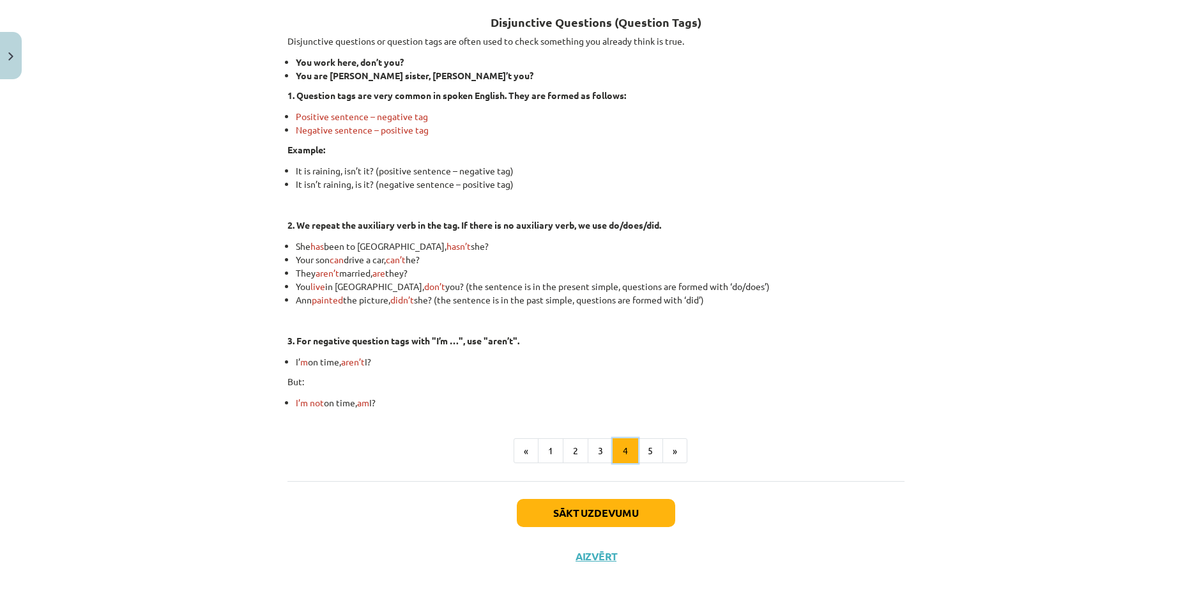
scroll to position [234, 0]
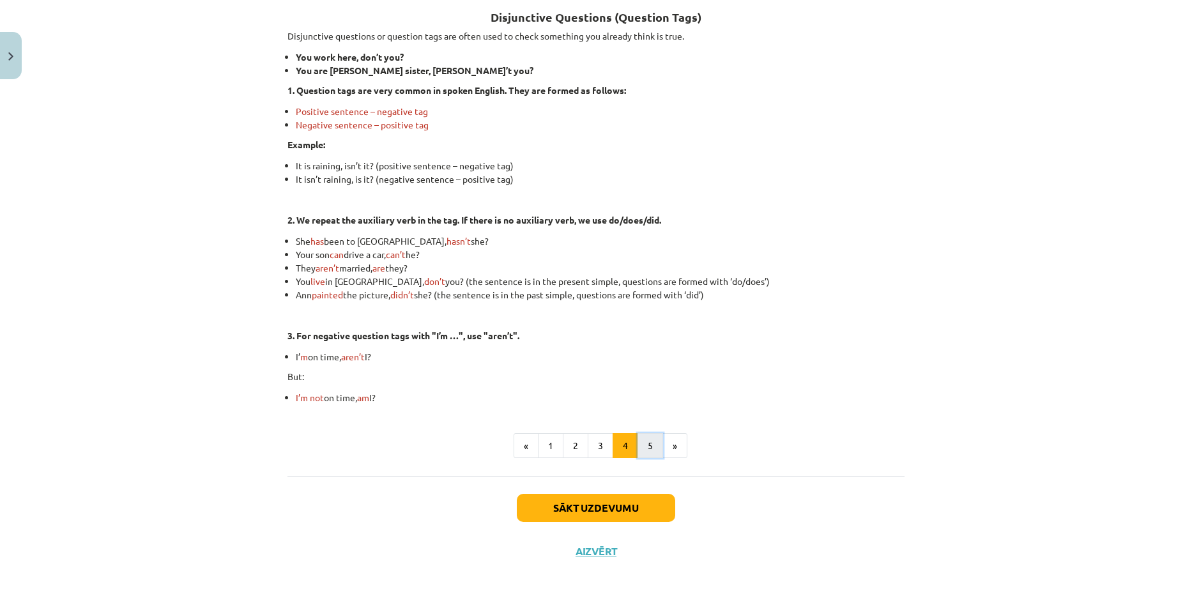
click at [646, 448] on button "5" at bounding box center [650, 446] width 26 height 26
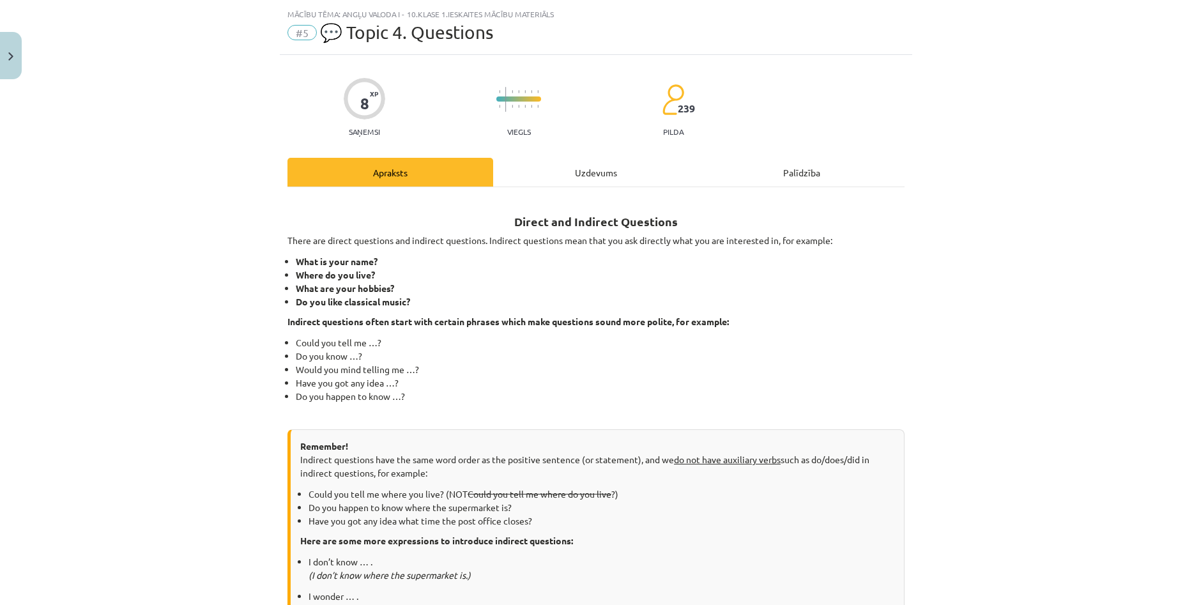
click at [553, 175] on div "Uzdevums" at bounding box center [596, 172] width 206 height 29
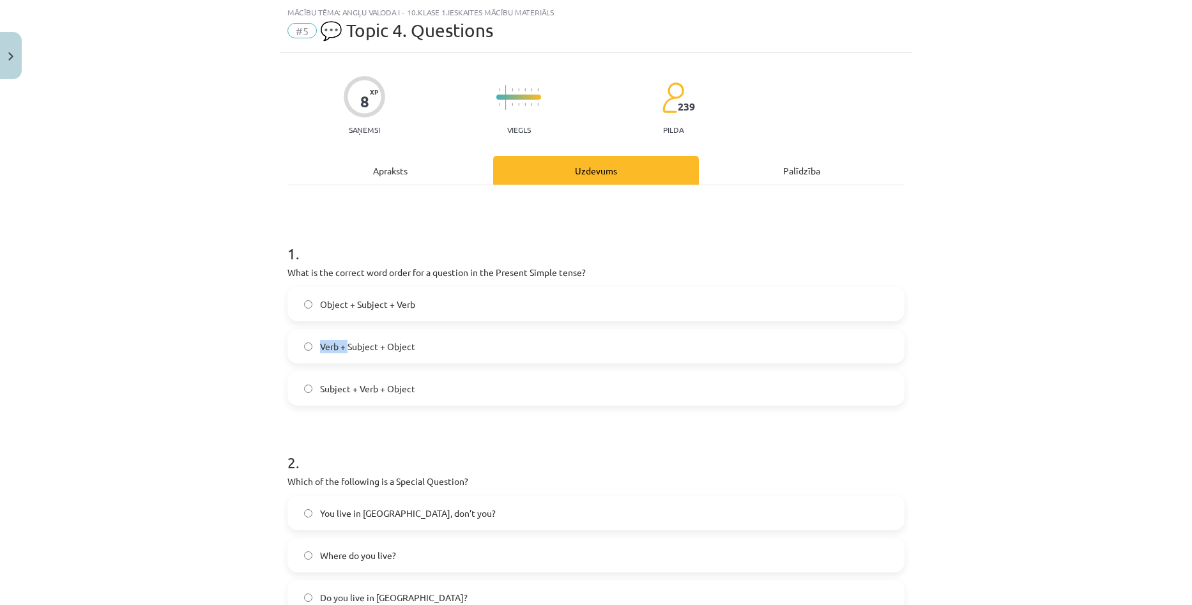
drag, startPoint x: 317, startPoint y: 344, endPoint x: 346, endPoint y: 345, distance: 28.8
click at [346, 345] on span "Verb + Subject + Object" at bounding box center [367, 346] width 95 height 13
drag, startPoint x: 360, startPoint y: 349, endPoint x: 385, endPoint y: 347, distance: 25.0
click at [385, 347] on span "Verb + Subject + Object" at bounding box center [367, 346] width 95 height 13
click at [416, 349] on label "Verb + Subject + Object" at bounding box center [596, 346] width 614 height 32
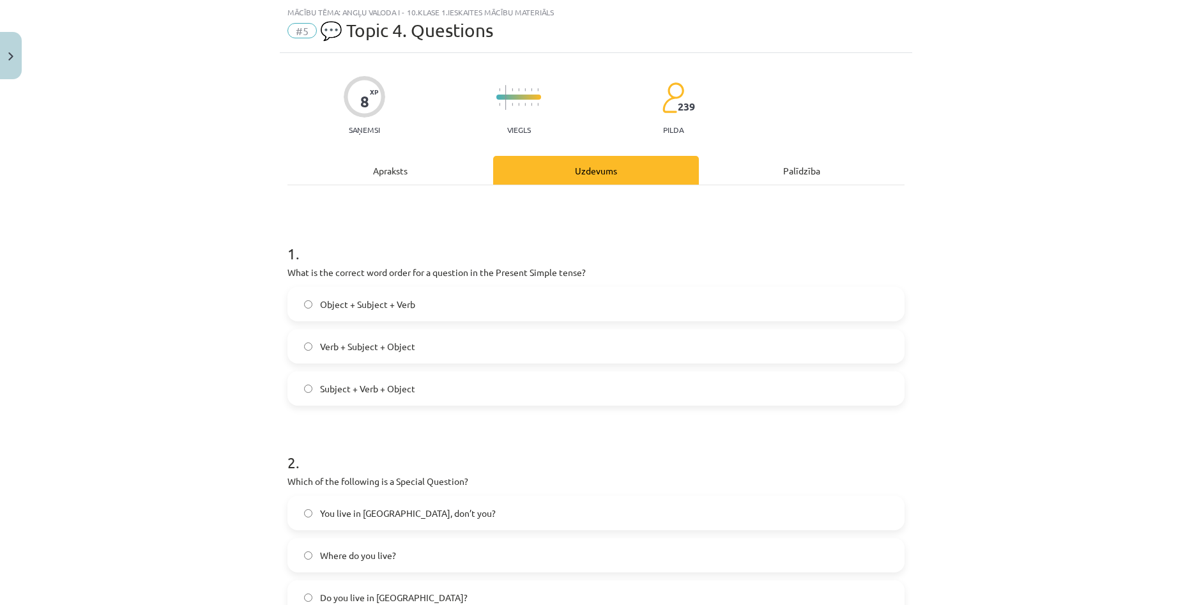
click at [487, 383] on label "Subject + Verb + Object" at bounding box center [596, 388] width 614 height 32
click at [314, 356] on label "Verb + Subject + Object" at bounding box center [596, 346] width 614 height 32
click at [303, 394] on label "Subject + Verb + Object" at bounding box center [596, 388] width 614 height 32
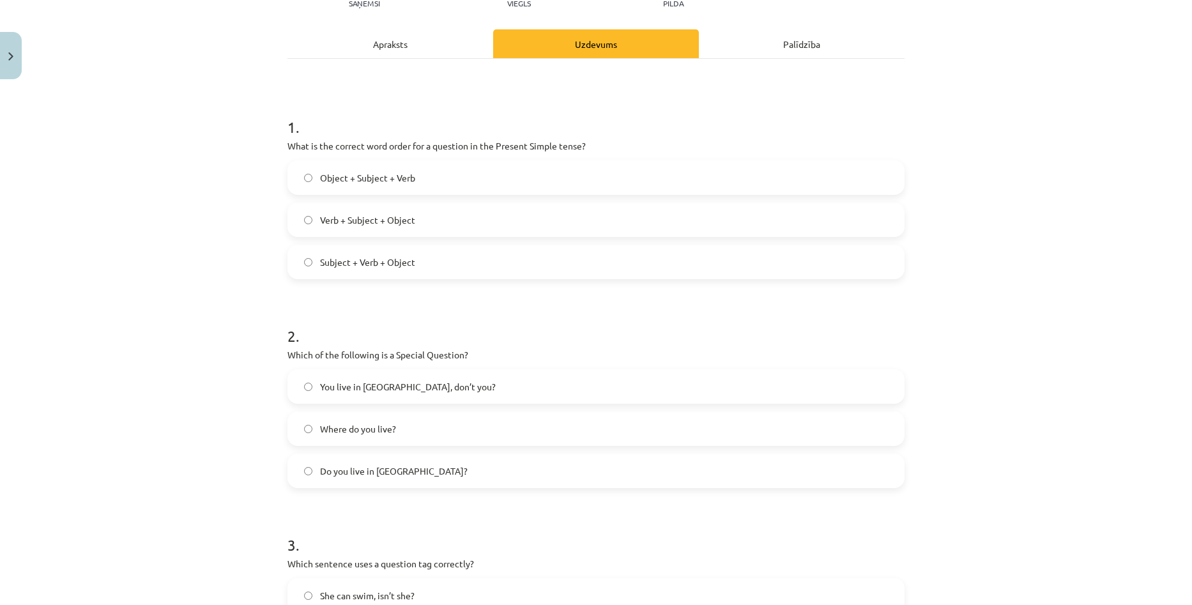
scroll to position [0, 0]
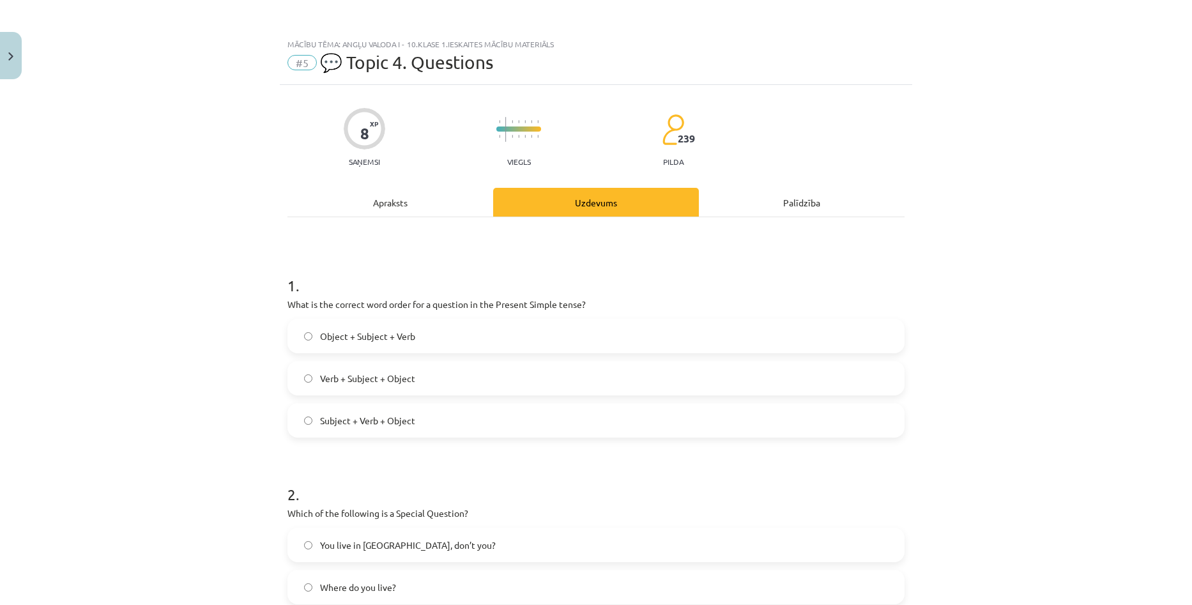
click at [412, 210] on div "Apraksts" at bounding box center [390, 202] width 206 height 29
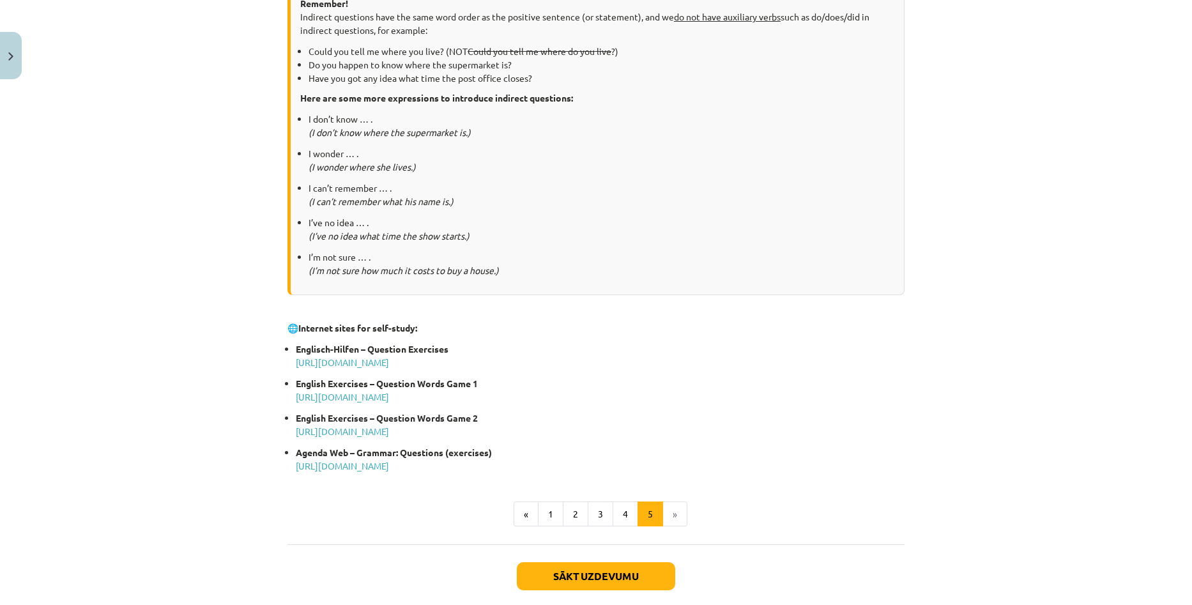
scroll to position [479, 0]
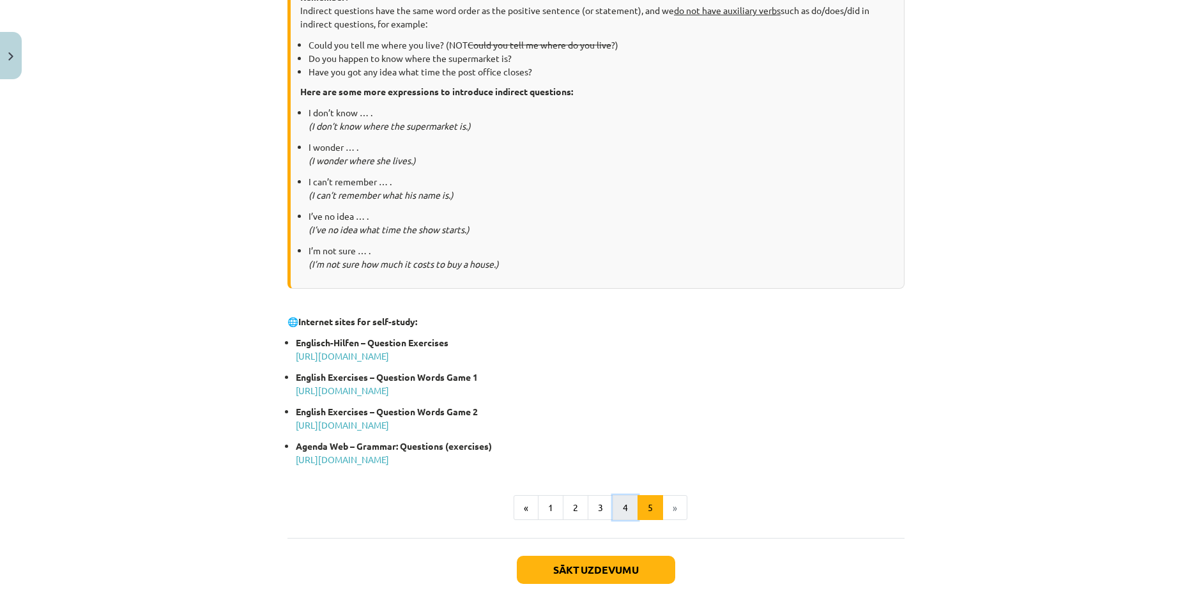
click at [621, 508] on button "4" at bounding box center [626, 508] width 26 height 26
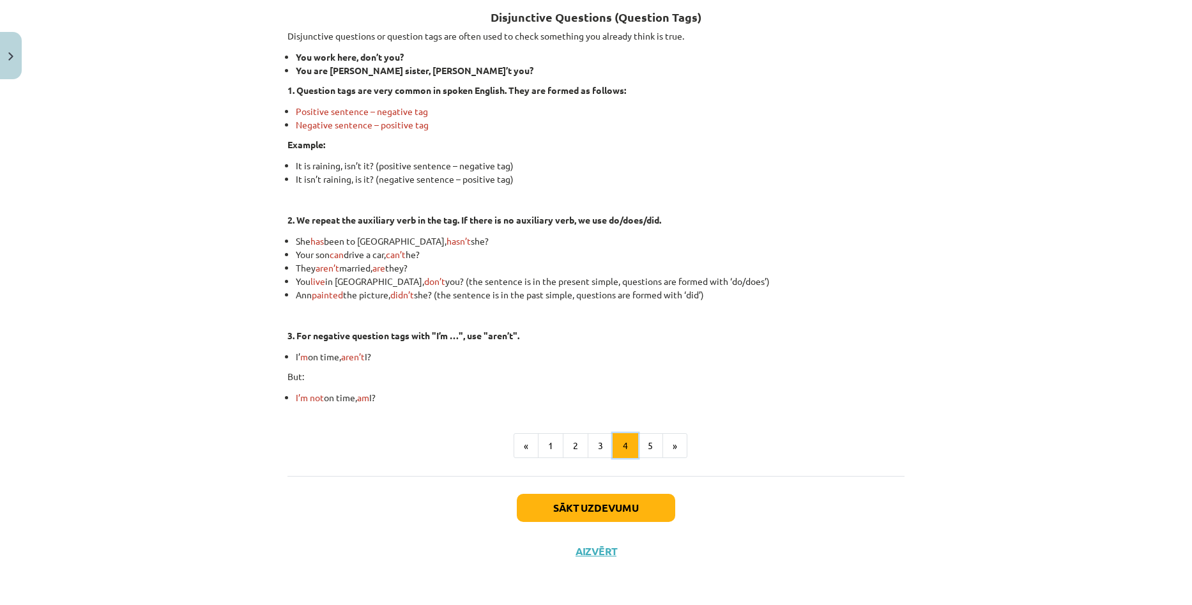
scroll to position [229, 0]
click at [598, 443] on button "3" at bounding box center [601, 446] width 26 height 26
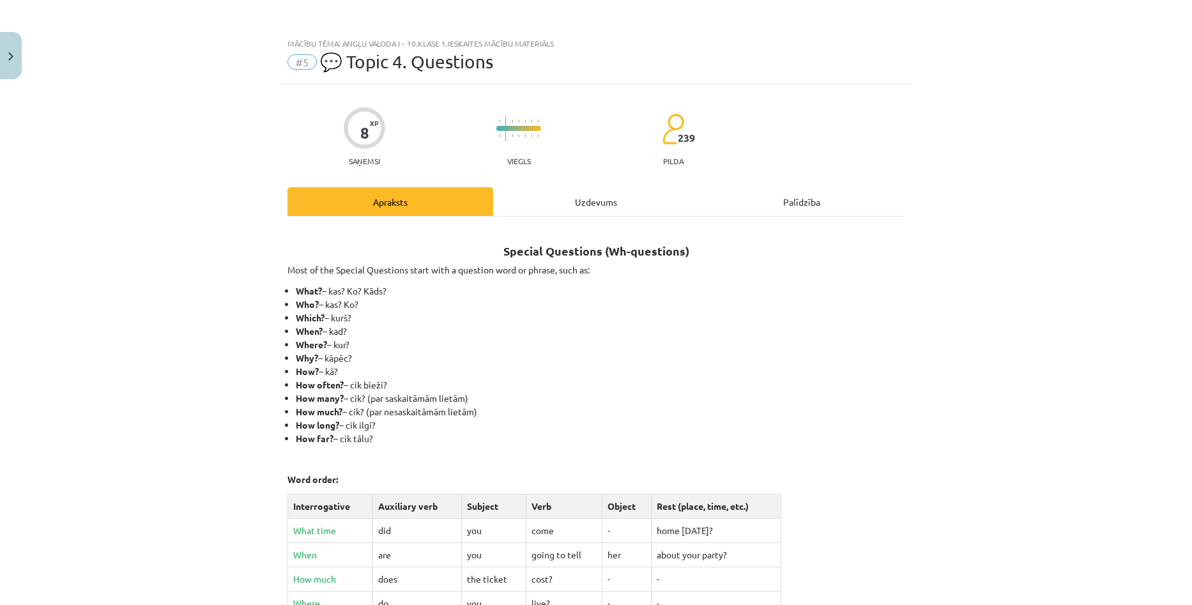
scroll to position [0, 0]
drag, startPoint x: 606, startPoint y: 252, endPoint x: 613, endPoint y: 256, distance: 7.7
click at [613, 256] on strong "Special Questions (Wh-questions)" at bounding box center [596, 251] width 186 height 15
click at [600, 305] on li "Who? – kas? Ko?" at bounding box center [600, 304] width 609 height 13
click at [604, 206] on div "Uzdevums" at bounding box center [596, 202] width 206 height 29
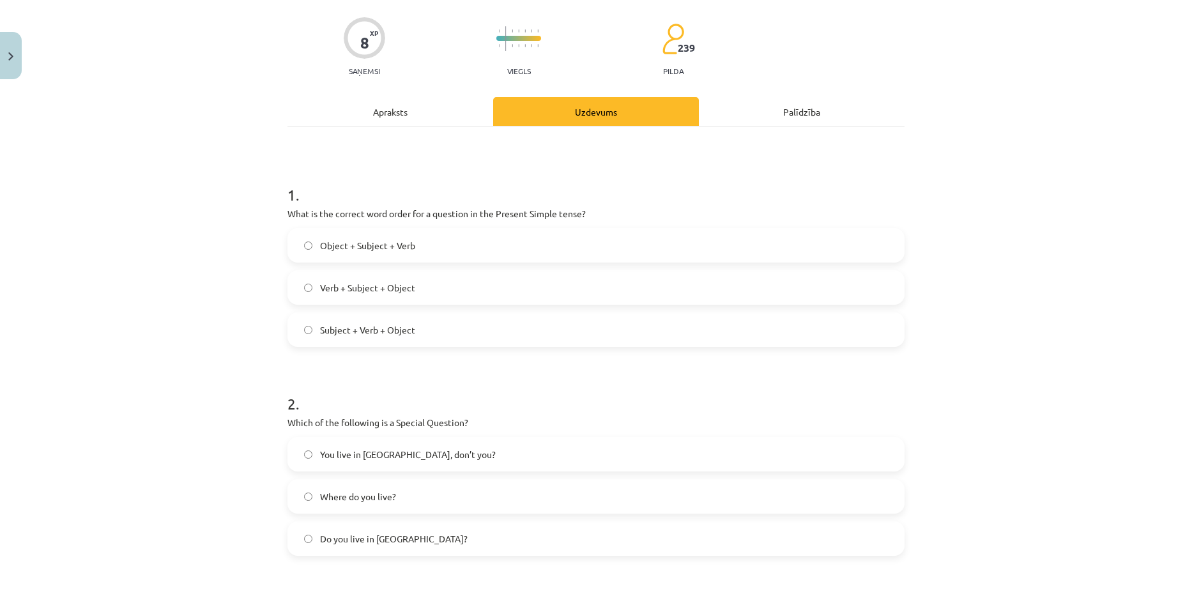
scroll to position [96, 0]
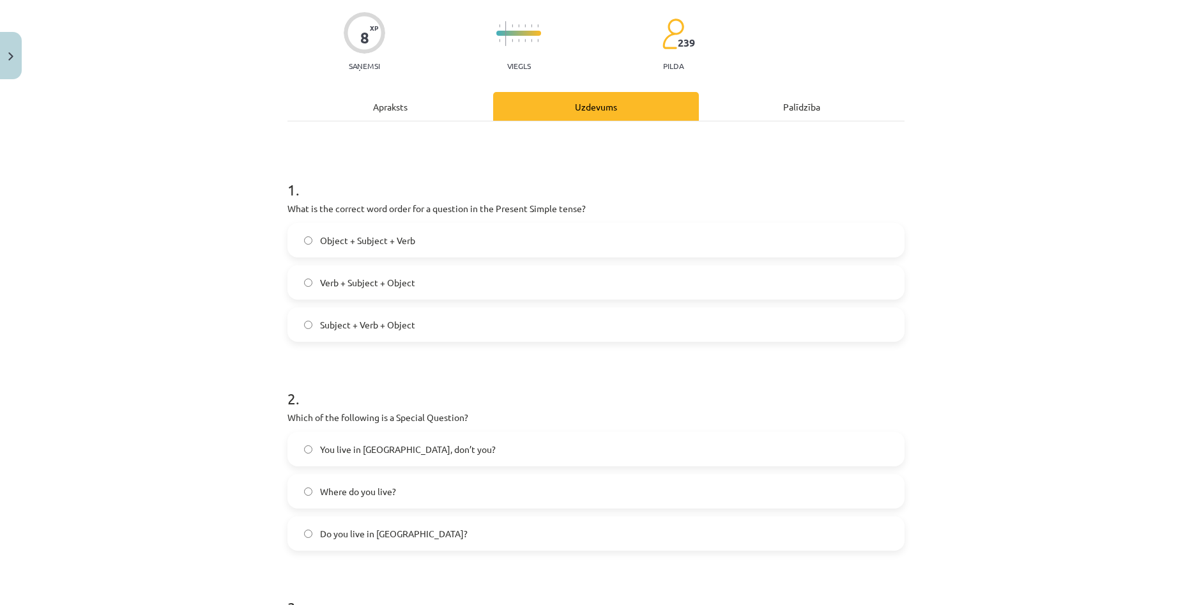
click at [376, 107] on div "Apraksts" at bounding box center [390, 106] width 206 height 29
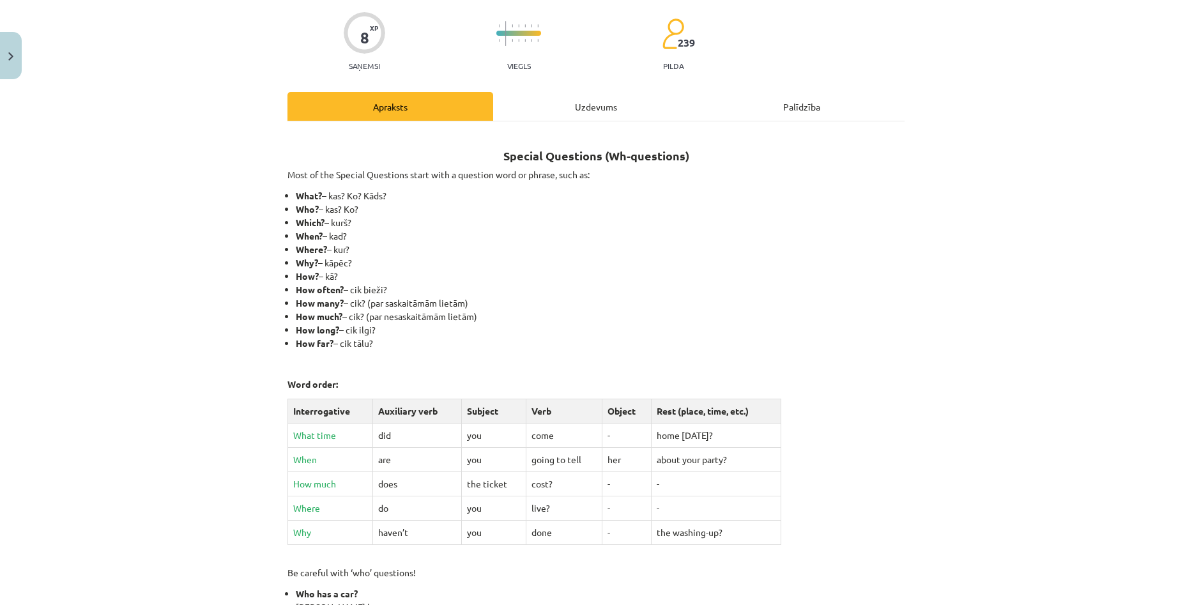
scroll to position [32, 0]
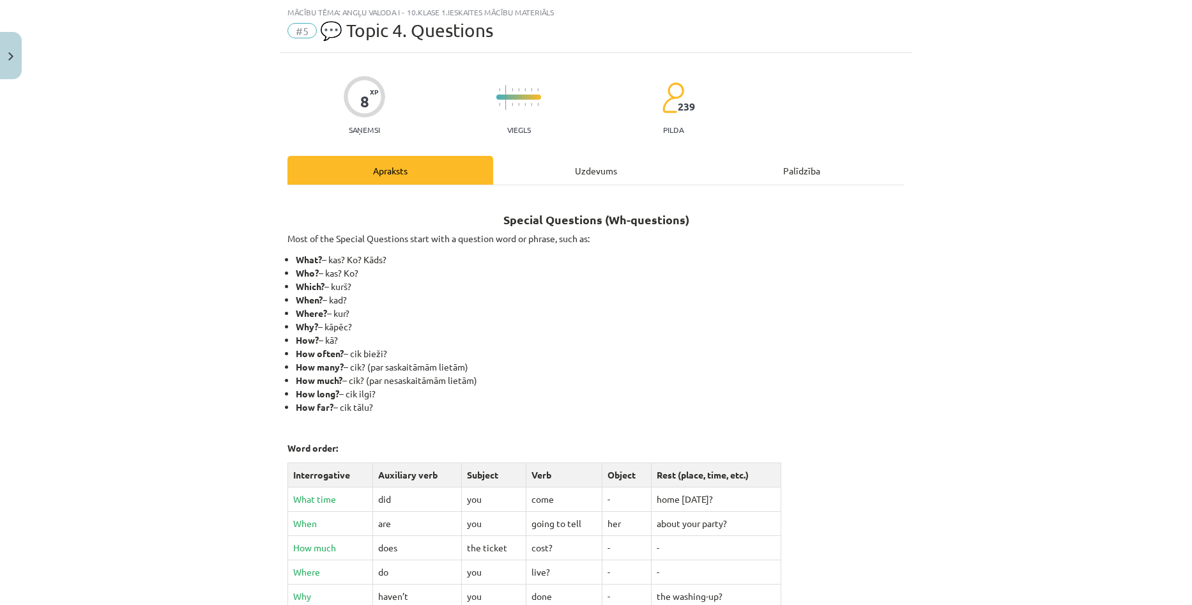
click at [610, 155] on div "8 XP Saņemsi Viegls 239 pilda Apraksts Uzdevums Palīdzība Special Questions (Wh…" at bounding box center [596, 512] width 632 height 918
click at [553, 179] on div "Uzdevums" at bounding box center [596, 170] width 206 height 29
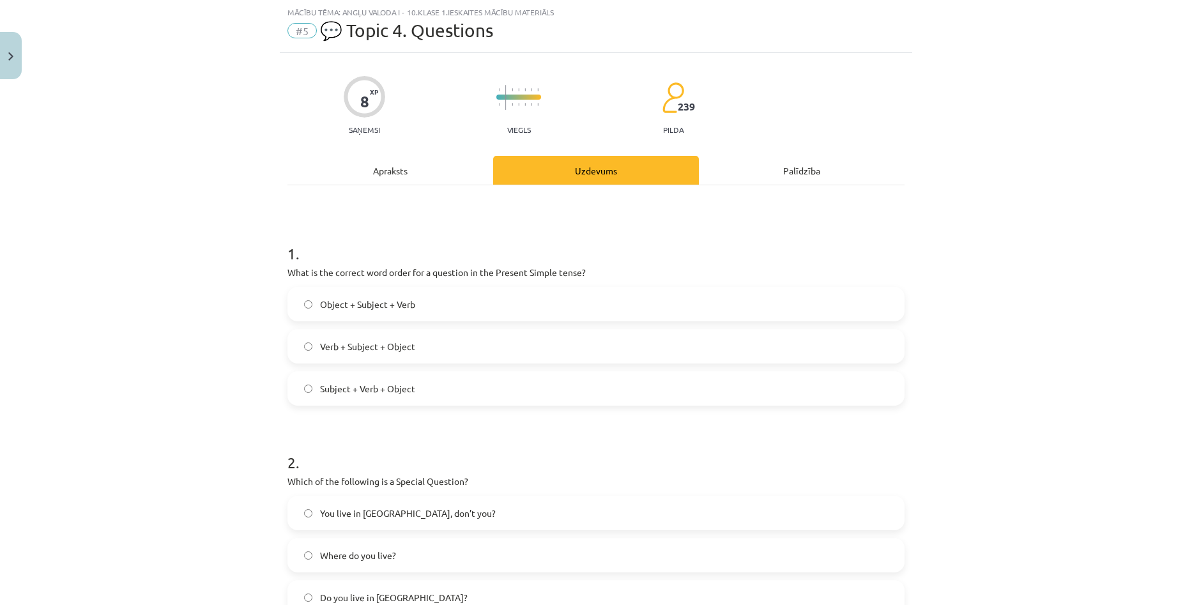
click at [295, 551] on label "Where do you live?" at bounding box center [596, 555] width 614 height 32
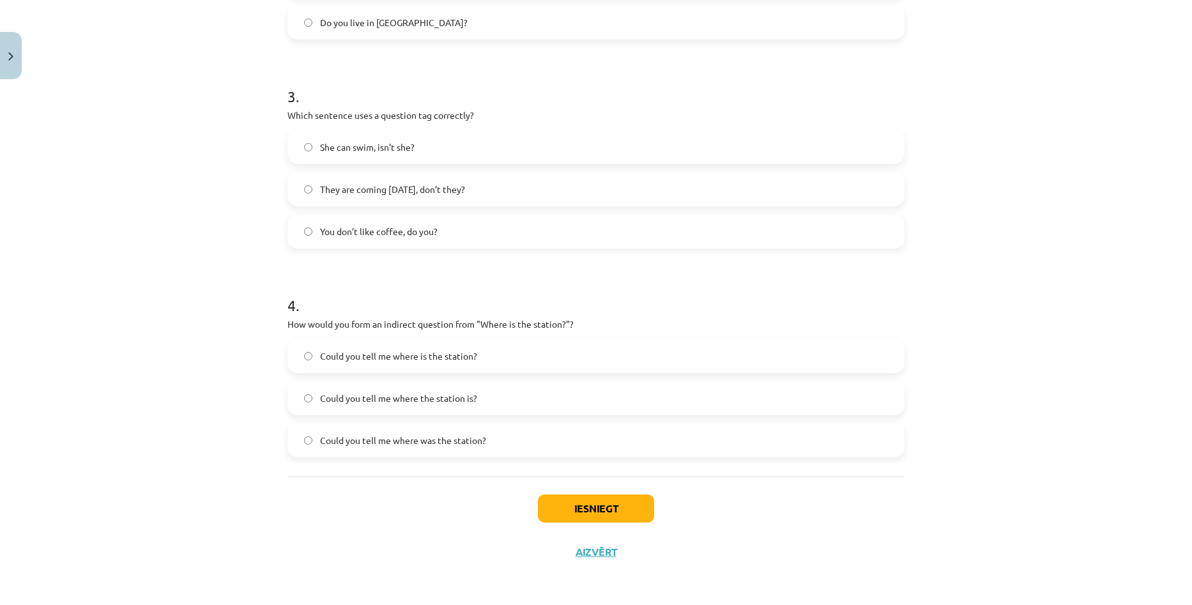
scroll to position [607, 0]
click at [492, 397] on label "Could you tell me where the station is?" at bounding box center [596, 397] width 614 height 32
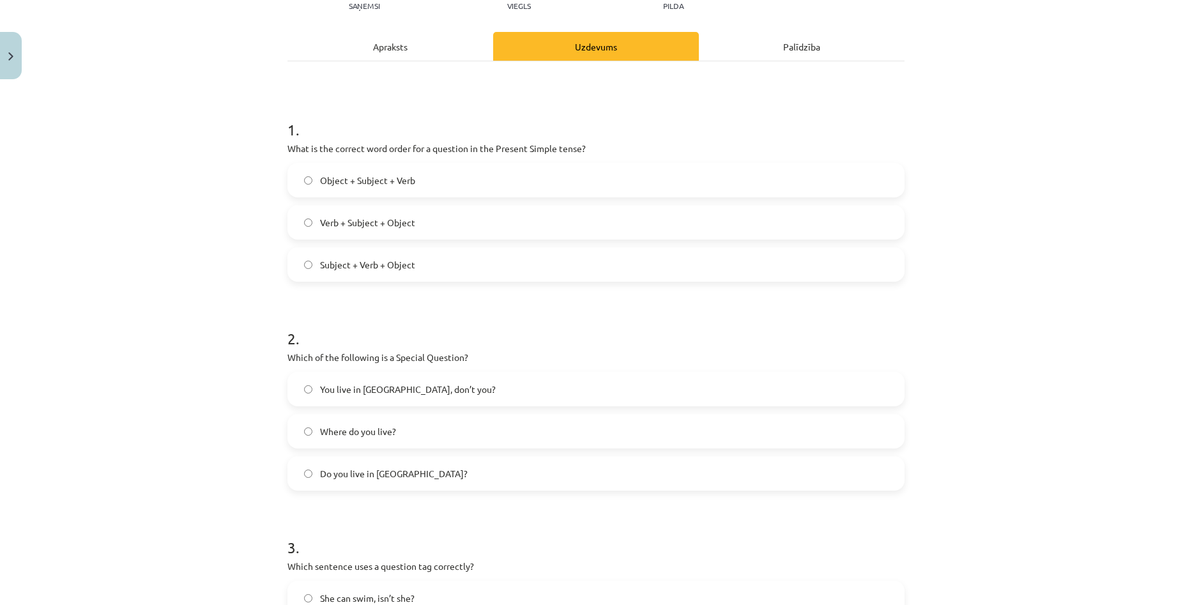
scroll to position [0, 0]
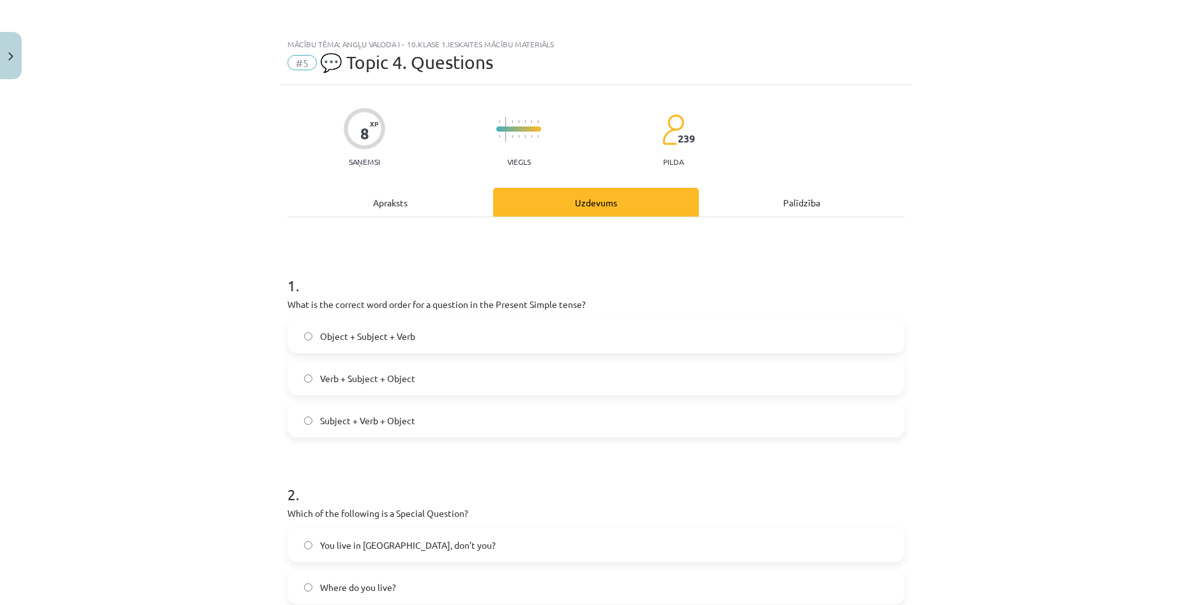
click at [391, 205] on div "Apraksts" at bounding box center [390, 202] width 206 height 29
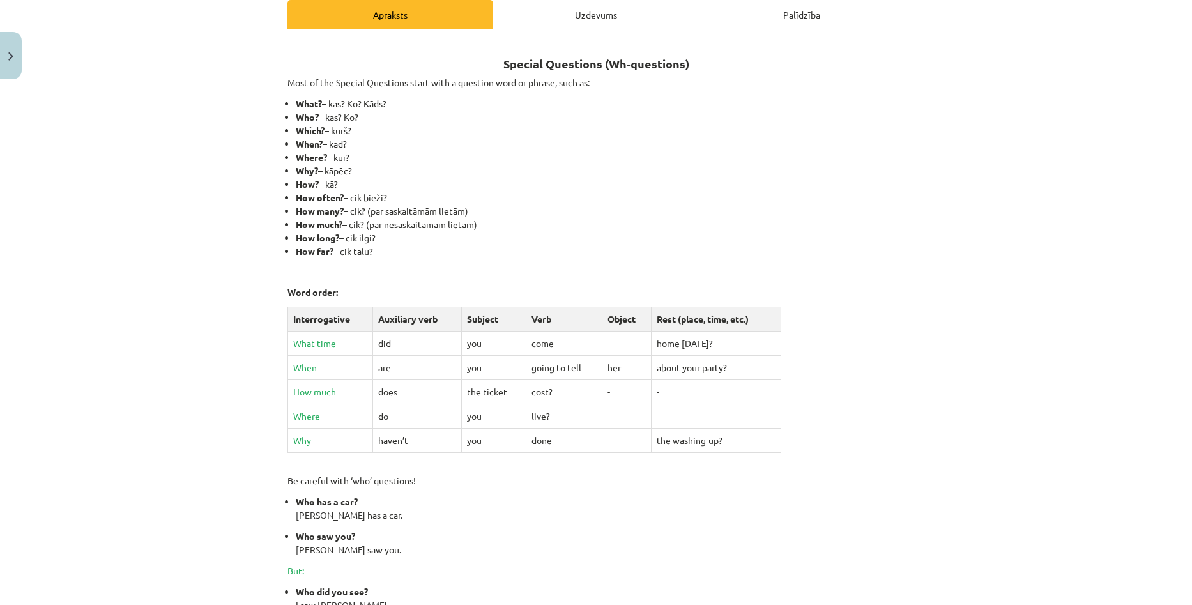
scroll to position [351, 0]
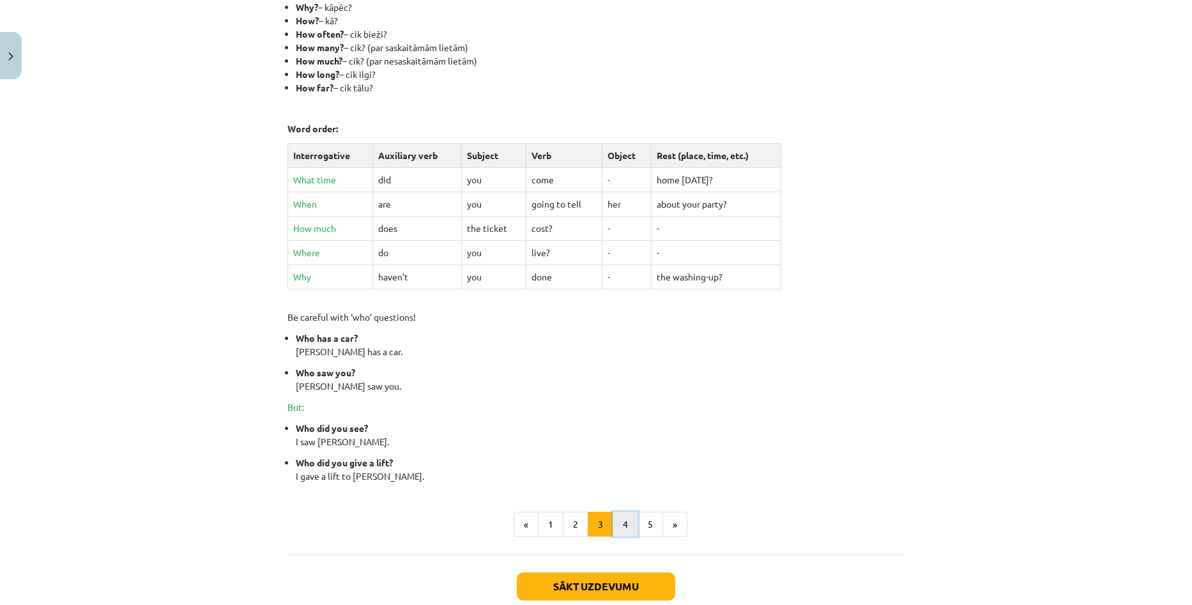
click at [622, 521] on button "4" at bounding box center [626, 525] width 26 height 26
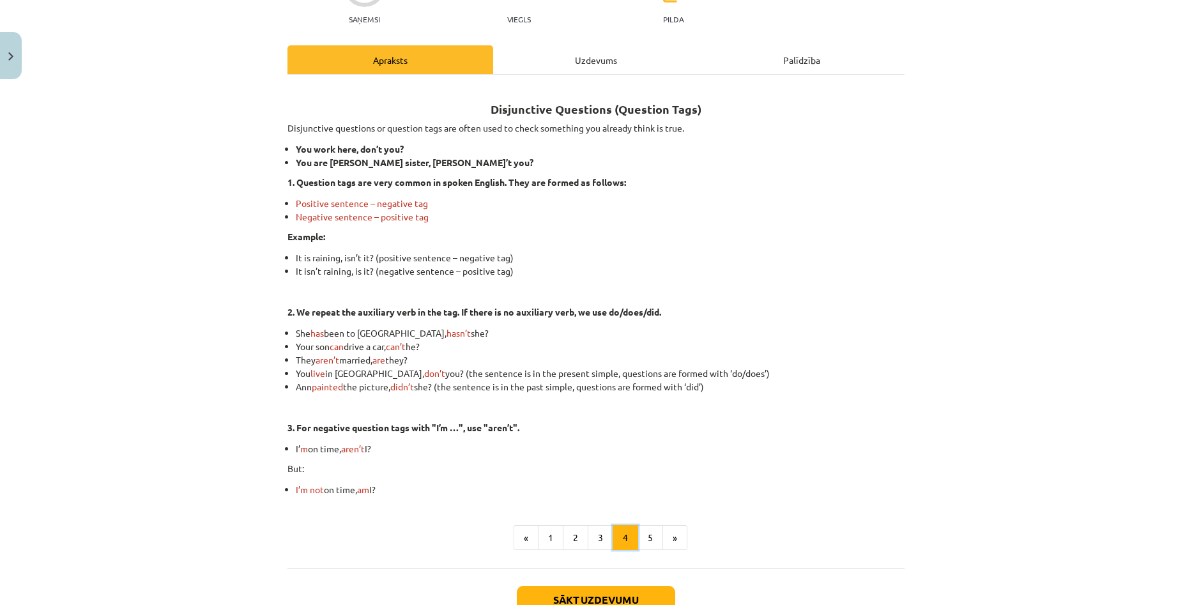
scroll to position [0, 0]
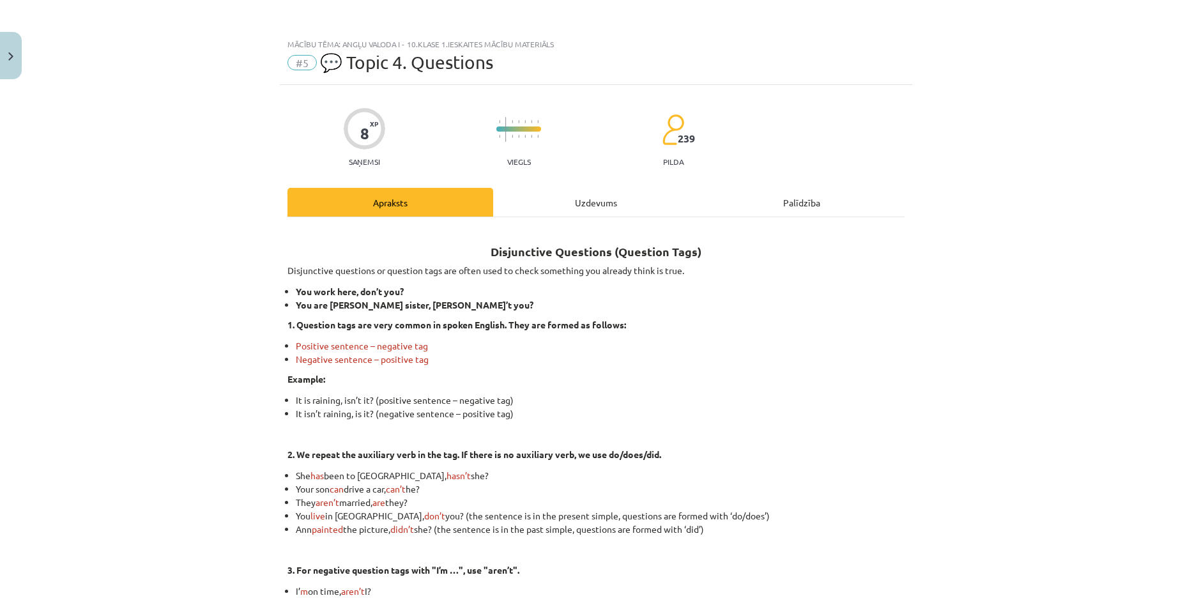
click at [565, 197] on div "Uzdevums" at bounding box center [596, 202] width 206 height 29
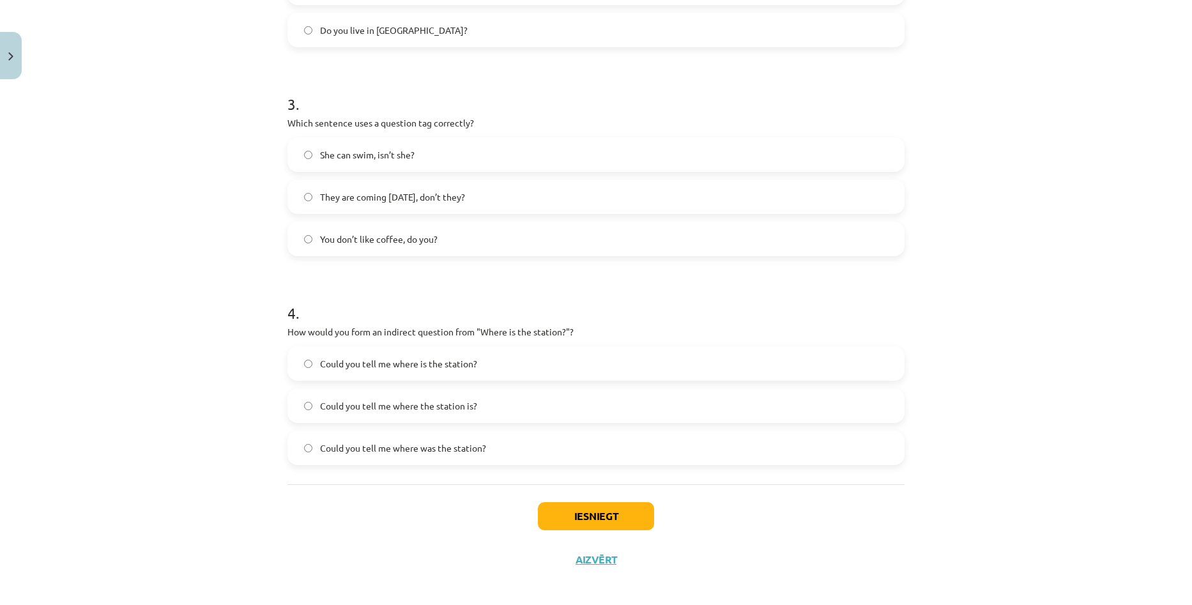
scroll to position [607, 0]
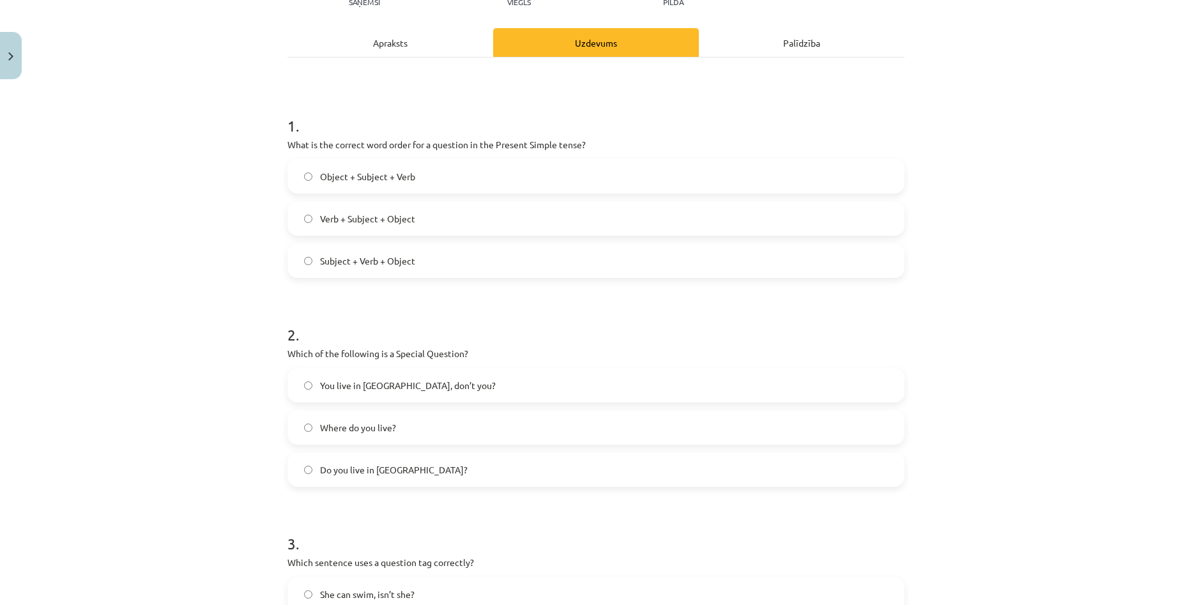
click at [419, 42] on div "Apraksts" at bounding box center [390, 42] width 206 height 29
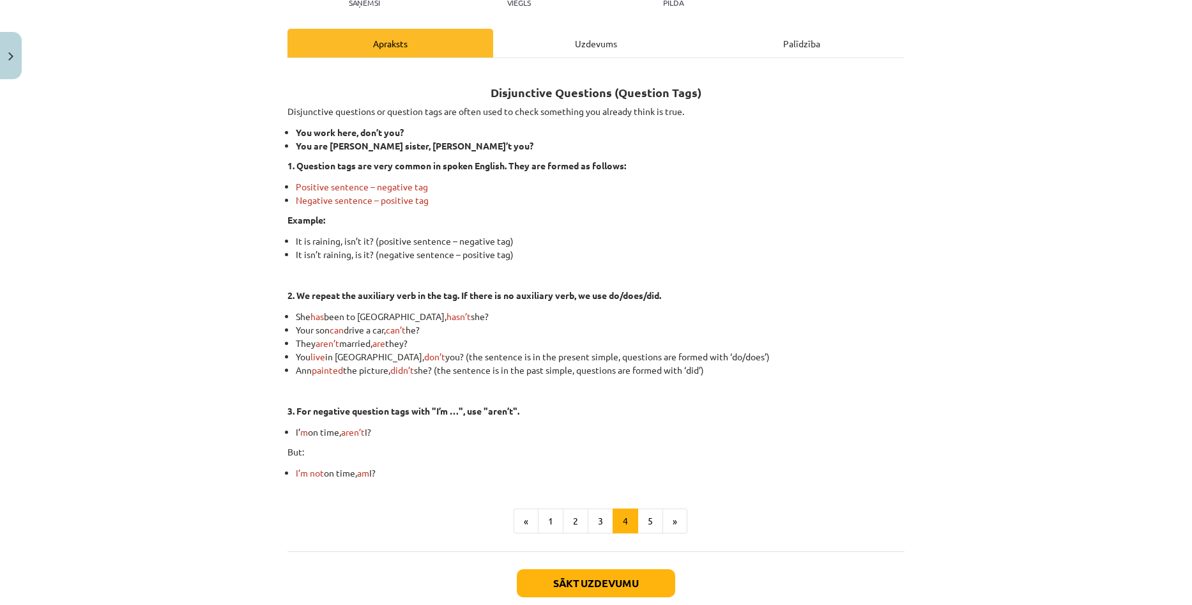
scroll to position [160, 0]
click at [641, 523] on button "5" at bounding box center [650, 521] width 26 height 26
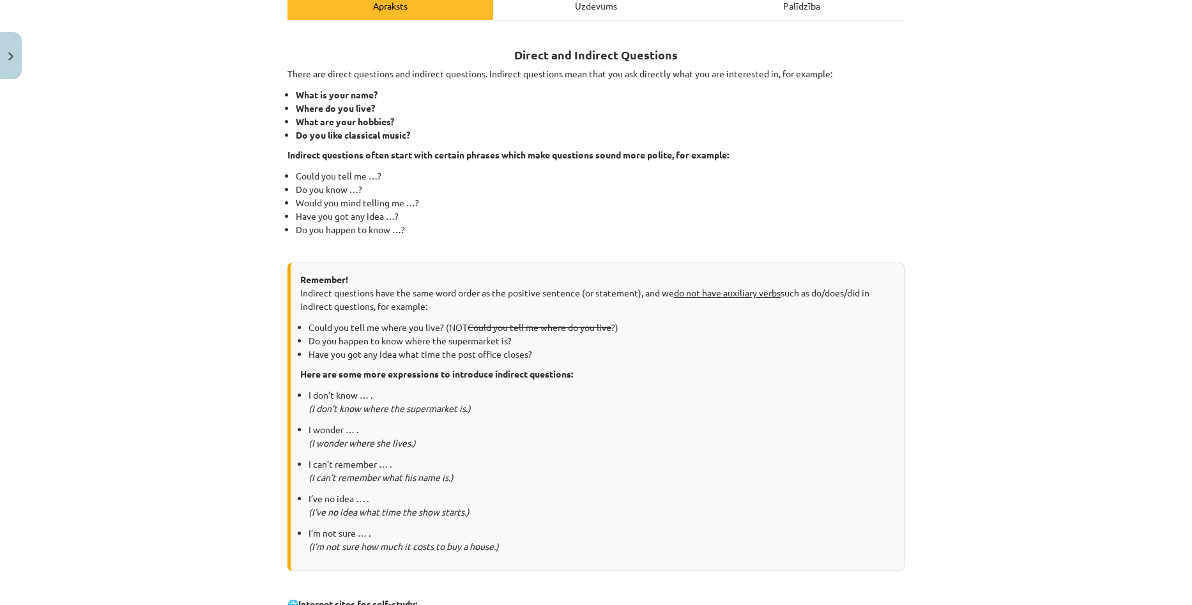
scroll to position [229, 0]
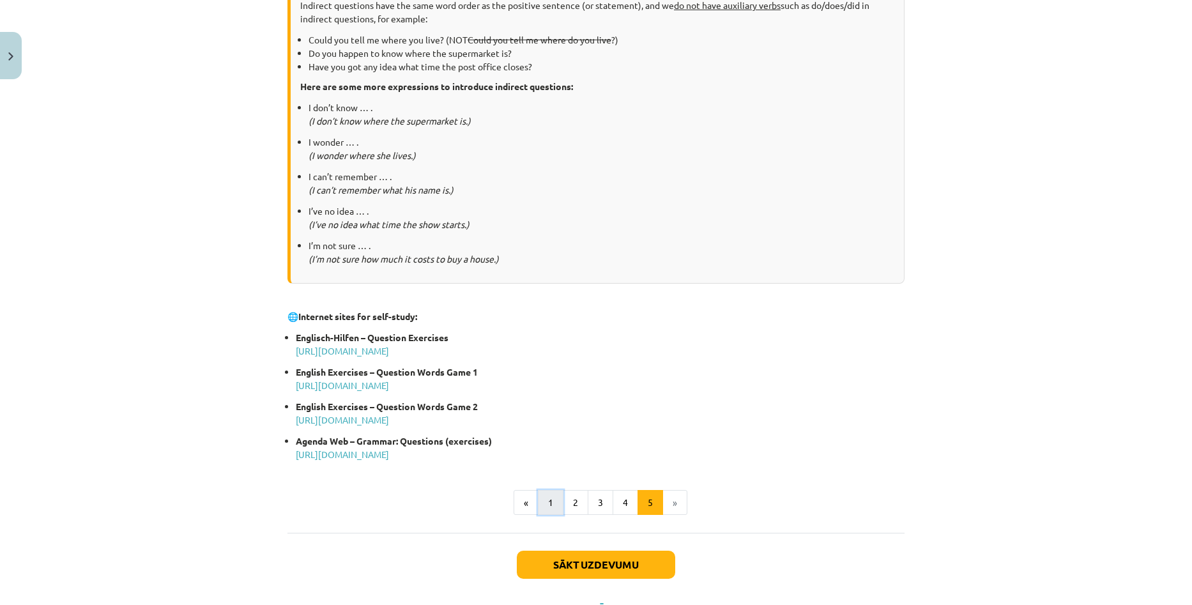
click at [556, 500] on button "1" at bounding box center [551, 503] width 26 height 26
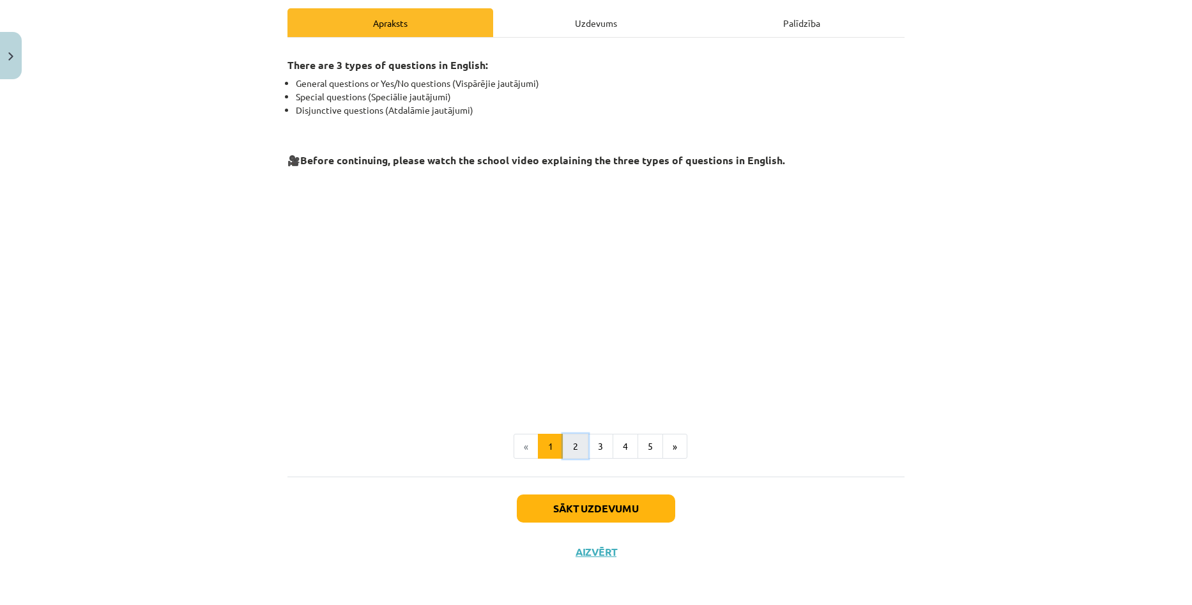
click at [570, 448] on button "2" at bounding box center [576, 447] width 26 height 26
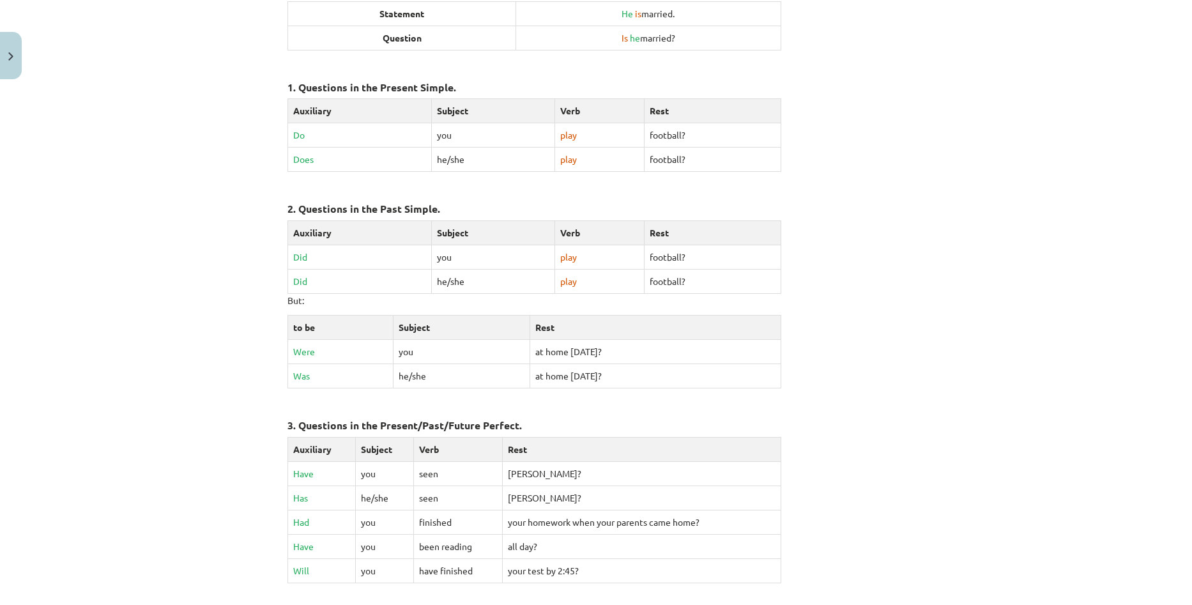
scroll to position [307, 0]
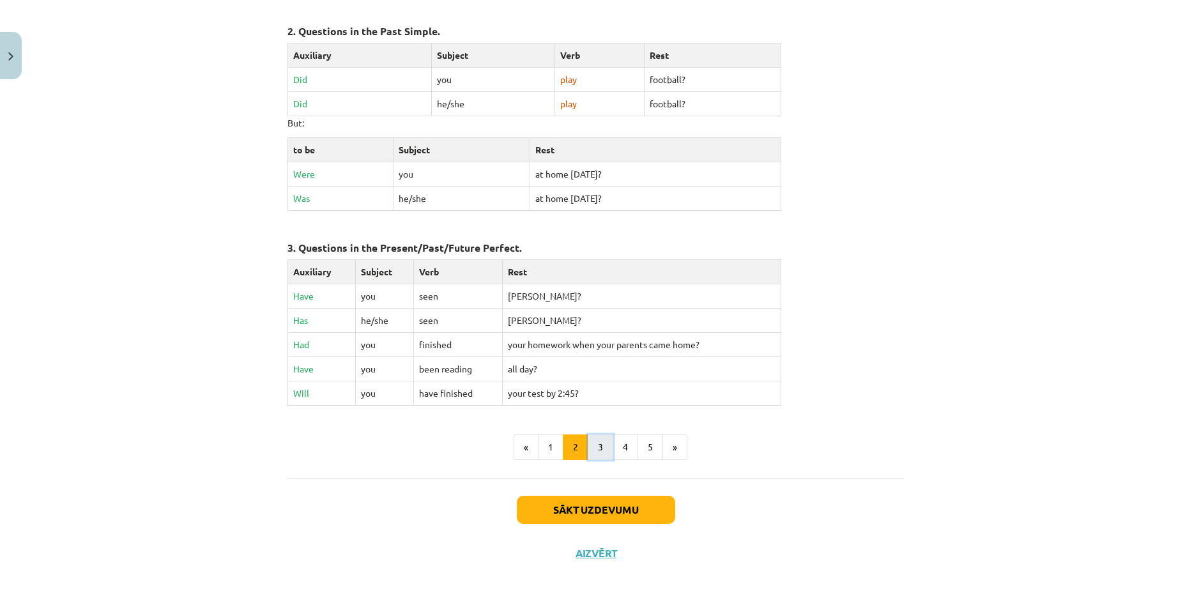
click at [591, 445] on button "3" at bounding box center [601, 447] width 26 height 26
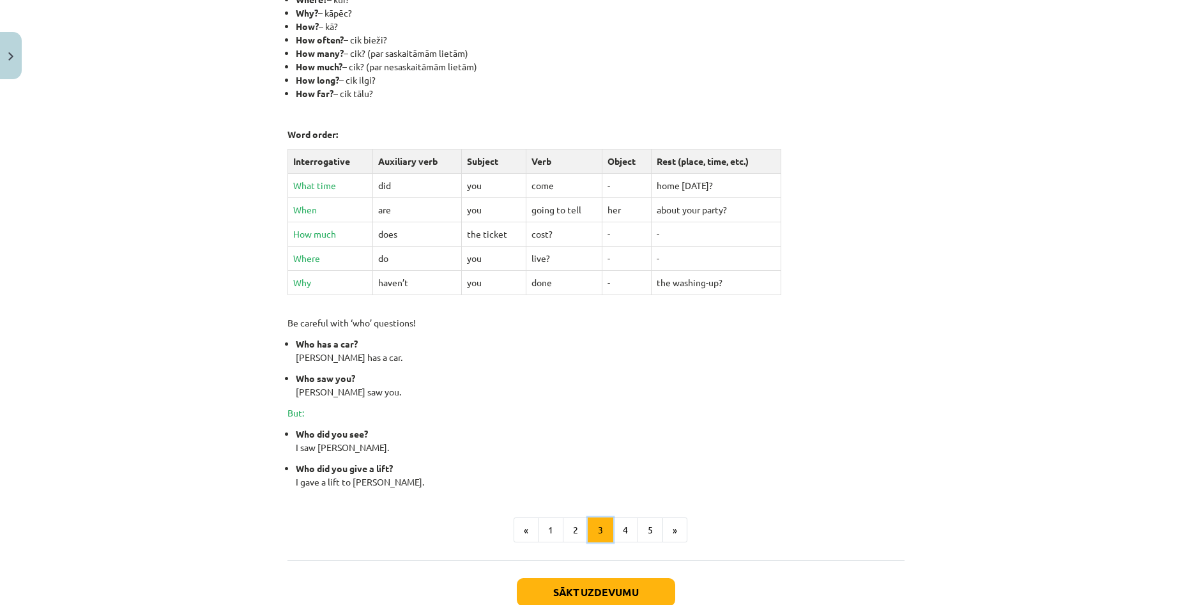
scroll to position [356, 0]
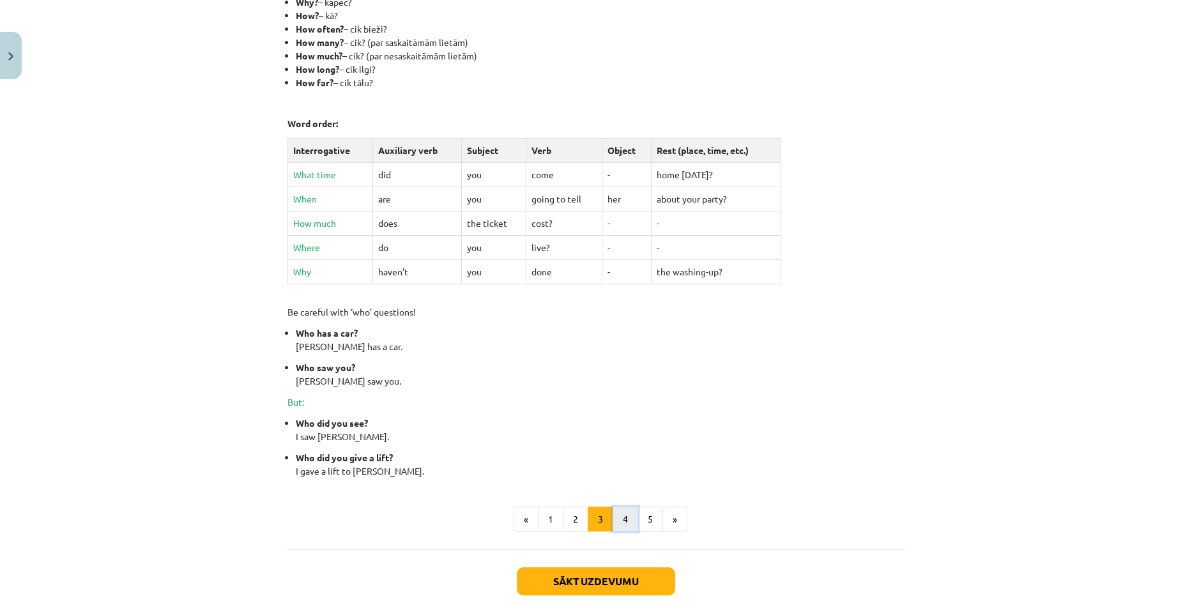
click at [624, 520] on button "4" at bounding box center [626, 520] width 26 height 26
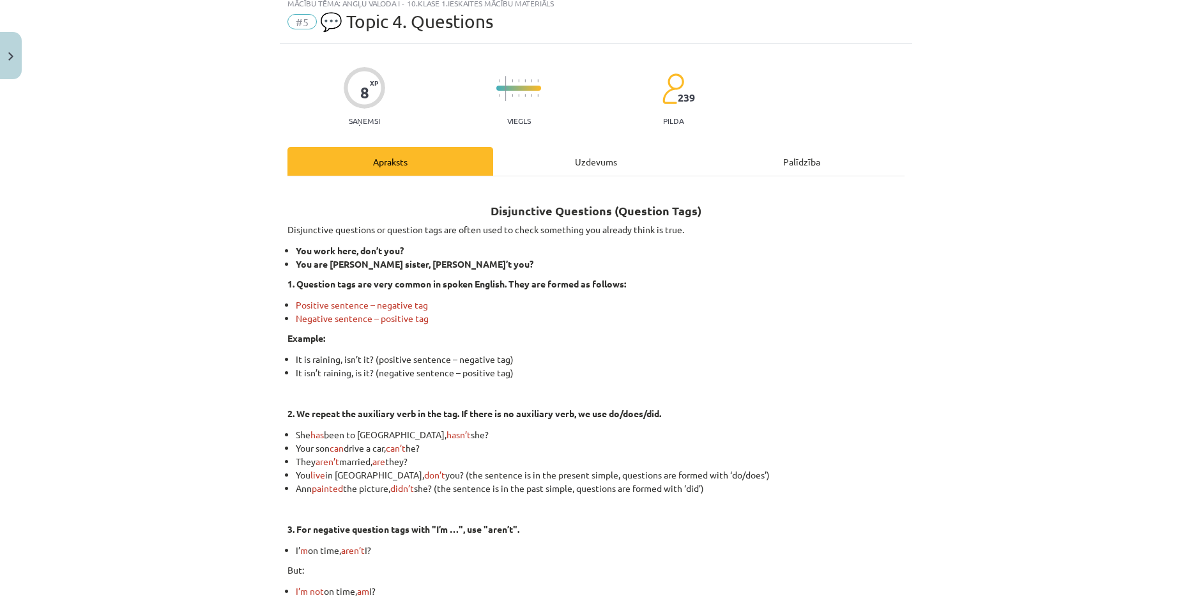
scroll to position [0, 0]
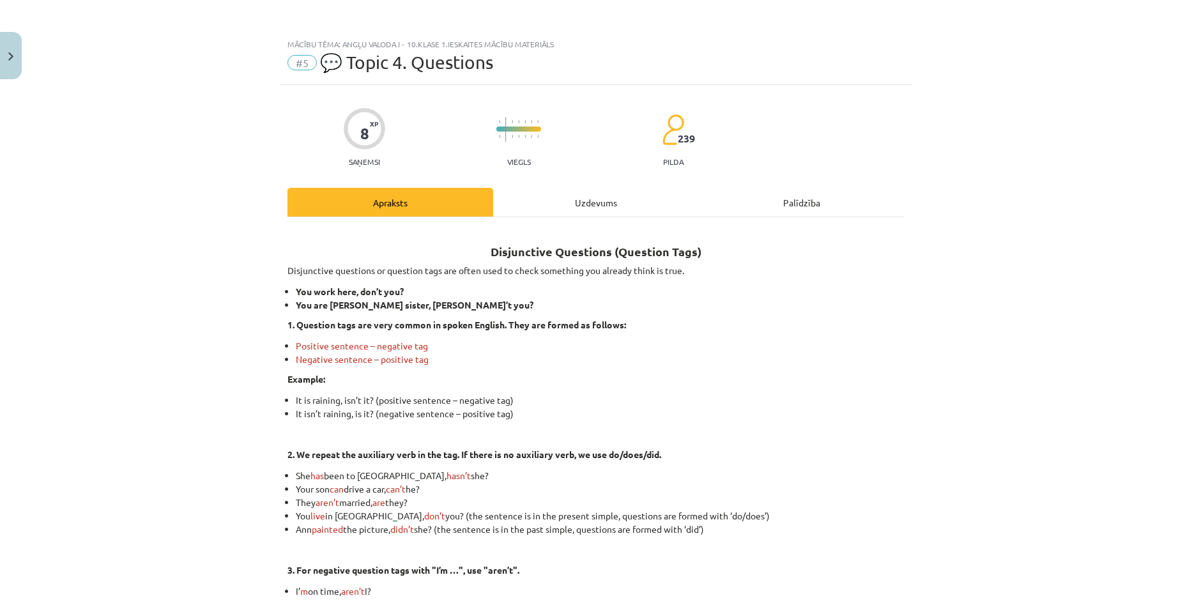
click at [577, 202] on div "Uzdevums" at bounding box center [596, 202] width 206 height 29
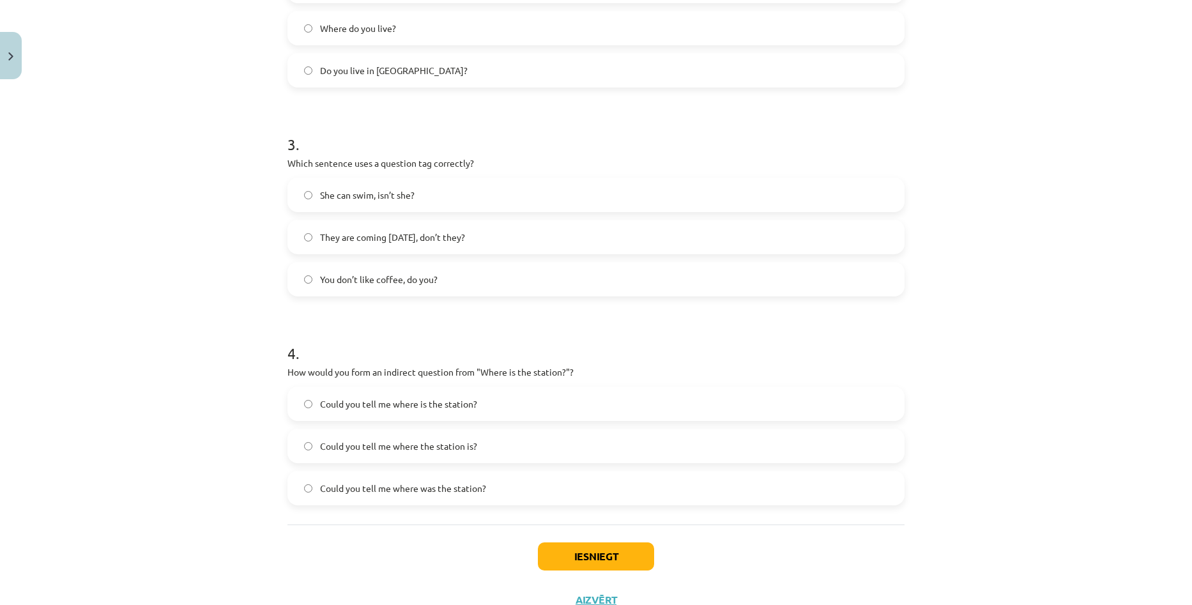
scroll to position [575, 0]
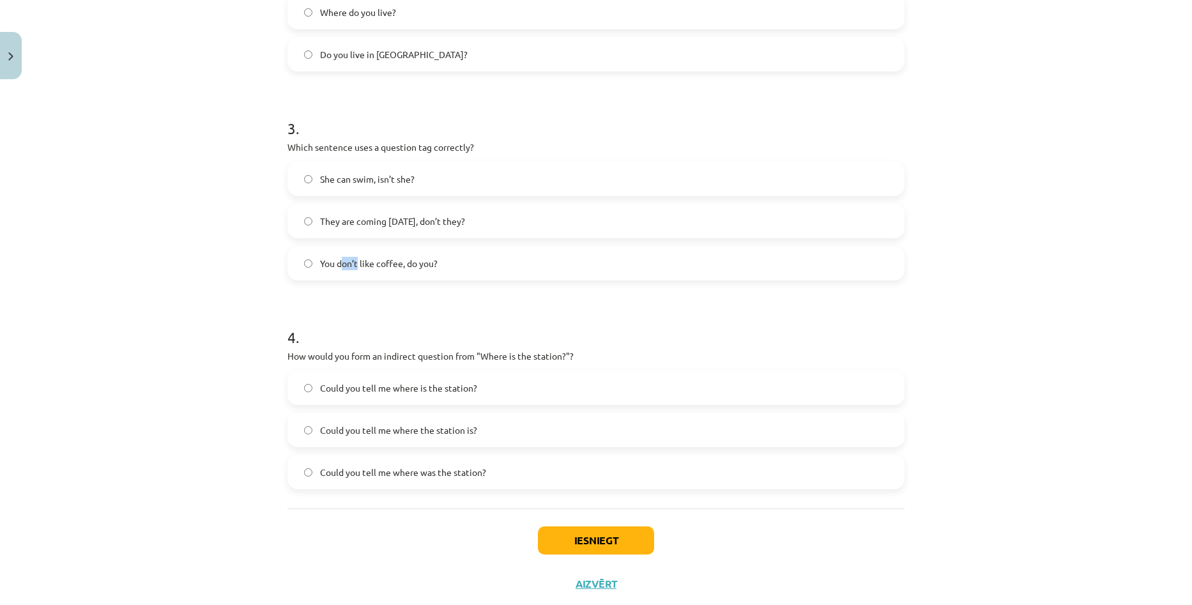
drag, startPoint x: 335, startPoint y: 267, endPoint x: 360, endPoint y: 270, distance: 24.5
click at [355, 269] on span "You don’t like coffee, do you?" at bounding box center [379, 263] width 118 height 13
click at [378, 290] on form "1 . What is the correct word order for a question in the Present Simple tense? …" at bounding box center [595, 84] width 617 height 810
drag, startPoint x: 401, startPoint y: 264, endPoint x: 414, endPoint y: 261, distance: 13.2
click at [414, 261] on span "You don’t like coffee, do you?" at bounding box center [379, 263] width 118 height 13
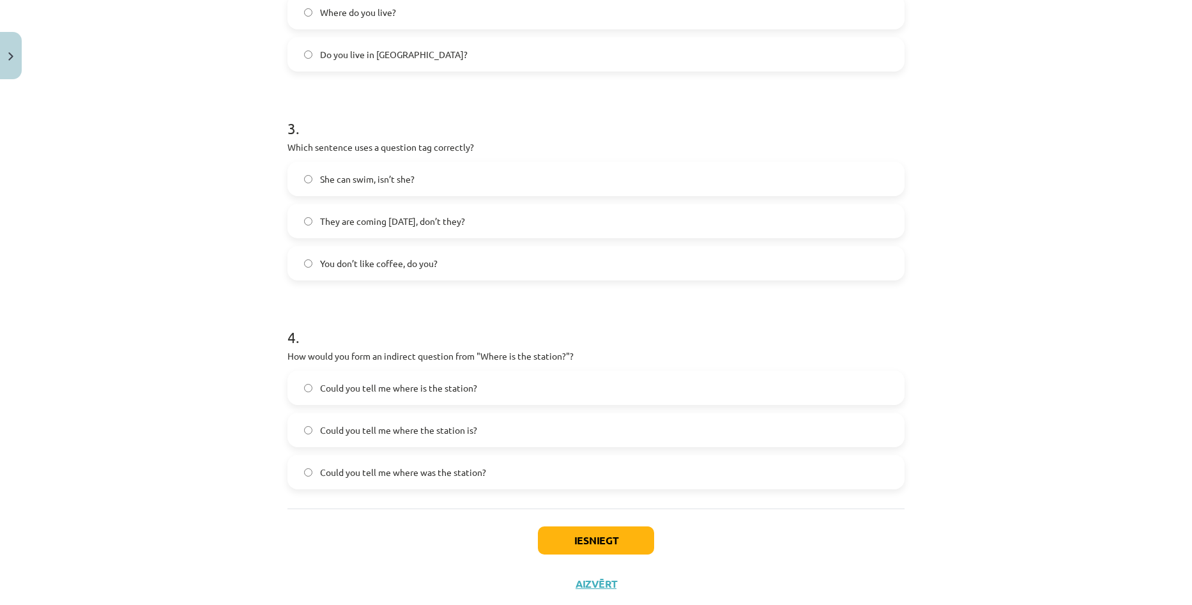
click at [402, 290] on form "1 . What is the correct word order for a question in the Present Simple tense? …" at bounding box center [595, 84] width 617 height 810
click at [298, 268] on label "You don’t like coffee, do you?" at bounding box center [596, 263] width 614 height 32
click at [592, 538] on button "Iesniegt" at bounding box center [596, 540] width 116 height 28
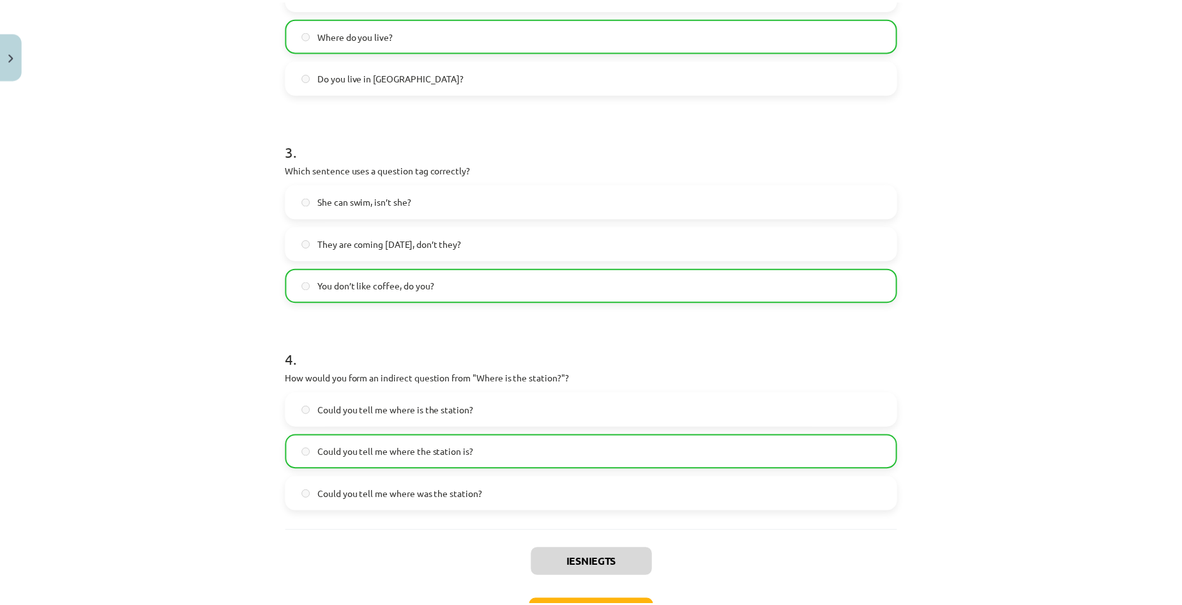
scroll to position [648, 0]
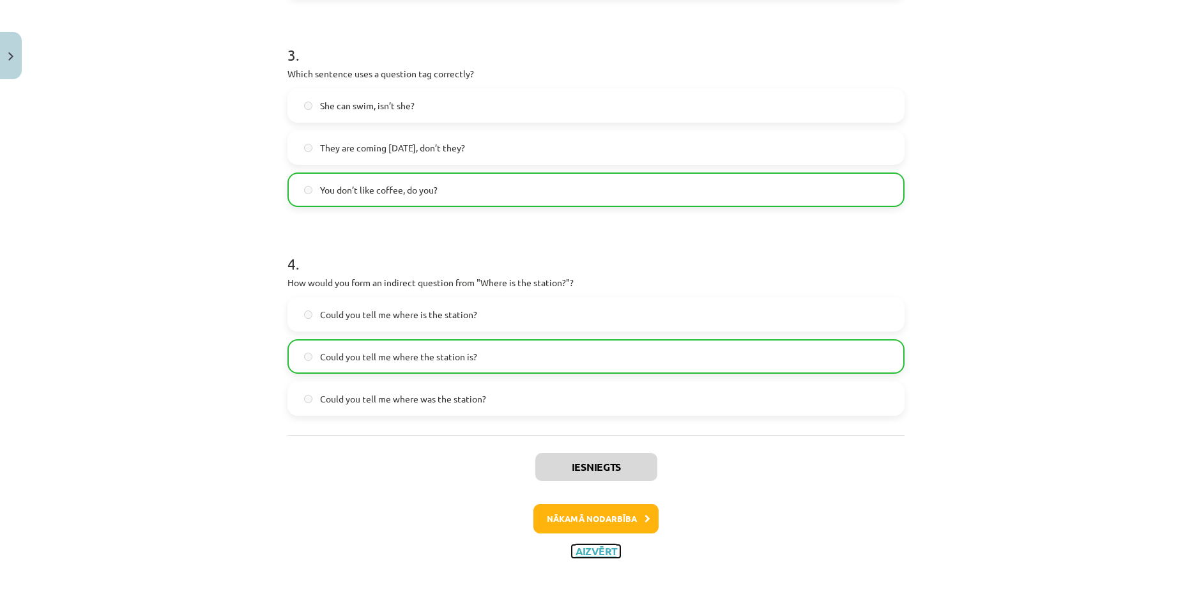
click at [579, 551] on button "Aizvērt" at bounding box center [596, 551] width 49 height 13
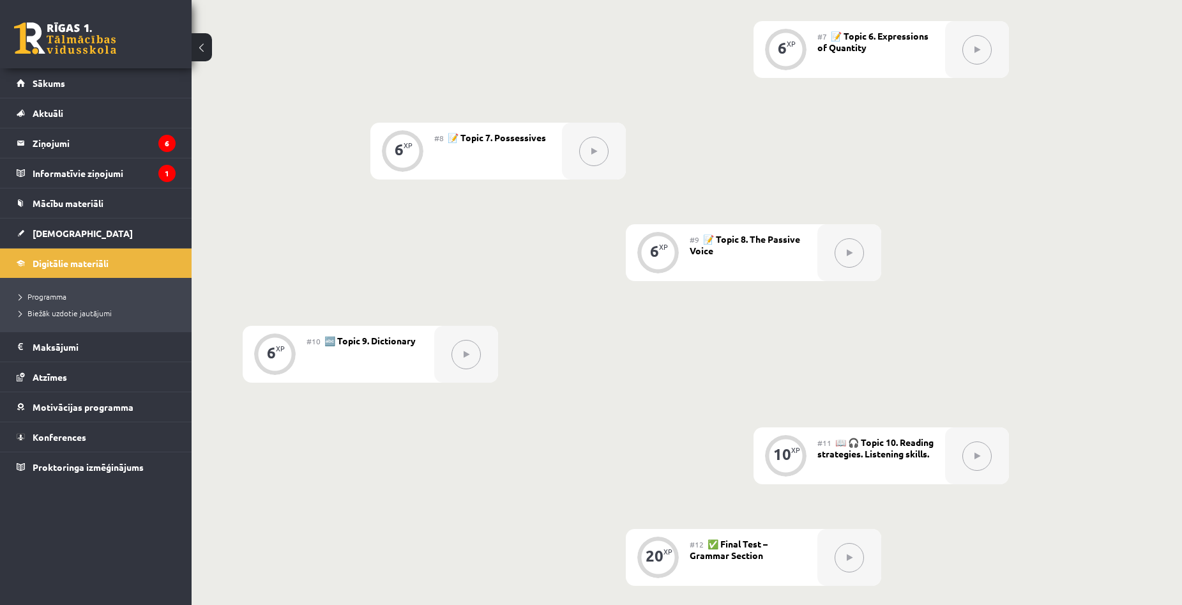
scroll to position [909, 0]
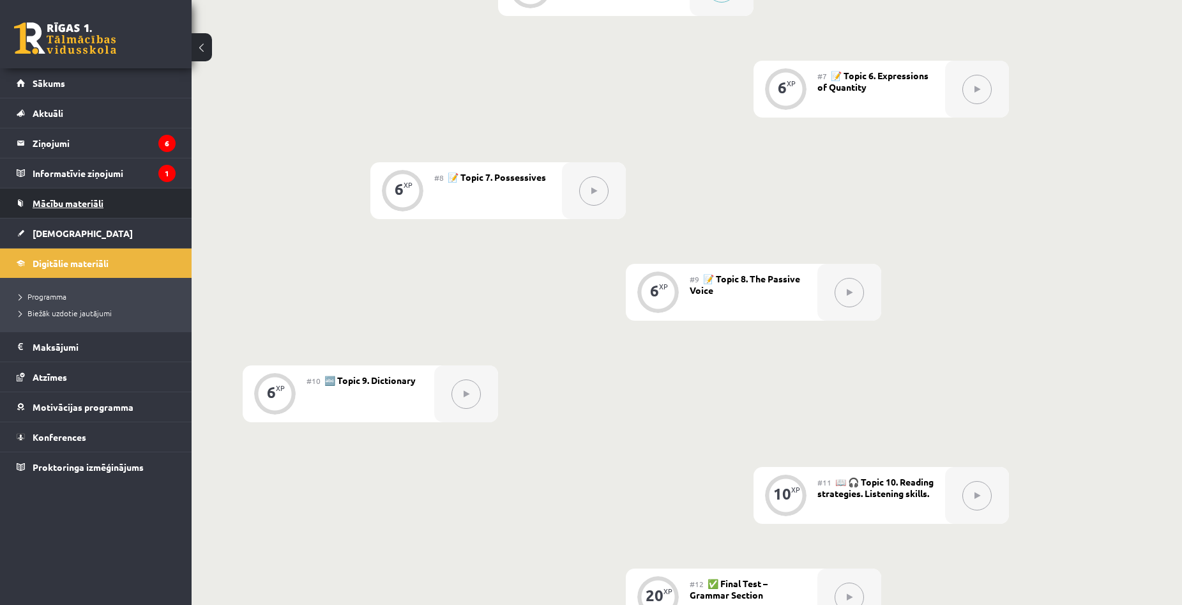
click at [65, 208] on link "Mācību materiāli" at bounding box center [96, 202] width 159 height 29
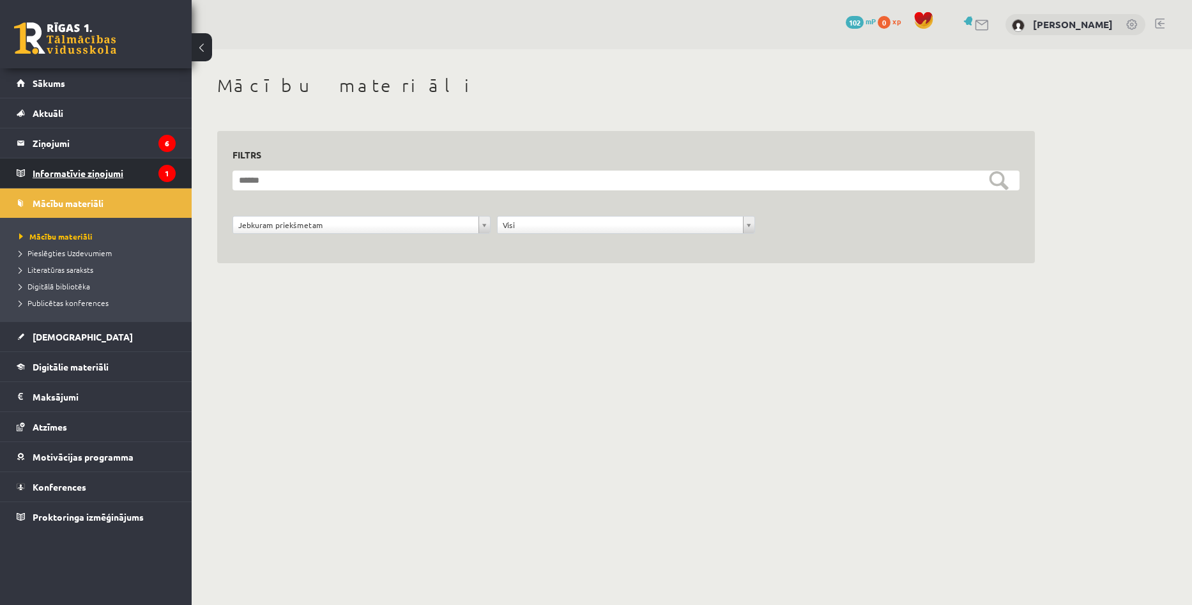
click at [63, 176] on legend "Informatīvie ziņojumi 1" at bounding box center [104, 172] width 143 height 29
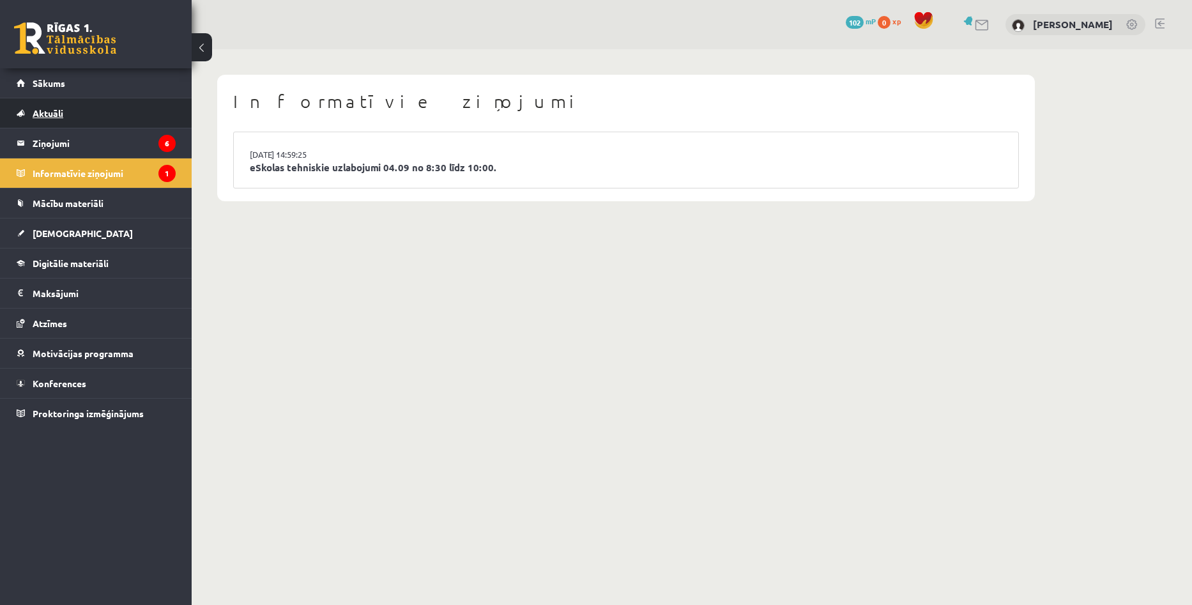
click at [55, 111] on span "Aktuāli" at bounding box center [48, 112] width 31 height 11
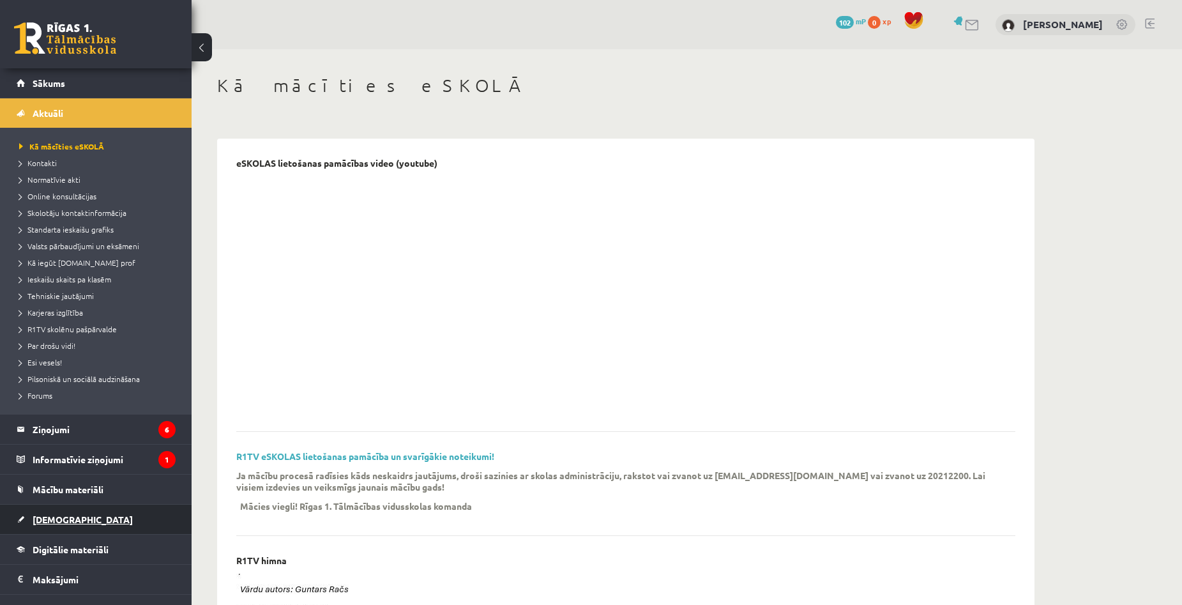
click at [89, 515] on link "[DEMOGRAPHIC_DATA]" at bounding box center [96, 519] width 159 height 29
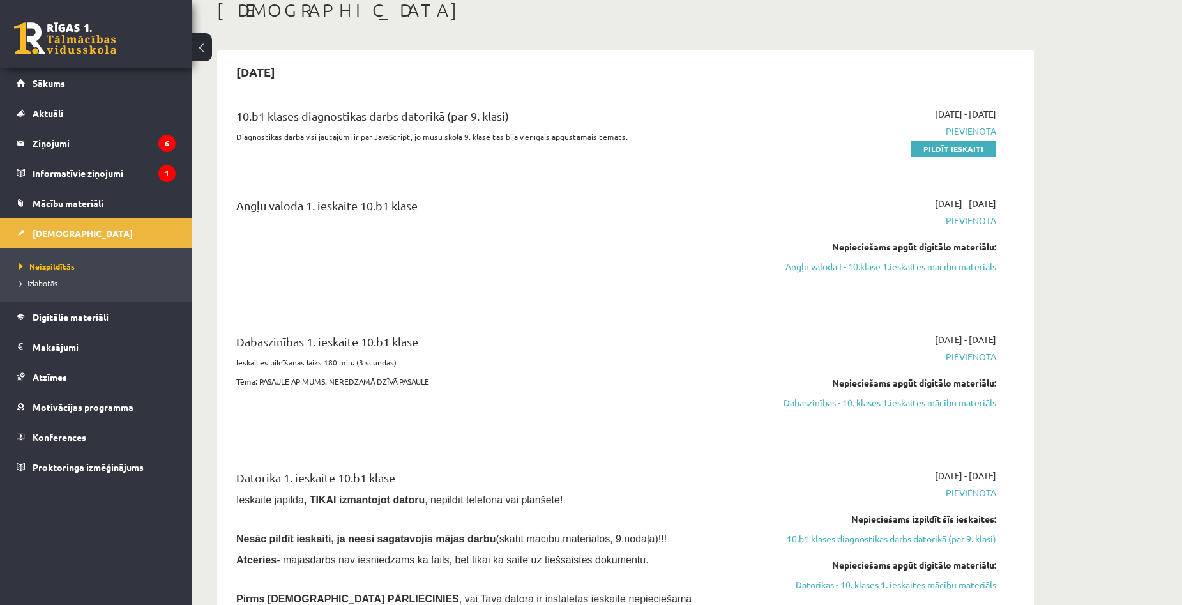
scroll to position [64, 0]
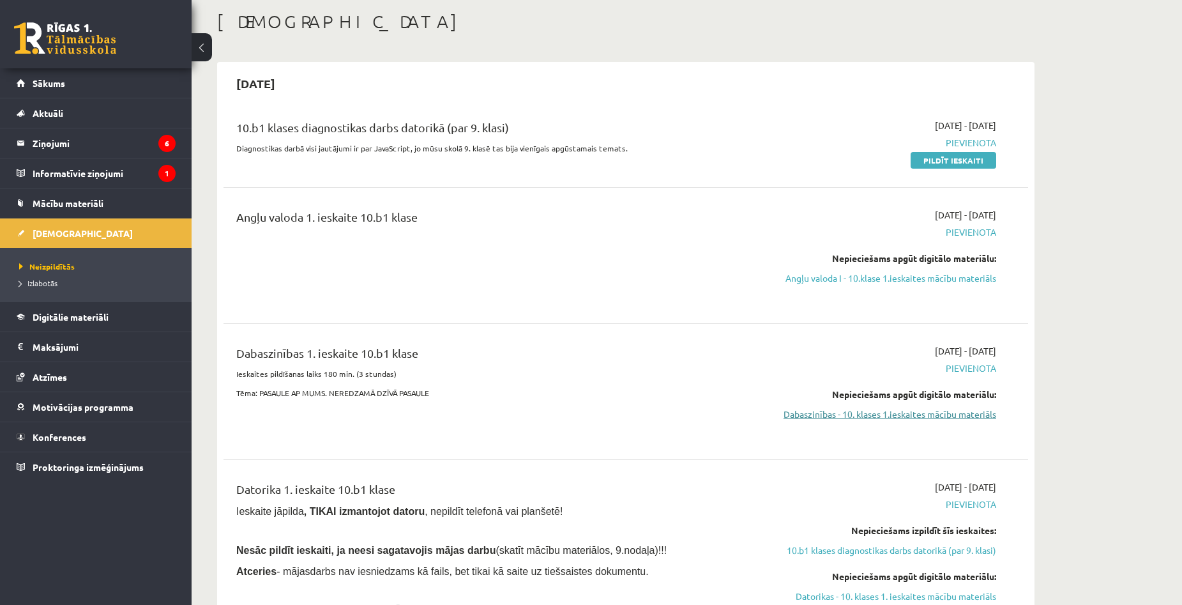
click at [825, 415] on link "Dabaszinības - 10. klases 1.ieskaites mācību materiāls" at bounding box center [876, 414] width 241 height 13
click at [848, 275] on link "Angļu valoda I - 10.klase 1.ieskaites mācību materiāls" at bounding box center [876, 277] width 241 height 13
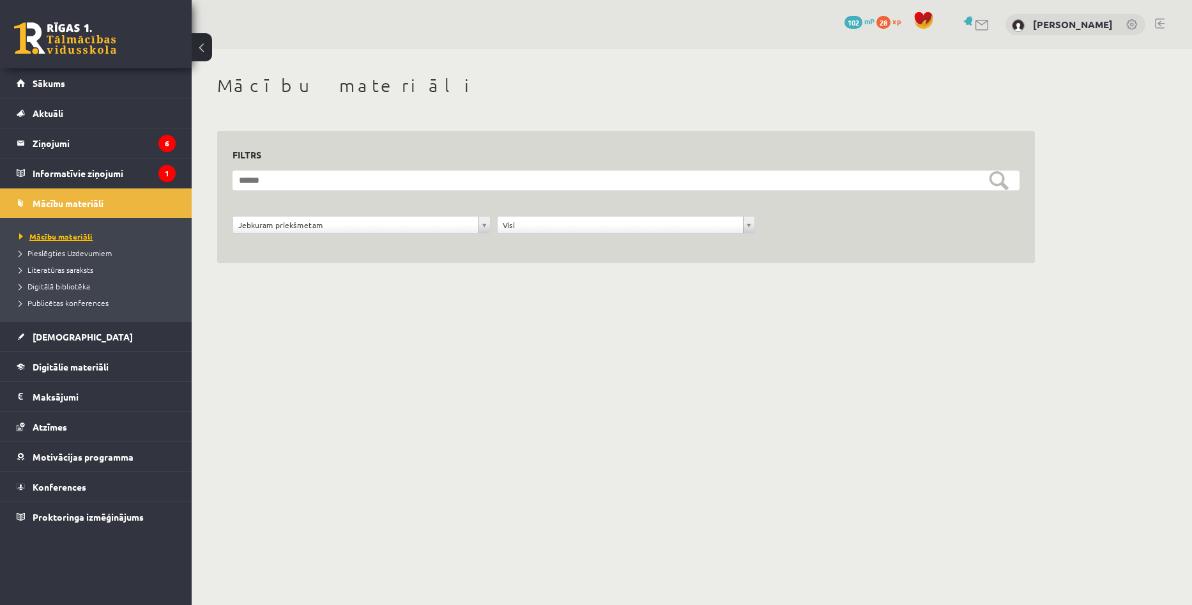
click at [75, 231] on link "Mācību materiāli" at bounding box center [99, 236] width 160 height 11
click at [79, 341] on link "[DEMOGRAPHIC_DATA]" at bounding box center [96, 336] width 159 height 29
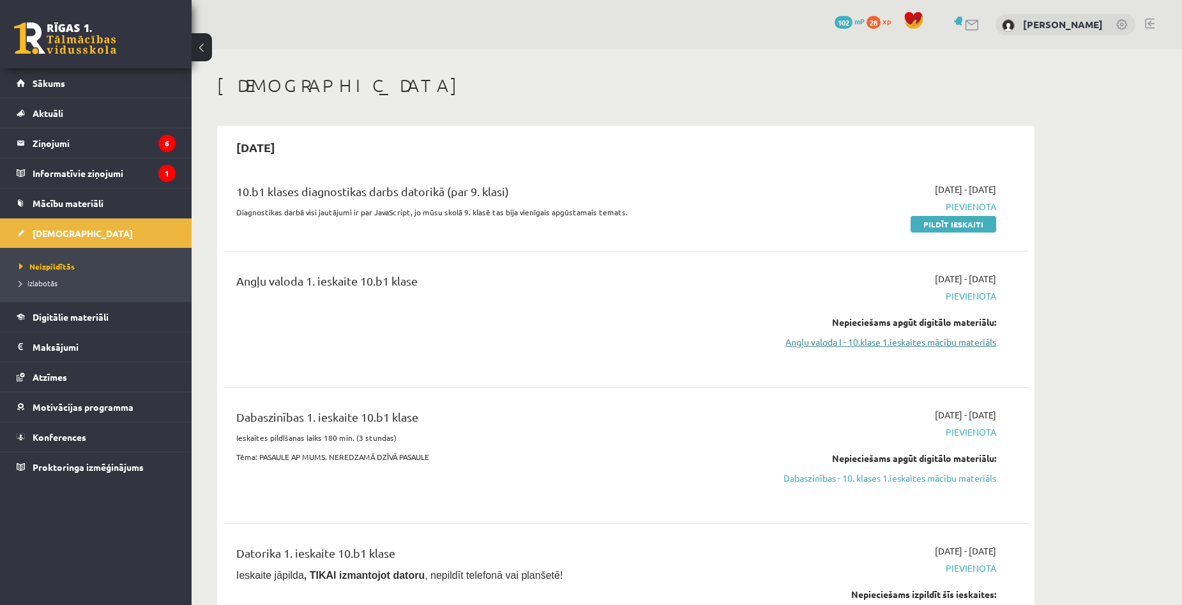
click at [887, 340] on link "Angļu valoda I - 10.klase 1.ieskaites mācību materiāls" at bounding box center [876, 341] width 241 height 13
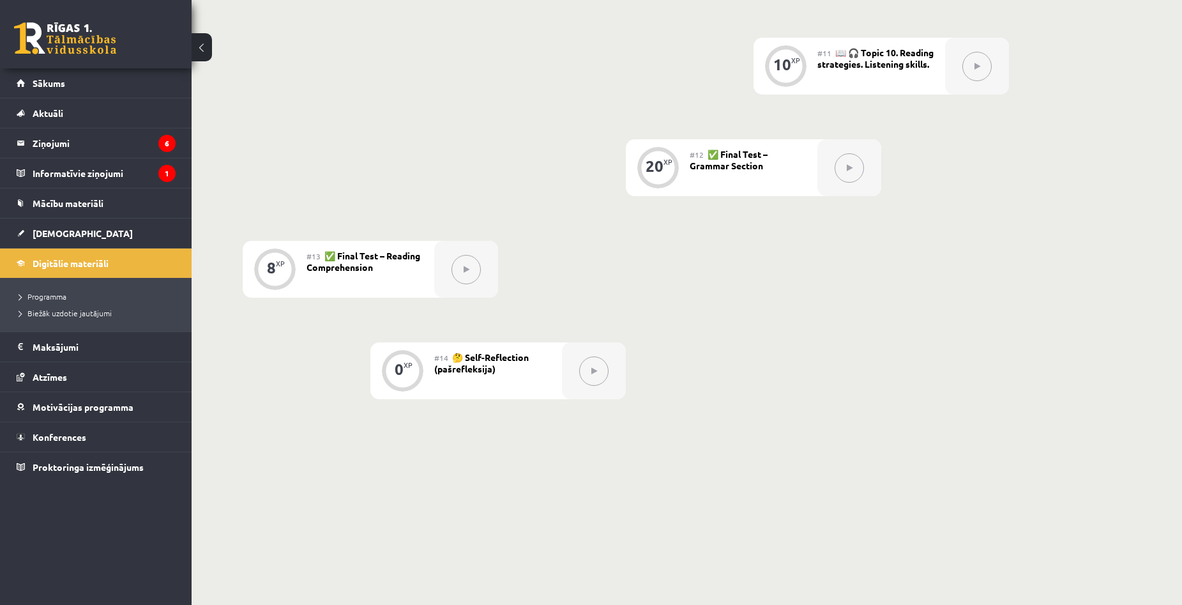
scroll to position [1356, 0]
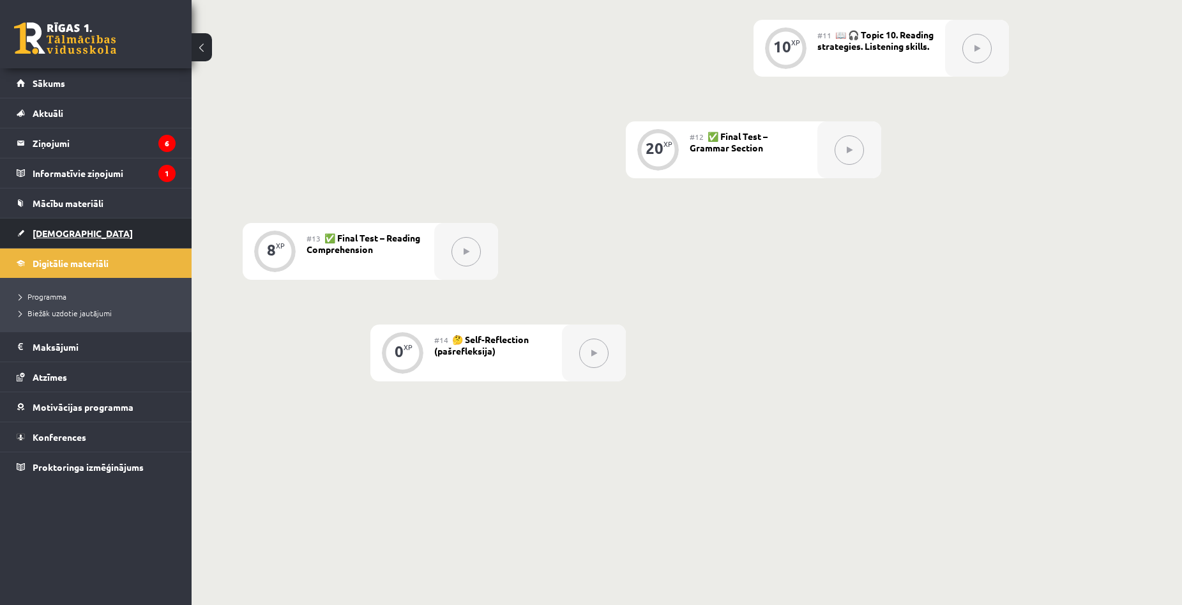
click at [71, 238] on span "[DEMOGRAPHIC_DATA]" at bounding box center [83, 232] width 100 height 11
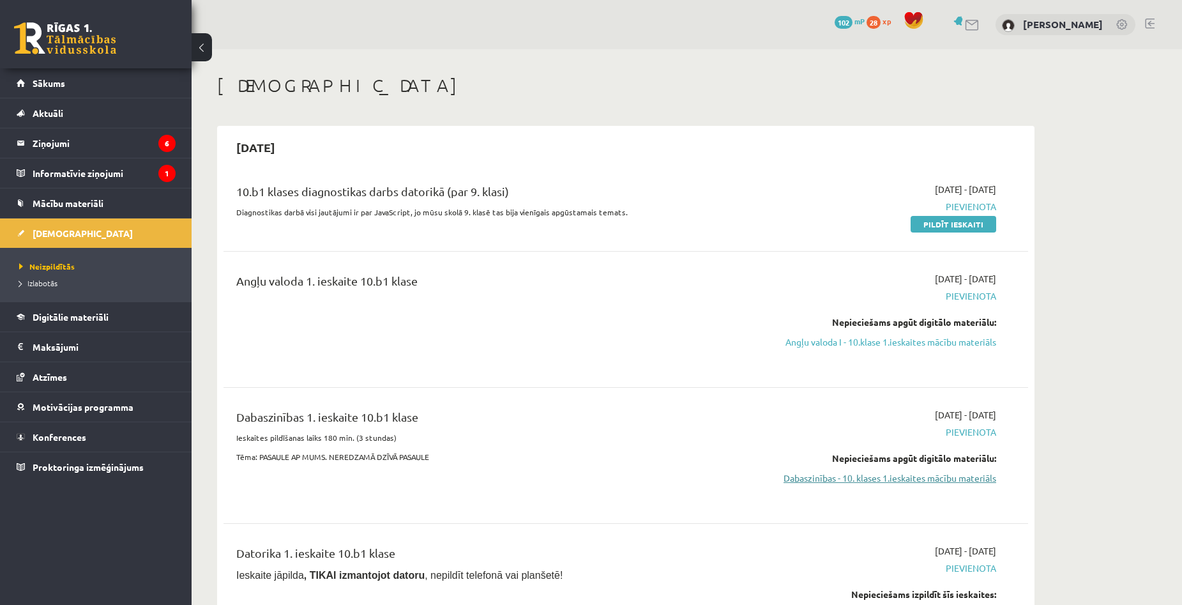
click at [861, 482] on link "Dabaszinības - 10. klases 1.ieskaites mācību materiāls" at bounding box center [876, 477] width 241 height 13
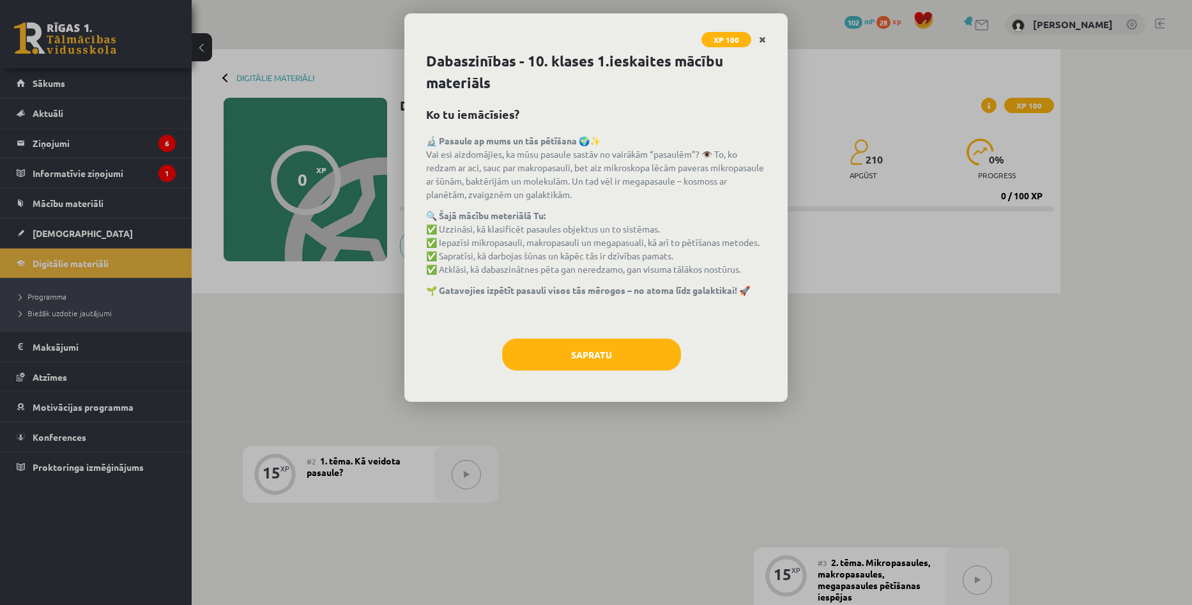
click at [769, 36] on link "Close" at bounding box center [762, 39] width 22 height 25
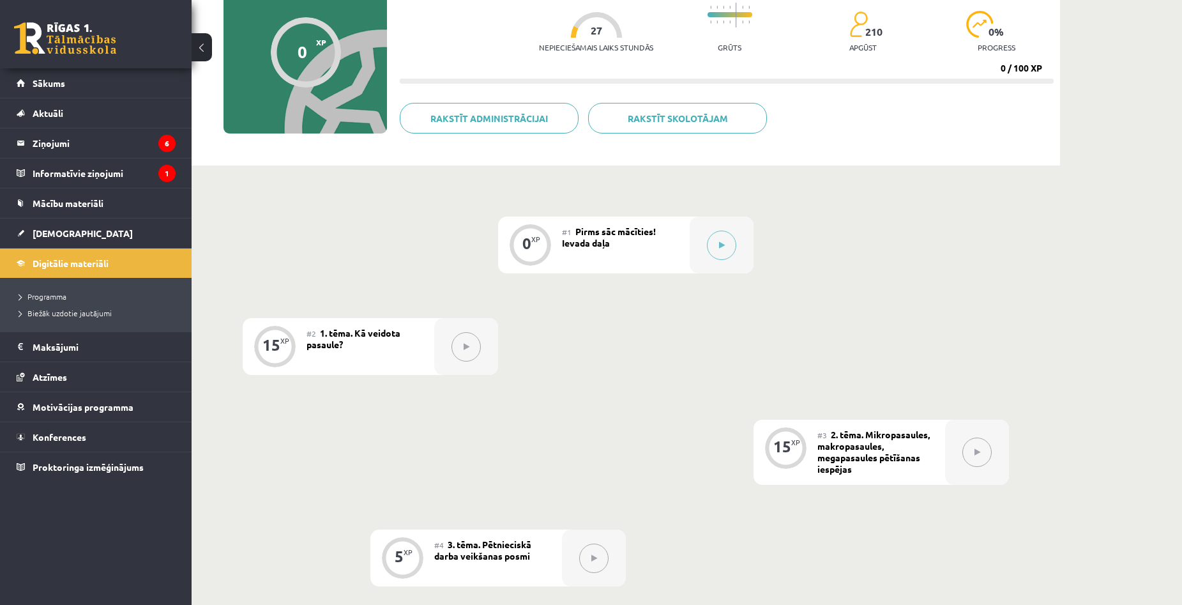
scroll to position [126, 0]
click at [657, 240] on div "#1 Pirms sāc mācīties! Ievada daļa" at bounding box center [626, 246] width 128 height 57
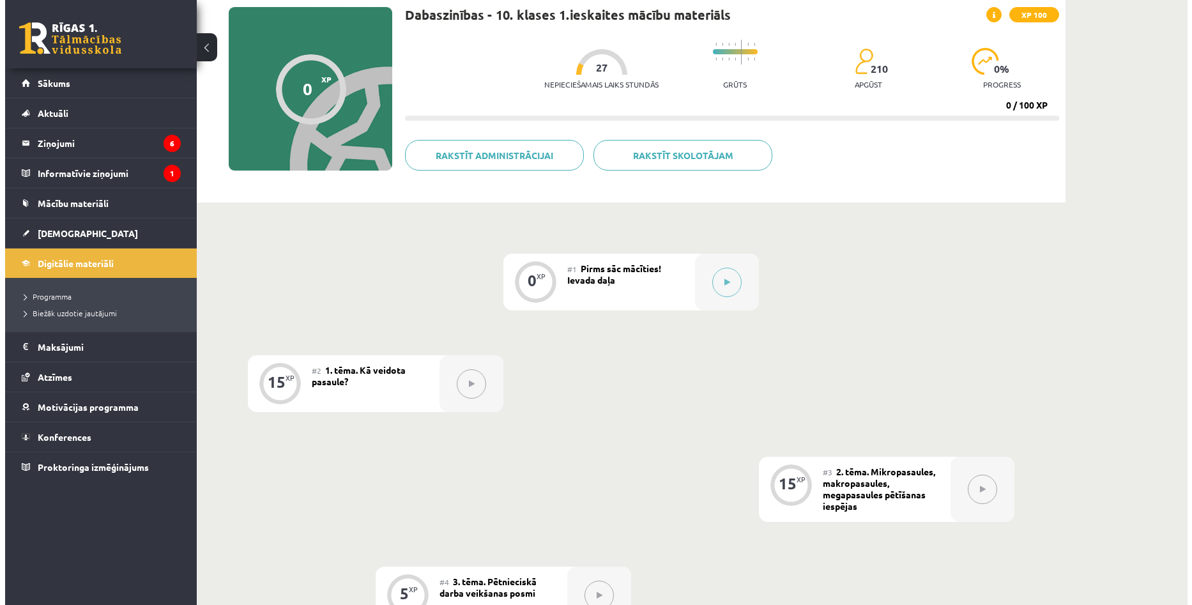
scroll to position [0, 0]
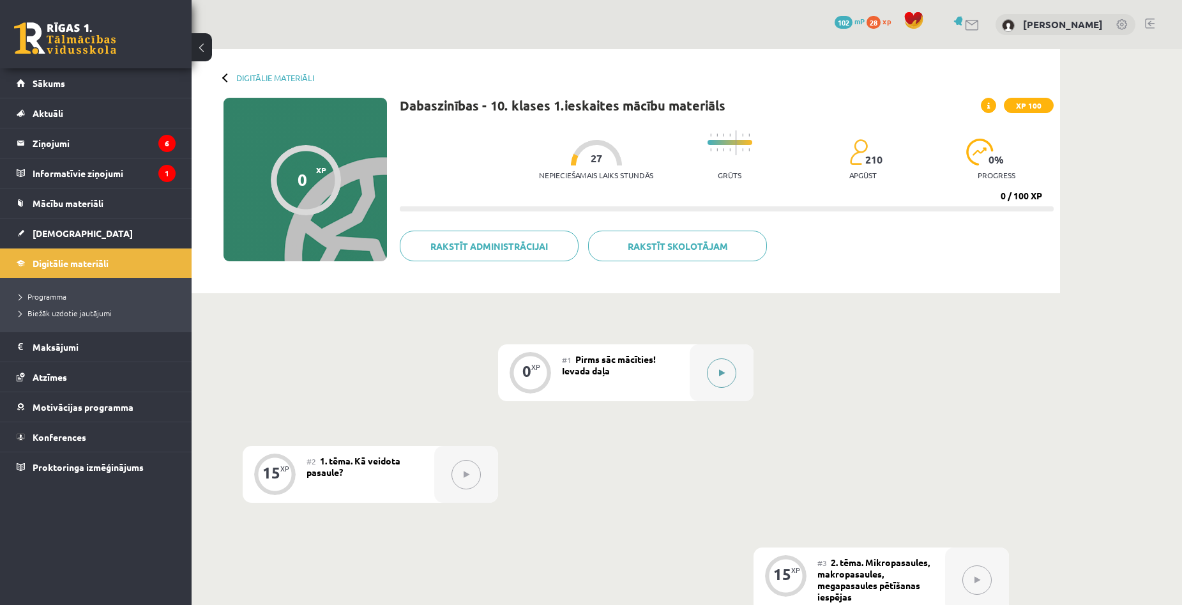
click at [726, 369] on button at bounding box center [721, 372] width 29 height 29
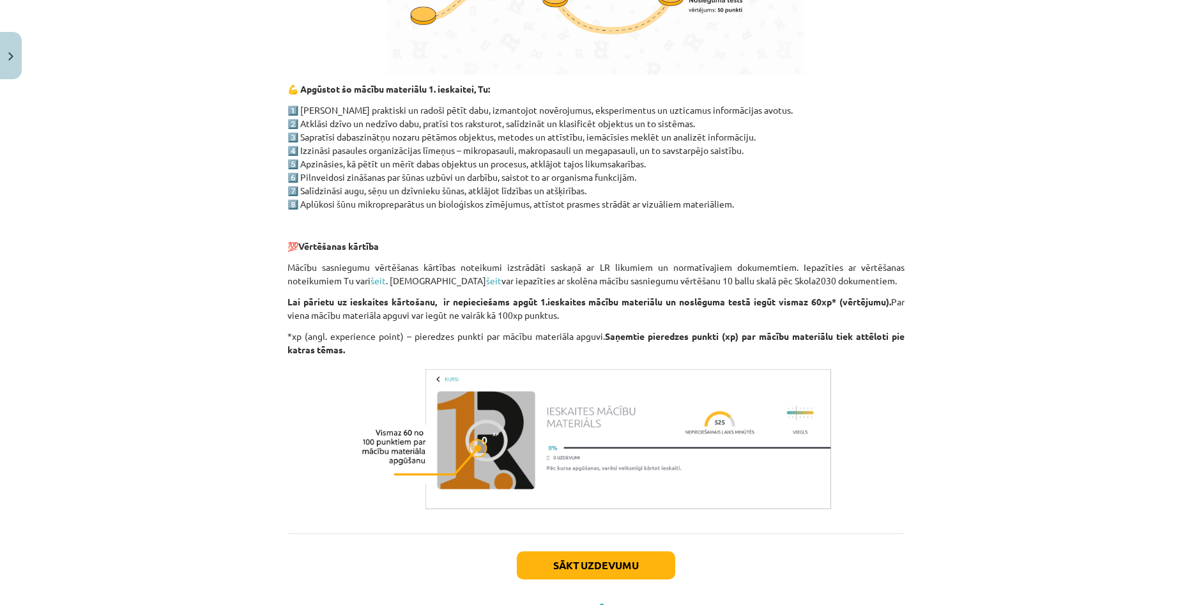
scroll to position [869, 0]
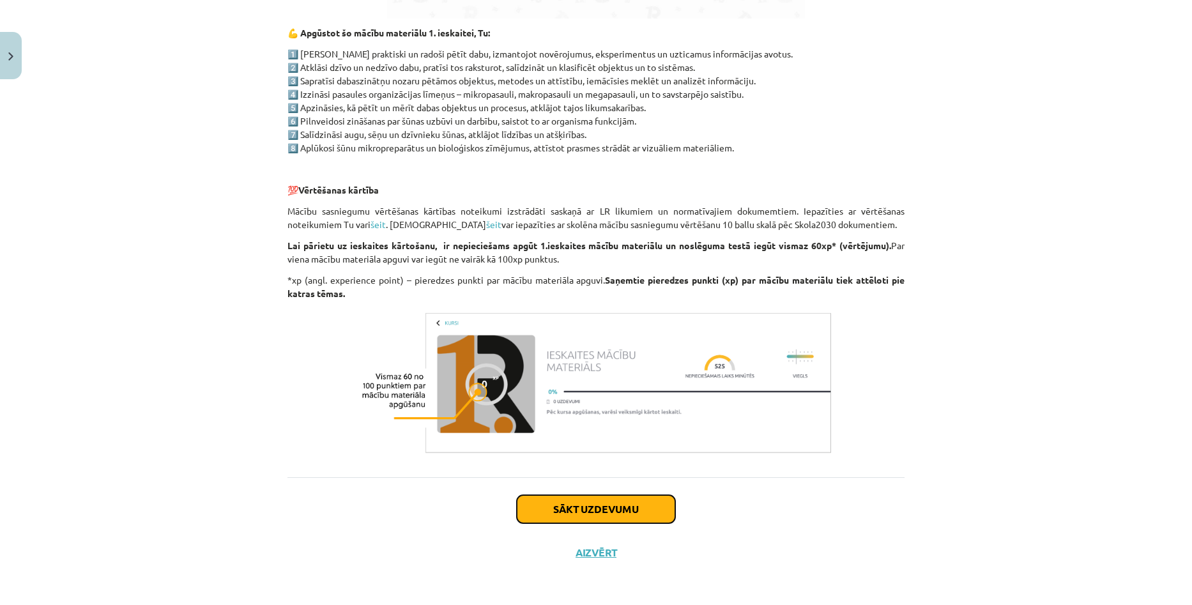
click at [584, 507] on button "Sākt uzdevumu" at bounding box center [596, 509] width 158 height 28
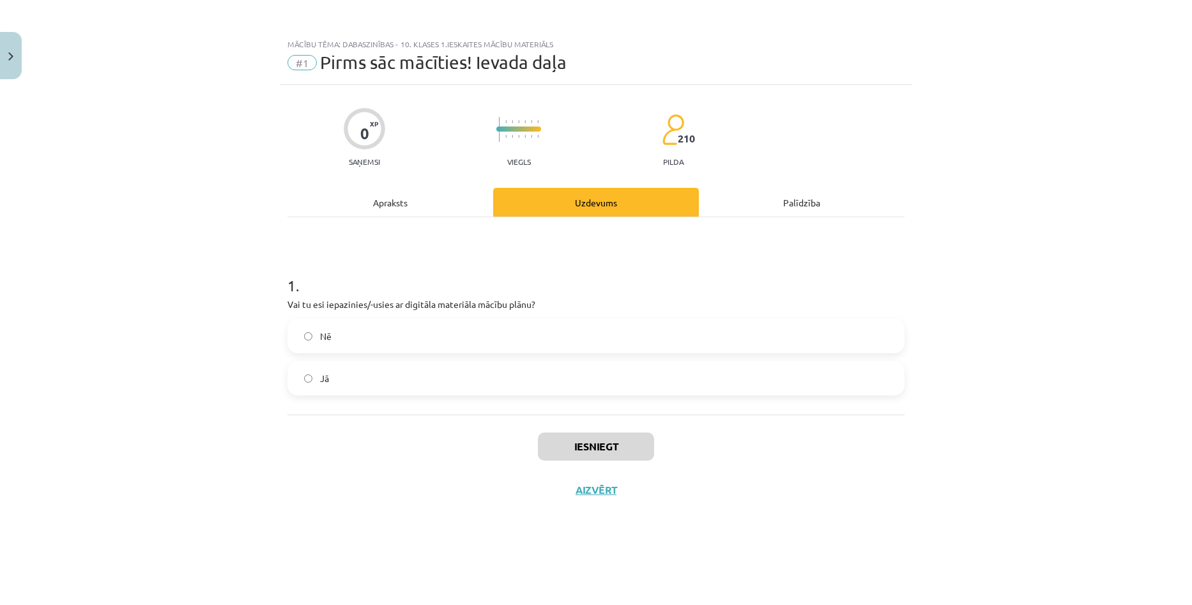
click at [415, 383] on label "Jā" at bounding box center [596, 378] width 614 height 32
click at [572, 445] on button "Iesniegt" at bounding box center [596, 446] width 116 height 28
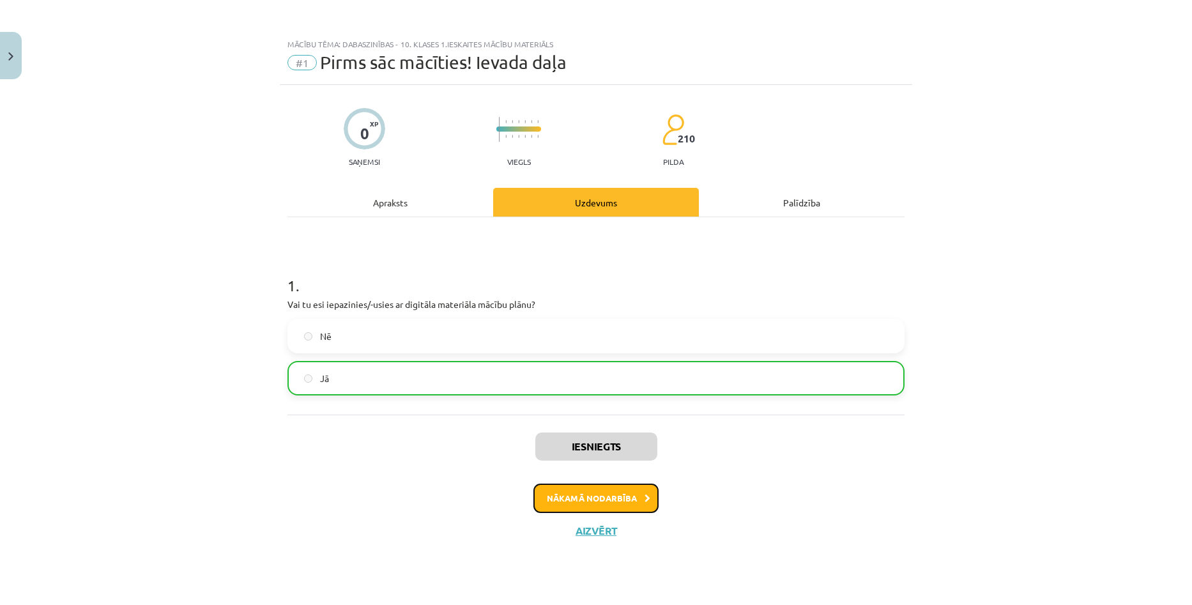
click at [544, 488] on button "Nākamā nodarbība" at bounding box center [595, 498] width 125 height 29
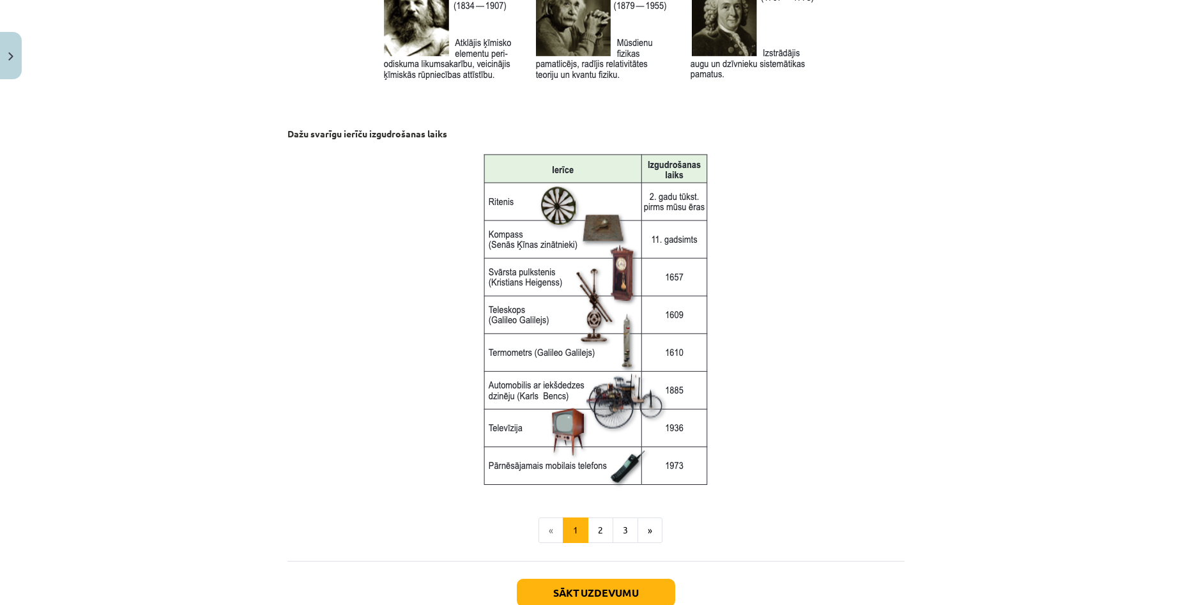
scroll to position [1584, 0]
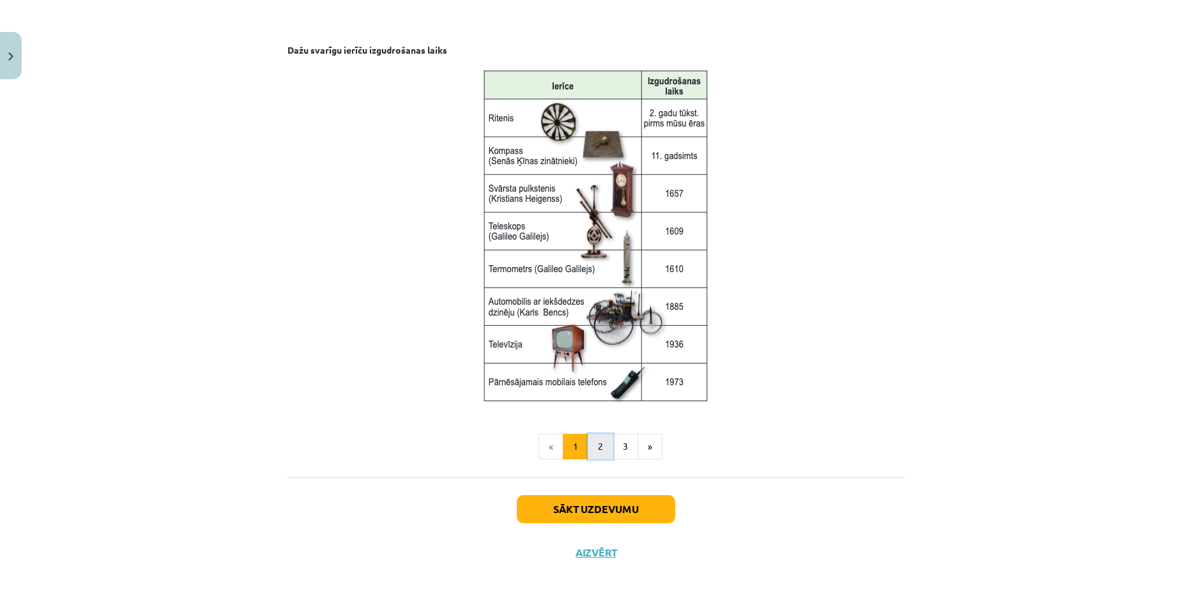
click at [596, 439] on button "2" at bounding box center [601, 447] width 26 height 26
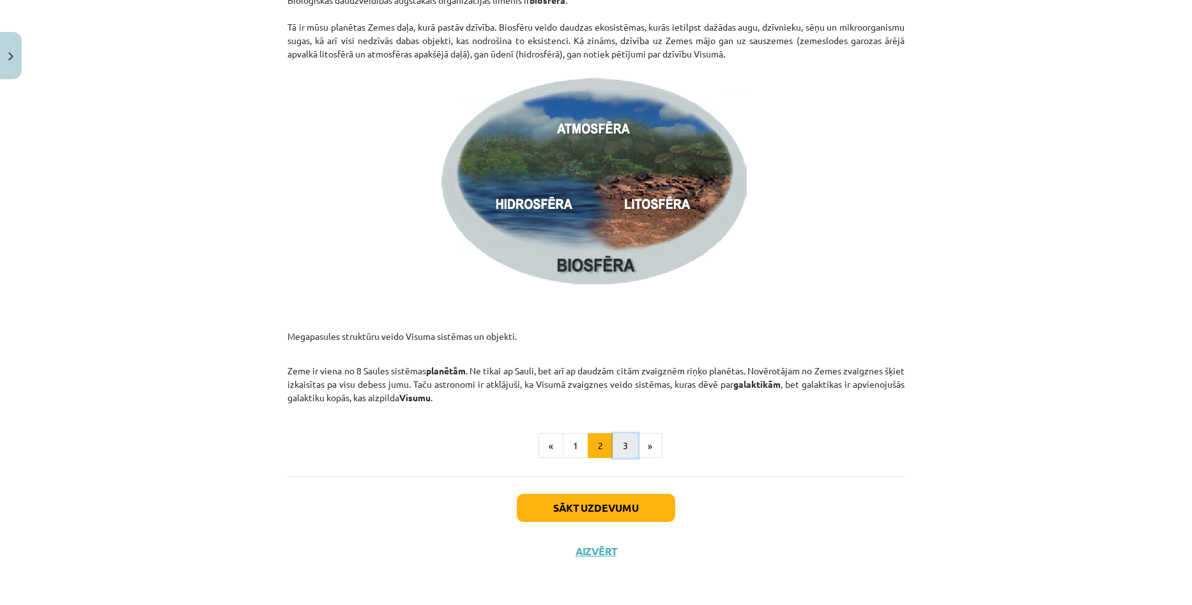
click at [623, 449] on button "3" at bounding box center [626, 446] width 26 height 26
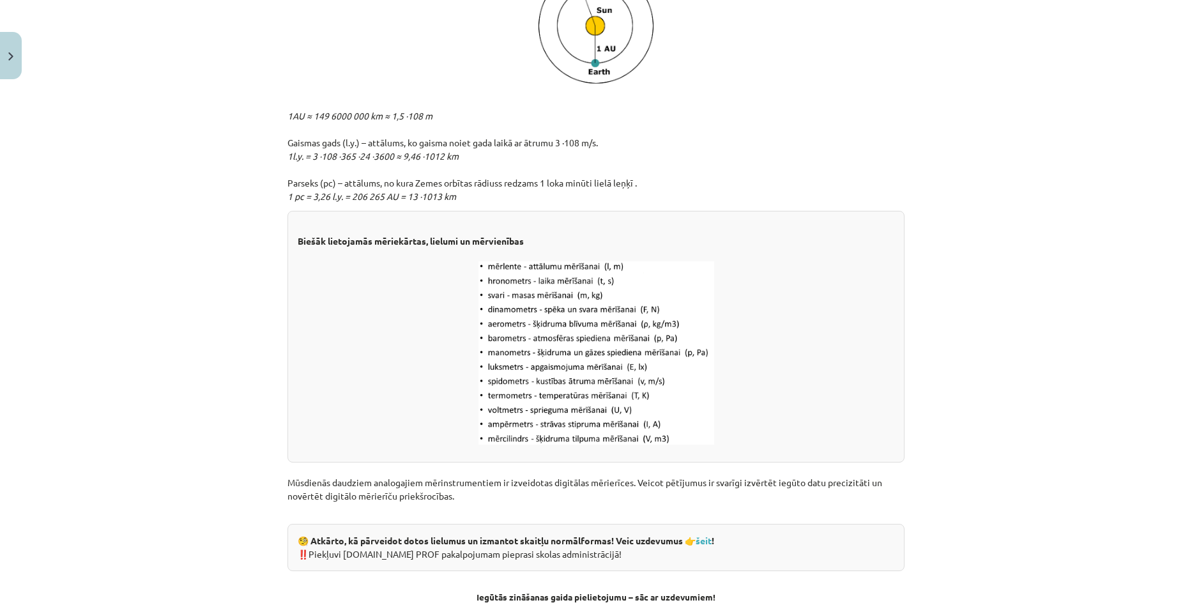
scroll to position [1442, 0]
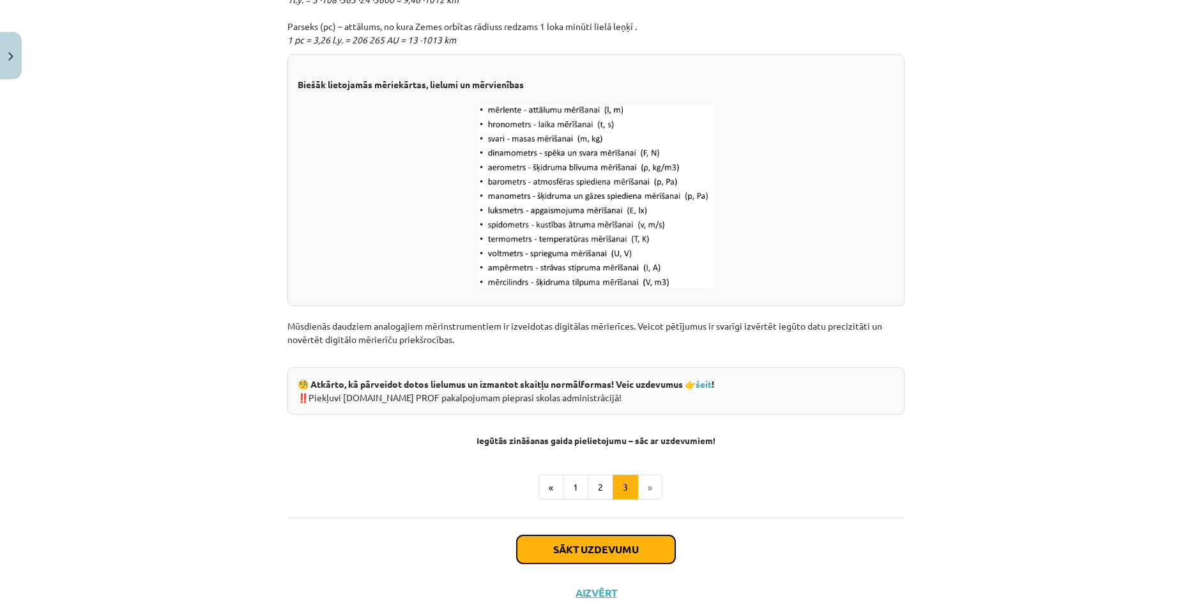
click at [558, 540] on button "Sākt uzdevumu" at bounding box center [596, 549] width 158 height 28
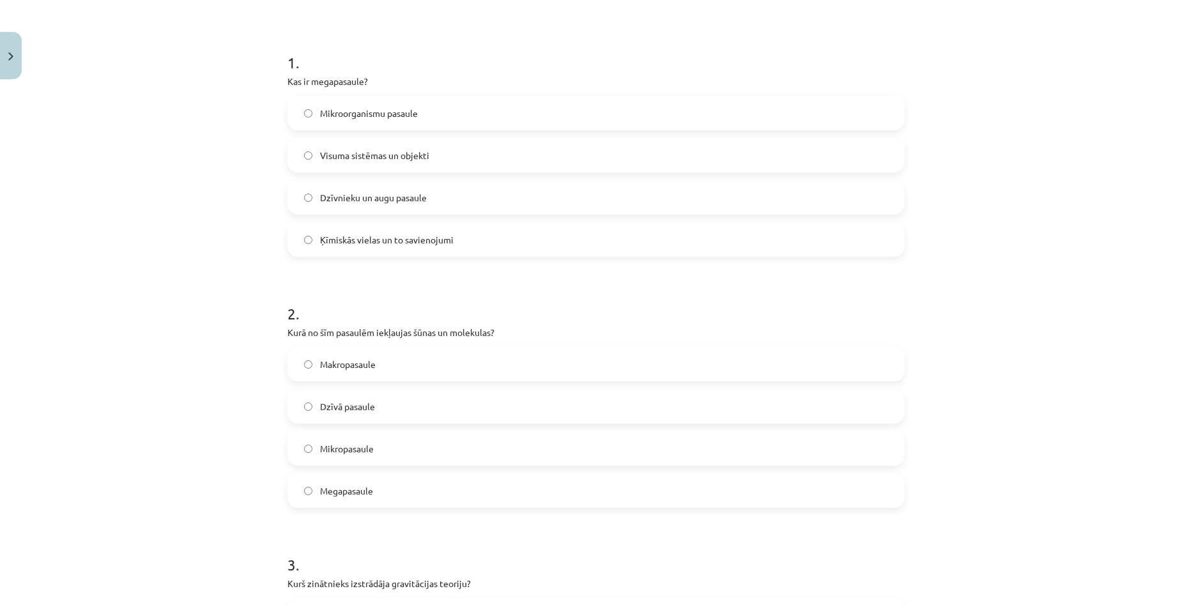
scroll to position [224, 0]
click at [287, 156] on div "Visuma sistēmas un objekti" at bounding box center [595, 154] width 617 height 34
click at [293, 154] on label "Visuma sistēmas un objekti" at bounding box center [596, 155] width 614 height 32
click at [296, 439] on label "Mikropasaule" at bounding box center [596, 448] width 614 height 32
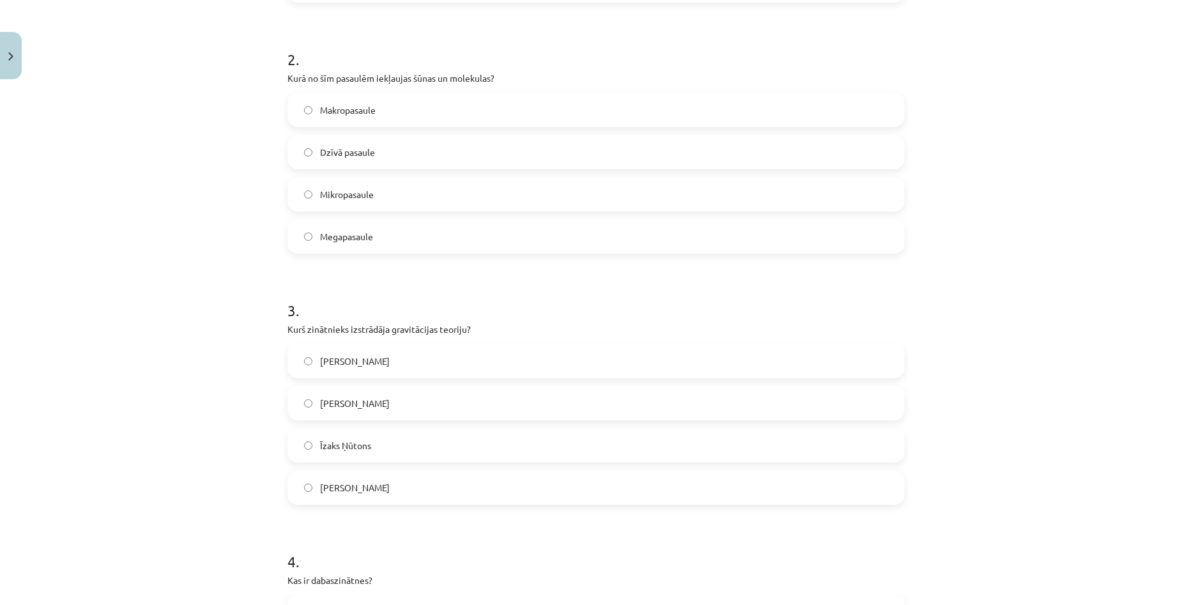
scroll to position [479, 0]
click at [298, 446] on label "Īzaks Ņūtons" at bounding box center [596, 443] width 614 height 32
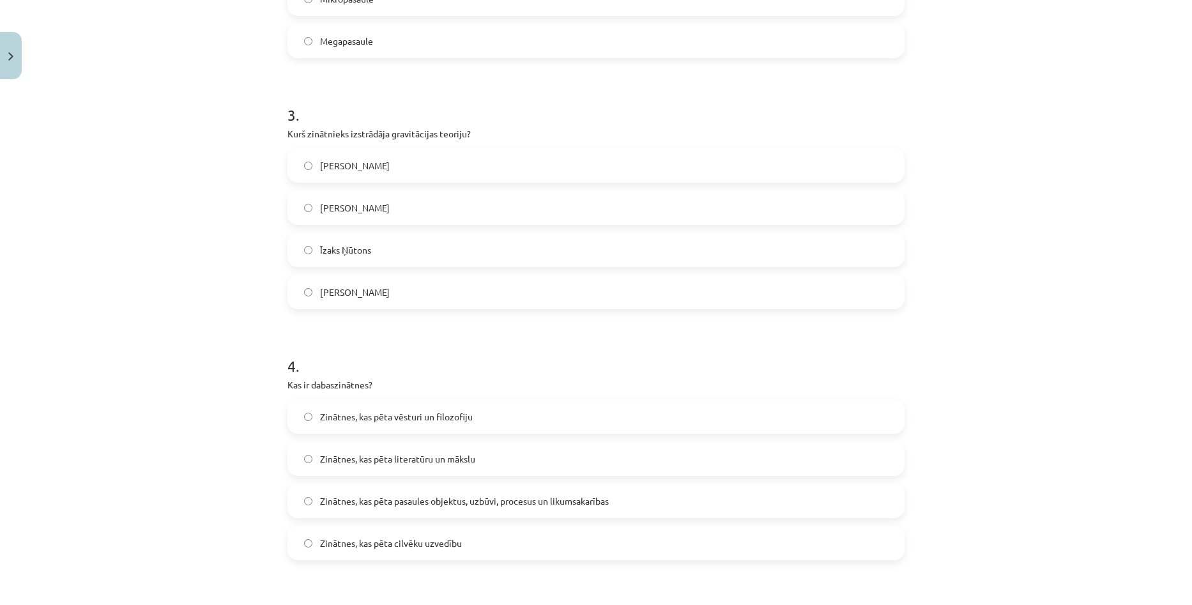
scroll to position [735, 0]
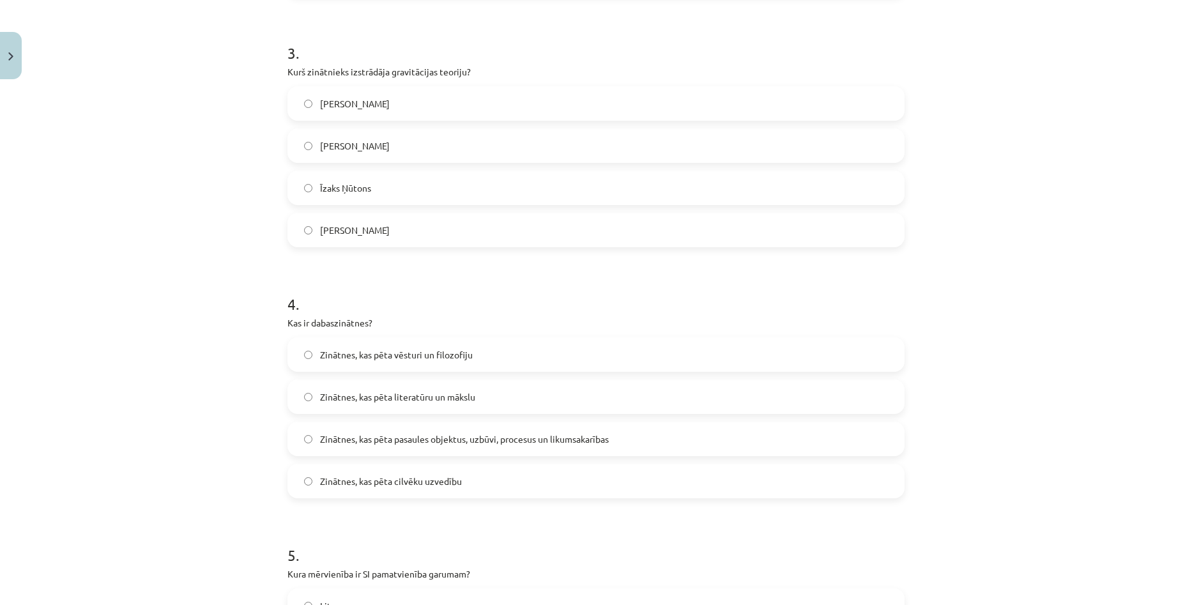
click at [491, 448] on label "Zinātnes, kas pēta pasaules objektus, uzbūvi, procesus un likumsakarības" at bounding box center [596, 439] width 614 height 32
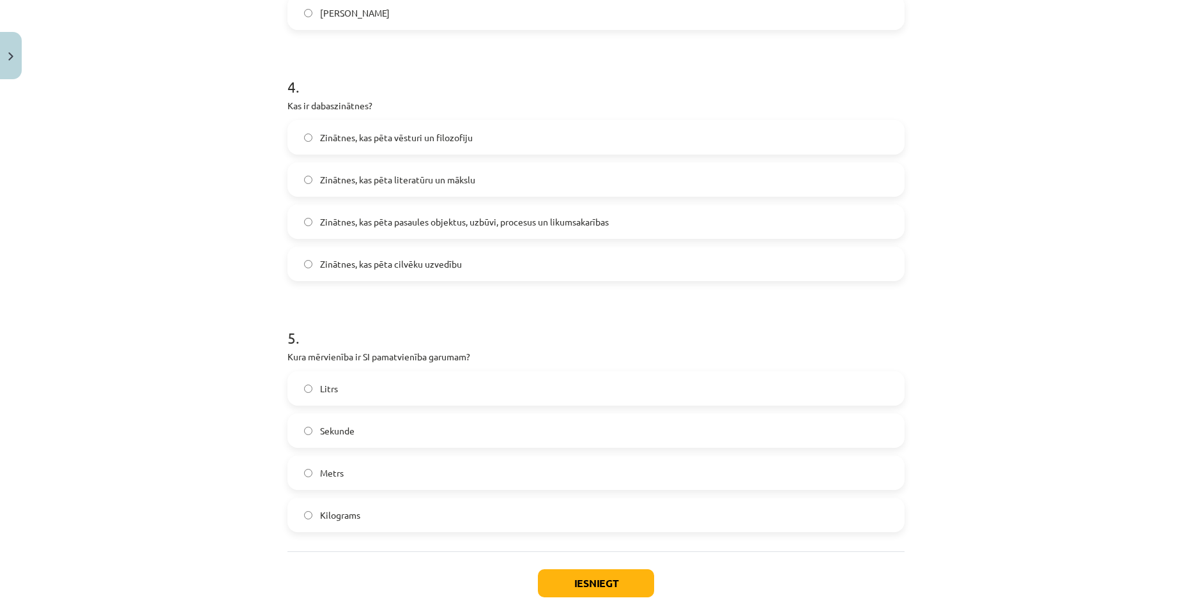
scroll to position [990, 0]
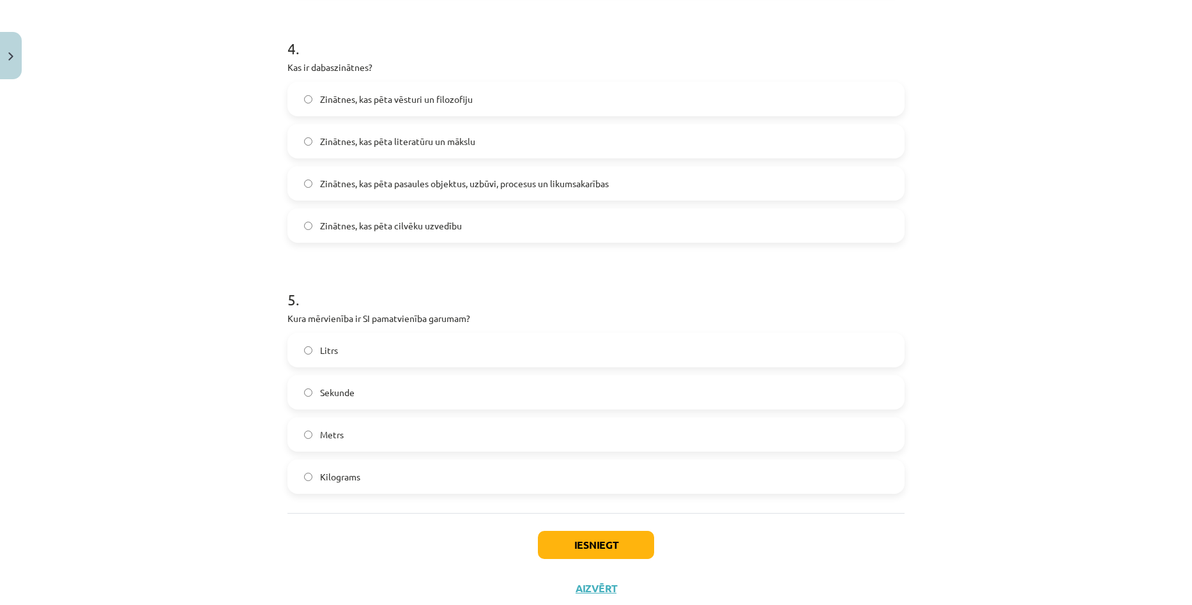
click at [337, 344] on label "Litrs" at bounding box center [596, 350] width 614 height 32
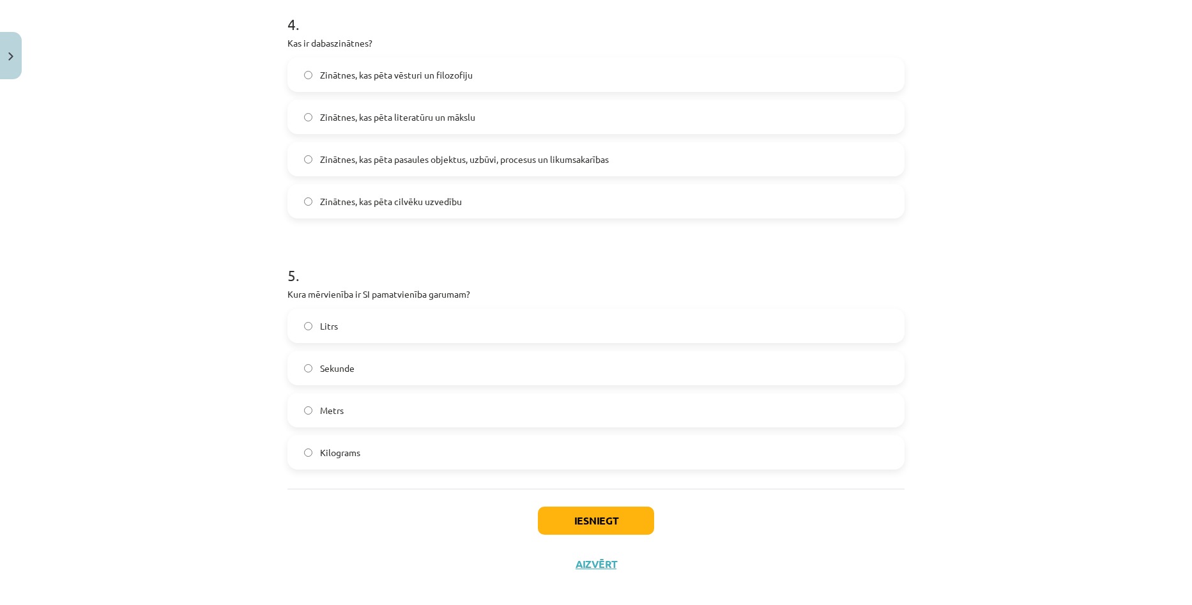
scroll to position [1027, 0]
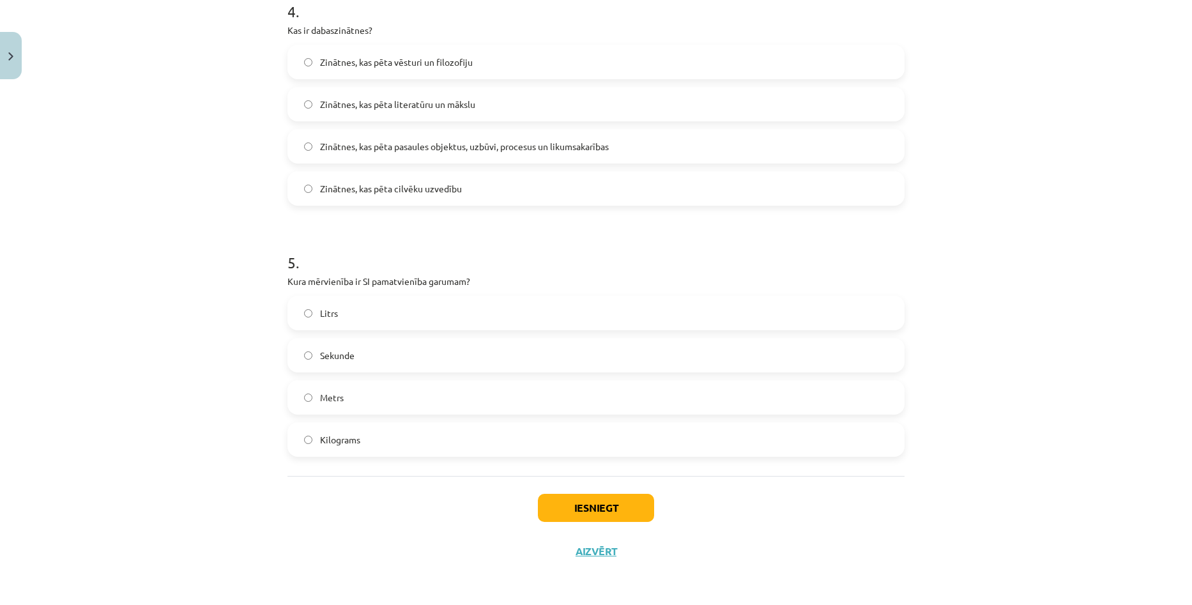
click at [293, 397] on label "Metrs" at bounding box center [596, 397] width 614 height 32
click at [591, 500] on button "Iesniegt" at bounding box center [596, 508] width 116 height 28
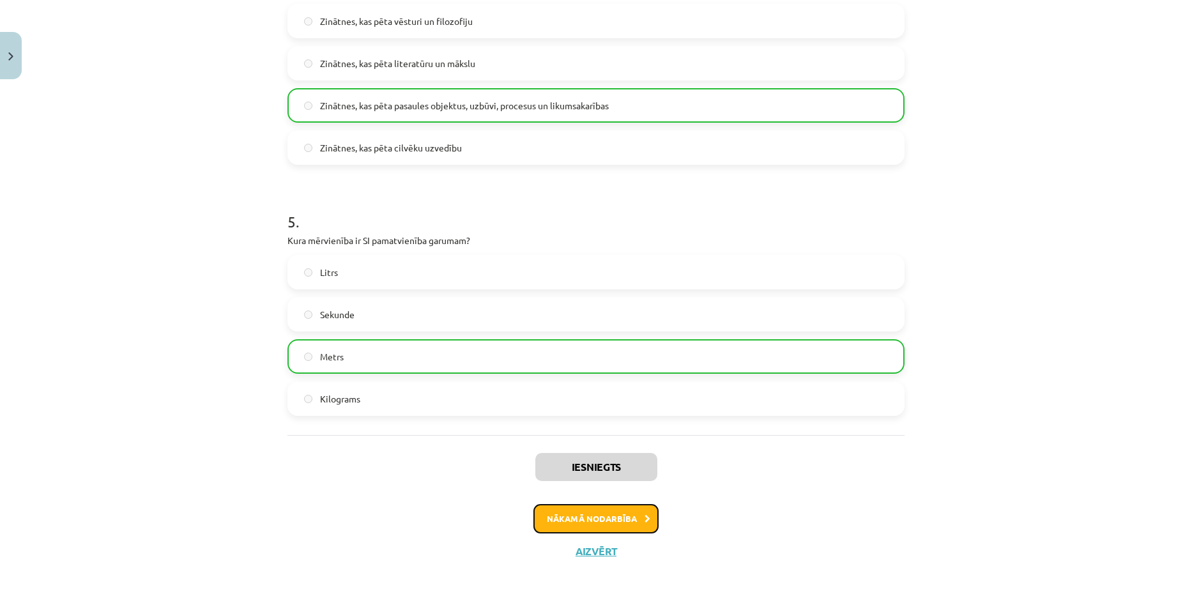
click at [589, 514] on button "Nākamā nodarbība" at bounding box center [595, 518] width 125 height 29
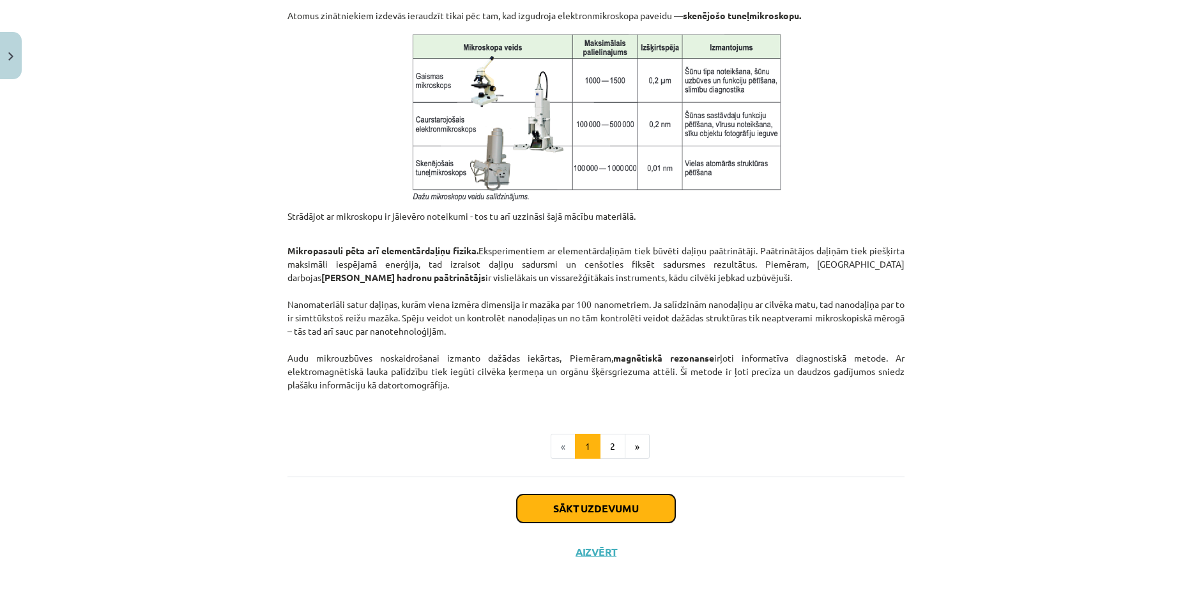
click at [585, 507] on button "Sākt uzdevumu" at bounding box center [596, 508] width 158 height 28
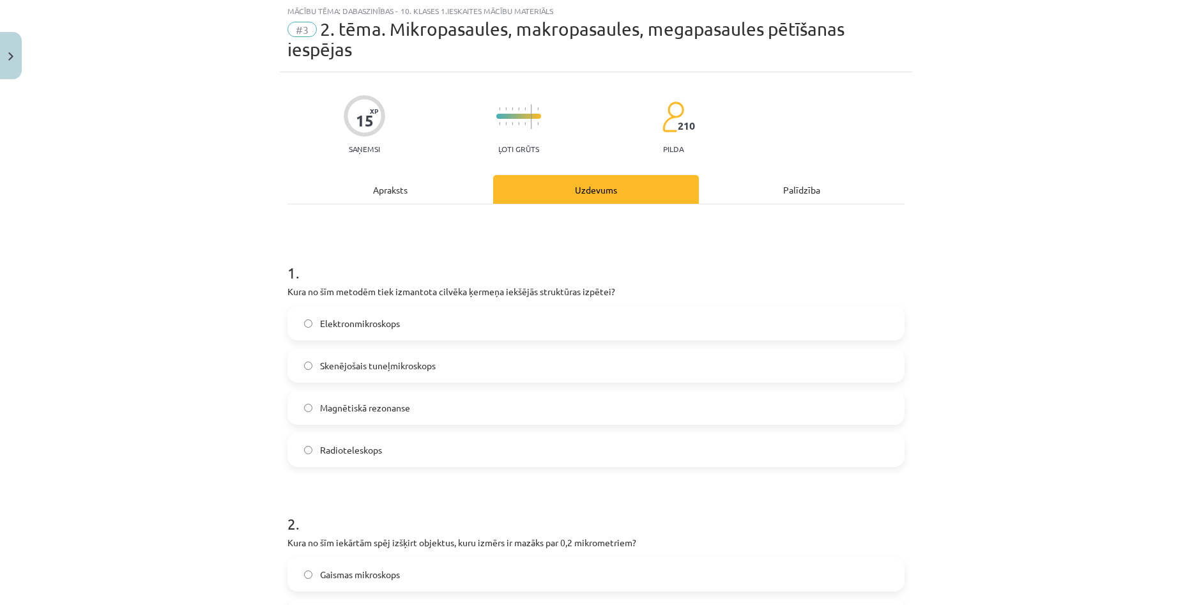
scroll to position [32, 0]
click at [330, 417] on label "Magnētiskā rezonanse" at bounding box center [596, 409] width 614 height 32
click at [312, 417] on label "Magnētiskā rezonanse" at bounding box center [596, 409] width 614 height 32
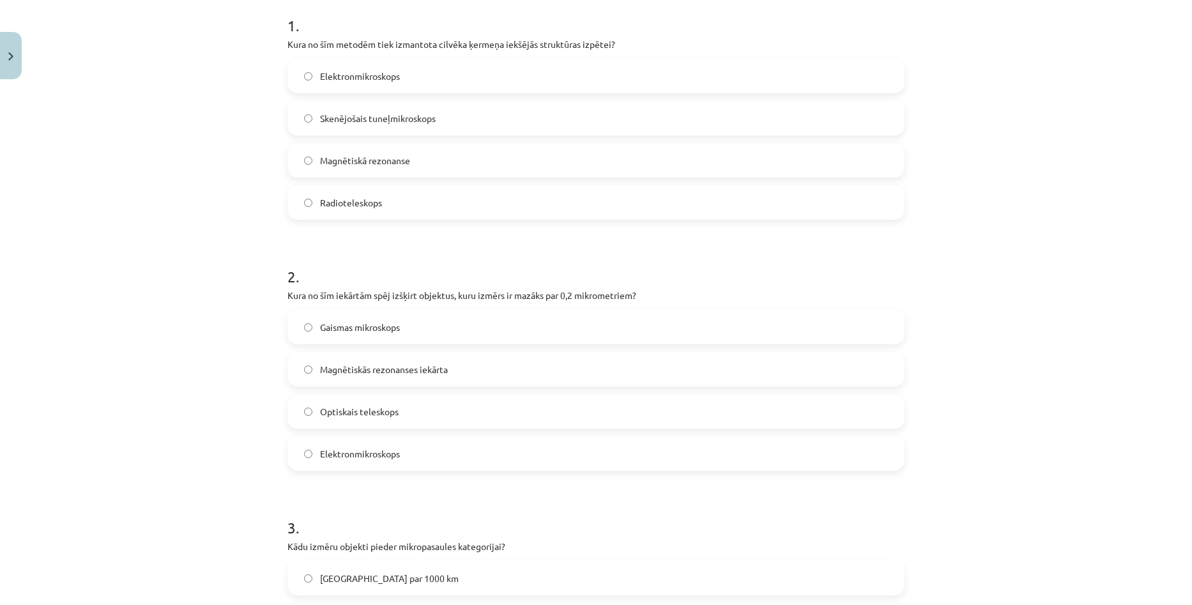
scroll to position [287, 0]
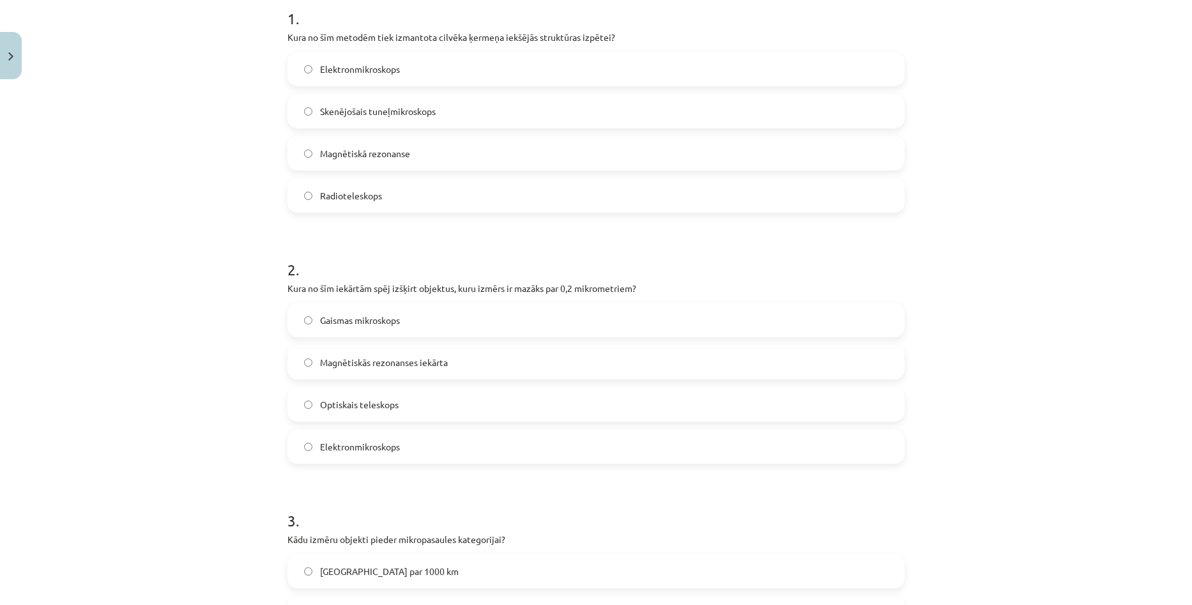
click at [312, 448] on label "Elektronmikroskops" at bounding box center [596, 447] width 614 height 32
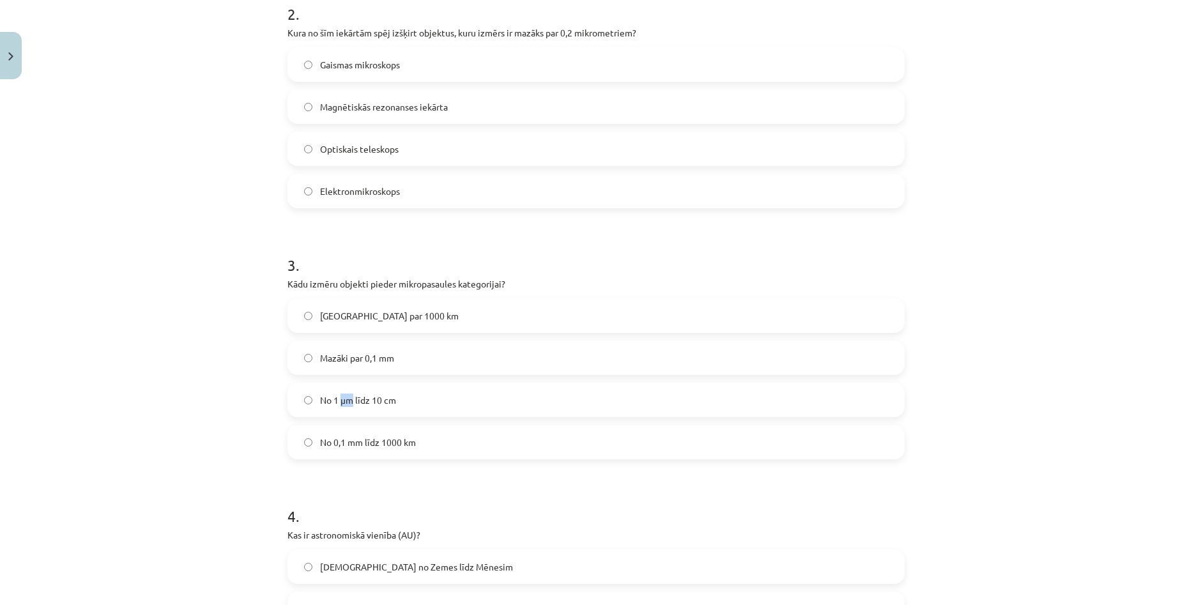
drag, startPoint x: 339, startPoint y: 403, endPoint x: 347, endPoint y: 403, distance: 8.3
click at [347, 403] on span "No 1 μm līdz 10 cm" at bounding box center [358, 399] width 76 height 13
click at [349, 408] on label "No 1 μm līdz 10 cm" at bounding box center [596, 400] width 614 height 32
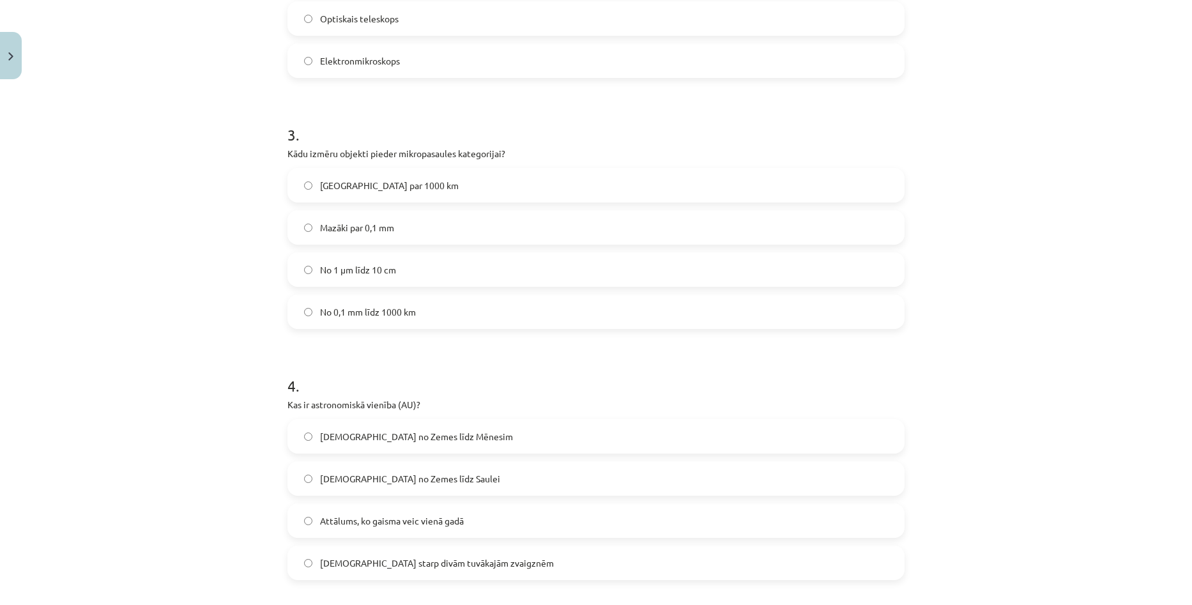
scroll to position [798, 0]
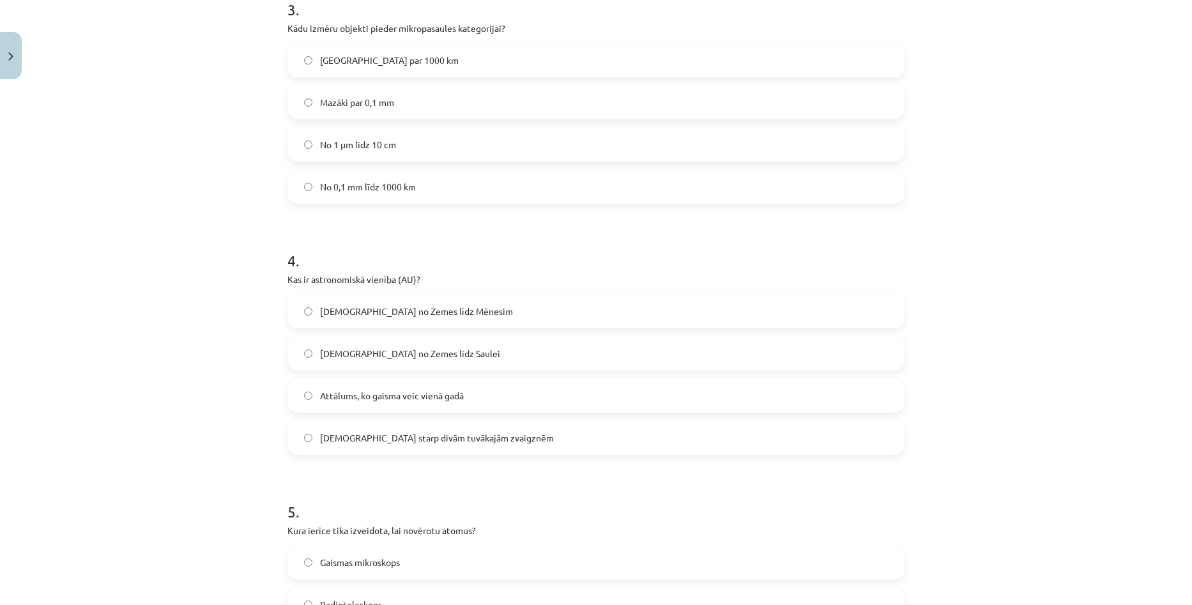
click at [330, 345] on label "[DEMOGRAPHIC_DATA] no Zemes līdz Saulei" at bounding box center [596, 353] width 614 height 32
click at [308, 397] on label "Attālums, ko gaisma veic vienā gadā" at bounding box center [596, 395] width 614 height 32
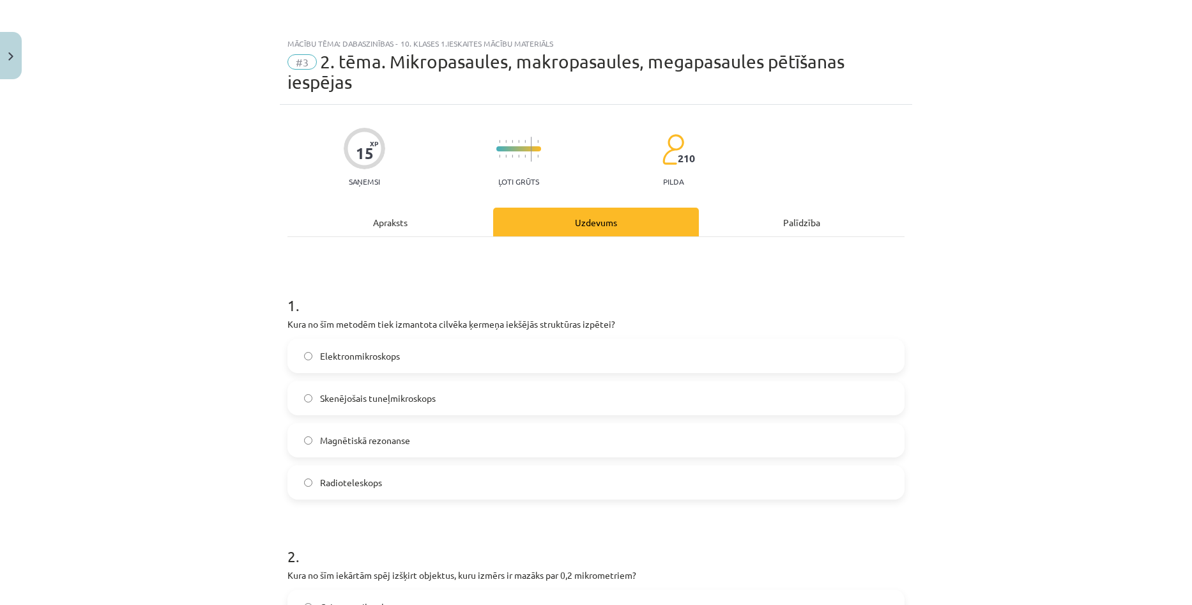
scroll to position [0, 0]
click at [388, 220] on div "Apraksts" at bounding box center [390, 222] width 206 height 29
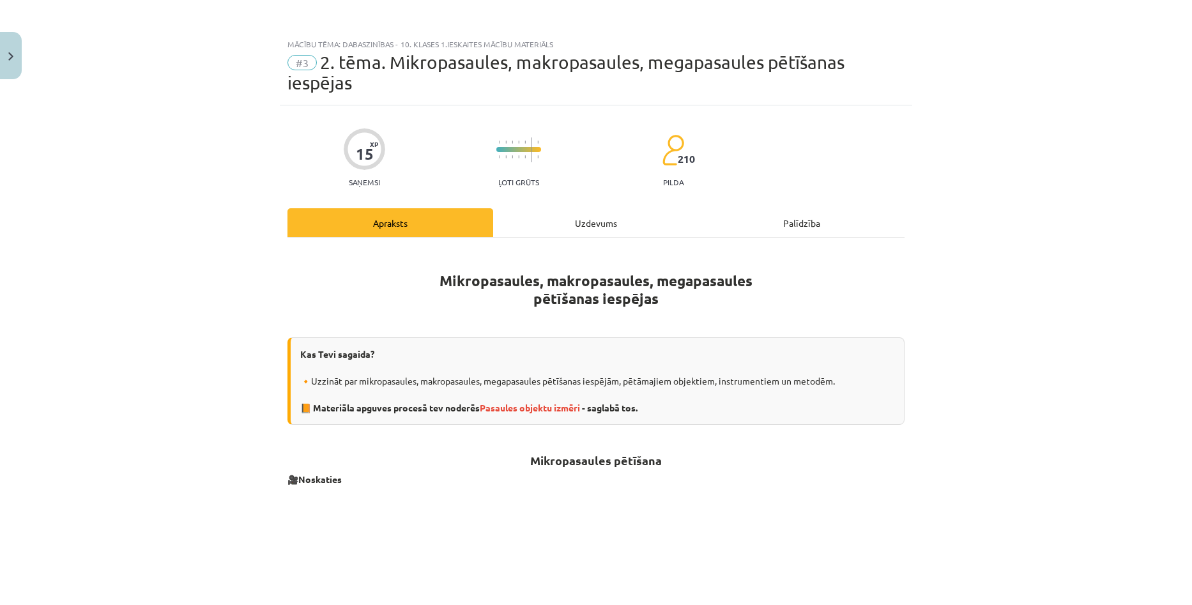
click at [566, 219] on div "Uzdevums" at bounding box center [596, 222] width 206 height 29
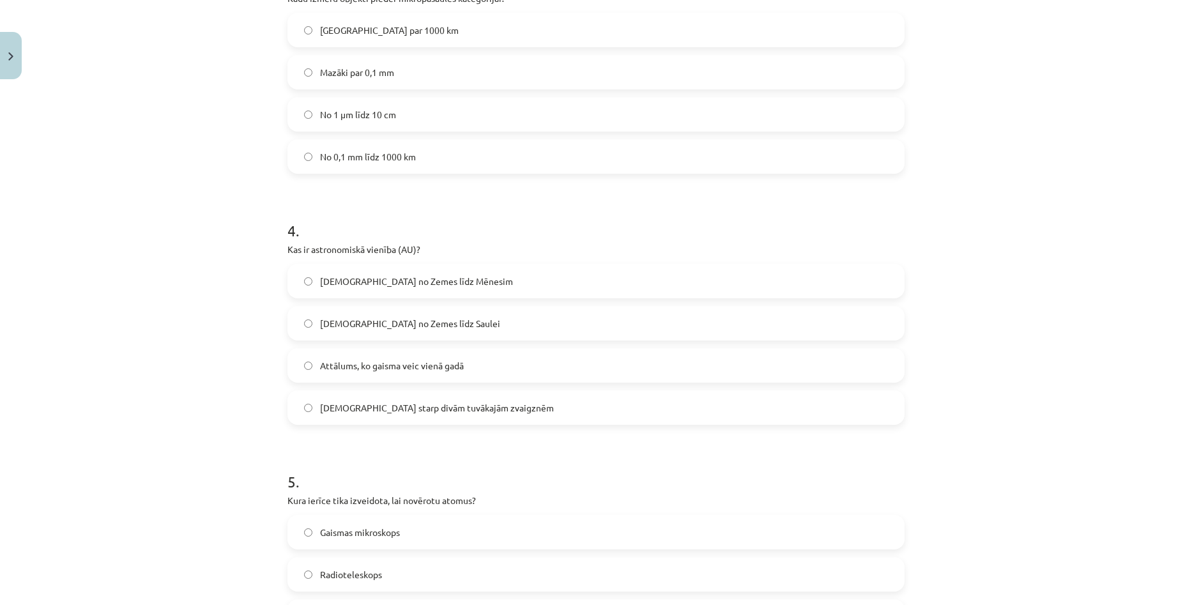
scroll to position [1048, 0]
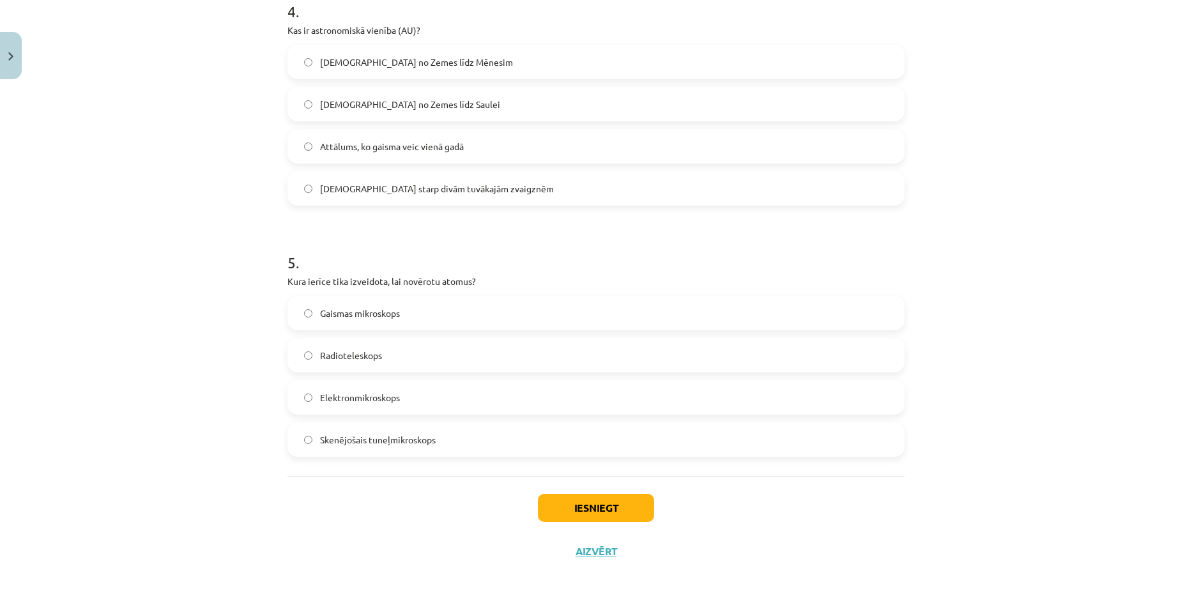
click at [396, 447] on label "Skenējošais tuneļmikroskops" at bounding box center [596, 439] width 614 height 32
click at [572, 498] on button "Iesniegt" at bounding box center [596, 508] width 116 height 28
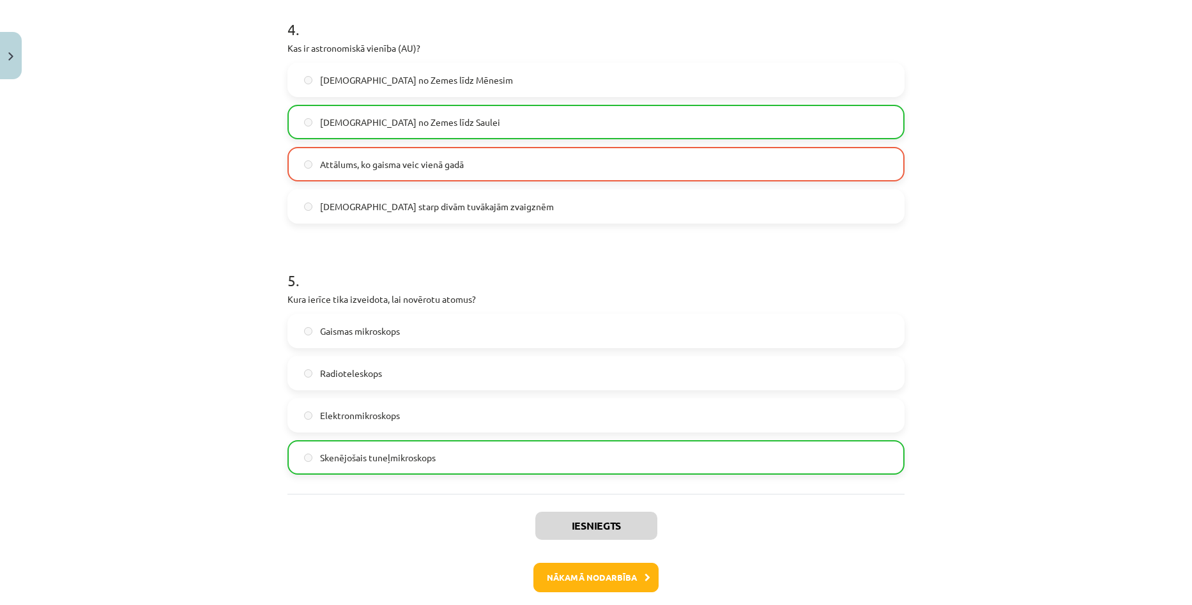
scroll to position [1025, 0]
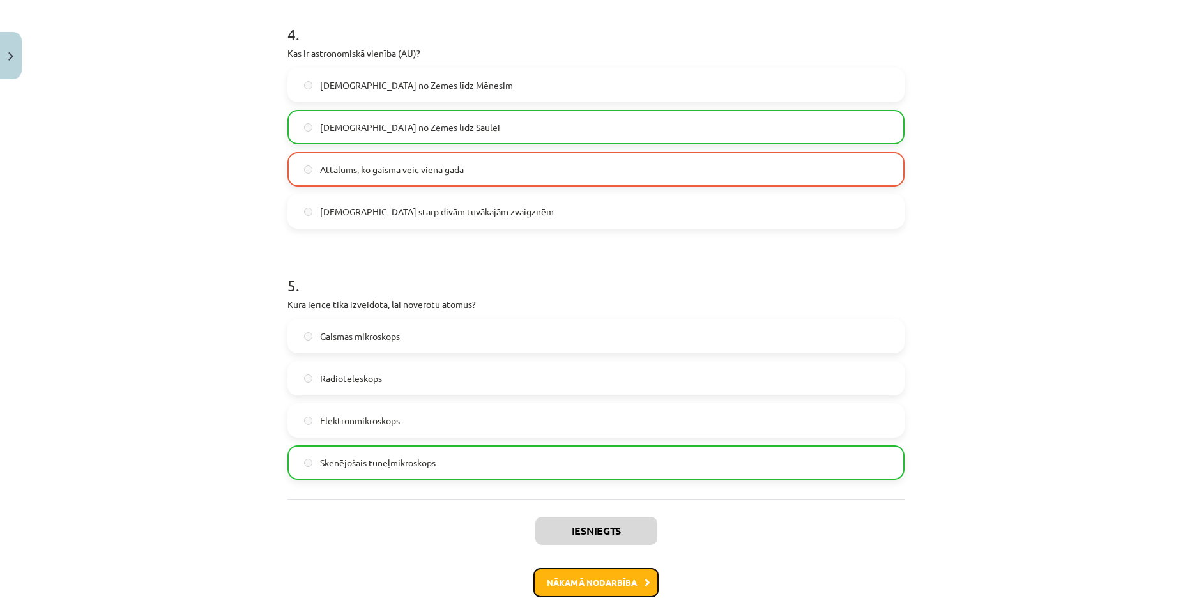
click at [603, 579] on button "Nākamā nodarbība" at bounding box center [595, 582] width 125 height 29
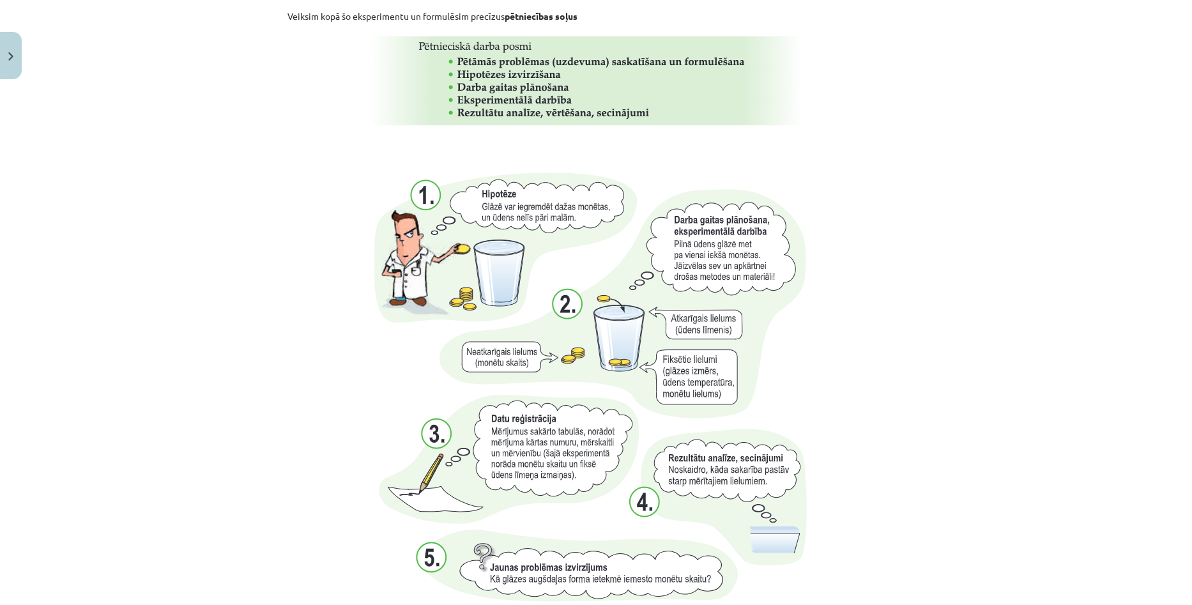
scroll to position [1086, 0]
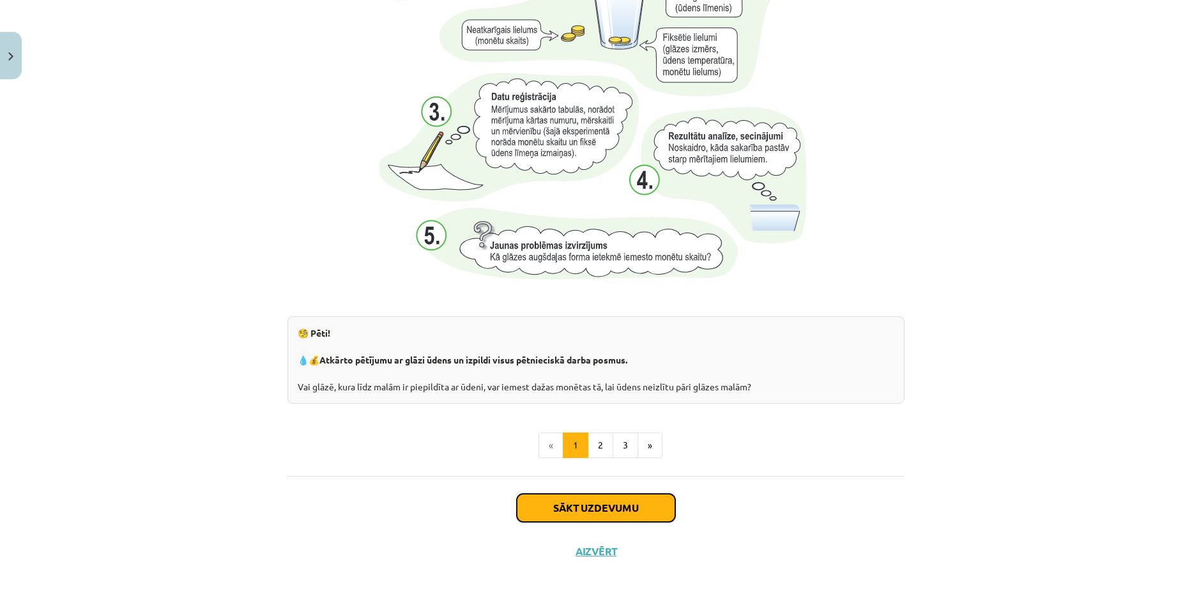
click at [567, 508] on button "Sākt uzdevumu" at bounding box center [596, 508] width 158 height 28
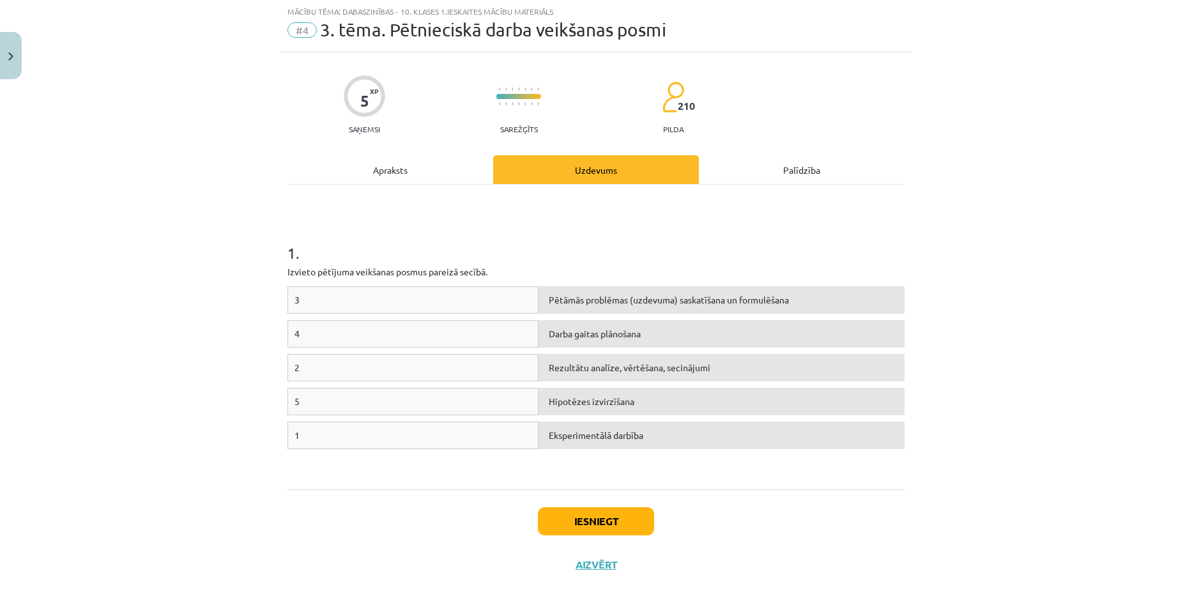
scroll to position [32, 0]
drag, startPoint x: 409, startPoint y: 301, endPoint x: 545, endPoint y: 308, distance: 136.2
click at [549, 306] on div "3 Pētāmās problēmas (uzdevuma) saskatīšana un formulēšana" at bounding box center [595, 304] width 617 height 34
click at [517, 247] on h1 "1 ." at bounding box center [595, 242] width 617 height 40
click at [379, 303] on div "3" at bounding box center [412, 300] width 251 height 27
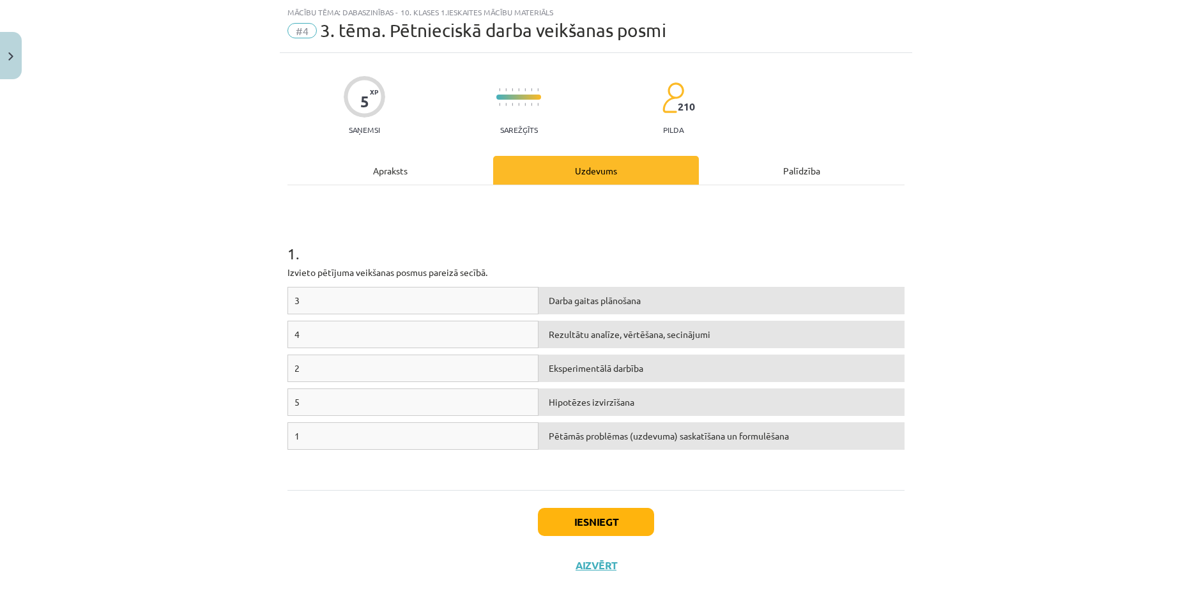
click at [342, 294] on div "3" at bounding box center [412, 300] width 251 height 27
click at [395, 404] on div "5" at bounding box center [412, 401] width 251 height 27
click at [333, 397] on div "5" at bounding box center [412, 401] width 251 height 27
click at [600, 514] on button "Iesniegt" at bounding box center [596, 522] width 116 height 28
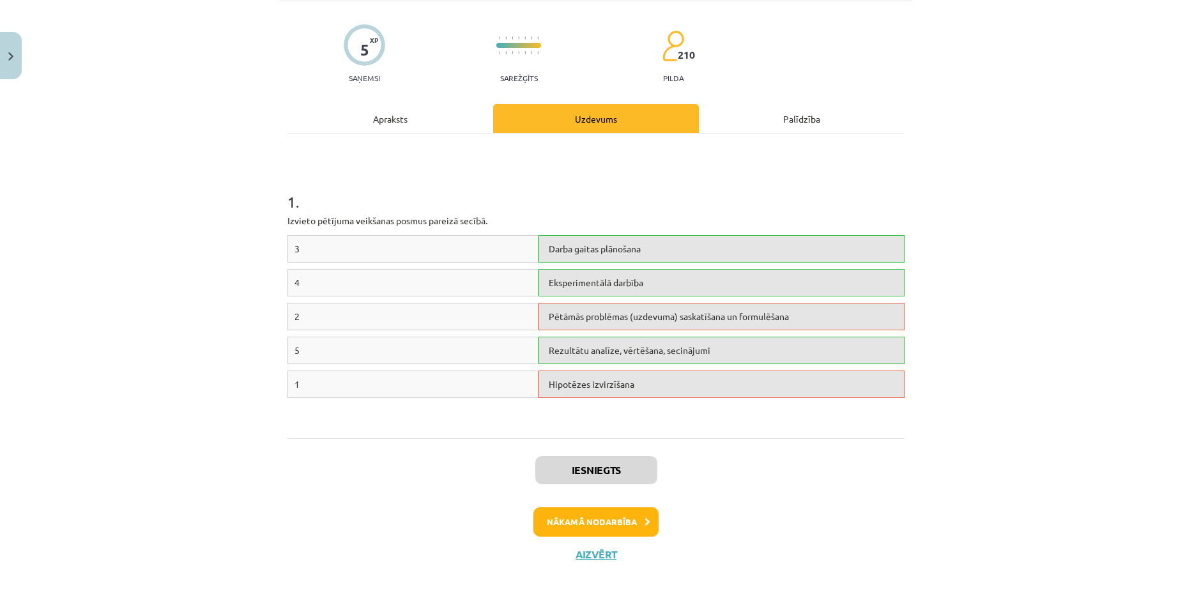
scroll to position [87, 0]
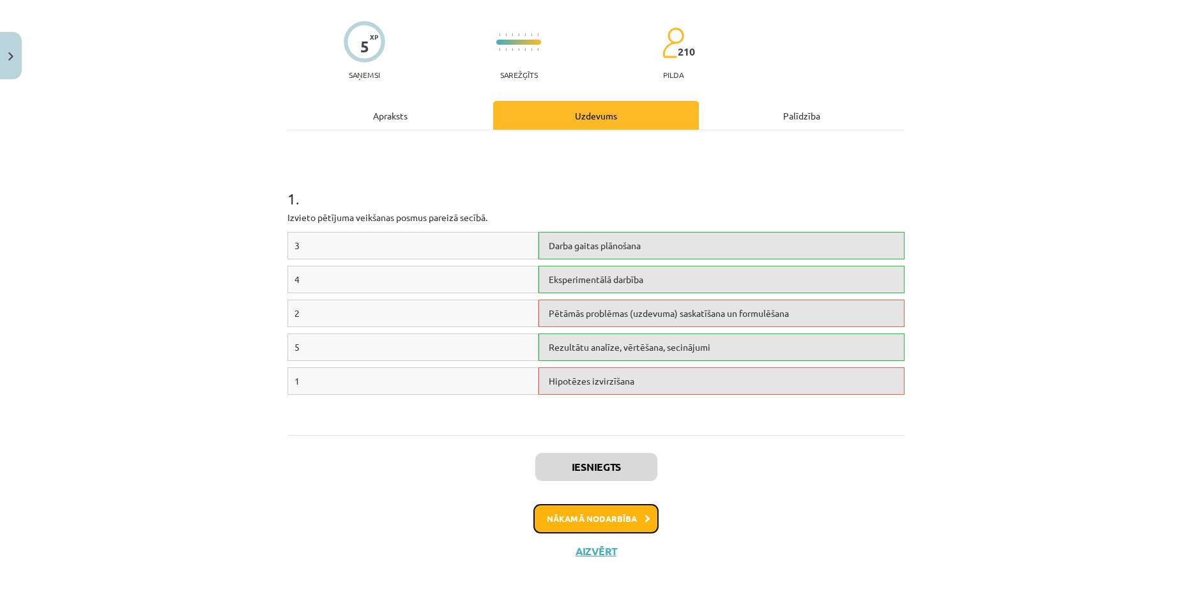
click at [618, 515] on button "Nākamā nodarbība" at bounding box center [595, 518] width 125 height 29
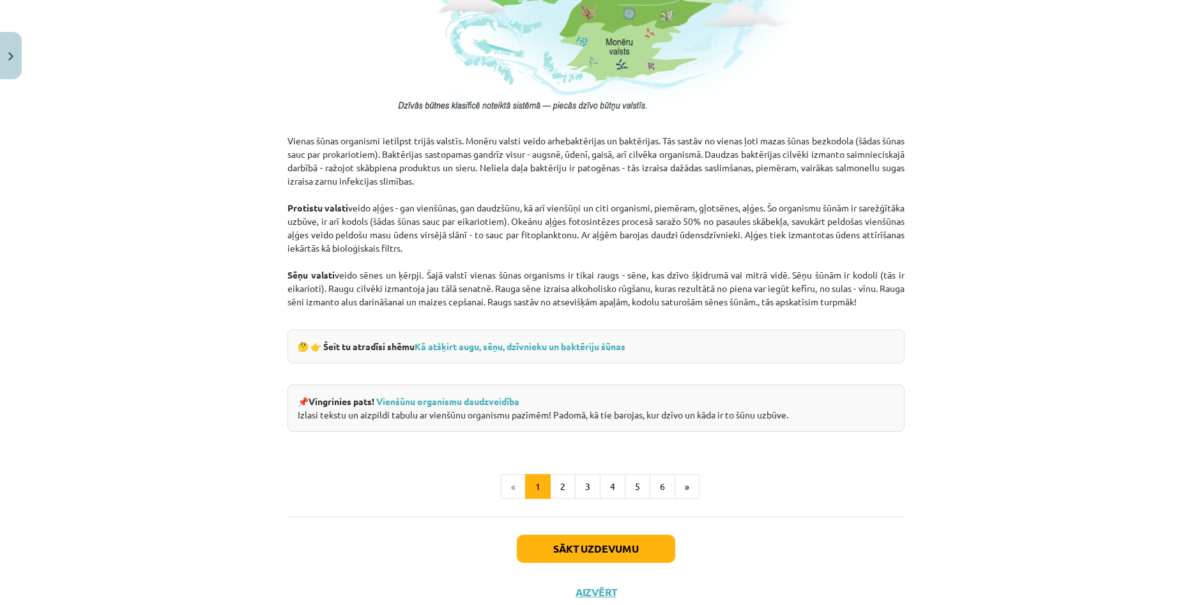
scroll to position [1064, 0]
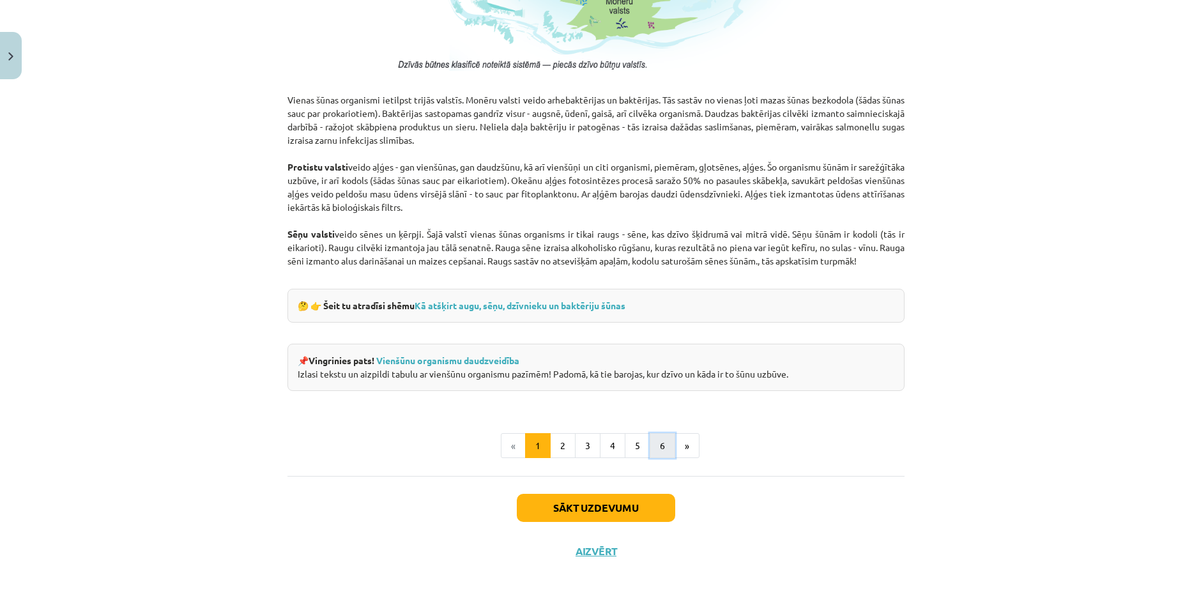
click at [652, 450] on button "6" at bounding box center [663, 446] width 26 height 26
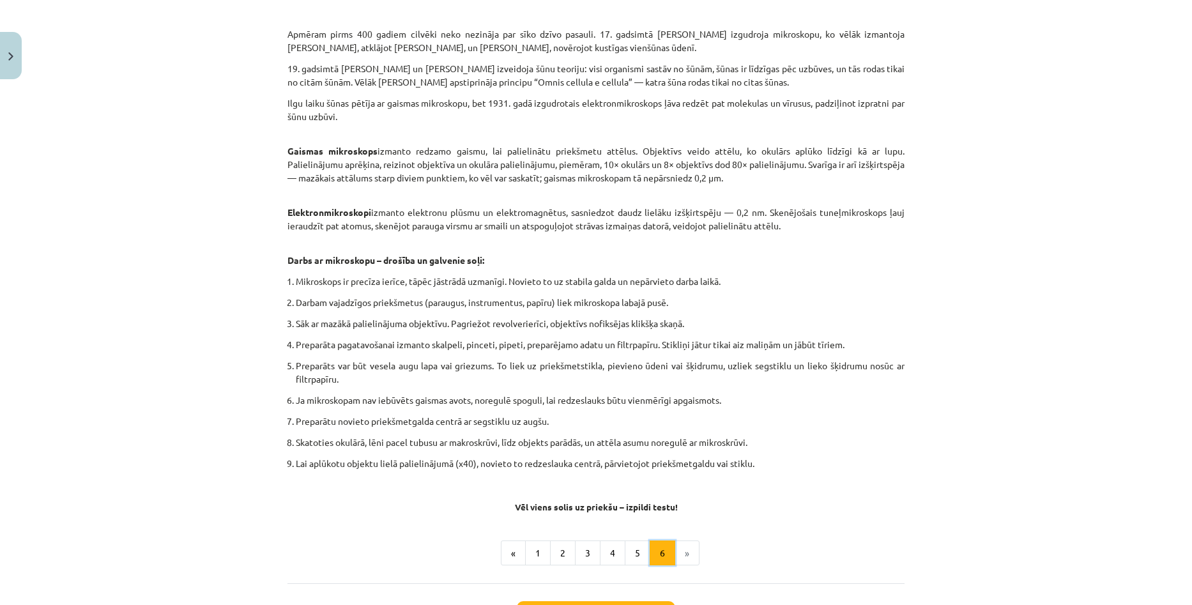
scroll to position [548, 0]
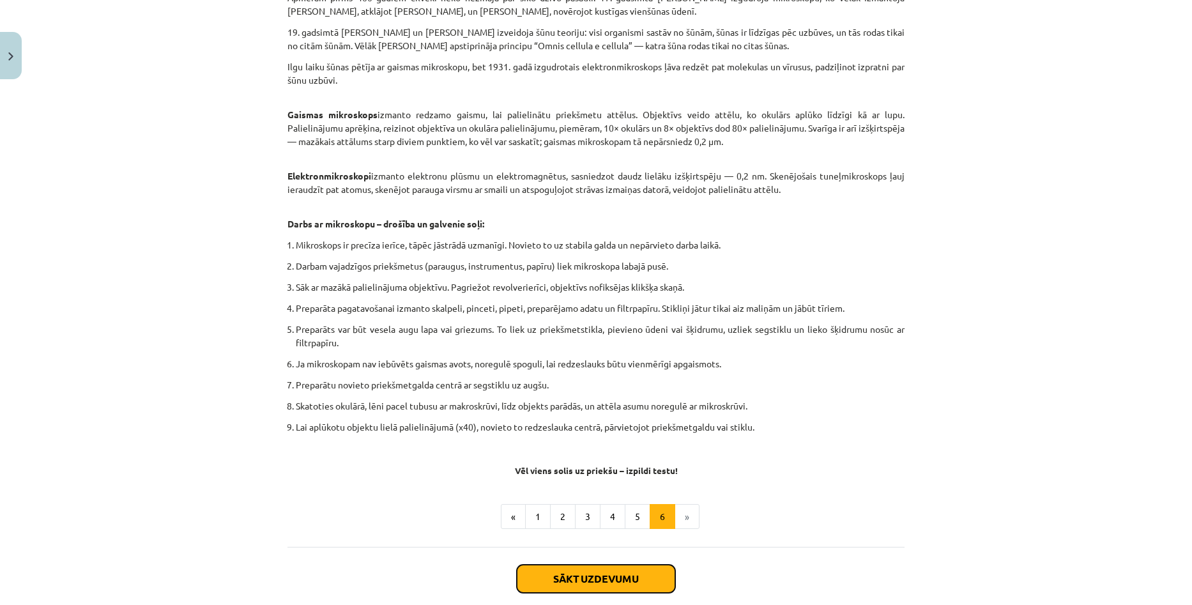
click at [577, 569] on button "Sākt uzdevumu" at bounding box center [596, 579] width 158 height 28
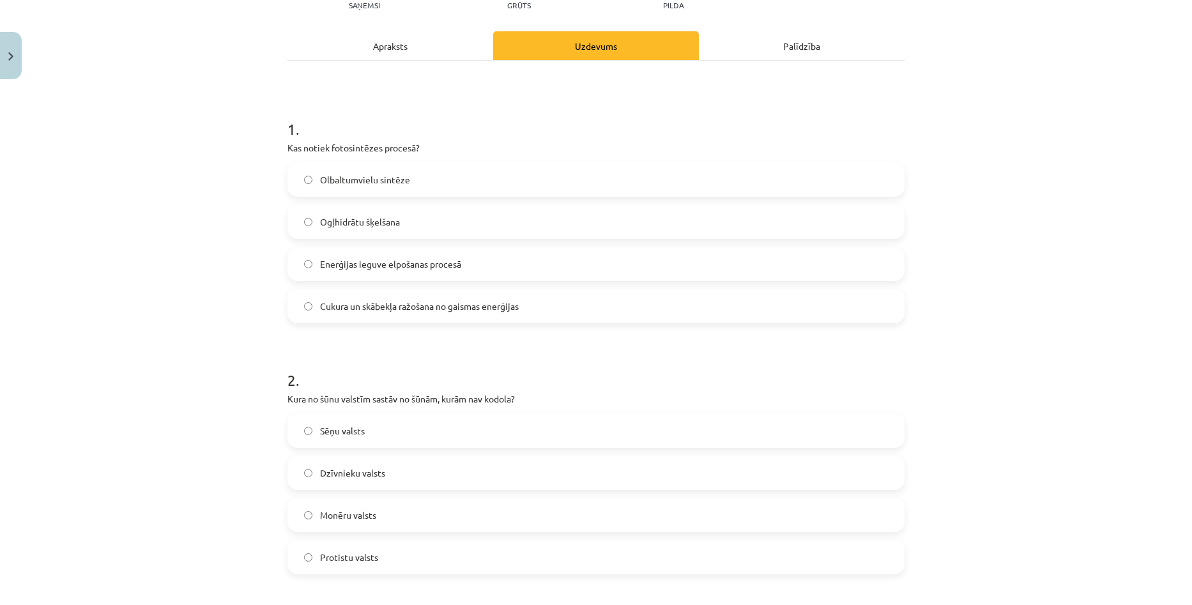
scroll to position [32, 0]
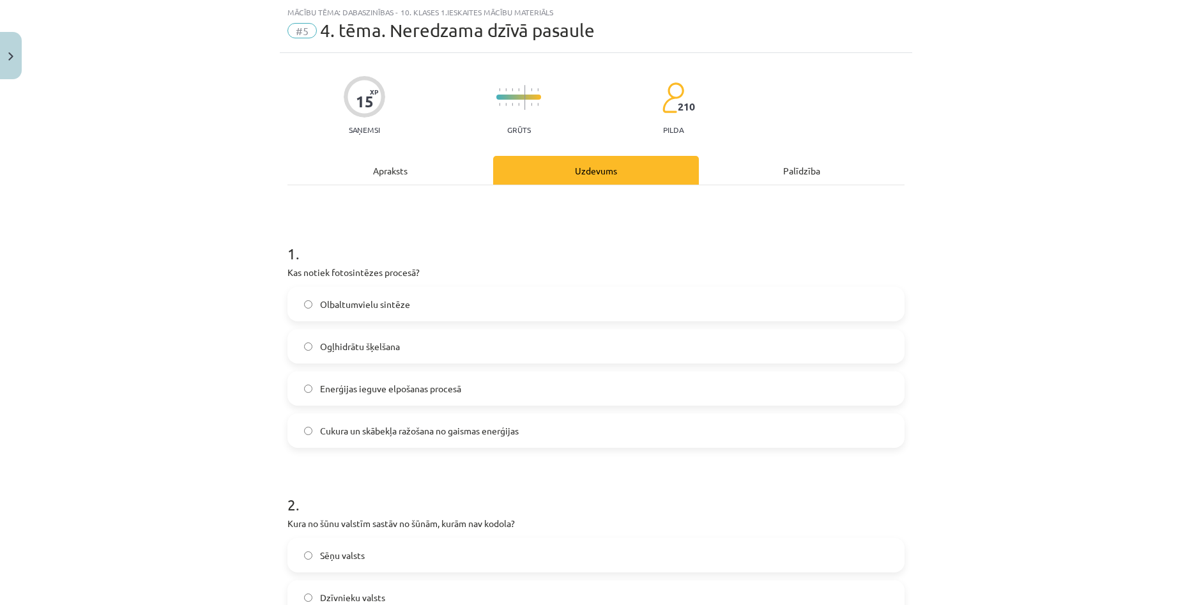
click at [617, 389] on label "Enerģijas ieguve elpošanas procesā" at bounding box center [596, 388] width 614 height 32
click at [370, 438] on label "Cukura un skābekļa ražošana no gaismas enerģijas" at bounding box center [596, 431] width 614 height 32
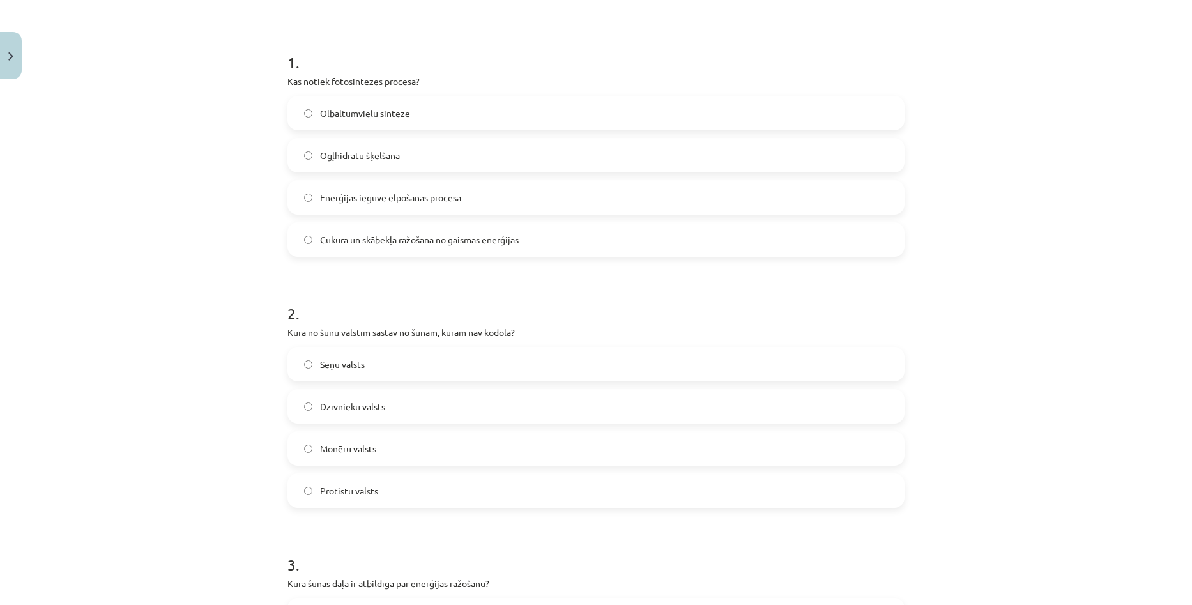
scroll to position [224, 0]
drag, startPoint x: 317, startPoint y: 446, endPoint x: 378, endPoint y: 451, distance: 60.9
click at [378, 451] on label "Monēru valsts" at bounding box center [596, 448] width 614 height 32
copy span "Monēru valsts"
click at [326, 442] on span "Monēru valsts" at bounding box center [348, 447] width 56 height 13
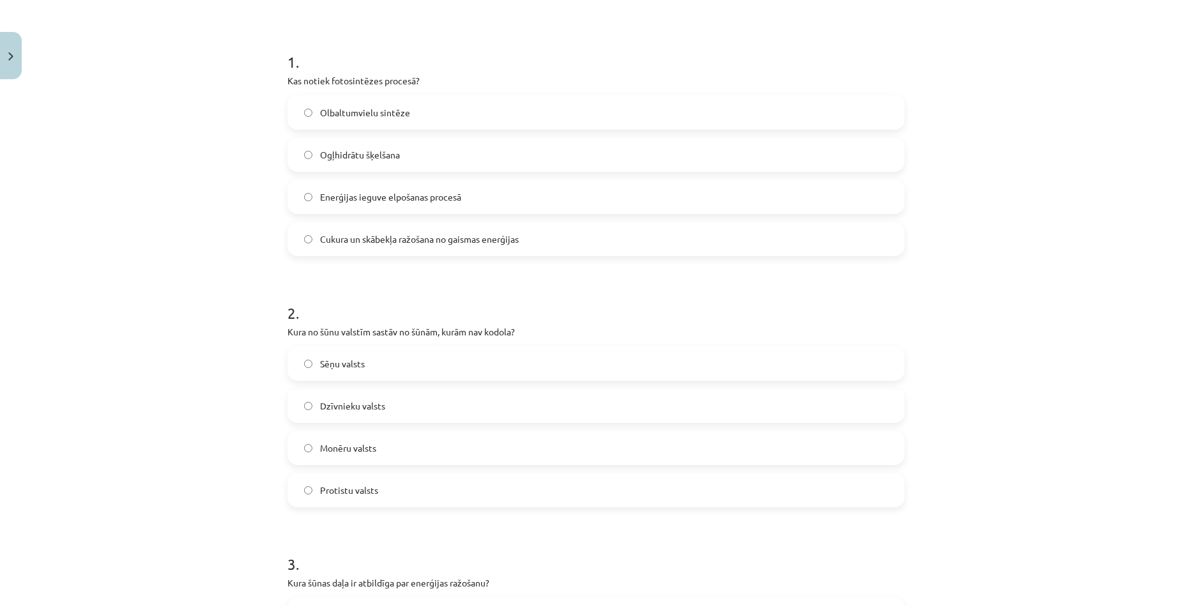
click at [227, 459] on div "Mācību tēma: Dabaszinības - 10. klases 1.ieskaites mācību materiāls #5 4. tēma.…" at bounding box center [596, 302] width 1192 height 605
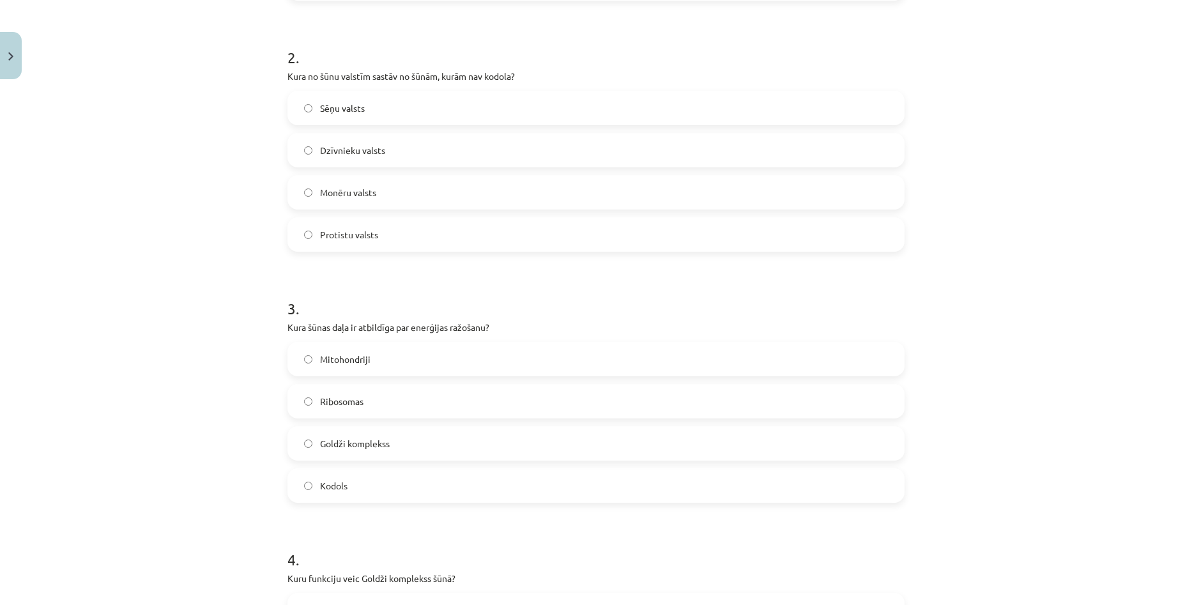
click at [309, 479] on label "Kodols" at bounding box center [596, 485] width 614 height 32
click at [390, 363] on label "Mitohondriji" at bounding box center [596, 359] width 614 height 32
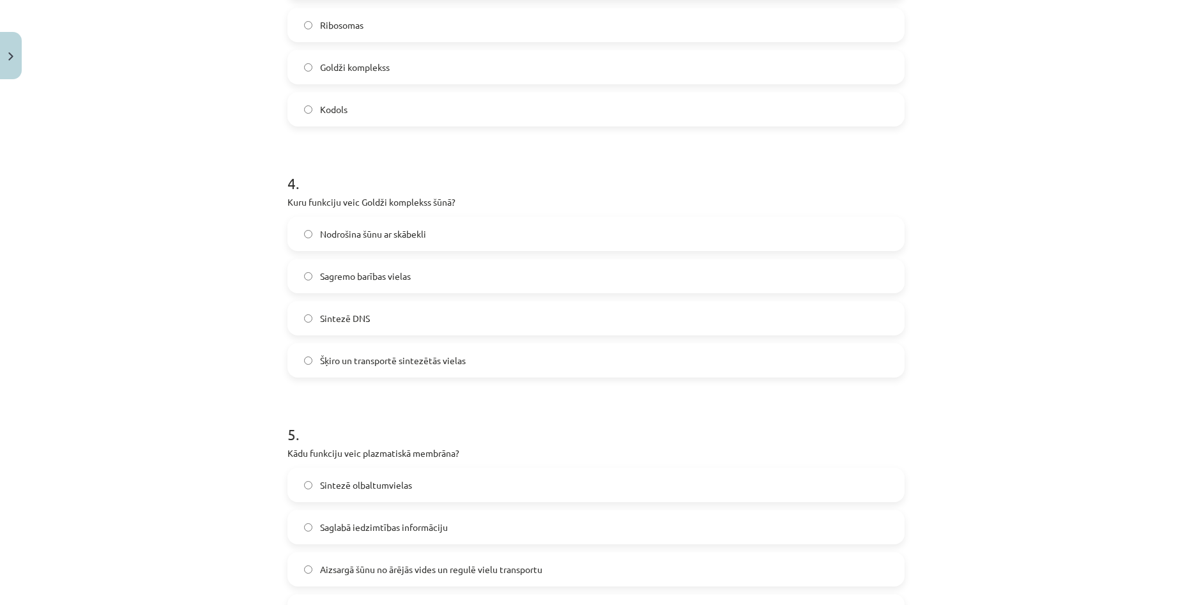
scroll to position [862, 0]
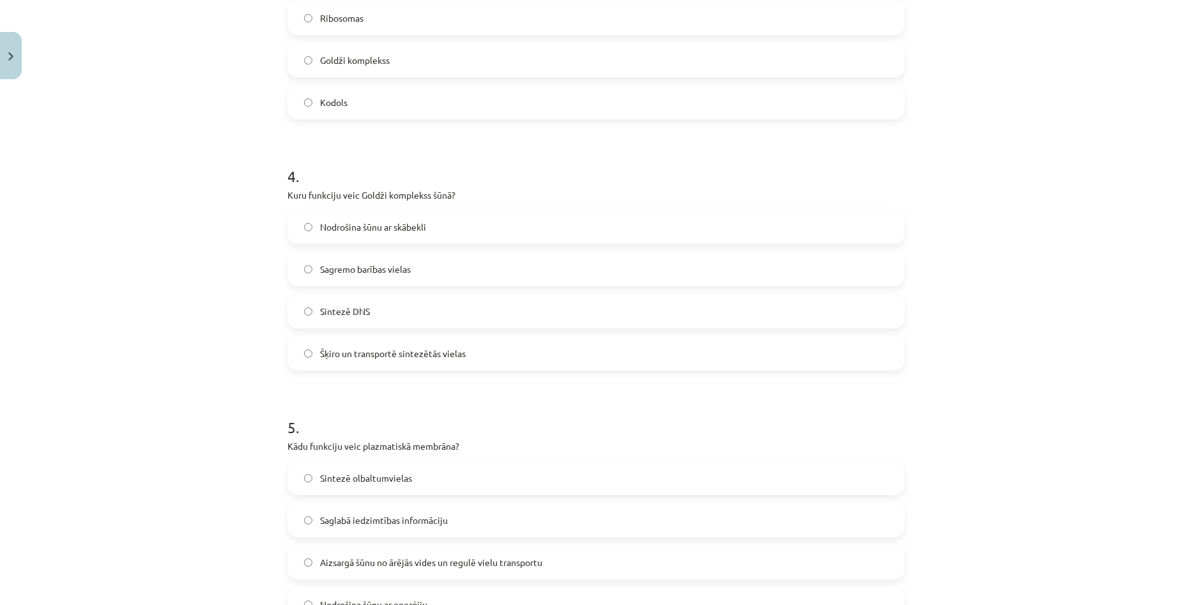
click at [402, 358] on span "Šķiro un transportē sintezētās vielas" at bounding box center [393, 353] width 146 height 13
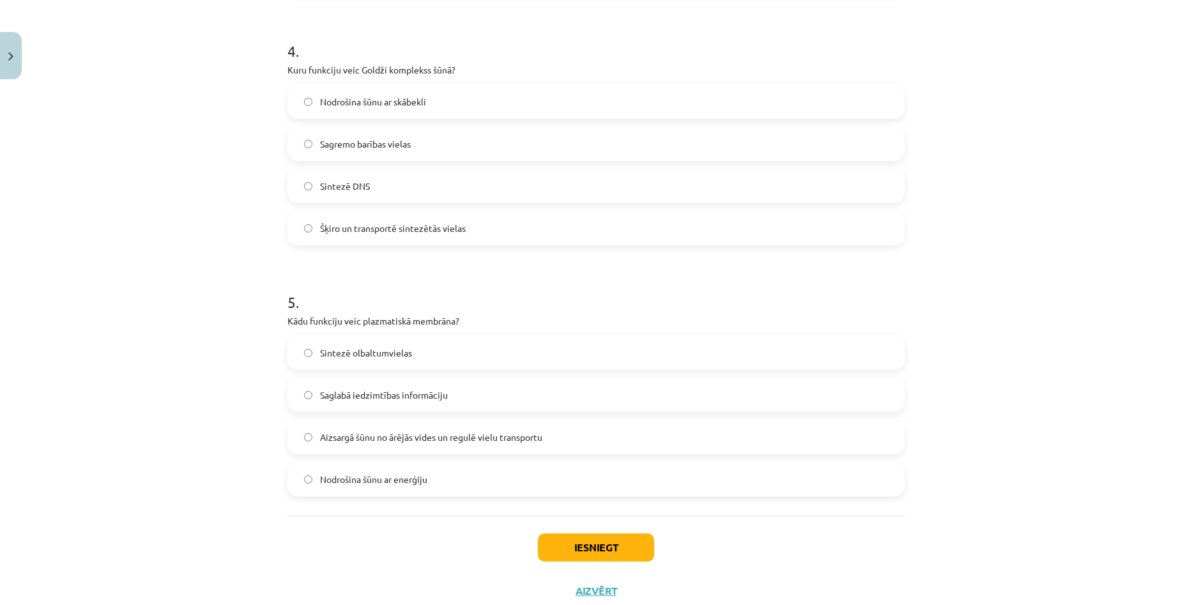
scroll to position [990, 0]
click at [484, 424] on label "Aizsargā šūnu no ārējās vides un regulē vielu transportu" at bounding box center [596, 434] width 614 height 32
click at [580, 540] on button "Iesniegt" at bounding box center [596, 545] width 116 height 28
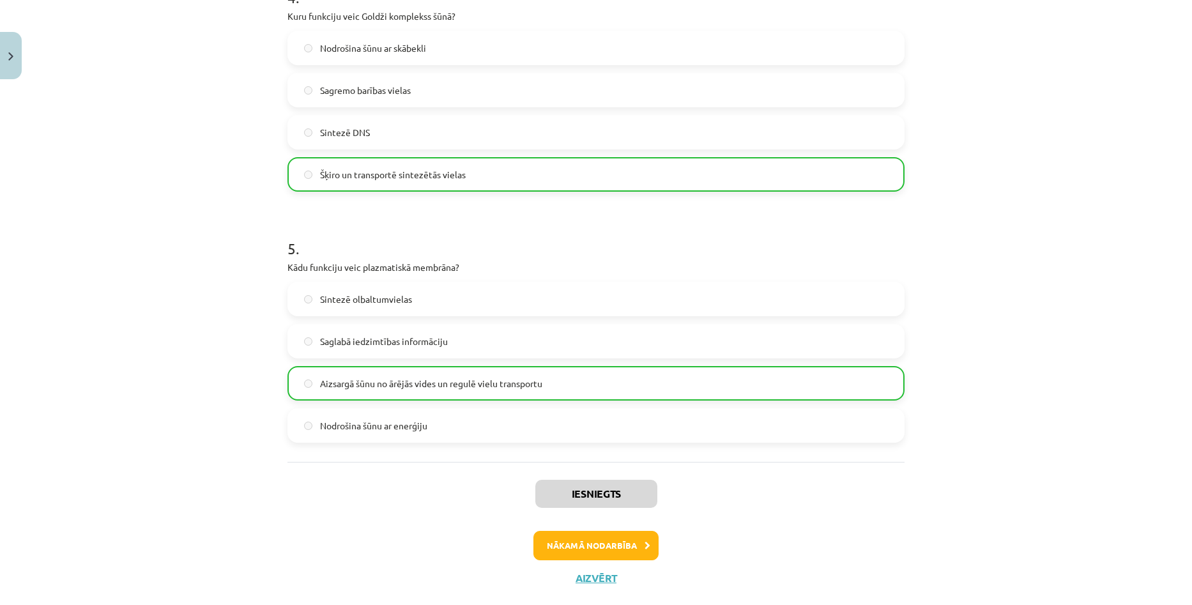
scroll to position [1068, 0]
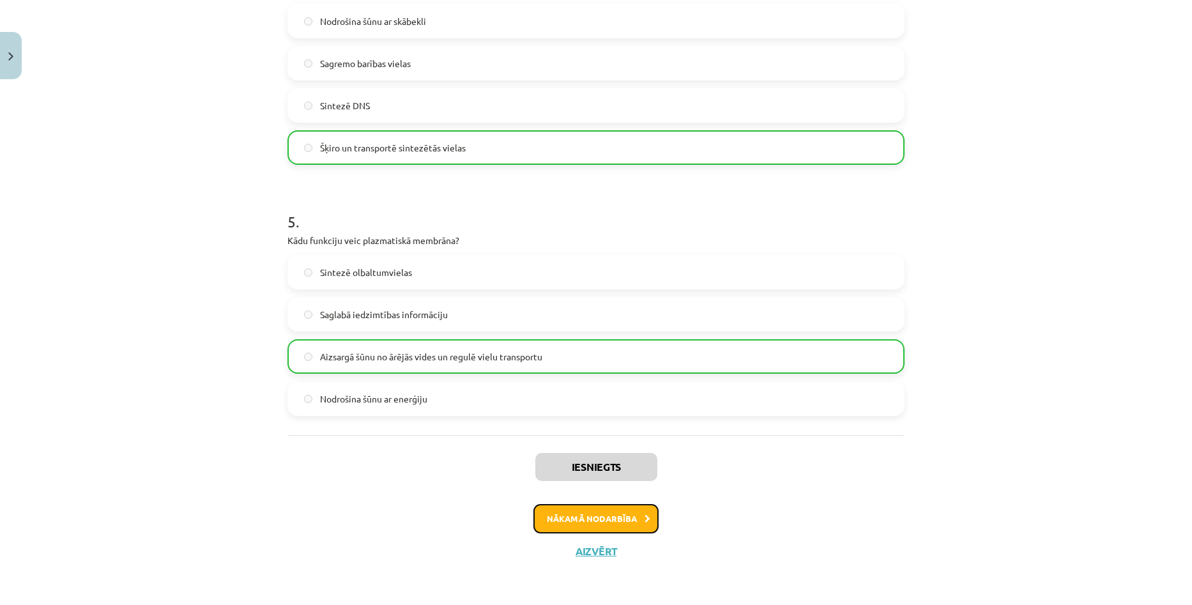
click at [620, 517] on button "Nākamā nodarbība" at bounding box center [595, 518] width 125 height 29
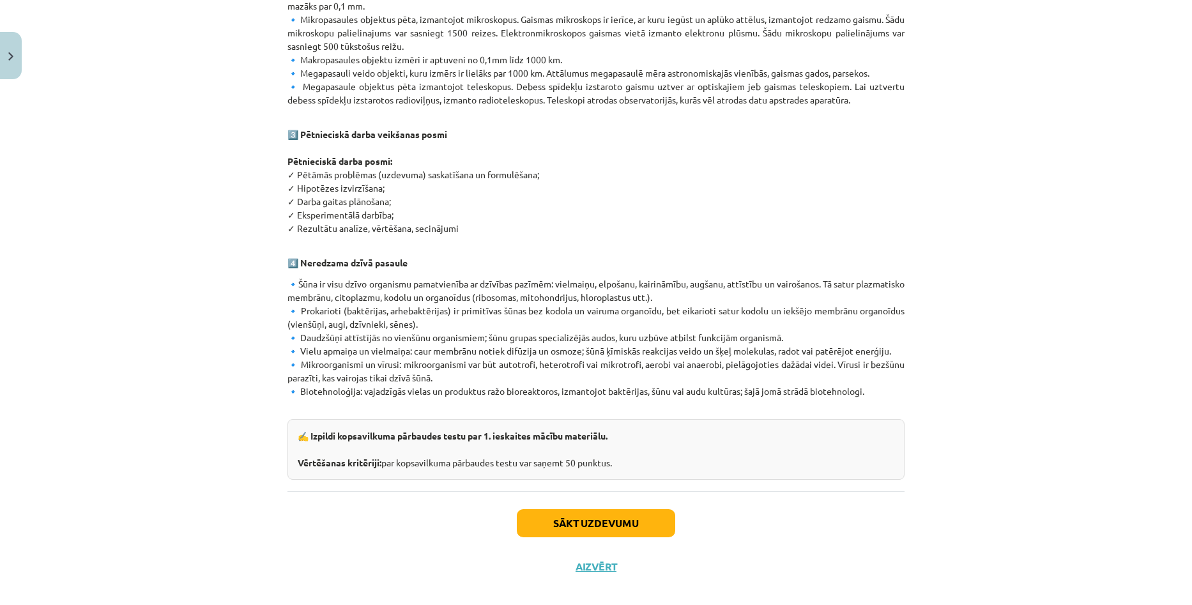
scroll to position [623, 0]
click at [623, 508] on button "Sākt uzdevumu" at bounding box center [596, 522] width 158 height 28
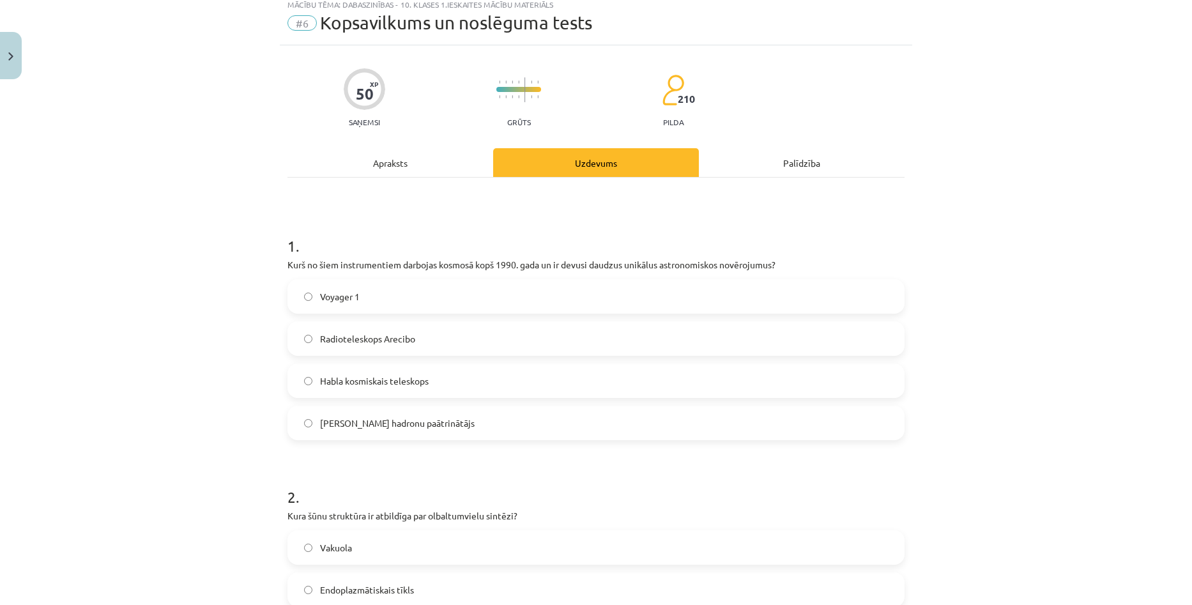
scroll to position [32, 0]
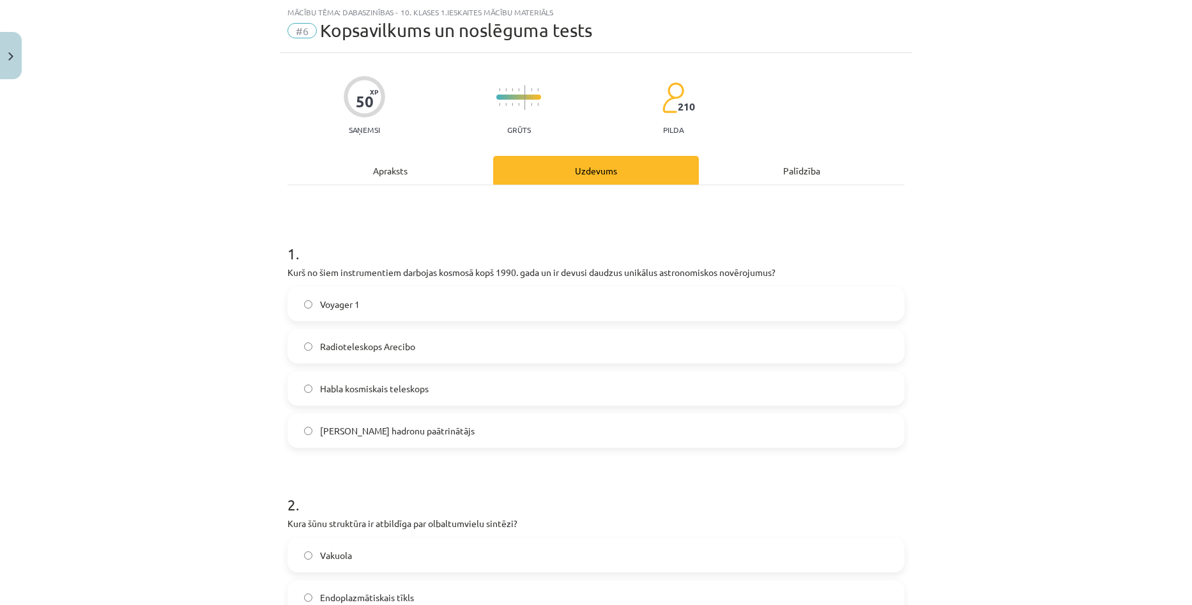
click at [409, 177] on div "Apraksts" at bounding box center [390, 170] width 206 height 29
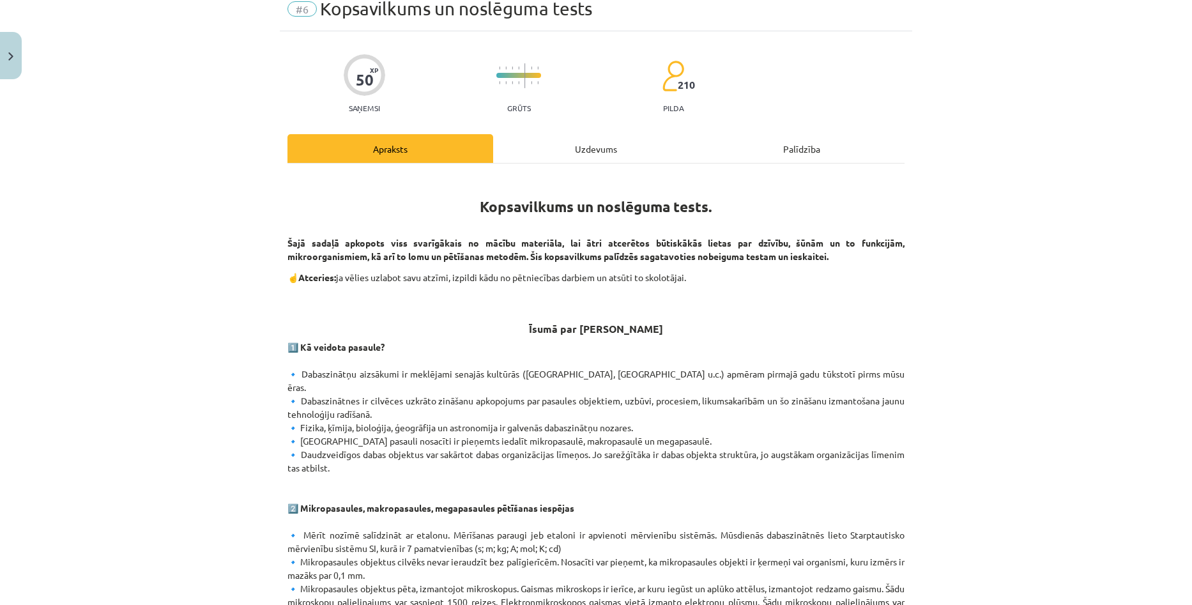
scroll to position [49, 0]
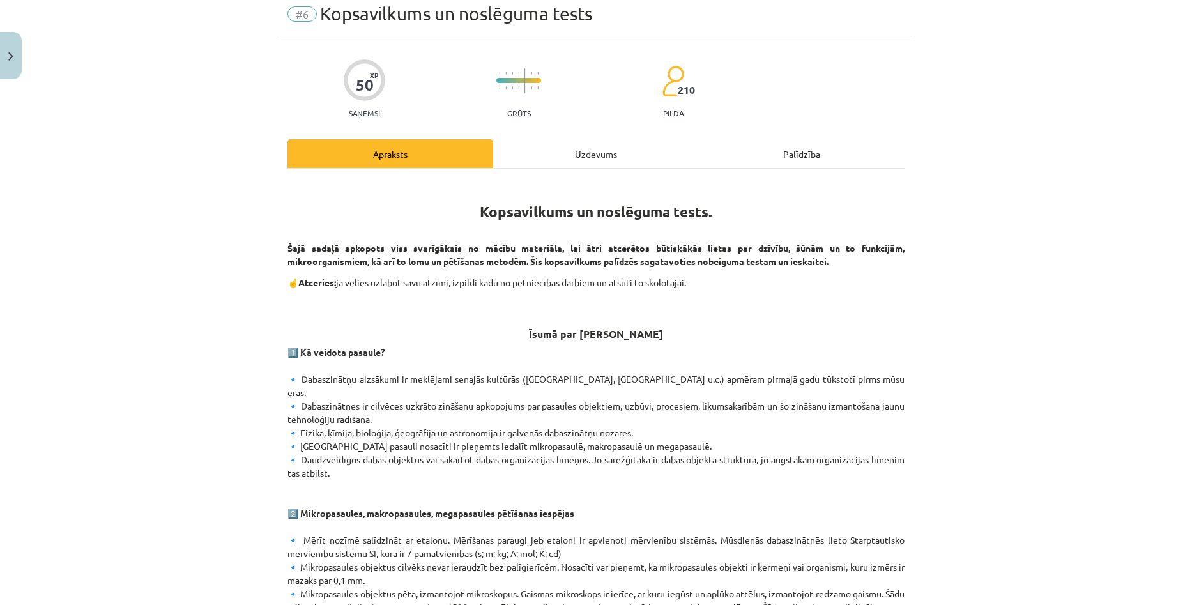
click at [579, 158] on div "Uzdevums" at bounding box center [596, 153] width 206 height 29
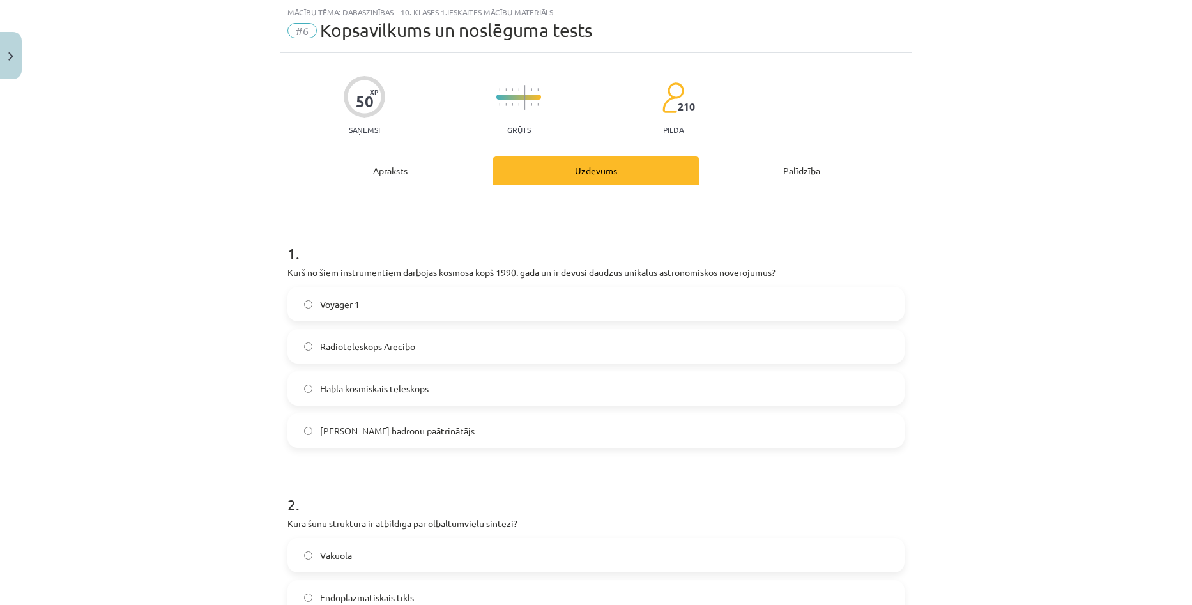
click at [401, 170] on div "Apraksts" at bounding box center [390, 170] width 206 height 29
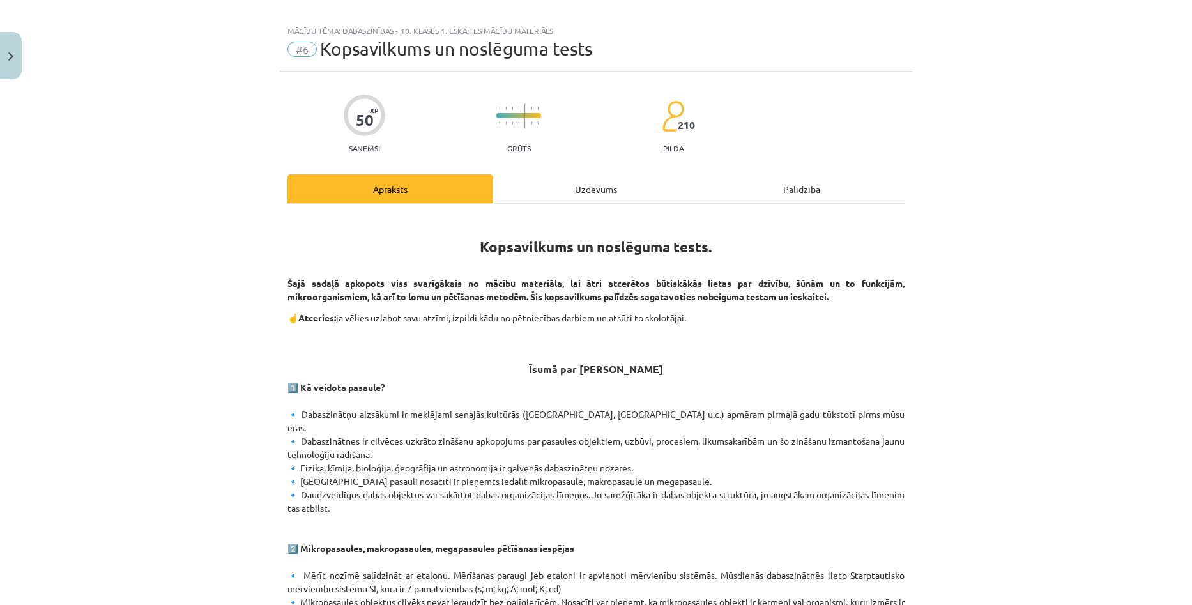
scroll to position [0, 0]
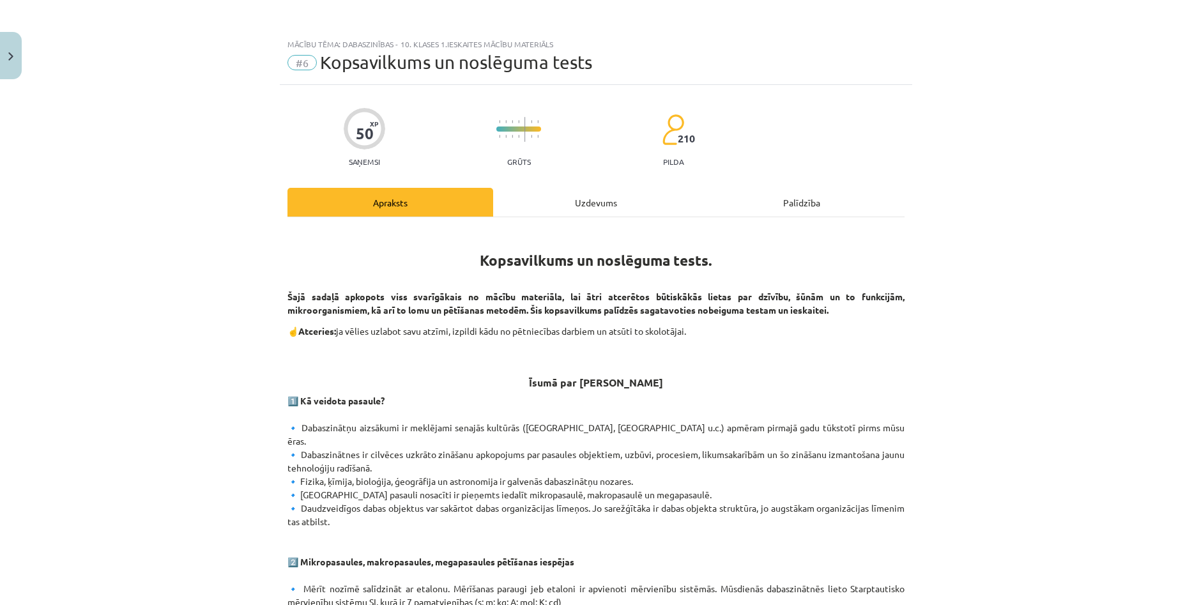
click at [591, 207] on div "Uzdevums" at bounding box center [596, 202] width 206 height 29
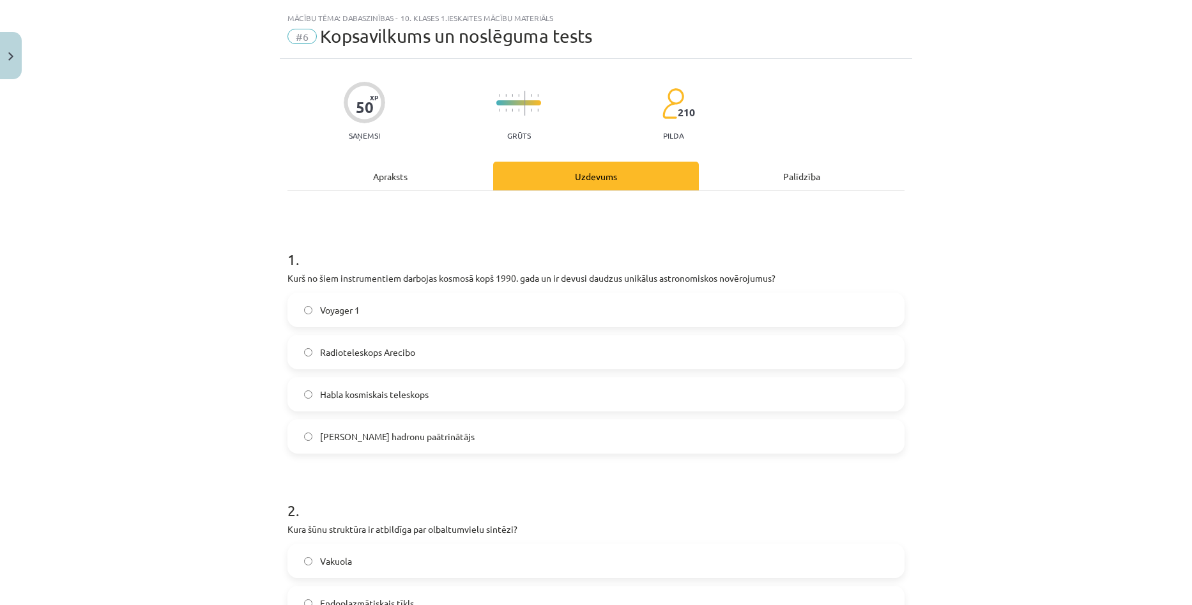
scroll to position [32, 0]
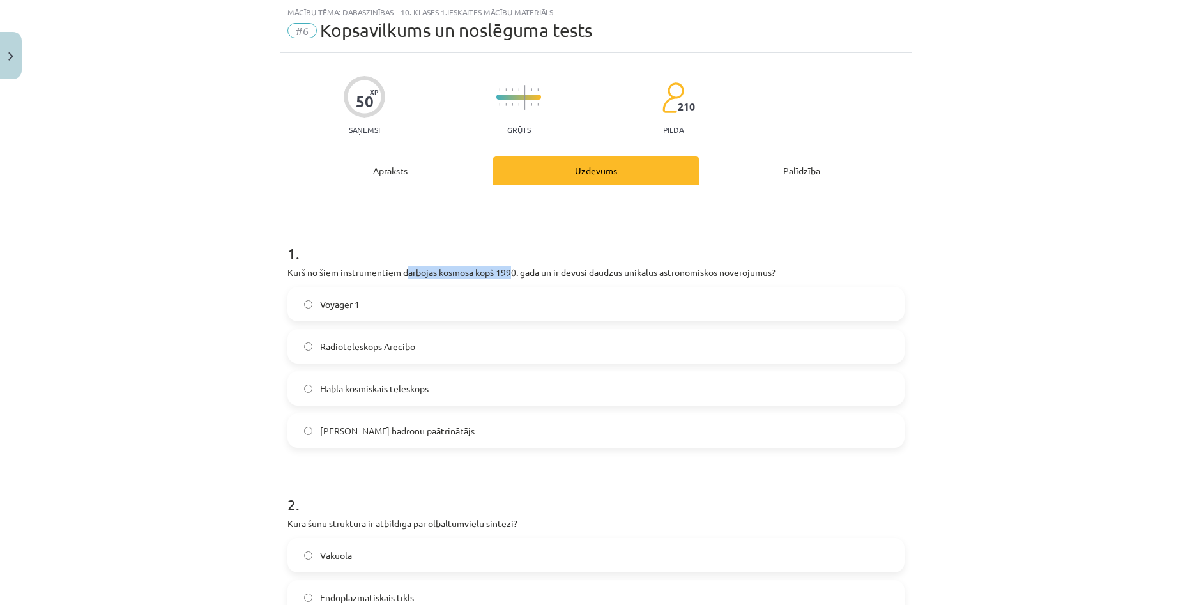
drag, startPoint x: 429, startPoint y: 270, endPoint x: 507, endPoint y: 271, distance: 77.3
click at [507, 271] on p "Kurš no šiem instrumentiem darbojas kosmosā kopš 1990. gada un ir devusi daudzu…" at bounding box center [595, 272] width 617 height 13
drag, startPoint x: 247, startPoint y: 325, endPoint x: 262, endPoint y: 340, distance: 20.8
click at [247, 325] on div "Mācību tēma: Dabaszinības - 10. klases 1.ieskaites mācību materiāls #6 Kopsavil…" at bounding box center [596, 302] width 1192 height 605
drag, startPoint x: 315, startPoint y: 427, endPoint x: 436, endPoint y: 420, distance: 121.6
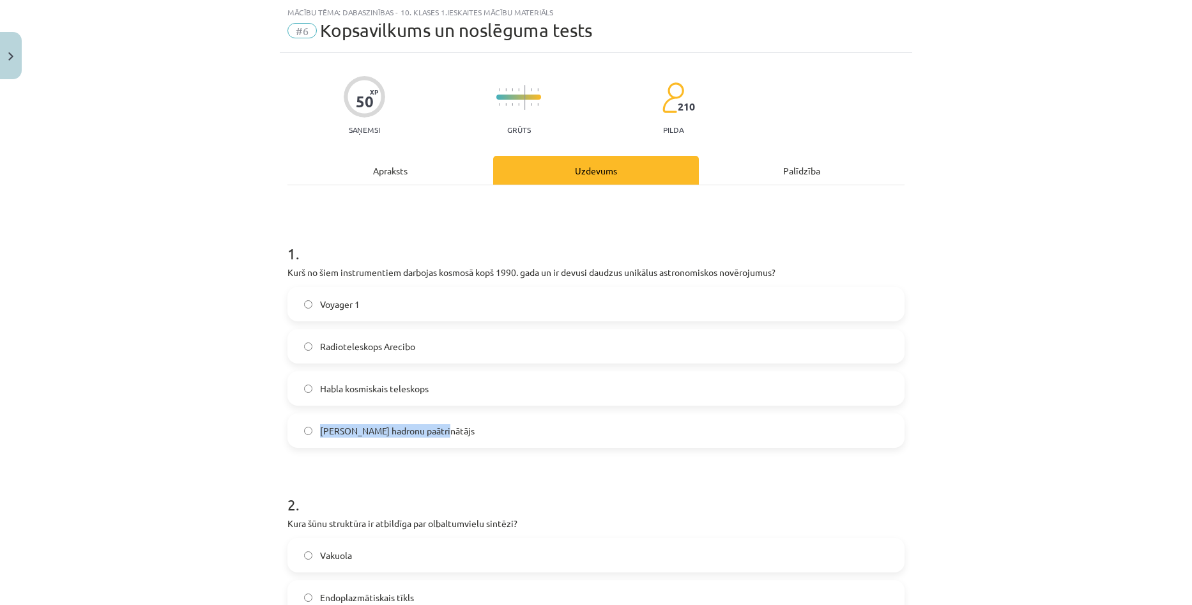
click at [436, 420] on label "[PERSON_NAME] hadronu paātrinātājs" at bounding box center [596, 431] width 614 height 32
click at [473, 475] on h1 "2 ." at bounding box center [595, 493] width 617 height 40
click at [330, 392] on span "Habla kosmiskais teleskops" at bounding box center [374, 388] width 109 height 13
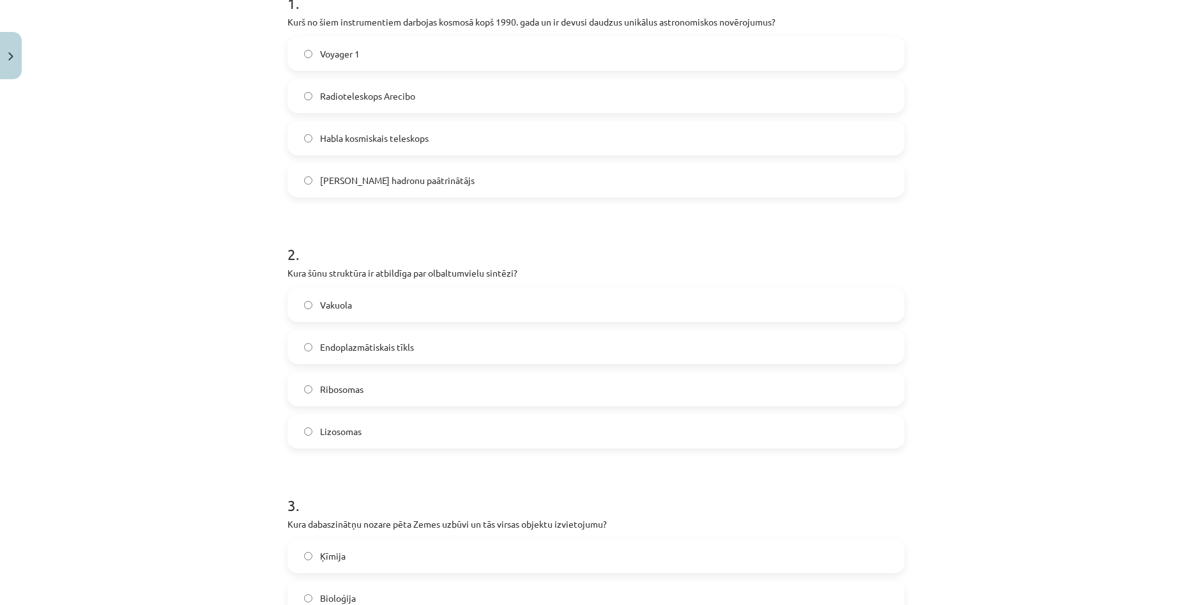
scroll to position [287, 0]
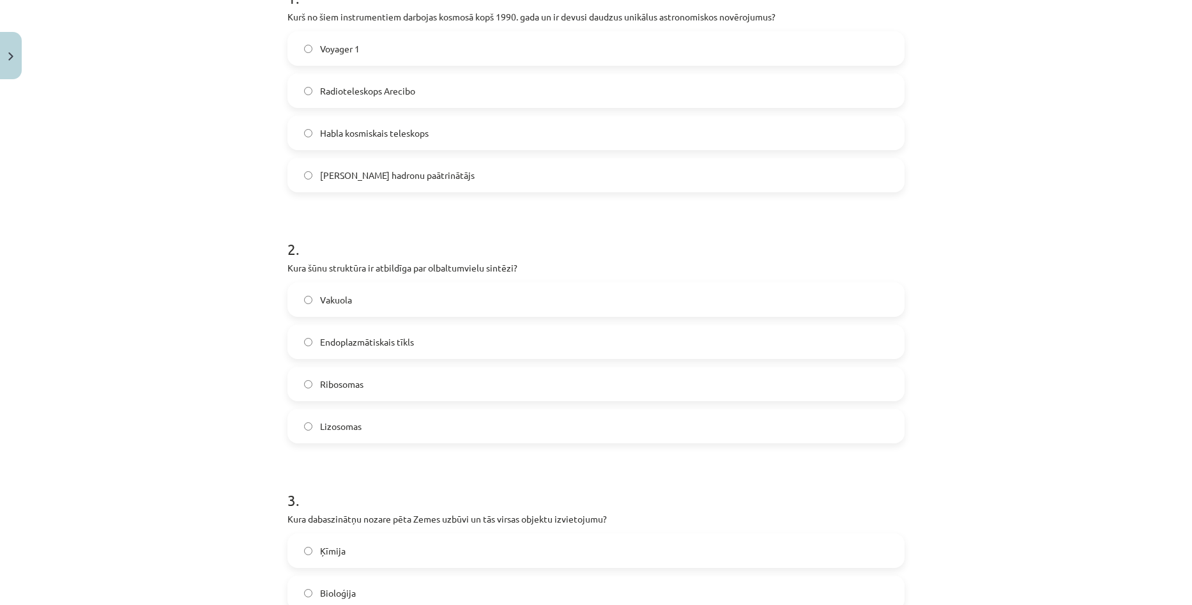
click at [450, 343] on label "Endoplazmātiskais tīkls" at bounding box center [596, 342] width 614 height 32
click at [437, 388] on label "Ribosomas" at bounding box center [596, 384] width 614 height 32
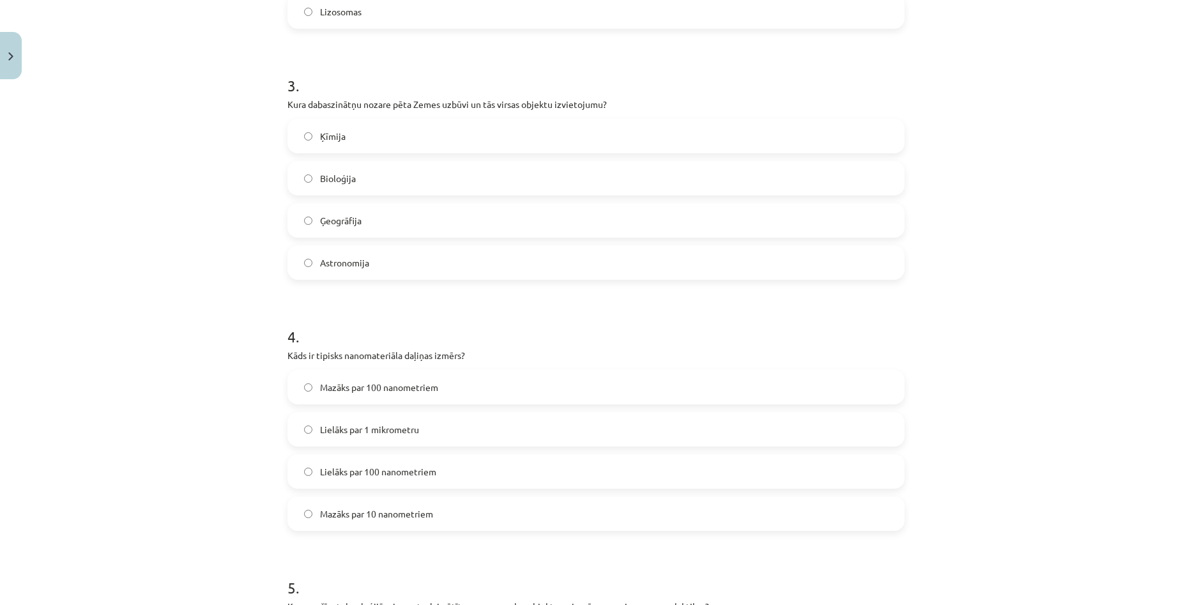
scroll to position [703, 0]
click at [390, 219] on label "Ģeogrāfija" at bounding box center [596, 220] width 614 height 32
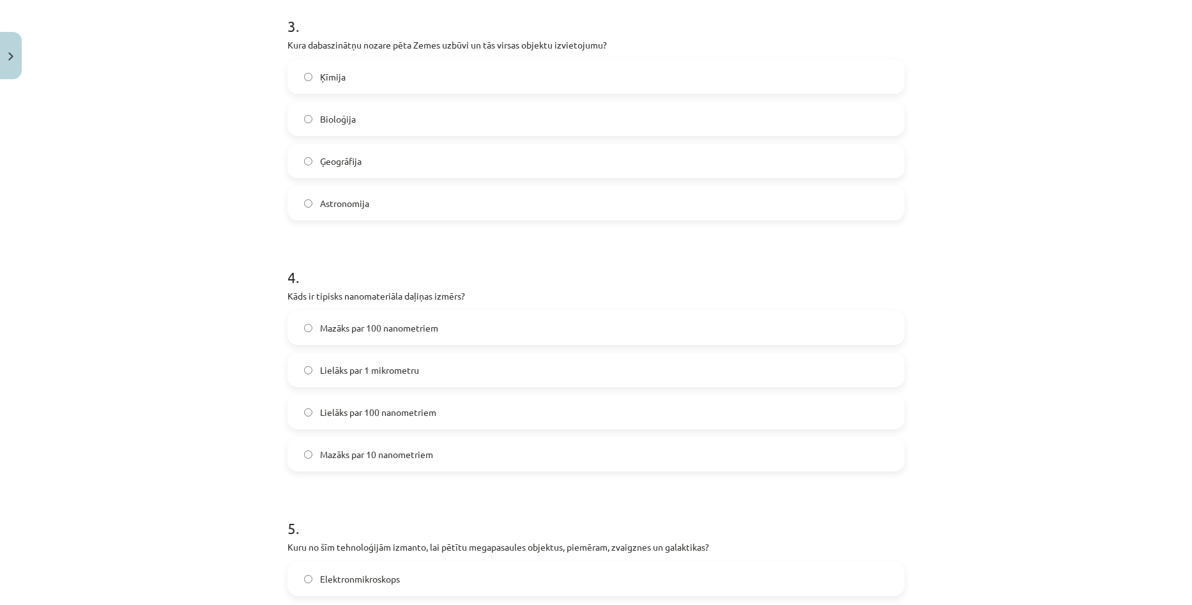
scroll to position [767, 0]
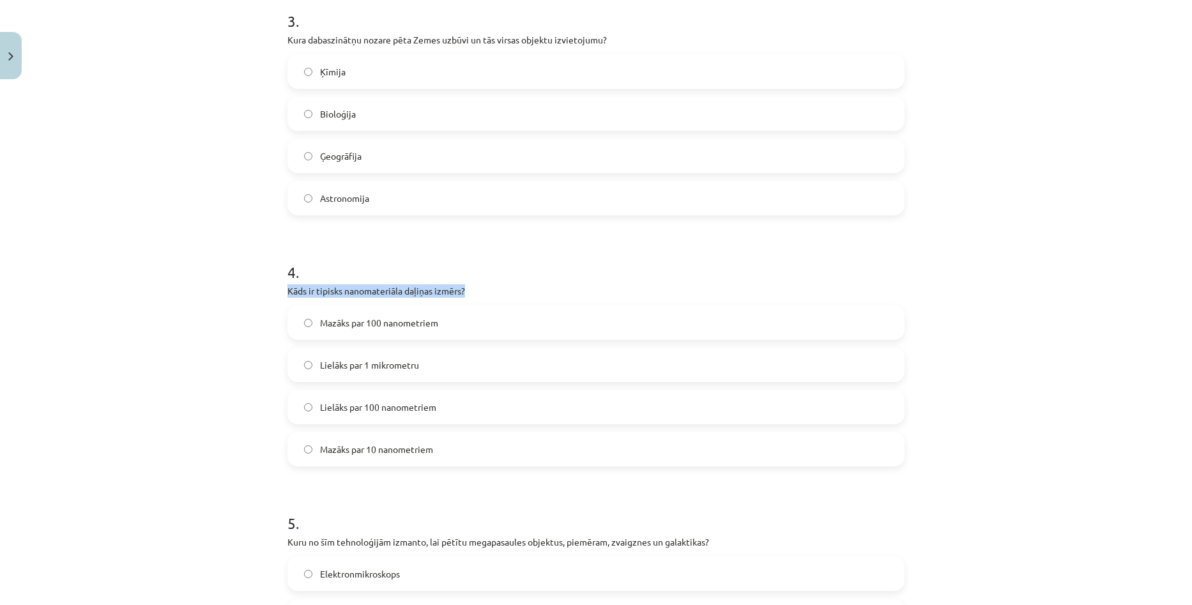
drag, startPoint x: 279, startPoint y: 286, endPoint x: 490, endPoint y: 282, distance: 211.5
copy p "Kāds ir tipisks nanomateriāla daļiņas izmērs?"
click at [330, 322] on span "Mazāks par 100 nanometriem" at bounding box center [379, 322] width 118 height 13
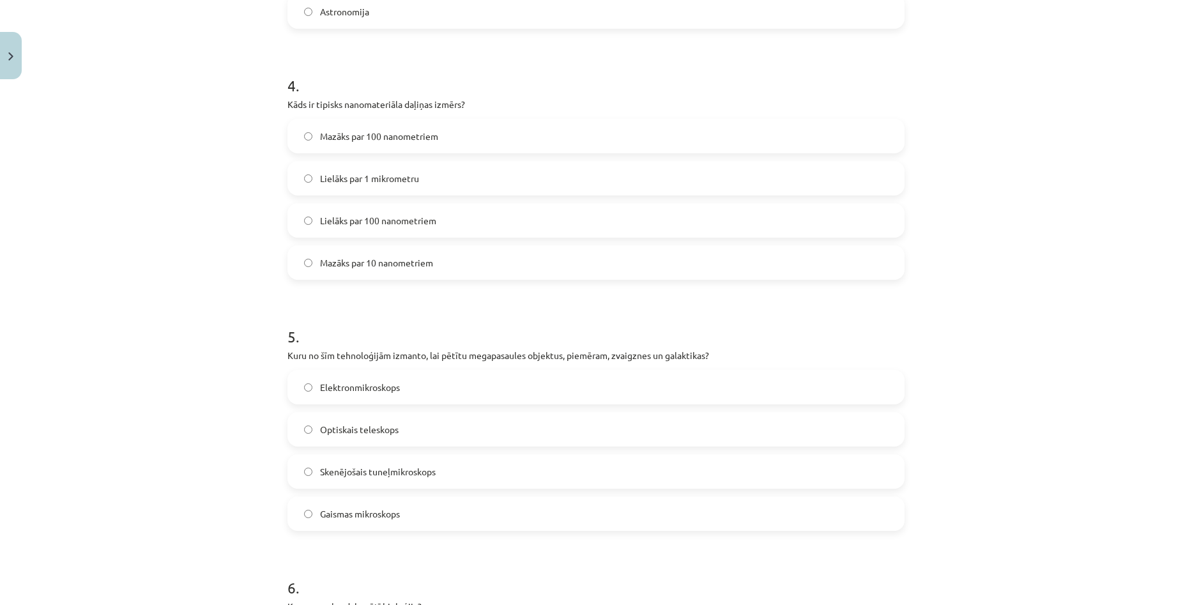
scroll to position [958, 0]
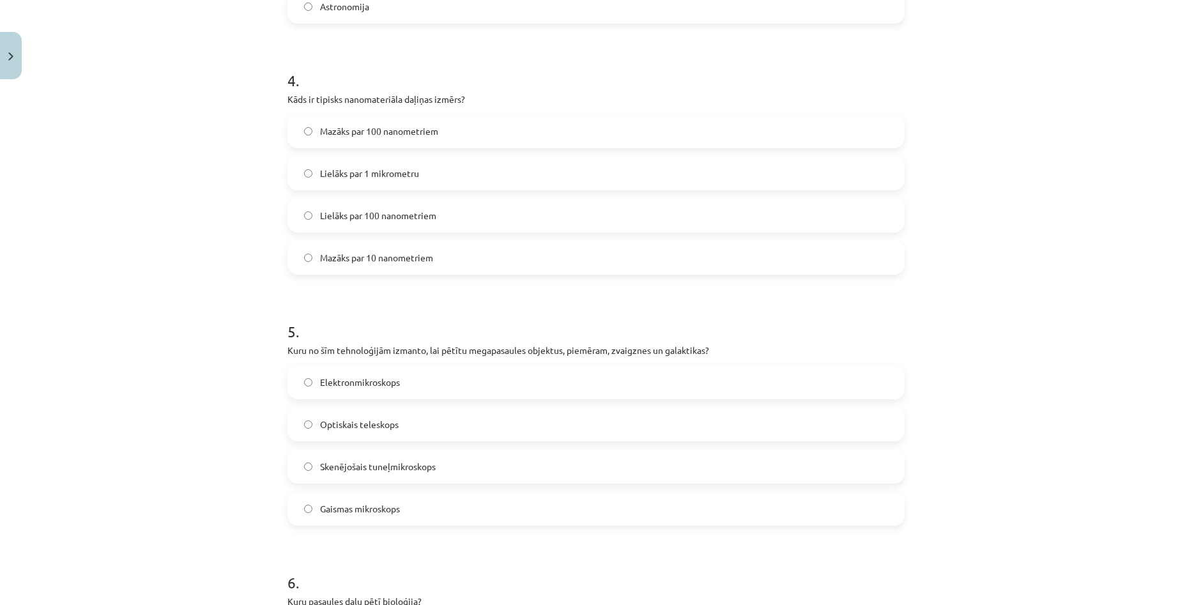
click at [581, 428] on label "Optiskais teleskops" at bounding box center [596, 424] width 614 height 32
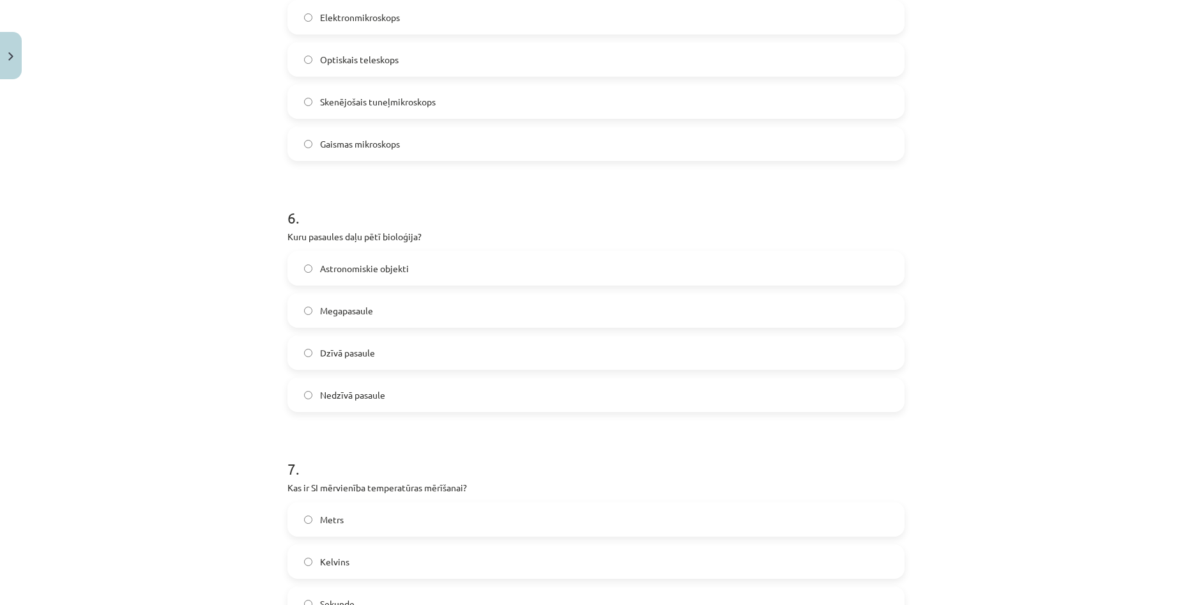
scroll to position [1341, 0]
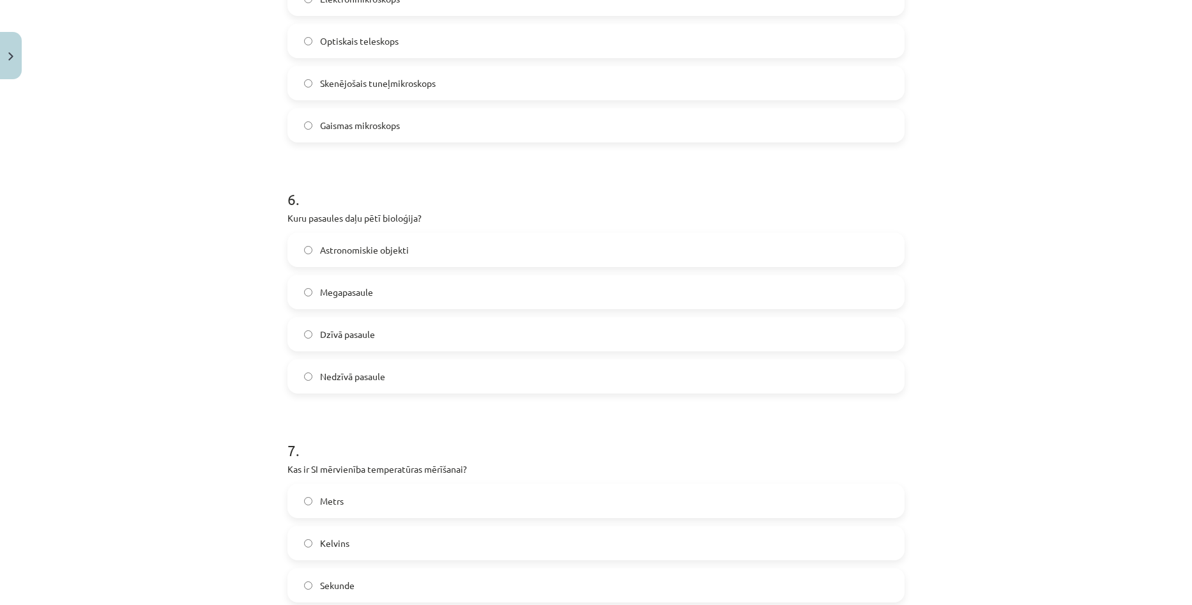
click at [453, 331] on label "Dzīvā pasaule" at bounding box center [596, 334] width 614 height 32
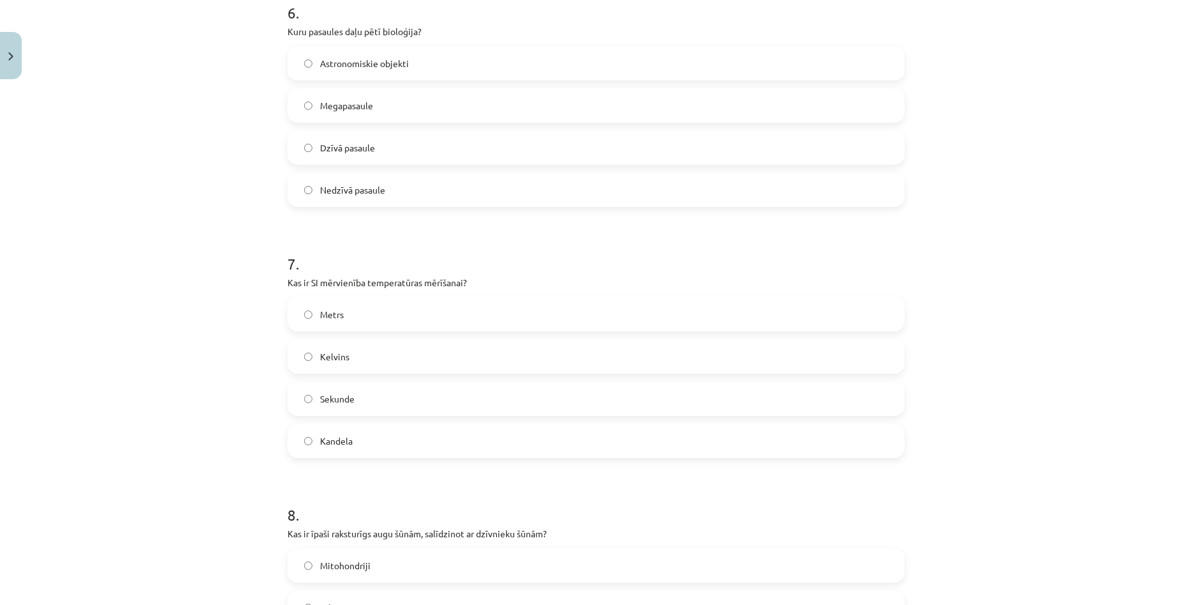
scroll to position [1533, 0]
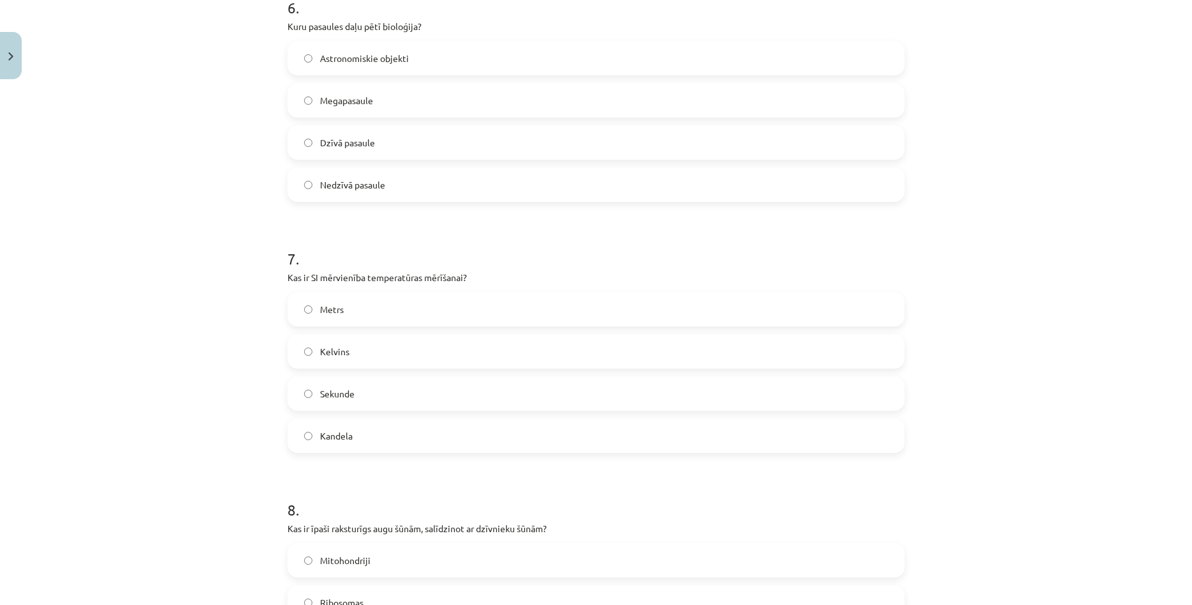
click at [491, 346] on label "Kelvins" at bounding box center [596, 351] width 614 height 32
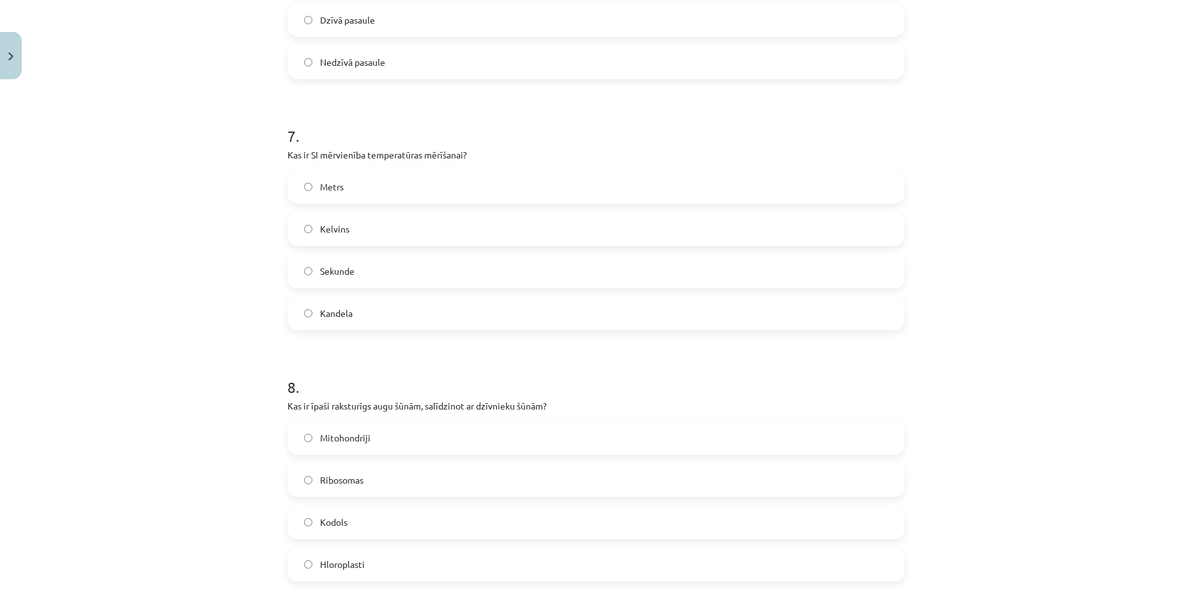
scroll to position [1661, 0]
click at [326, 139] on div "7 . Kas ir SI mērvienība temperatūras mērīšanai? Metrs Kelvins Sekunde Kandela" at bounding box center [595, 212] width 617 height 225
click at [220, 255] on div "Mācību tēma: Dabaszinības - 10. klases 1.ieskaites mācību materiāls #6 Kopsavil…" at bounding box center [596, 302] width 1192 height 605
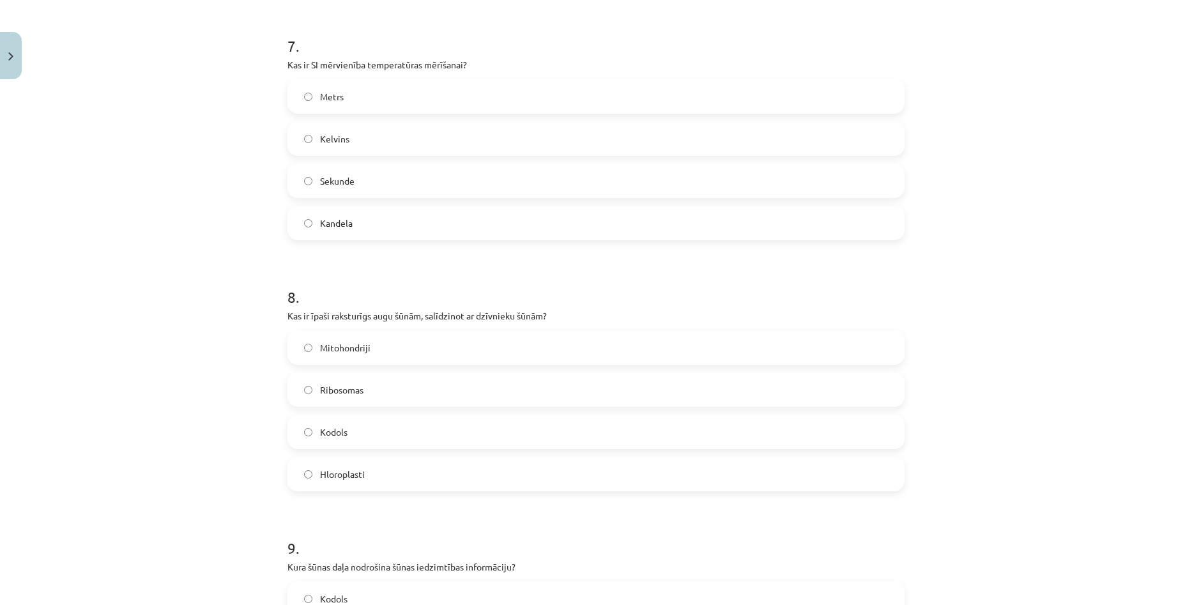
scroll to position [1789, 0]
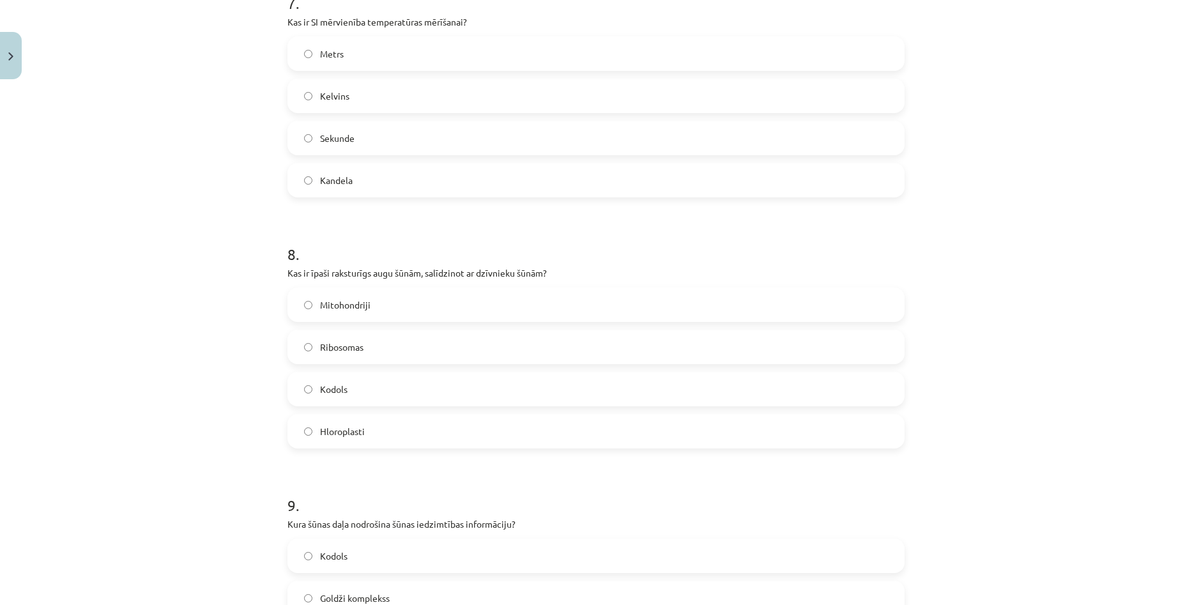
click at [379, 432] on label "Hloroplasti" at bounding box center [596, 431] width 614 height 32
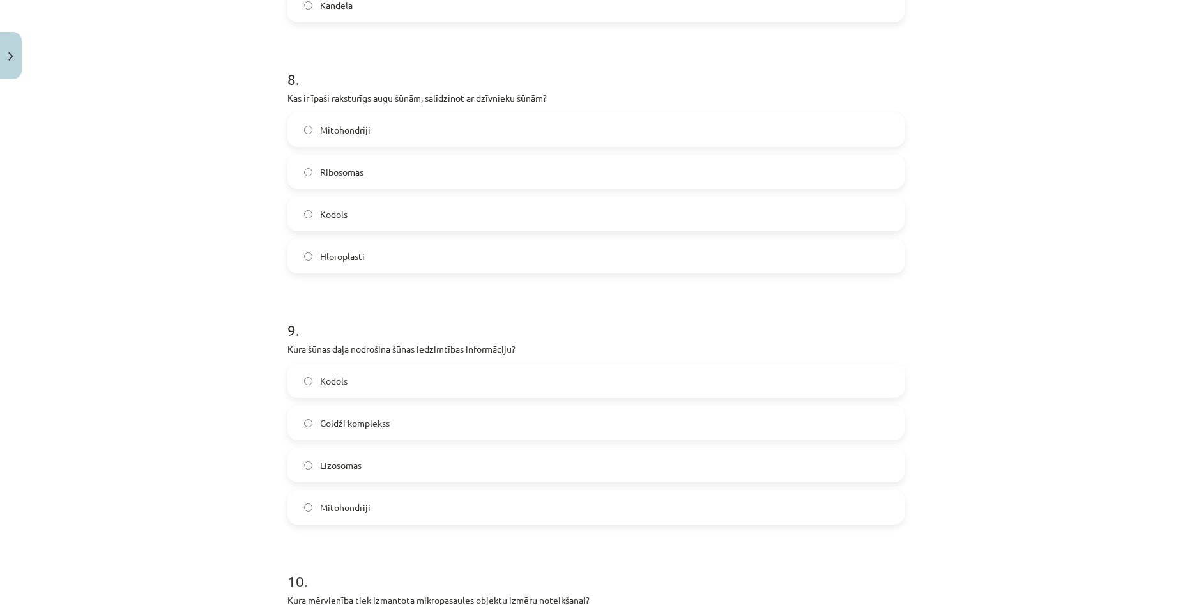
scroll to position [1980, 0]
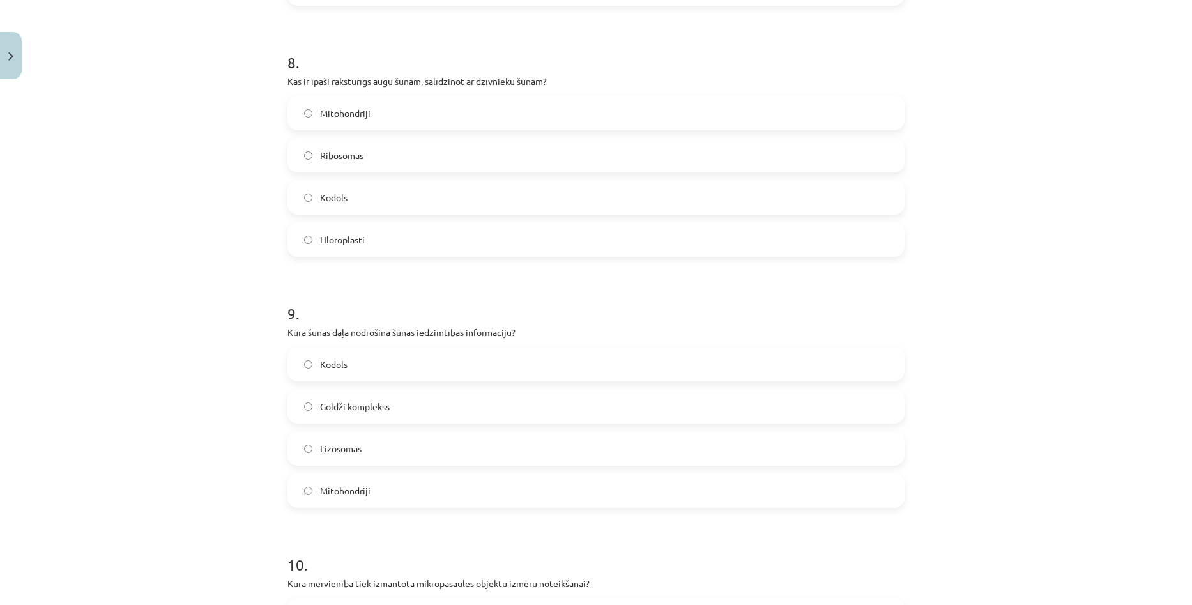
click at [295, 374] on label "Kodols" at bounding box center [596, 364] width 614 height 32
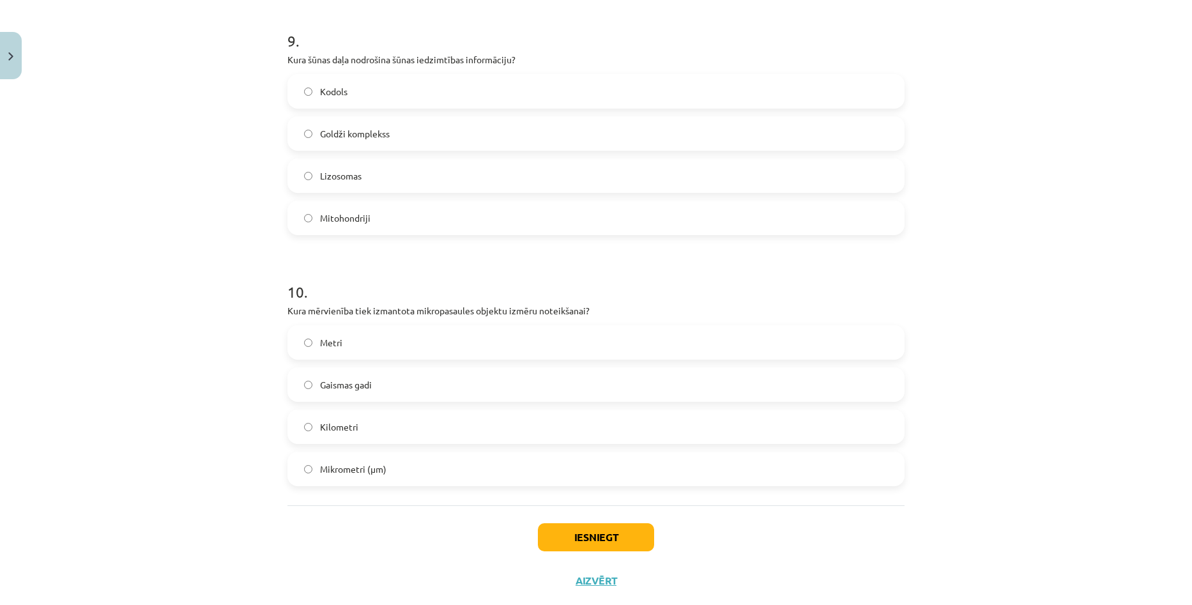
scroll to position [2282, 0]
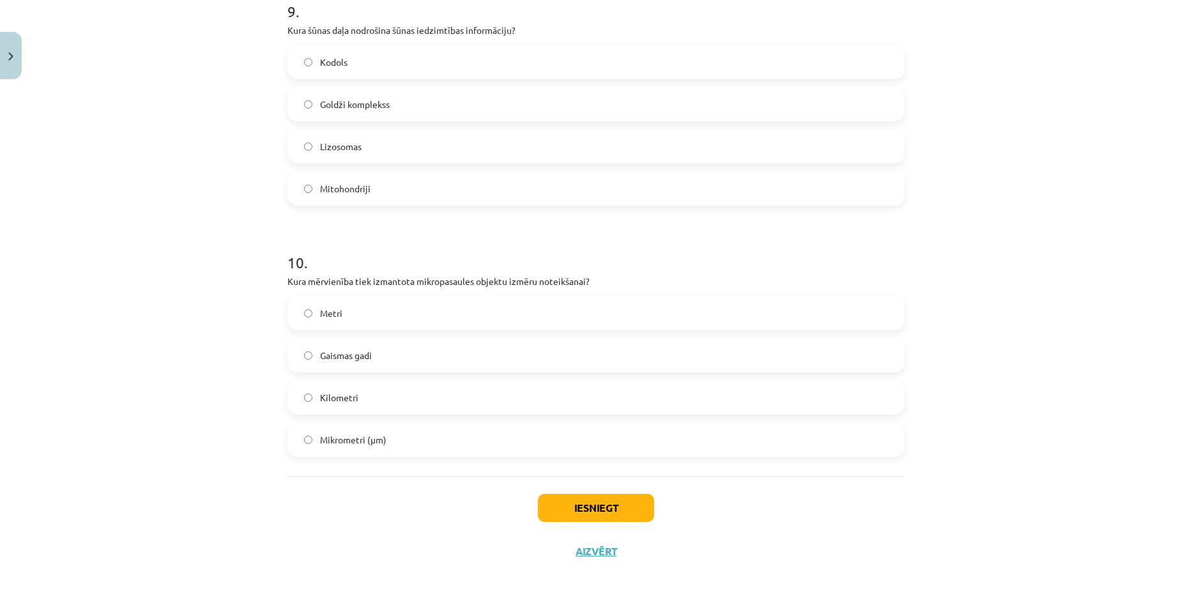
click at [293, 445] on label "Mikrometri (μm)" at bounding box center [596, 439] width 614 height 32
click at [587, 507] on button "Iesniegt" at bounding box center [596, 508] width 116 height 28
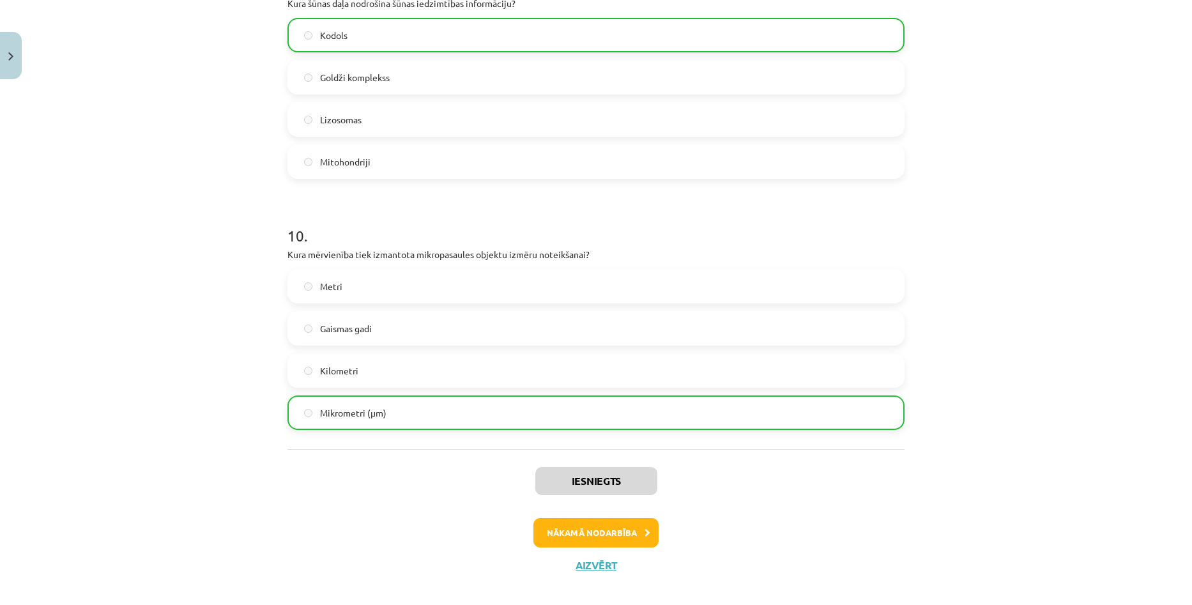
scroll to position [2323, 0]
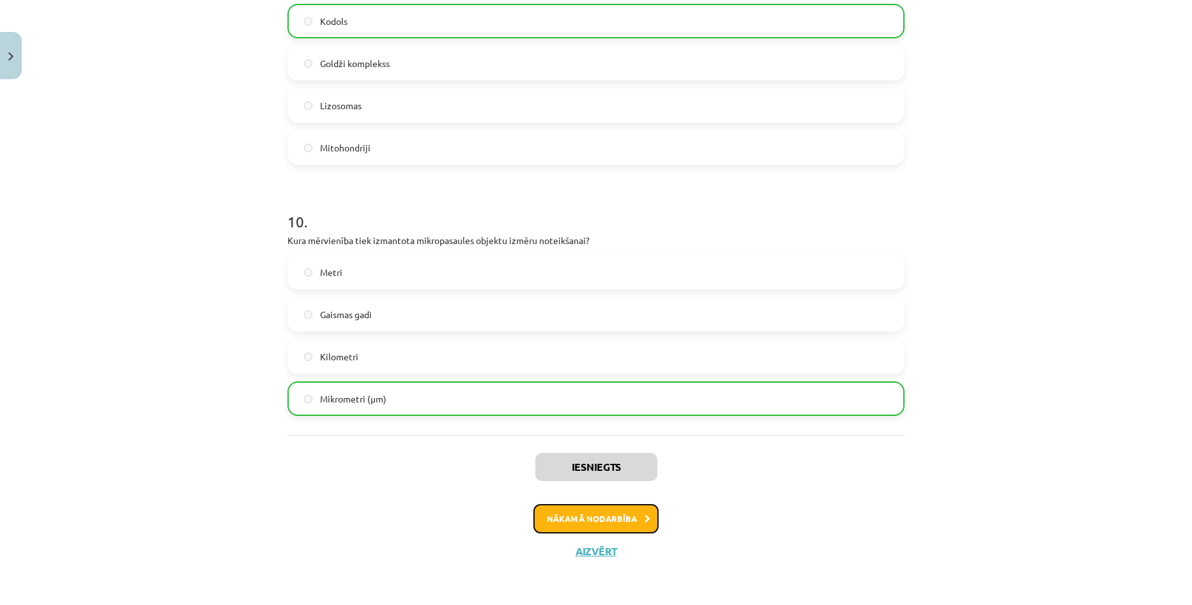
click at [609, 517] on button "Nākamā nodarbība" at bounding box center [595, 518] width 125 height 29
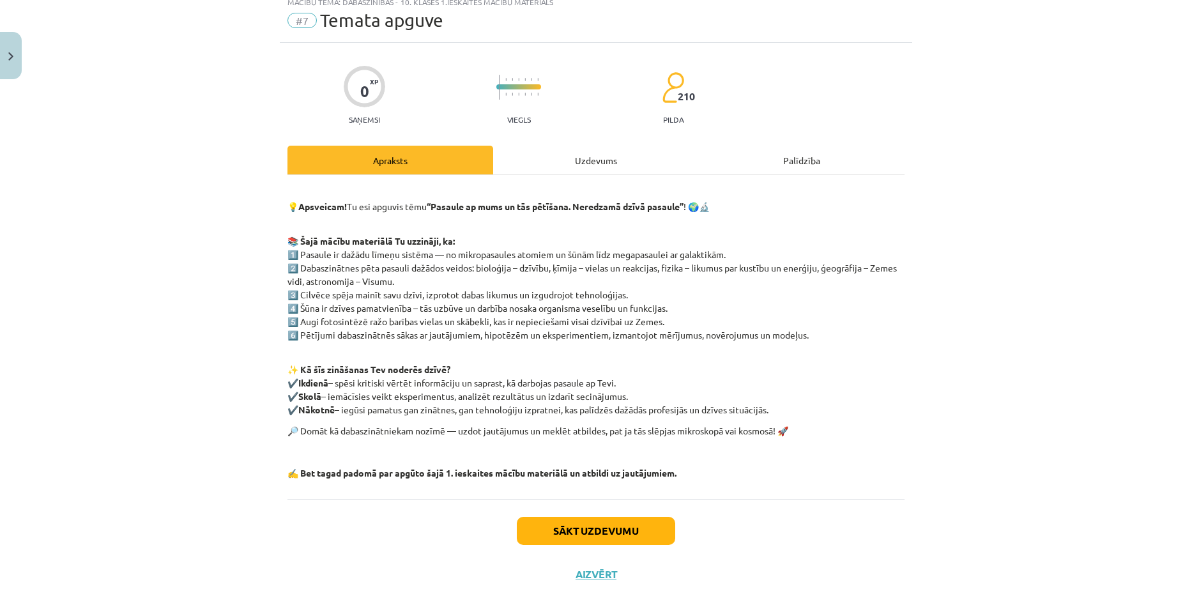
scroll to position [65, 0]
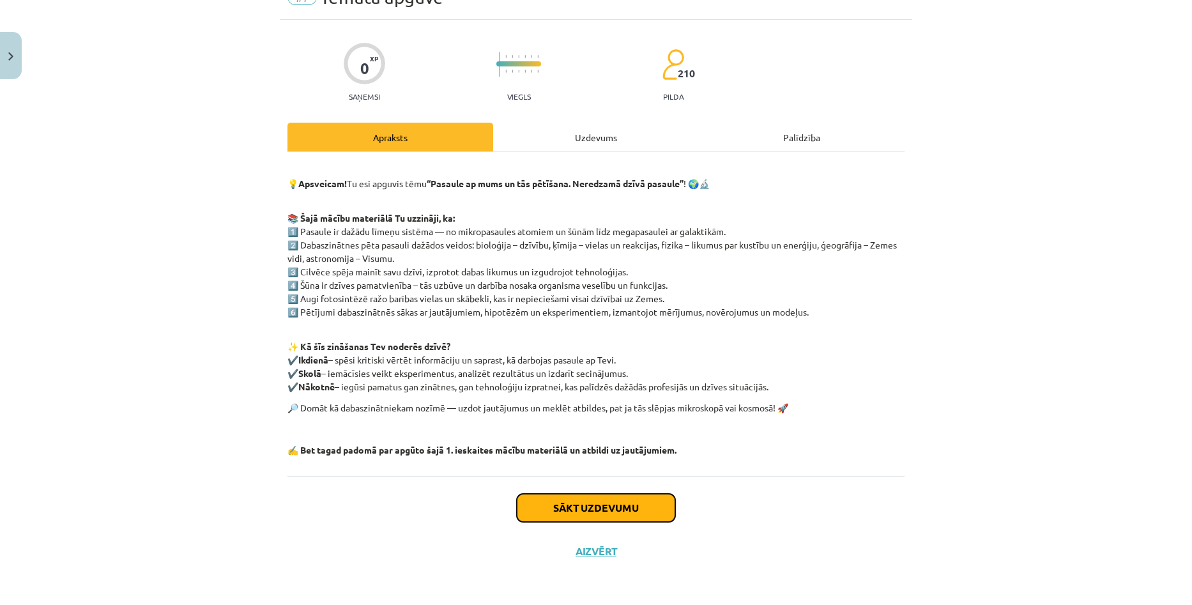
click at [586, 506] on button "Sākt uzdevumu" at bounding box center [596, 508] width 158 height 28
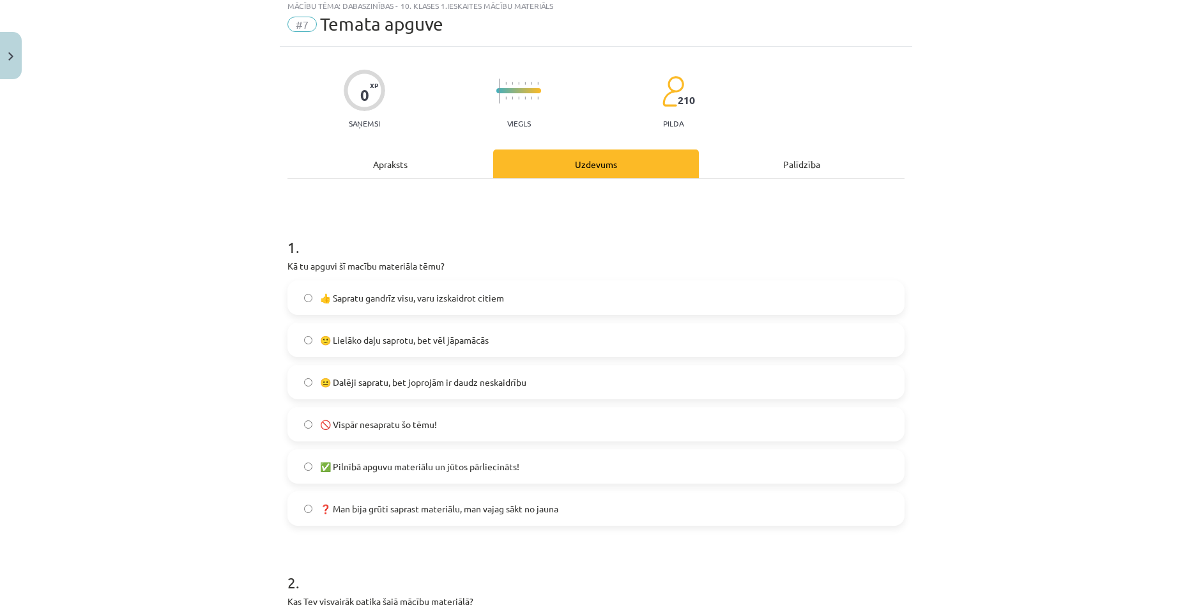
scroll to position [32, 0]
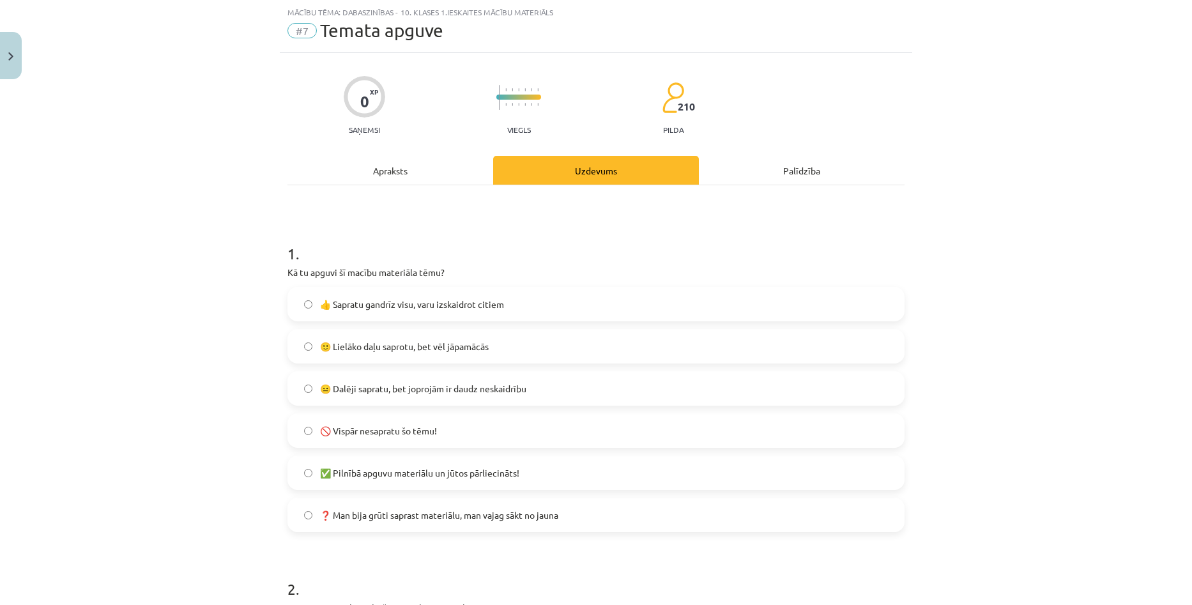
click at [540, 310] on label "👍 Sapratu gandrīz visu, varu izskaidrot citiem" at bounding box center [596, 304] width 614 height 32
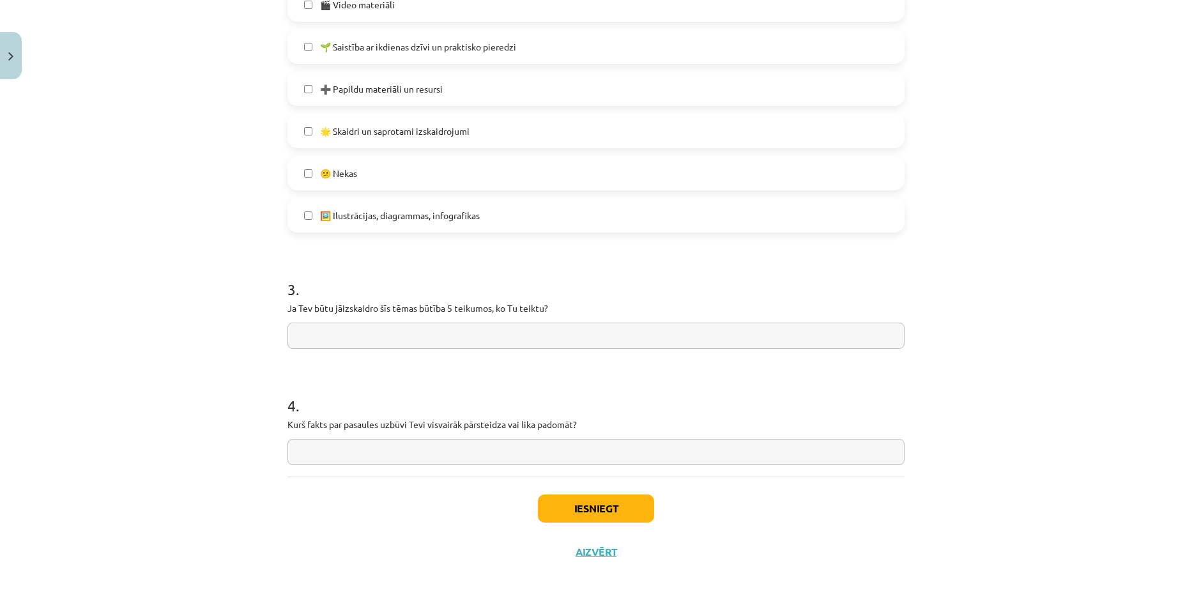
scroll to position [731, 0]
click at [597, 519] on button "Iesniegt" at bounding box center [596, 508] width 116 height 28
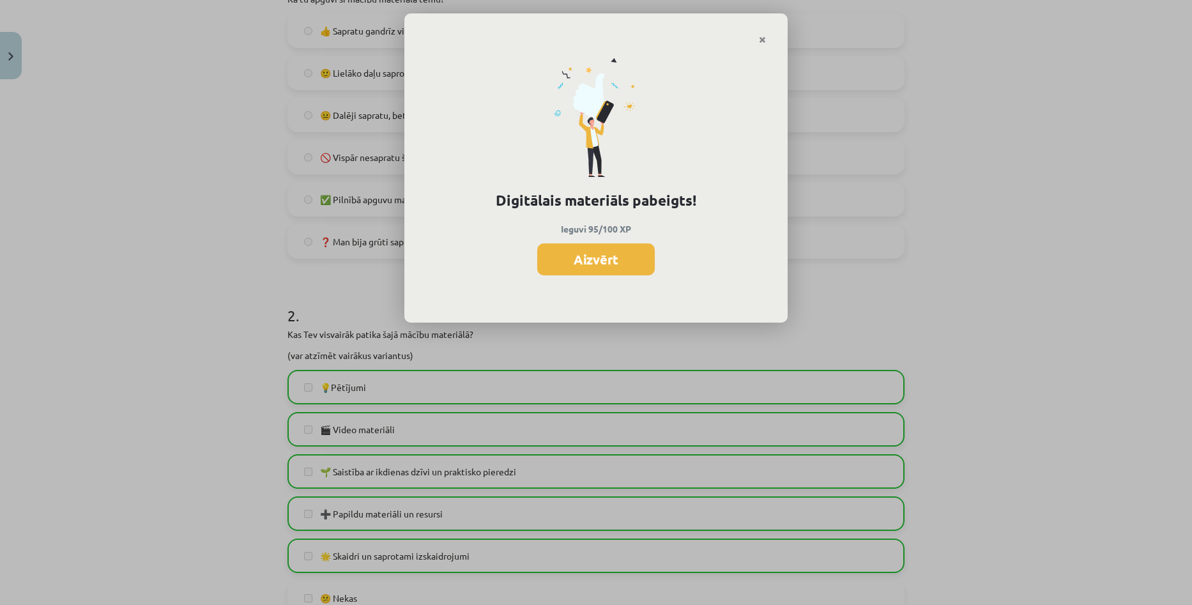
scroll to position [347, 0]
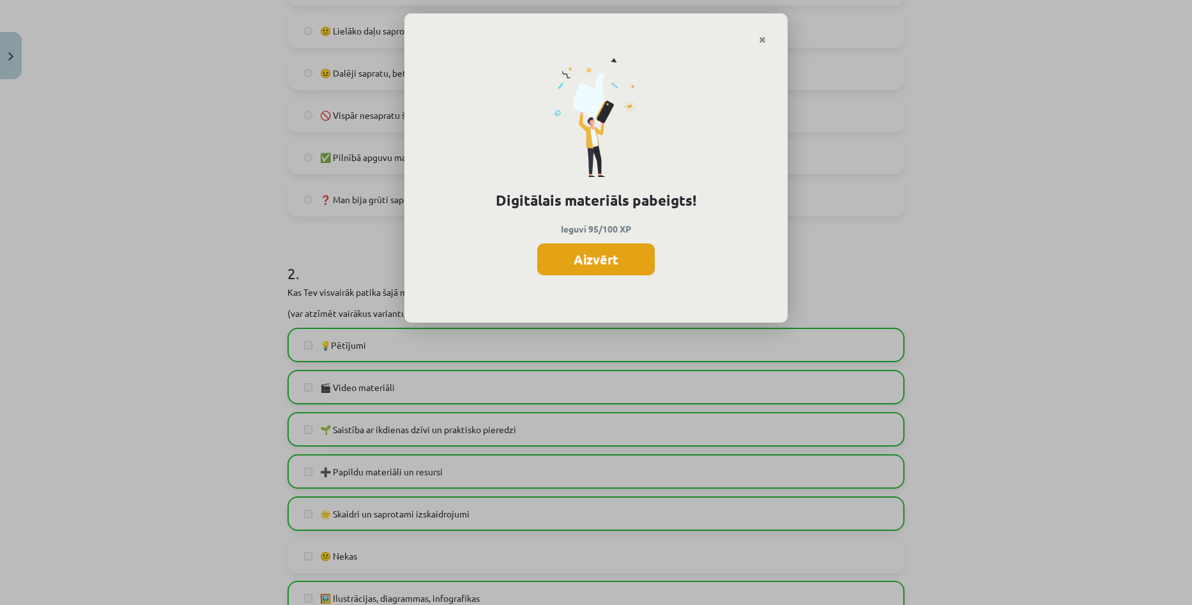
click at [619, 258] on button "Aizvērt" at bounding box center [596, 259] width 118 height 32
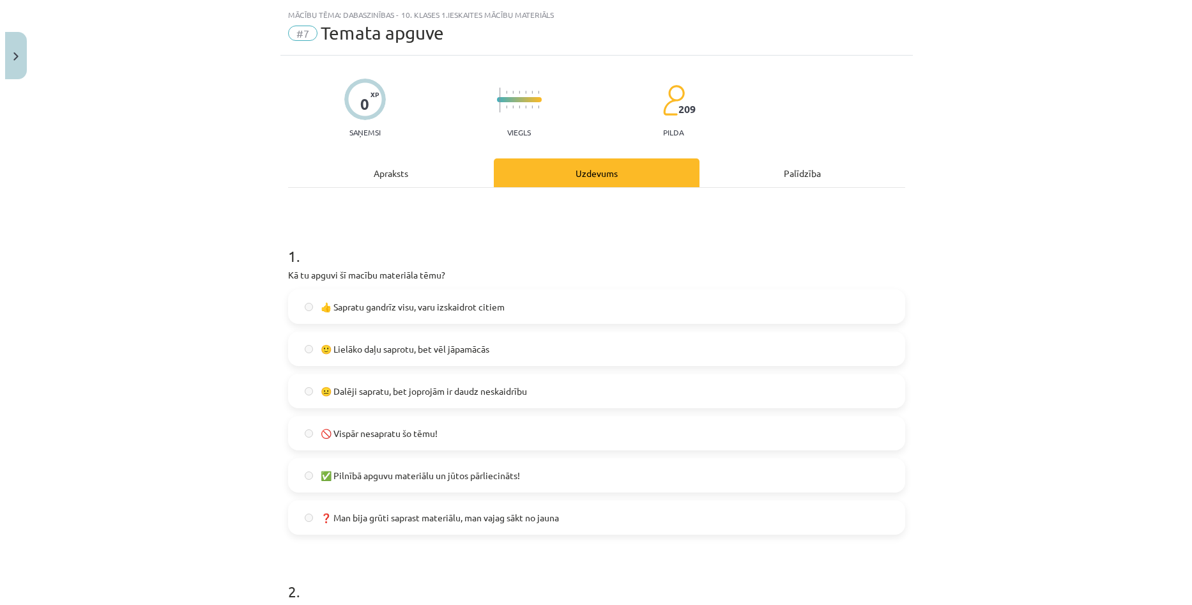
scroll to position [0, 0]
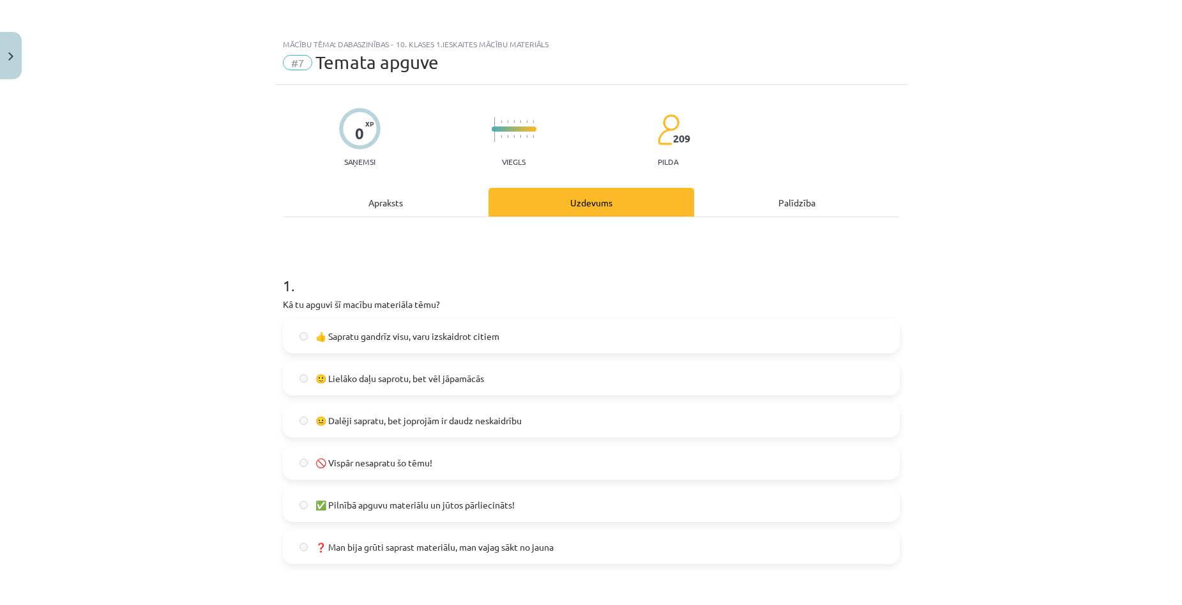
click at [373, 200] on div "Apraksts" at bounding box center [386, 202] width 206 height 29
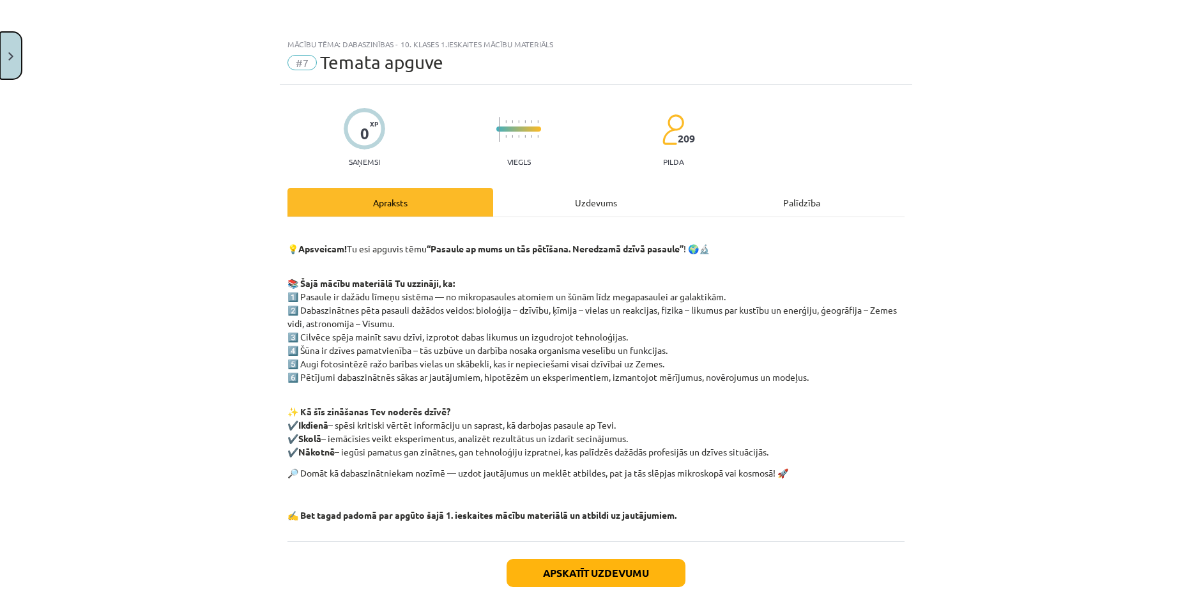
click at [16, 59] on button "Close" at bounding box center [11, 55] width 22 height 47
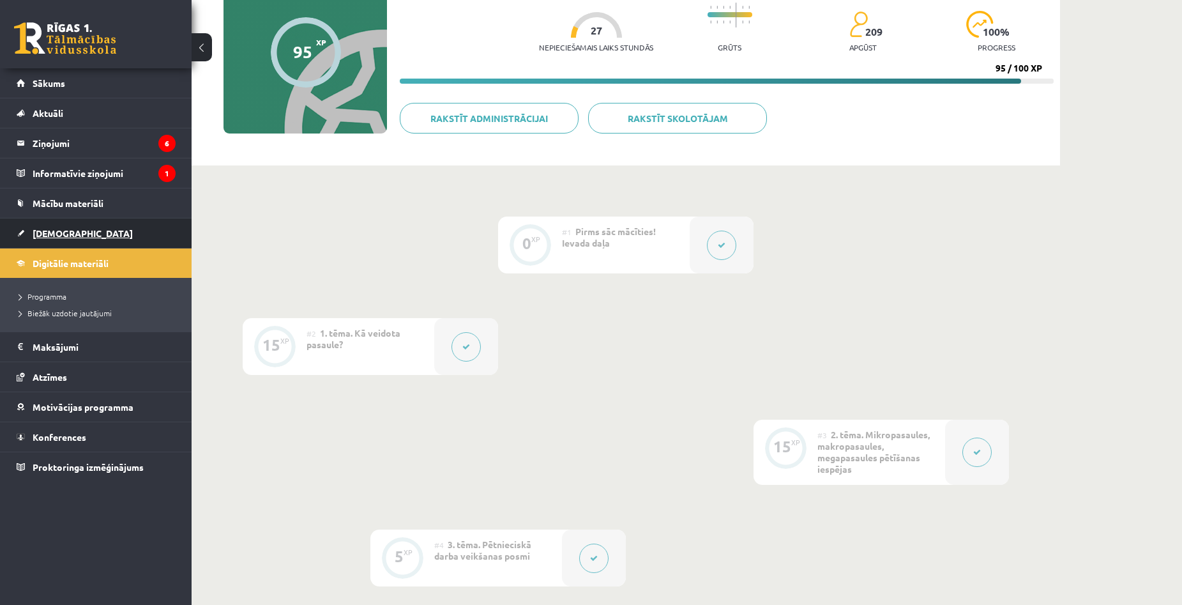
click at [66, 227] on link "[DEMOGRAPHIC_DATA]" at bounding box center [96, 232] width 159 height 29
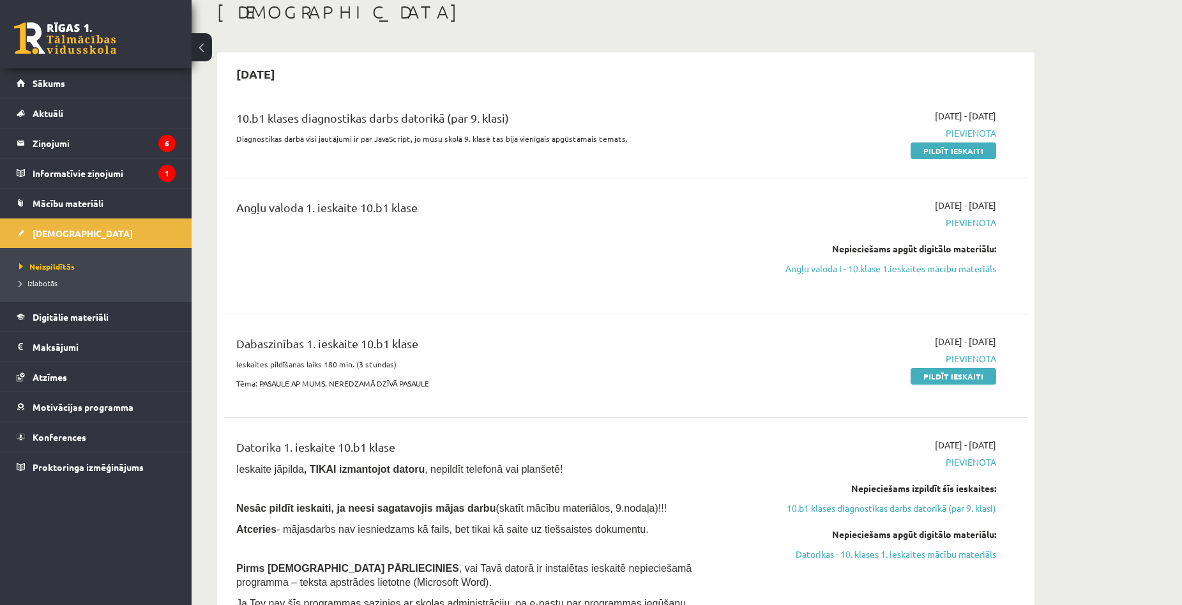
scroll to position [64, 0]
